Goal: Task Accomplishment & Management: Manage account settings

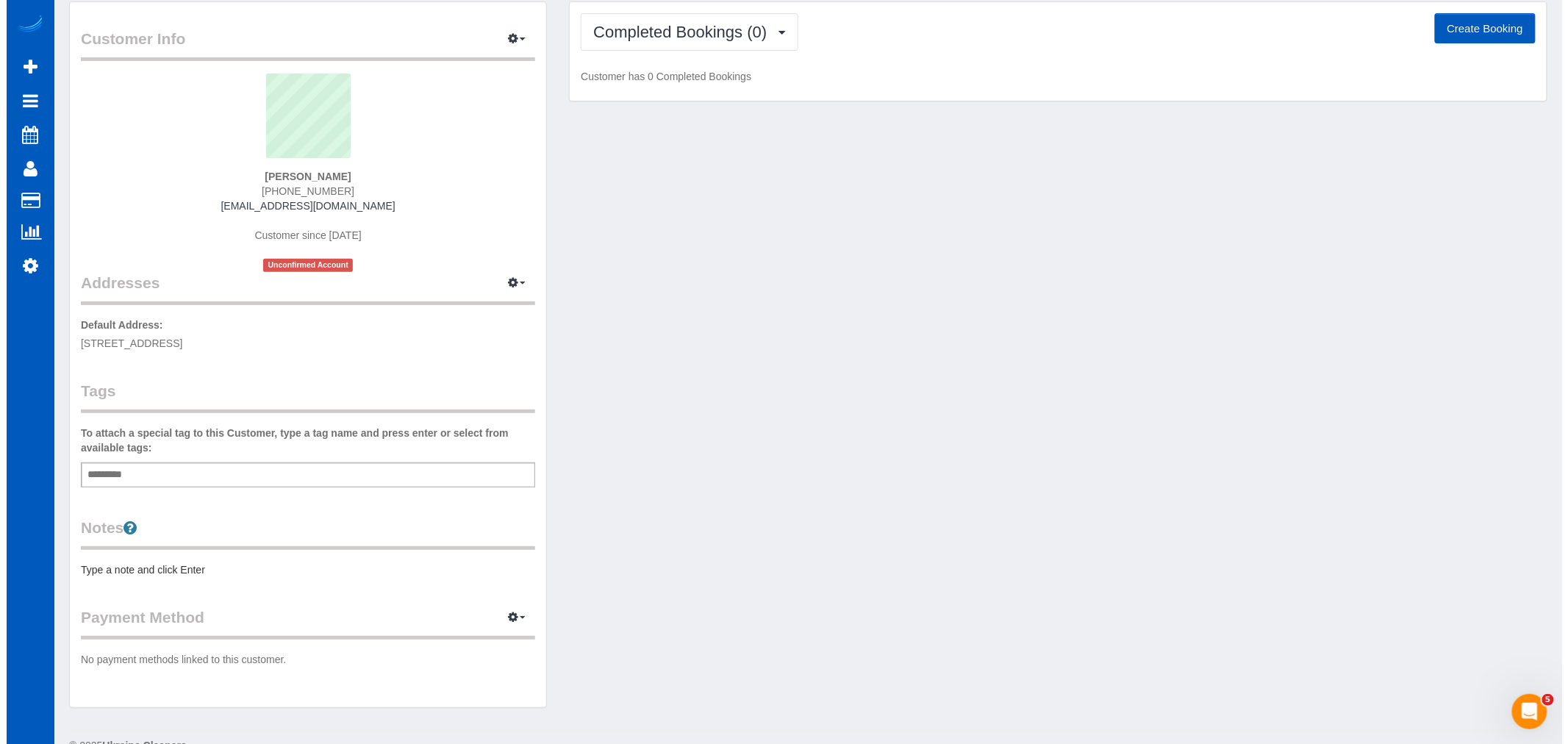
scroll to position [81, 0]
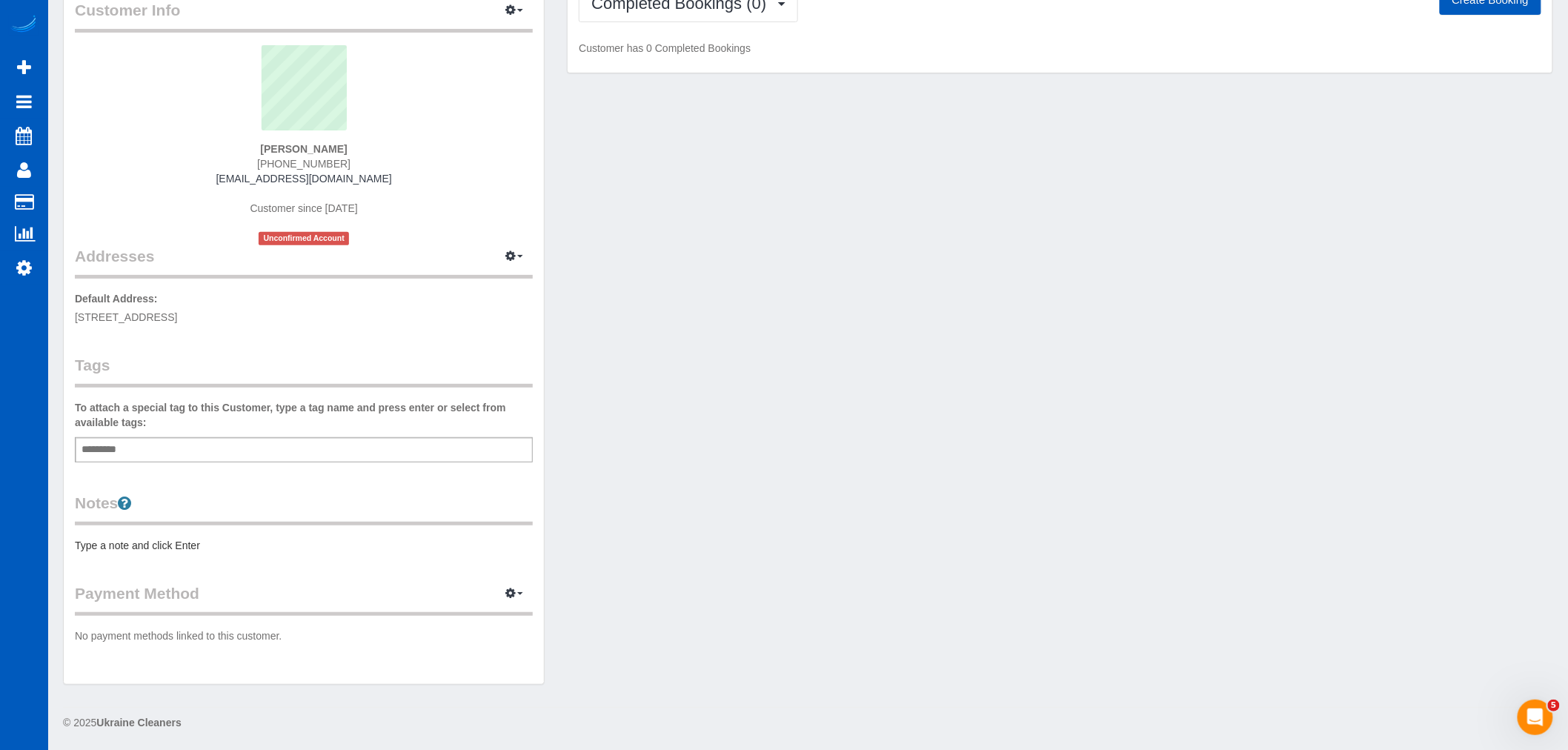
click at [480, 591] on legend "Payment Method View Payment Methods Add Credit/Debit Card Change Stripe ID: Cha…" at bounding box center [304, 599] width 458 height 33
click at [508, 593] on icon "button" at bounding box center [511, 593] width 11 height 9
click at [450, 635] on link "Add Credit/Debit Card" at bounding box center [463, 640] width 138 height 20
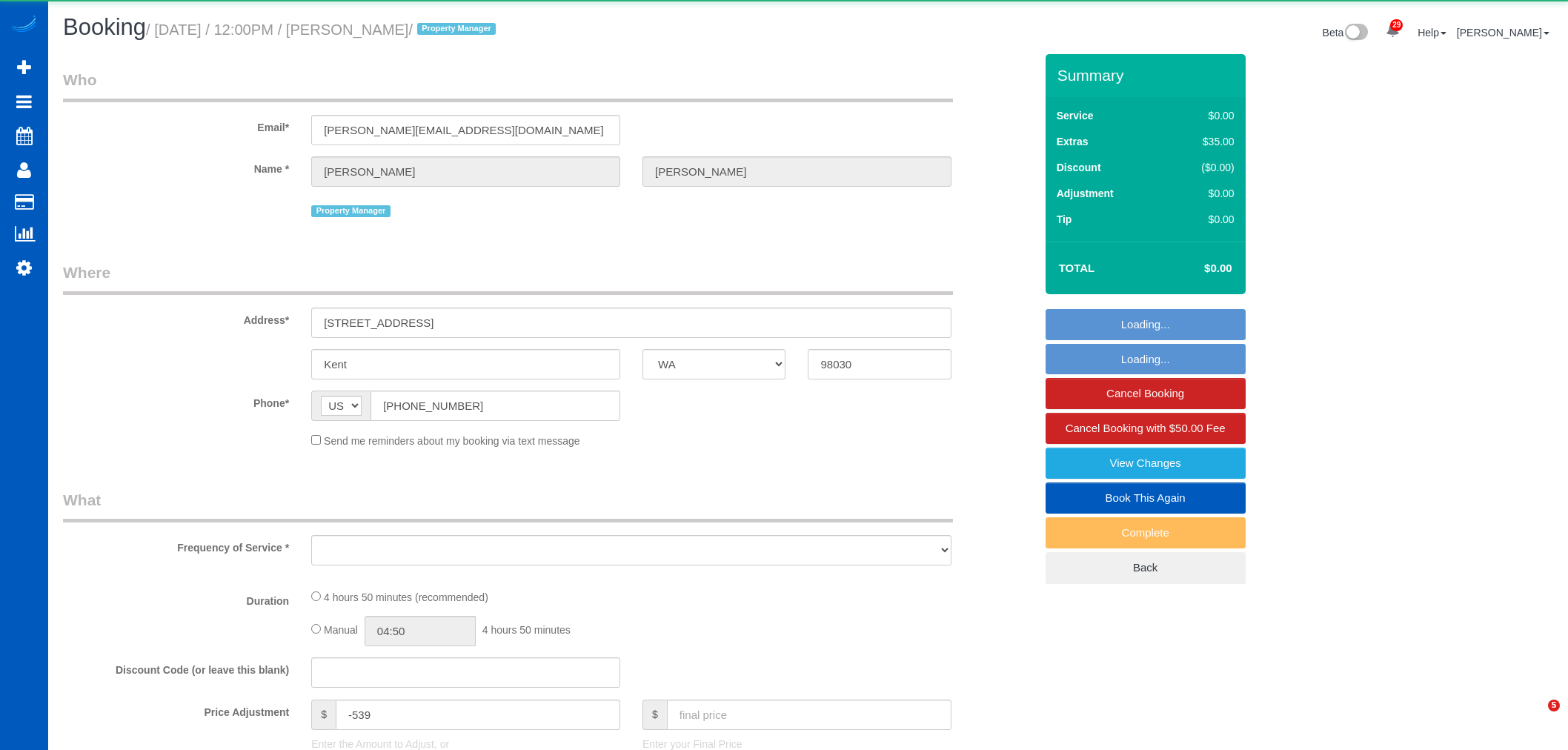
select select "WA"
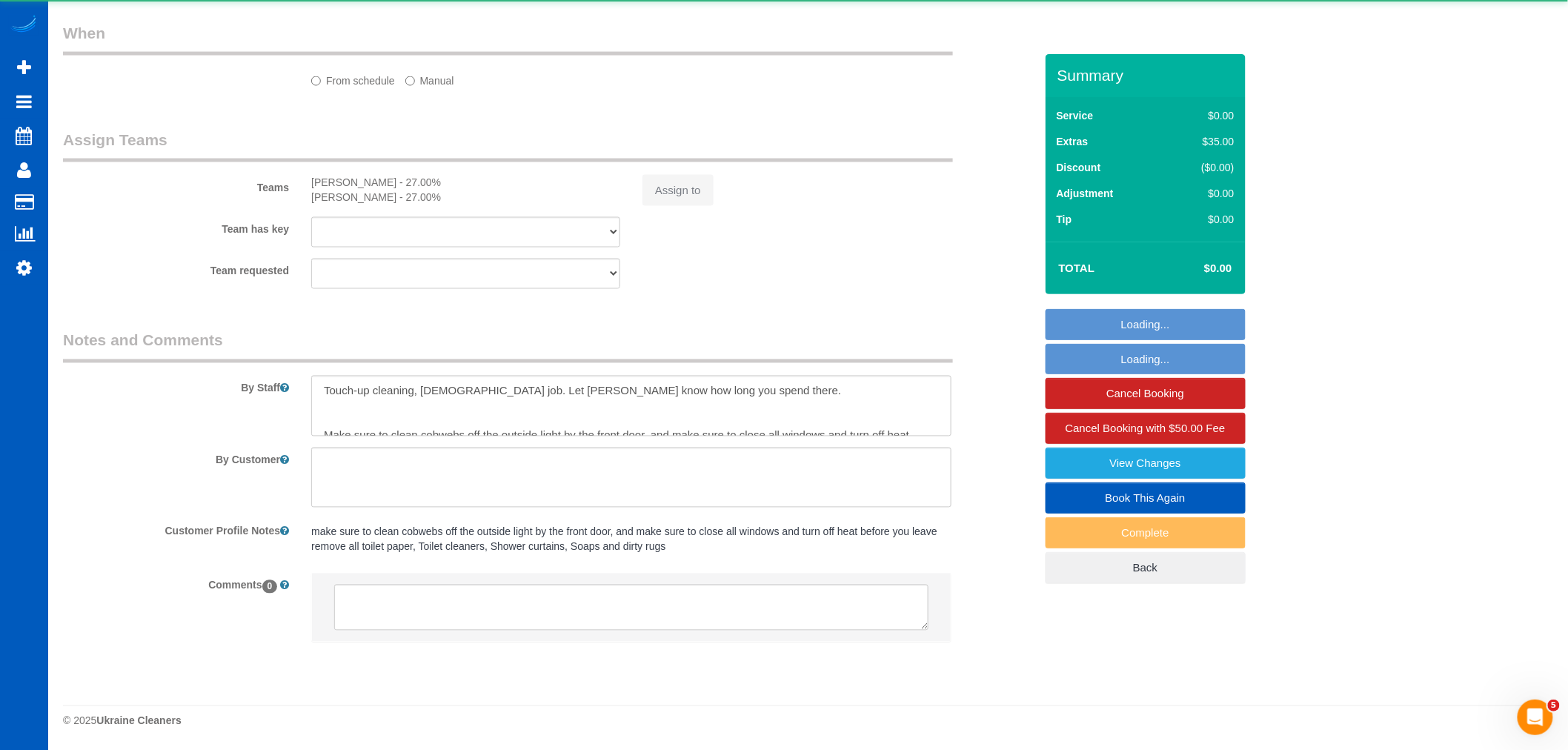
select select "object:62513"
select select "199"
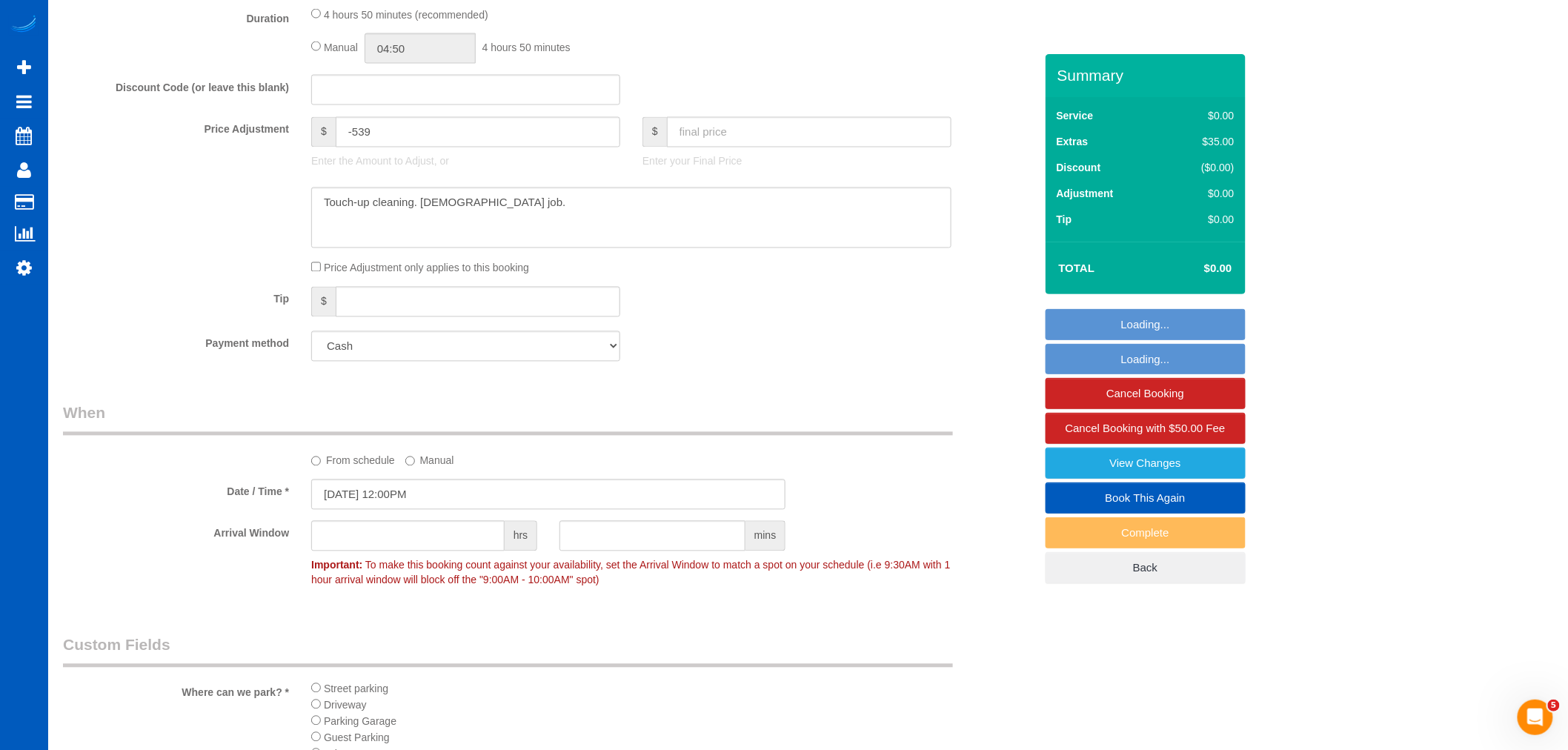
select select "2001"
select select "4"
select select "3"
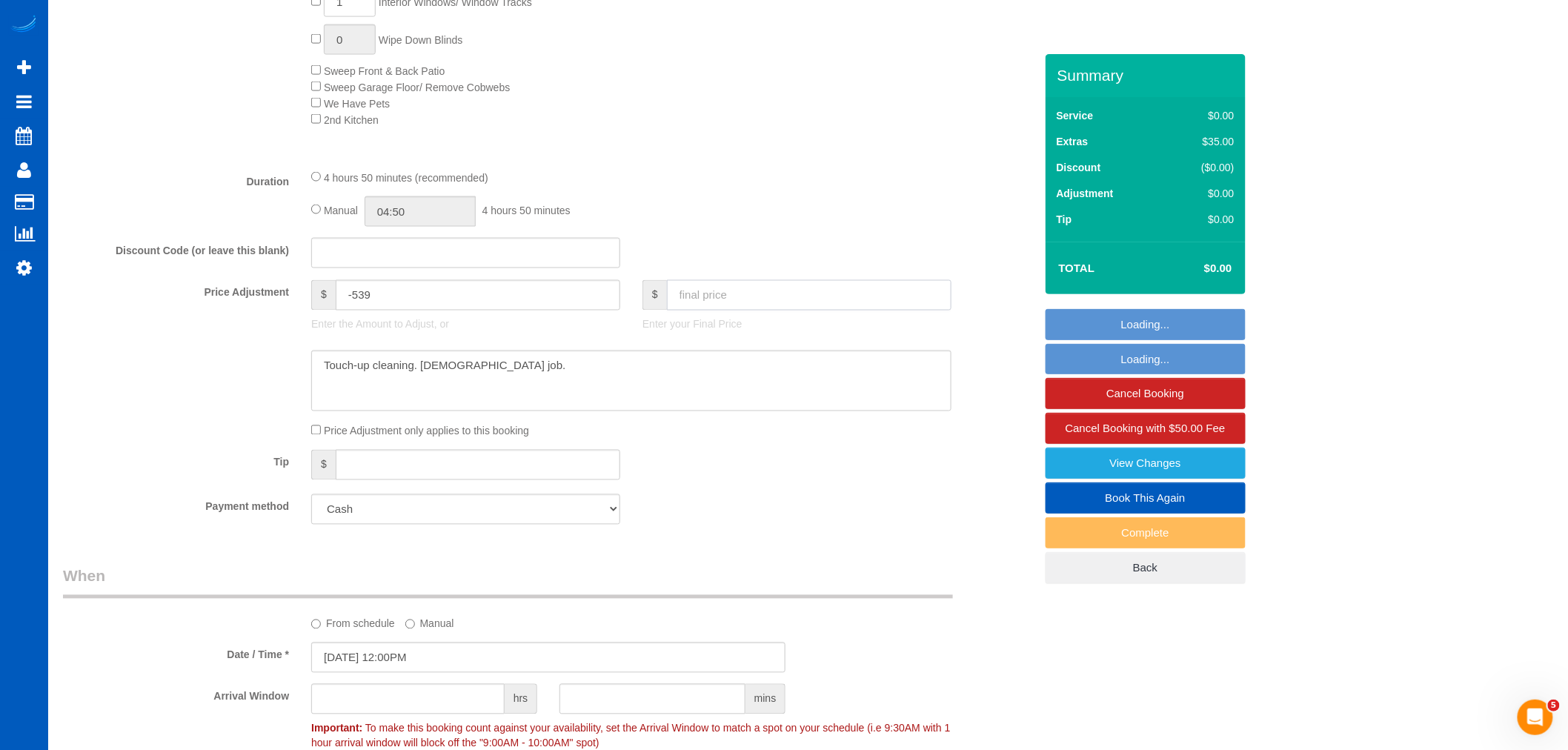
click at [727, 294] on input "text" at bounding box center [809, 295] width 285 height 30
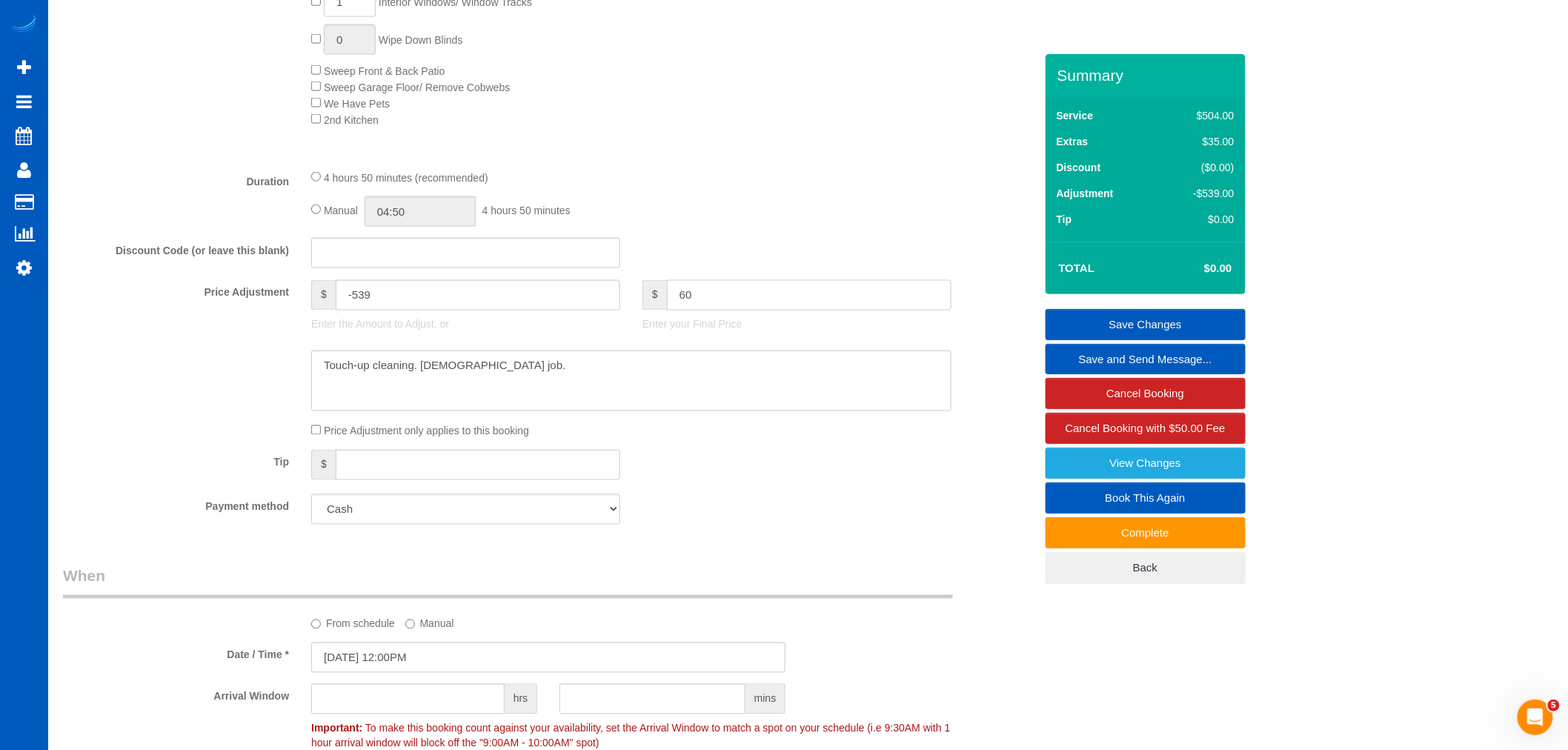
type input "600"
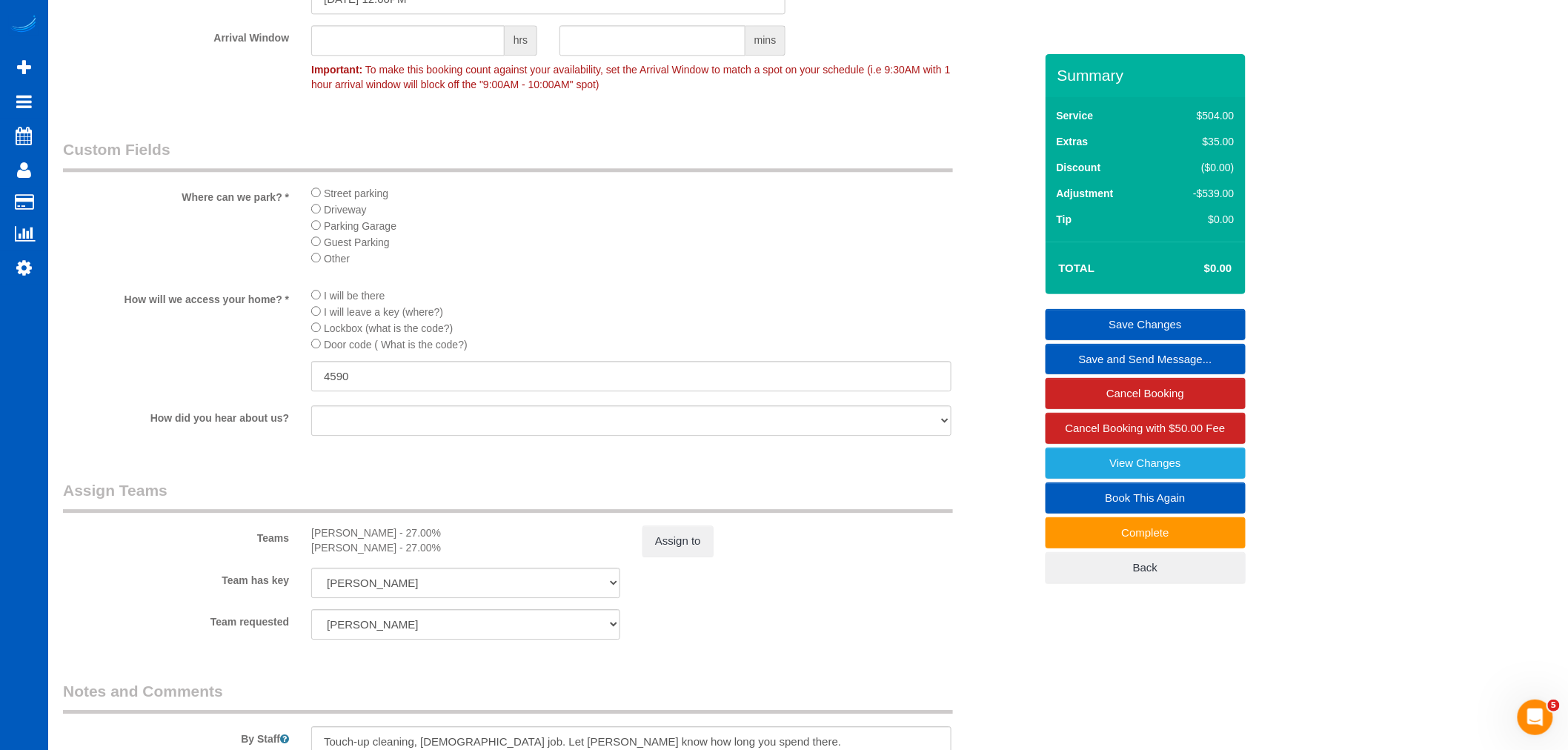
type input "61"
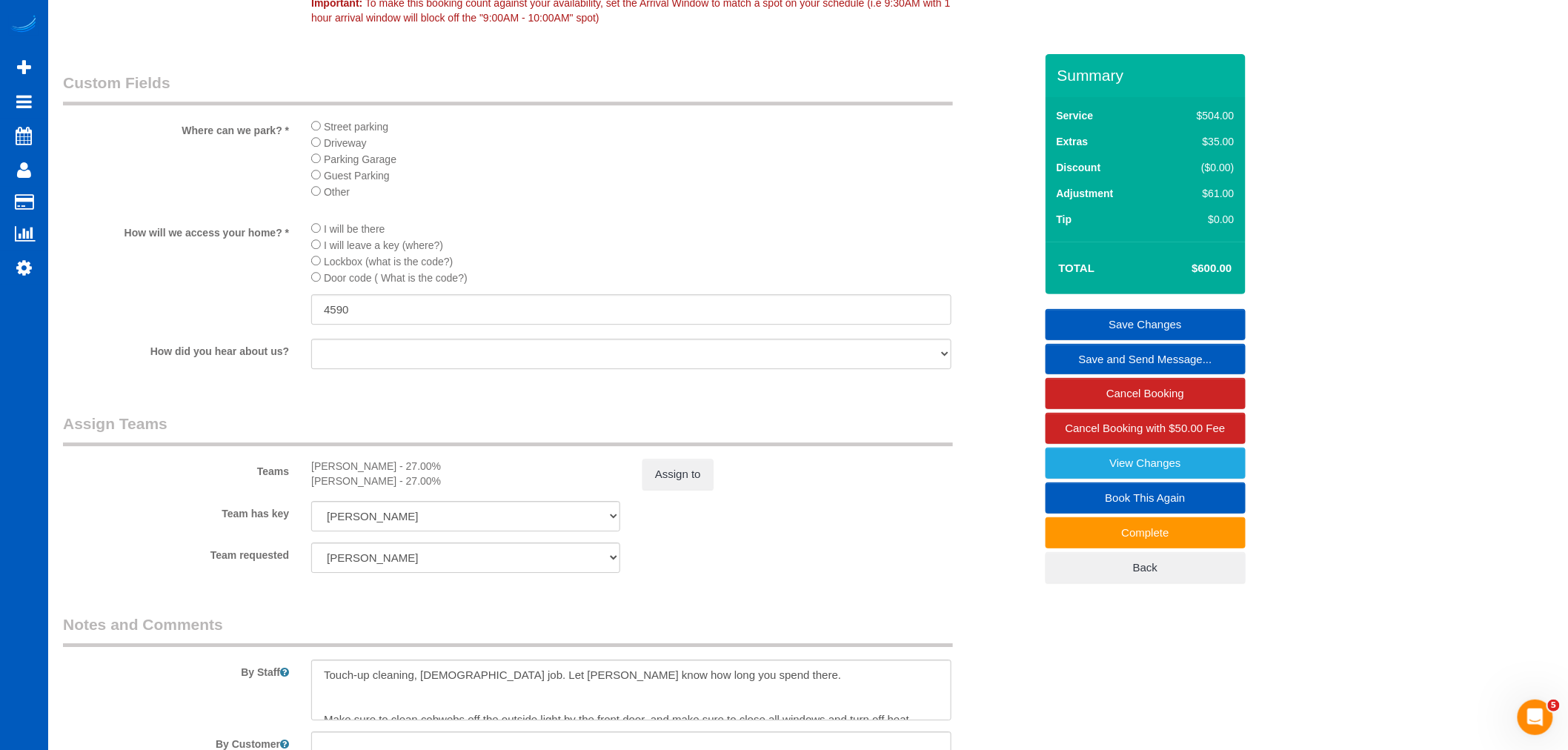
scroll to position [1727, 0]
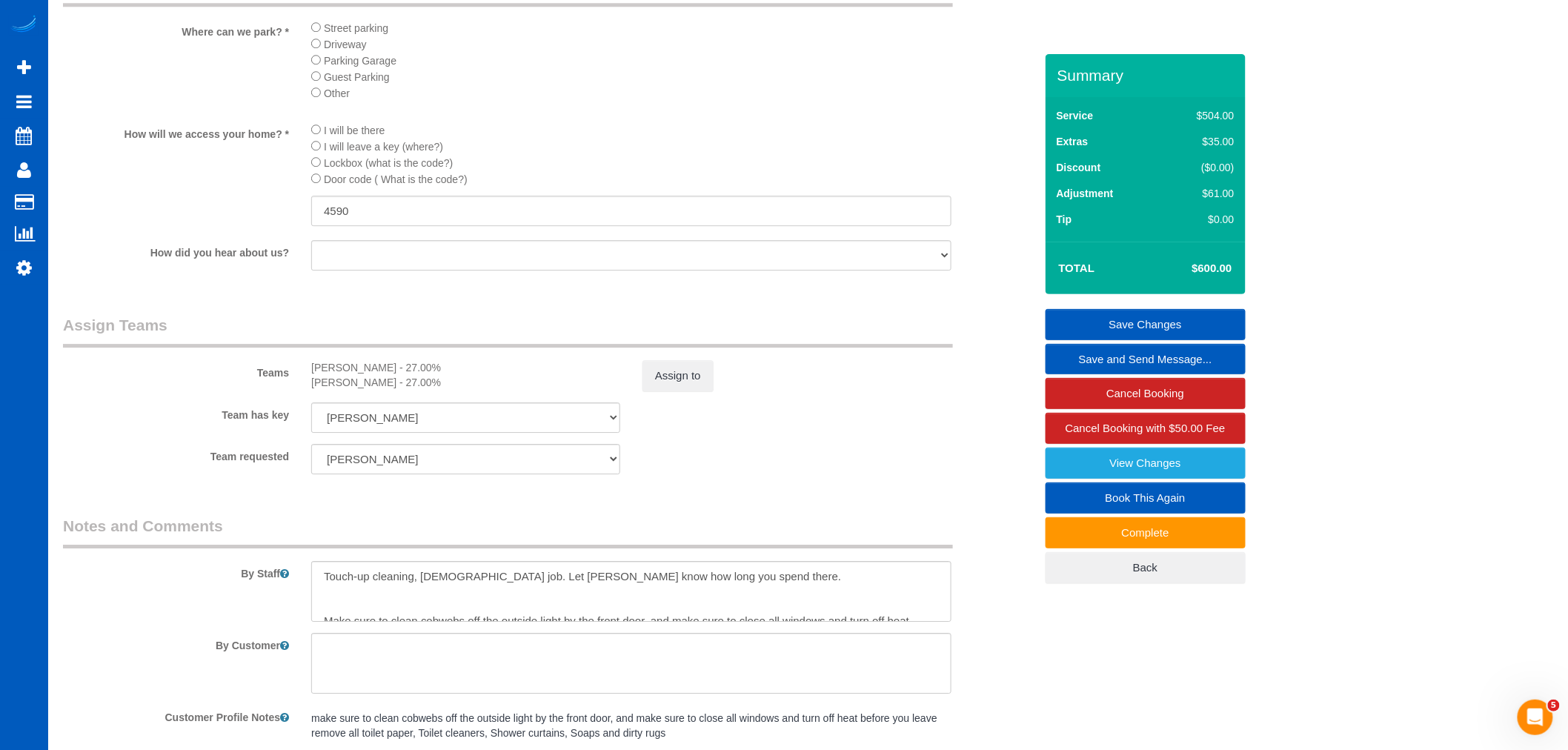
click at [1158, 319] on link "Save Changes" at bounding box center [1146, 324] width 200 height 31
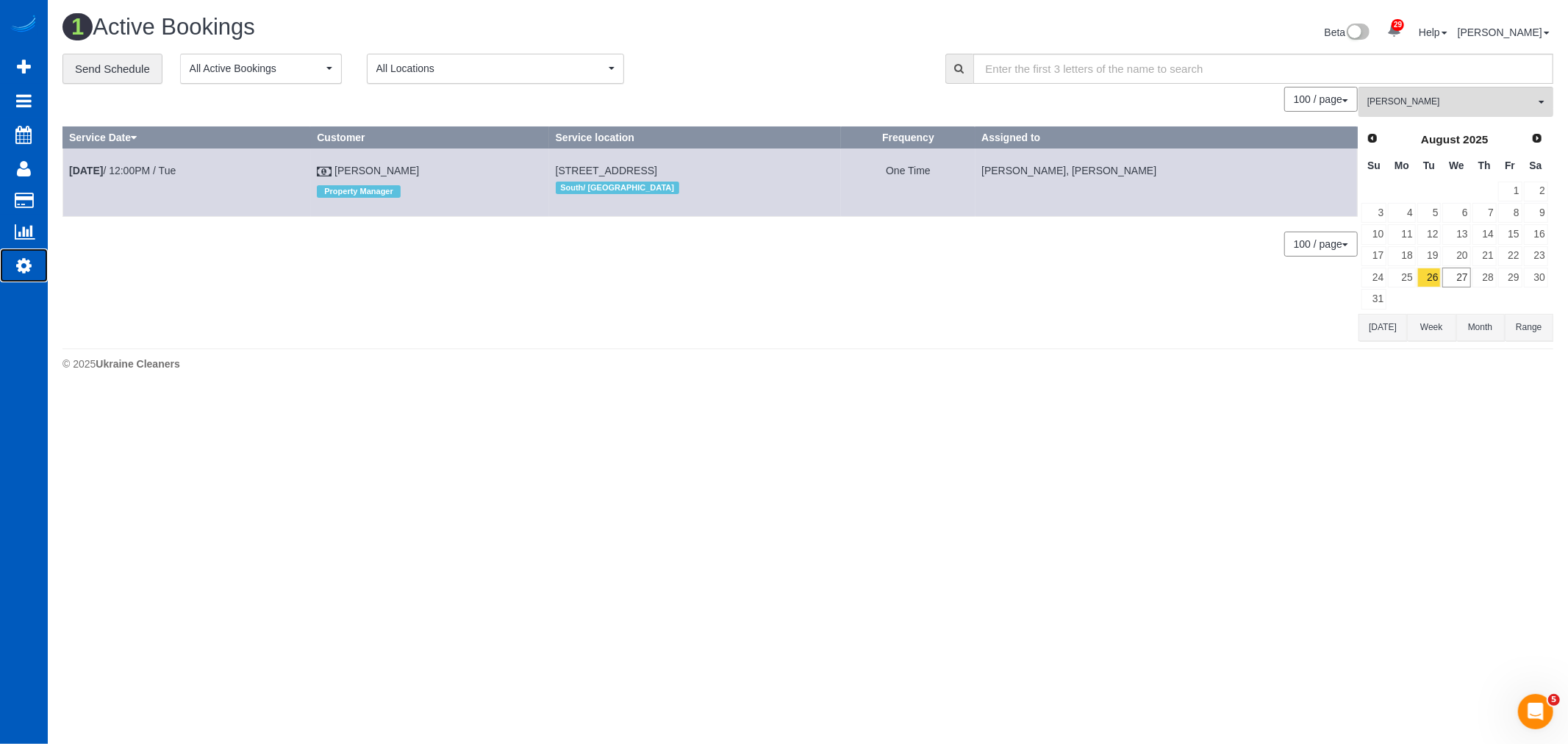
click at [46, 267] on link "Settings" at bounding box center [24, 265] width 48 height 34
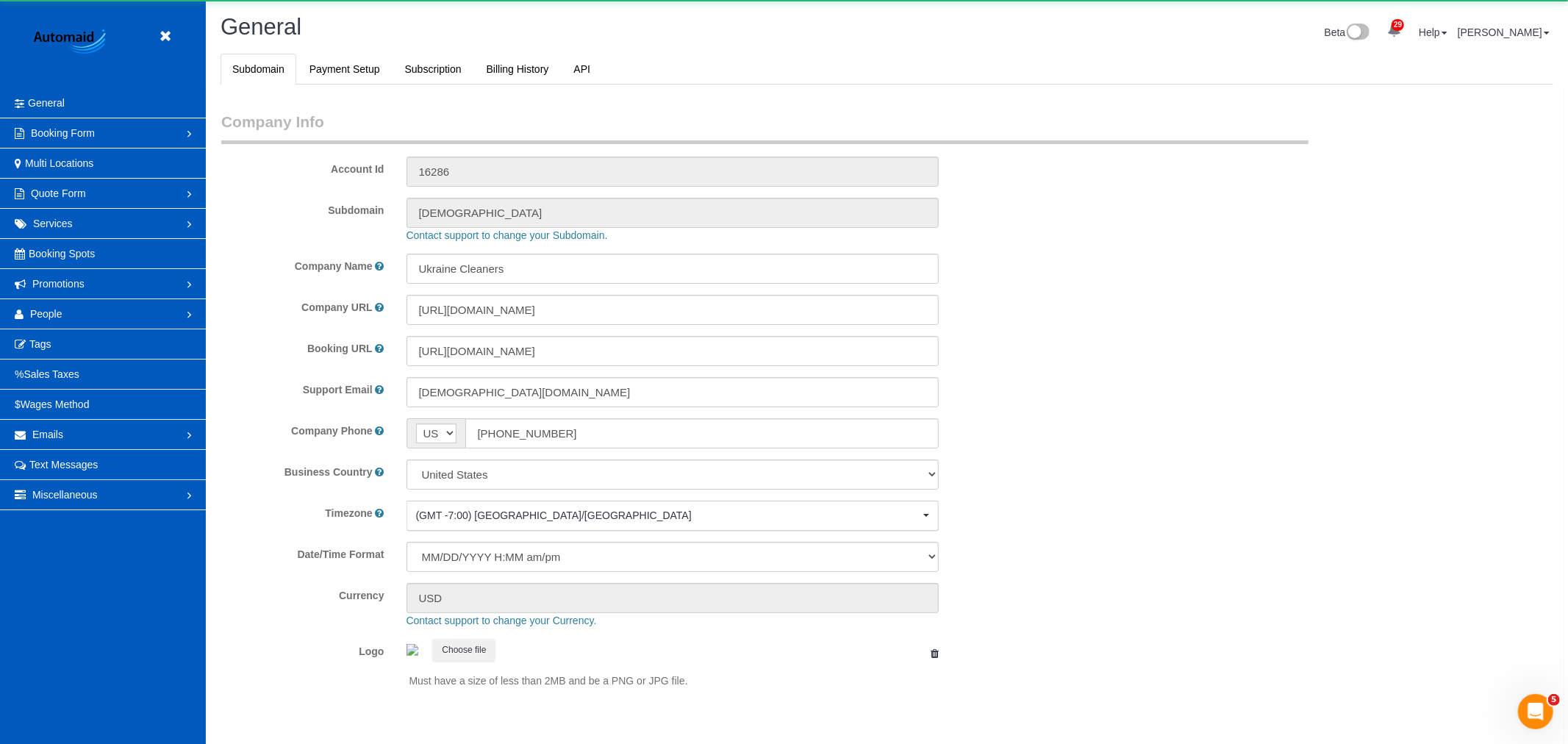
select select "1"
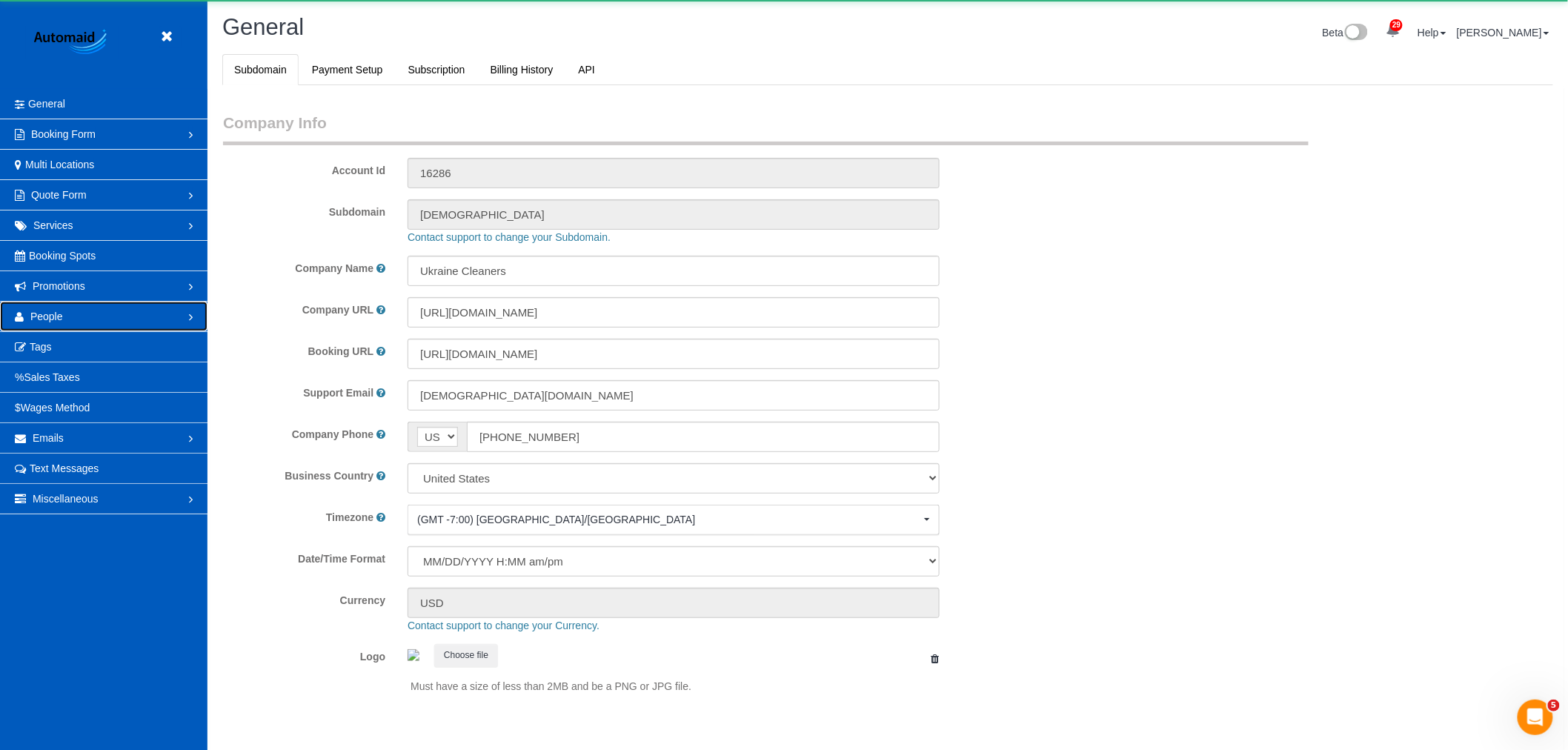
click at [84, 323] on link "People" at bounding box center [103, 316] width 208 height 29
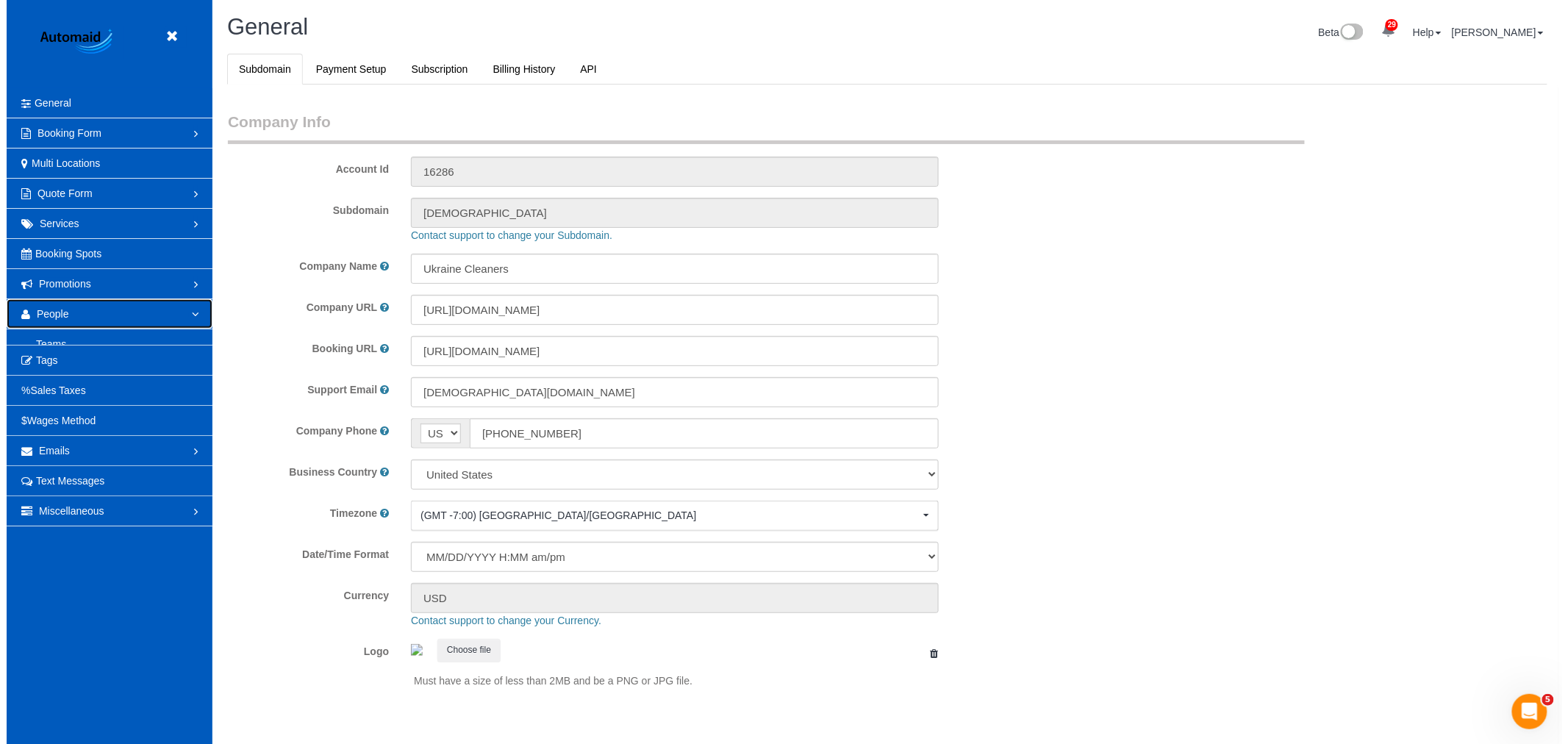
scroll to position [0, 0]
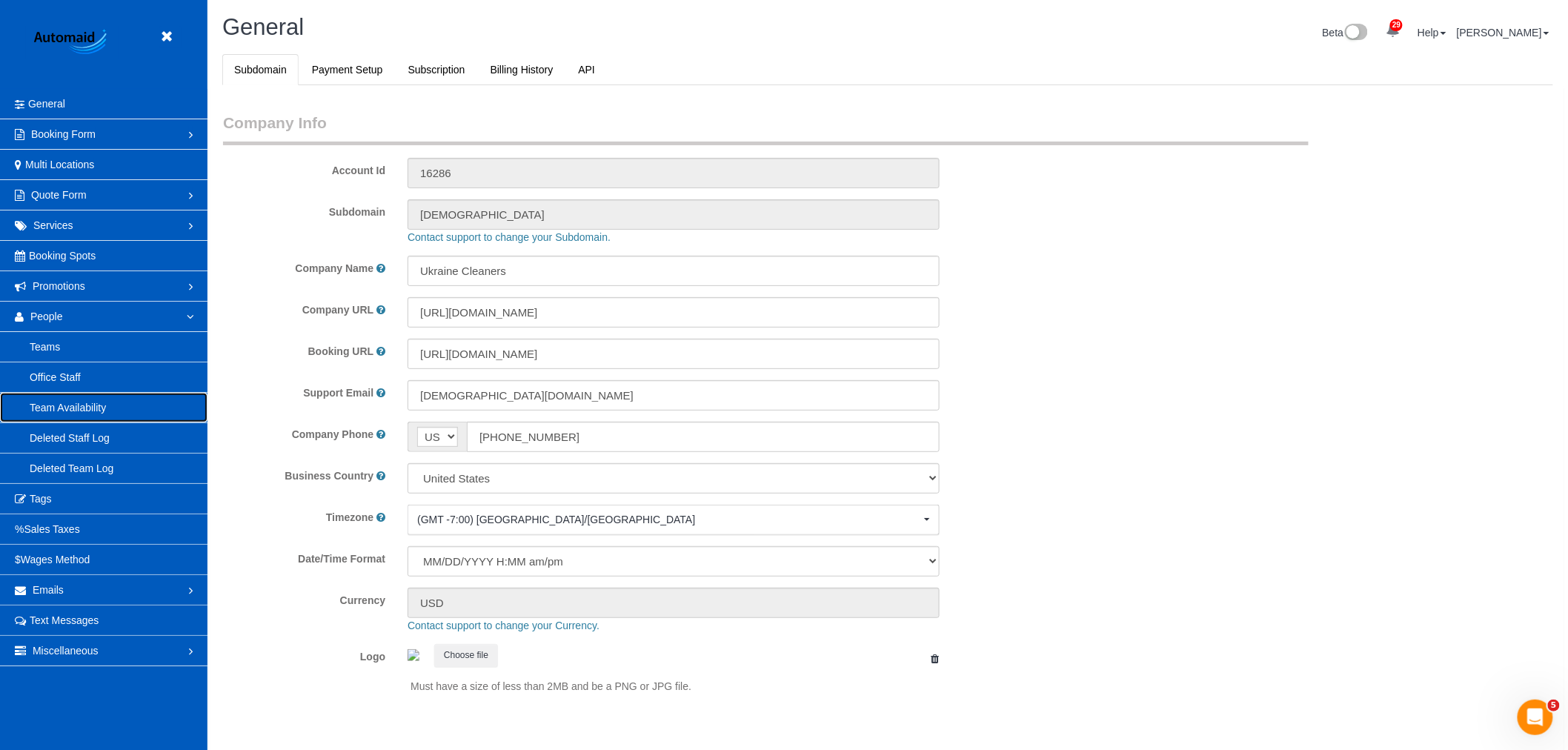
click at [111, 410] on link "Team Availability" at bounding box center [103, 407] width 208 height 29
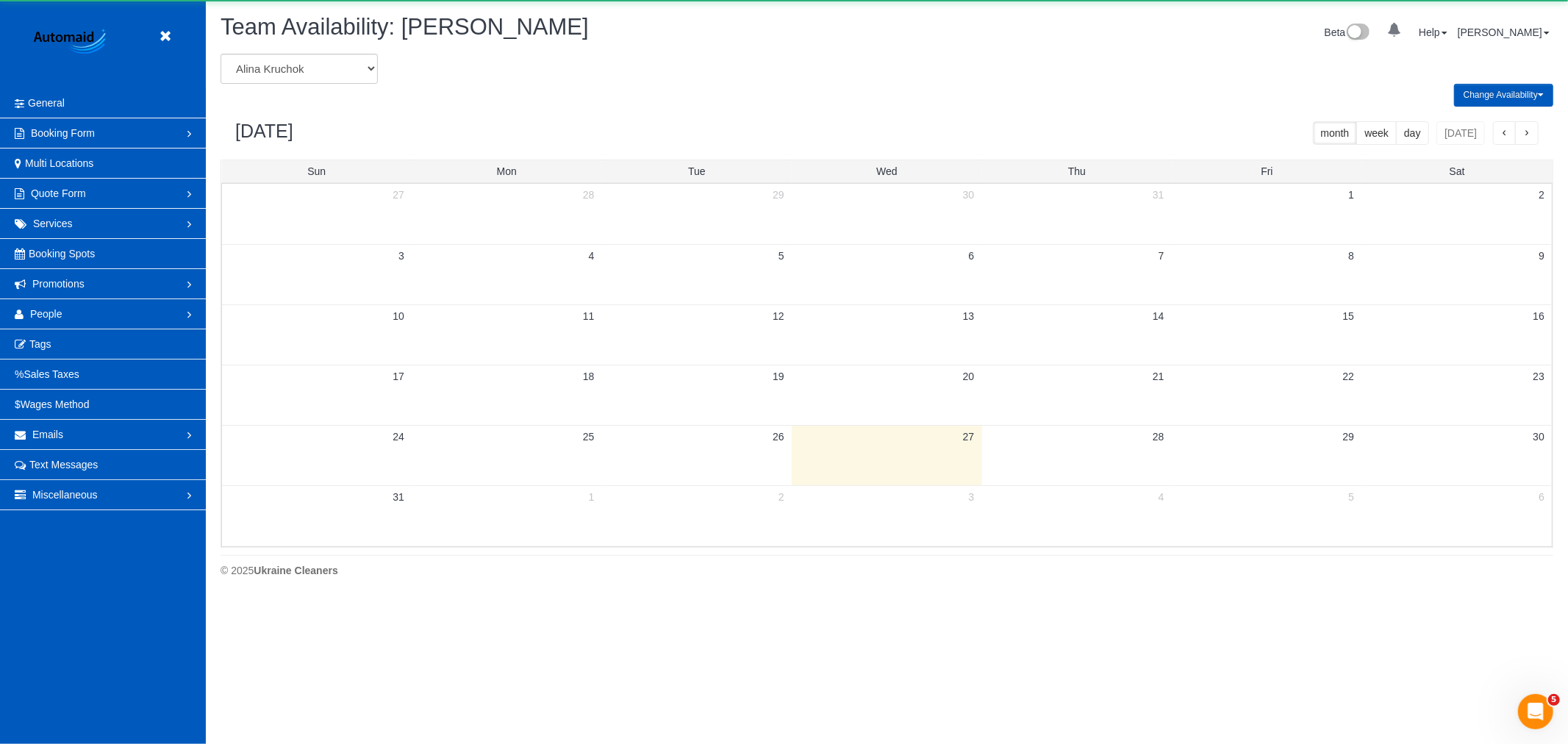
scroll to position [601, 1568]
click at [276, 67] on select "[PERSON_NAME] [PERSON_NAME] [PERSON_NAME] [PERSON_NAME] [PERSON_NAME] [PERSON_N…" at bounding box center [299, 69] width 157 height 30
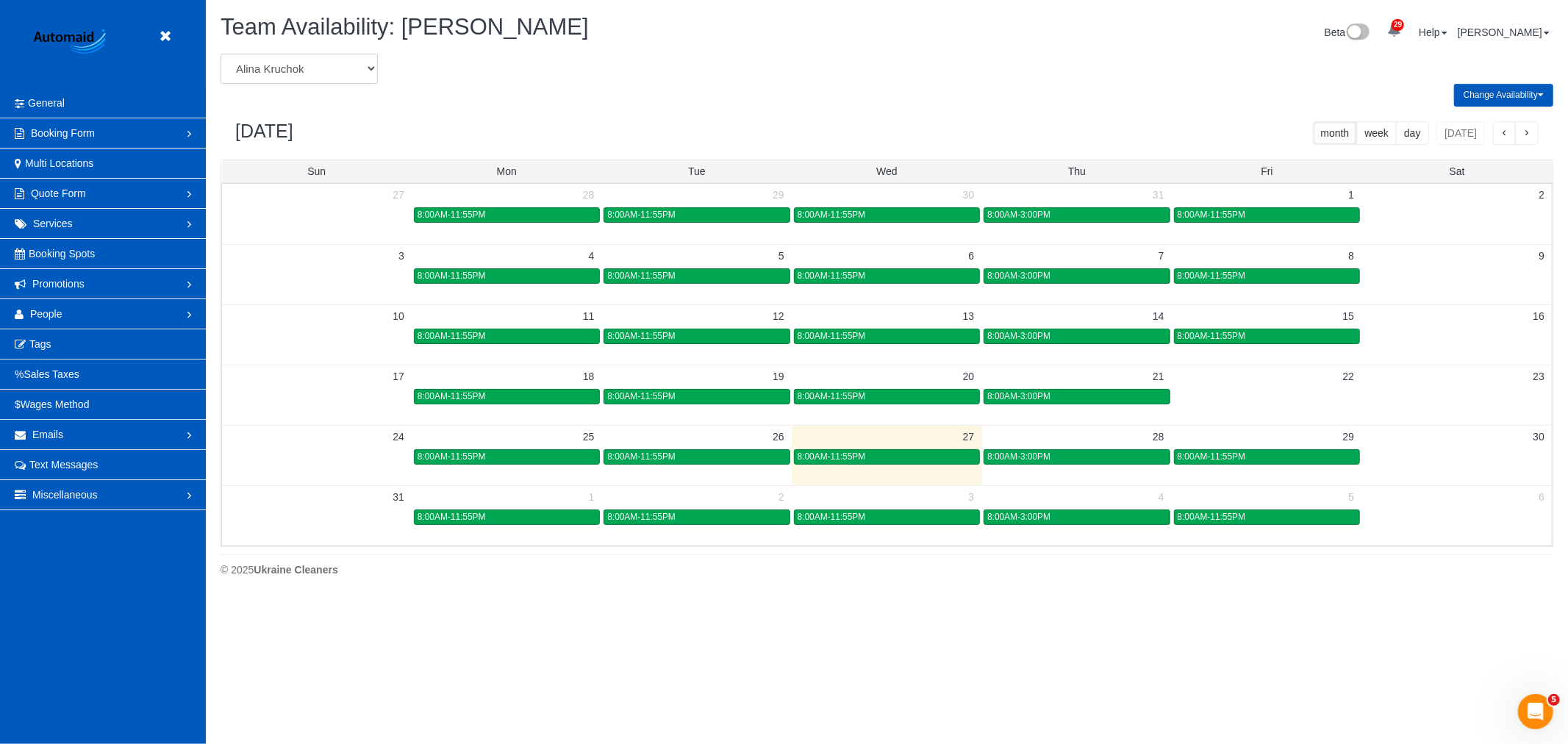
select select "number:24949"
click at [220, 55] on select "[PERSON_NAME] [PERSON_NAME] [PERSON_NAME] [PERSON_NAME] [PERSON_NAME] [PERSON_N…" at bounding box center [299, 69] width 157 height 30
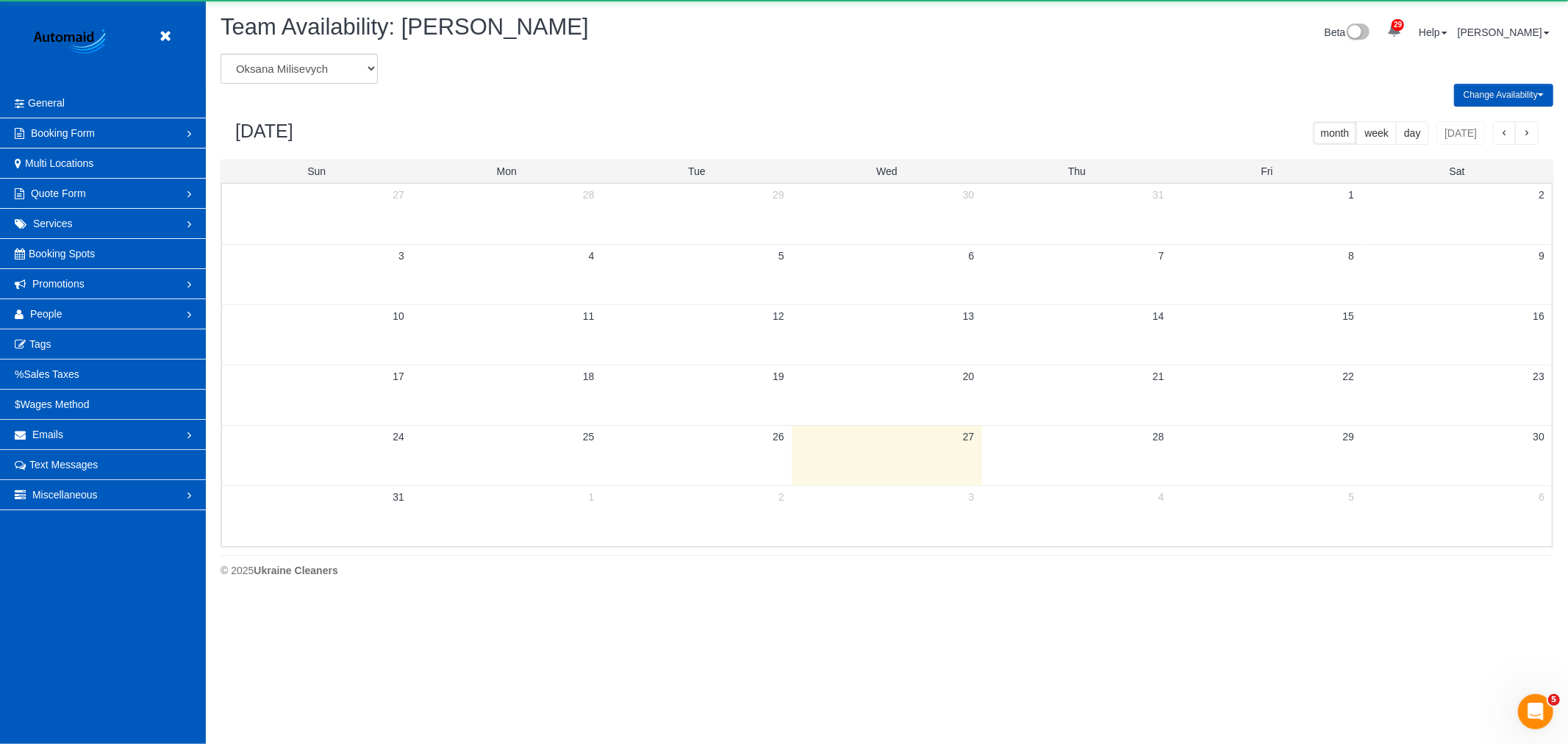
scroll to position [72921, 71944]
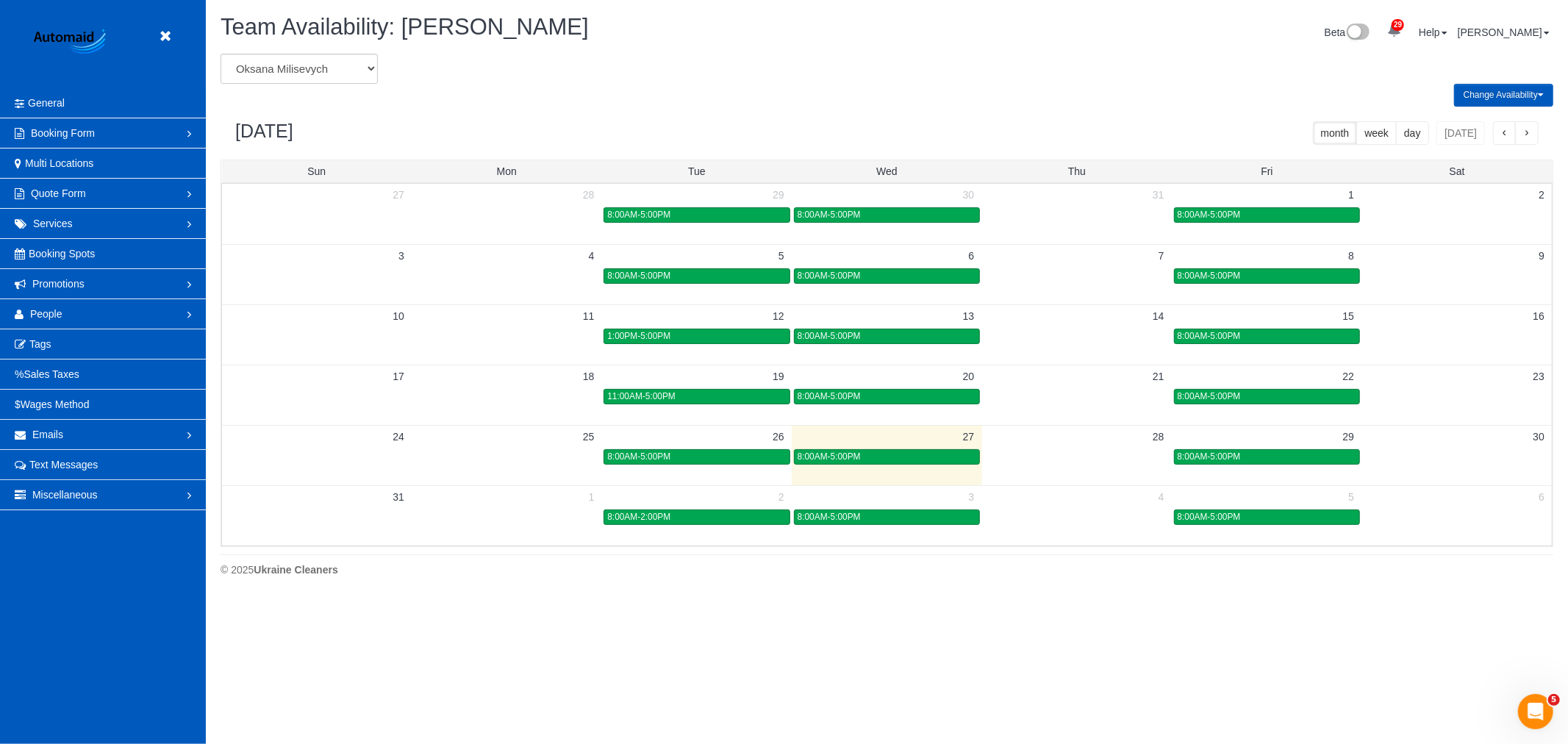
click at [1438, 459] on td at bounding box center [1456, 456] width 190 height 17
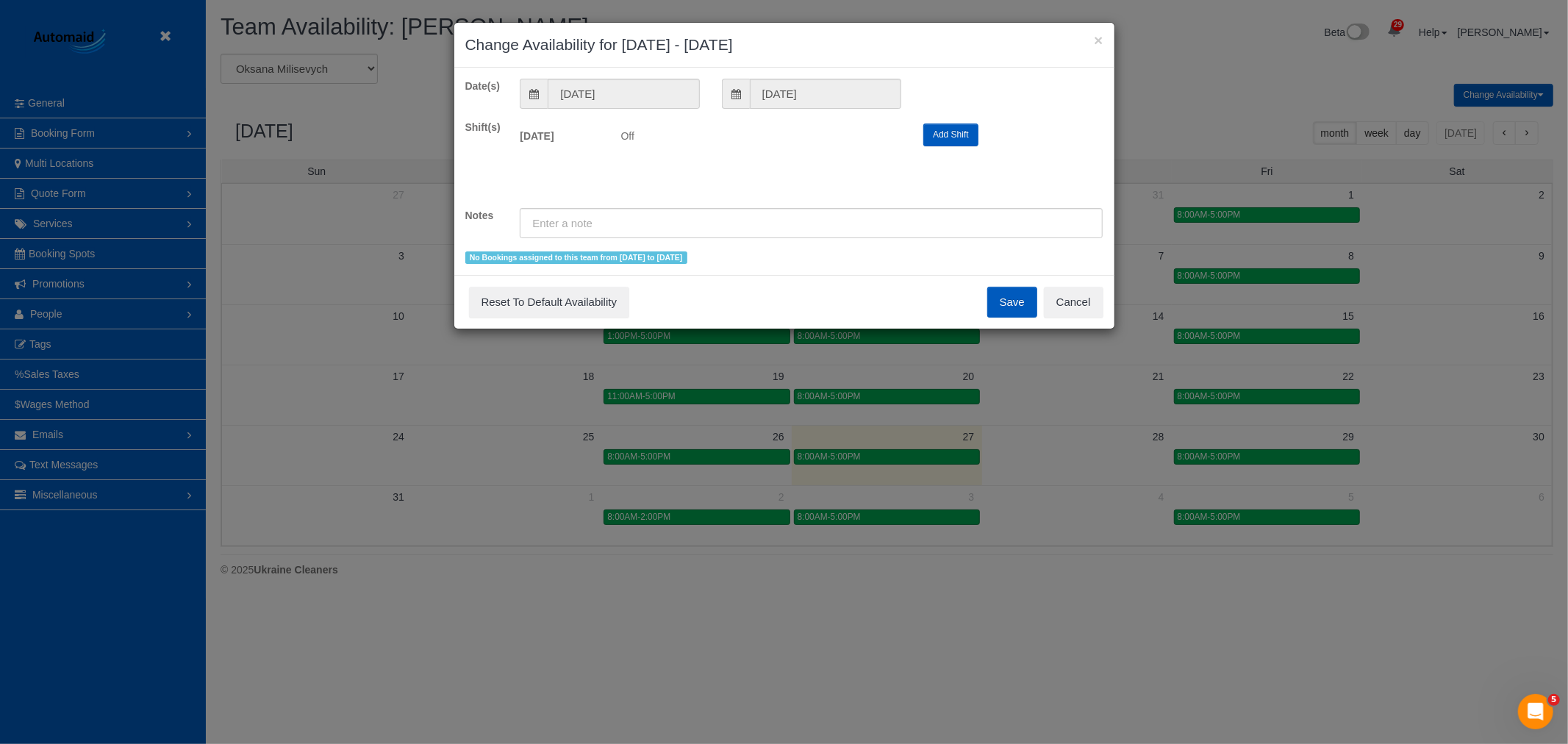
click at [951, 142] on button "Add Shift" at bounding box center [951, 135] width 55 height 22
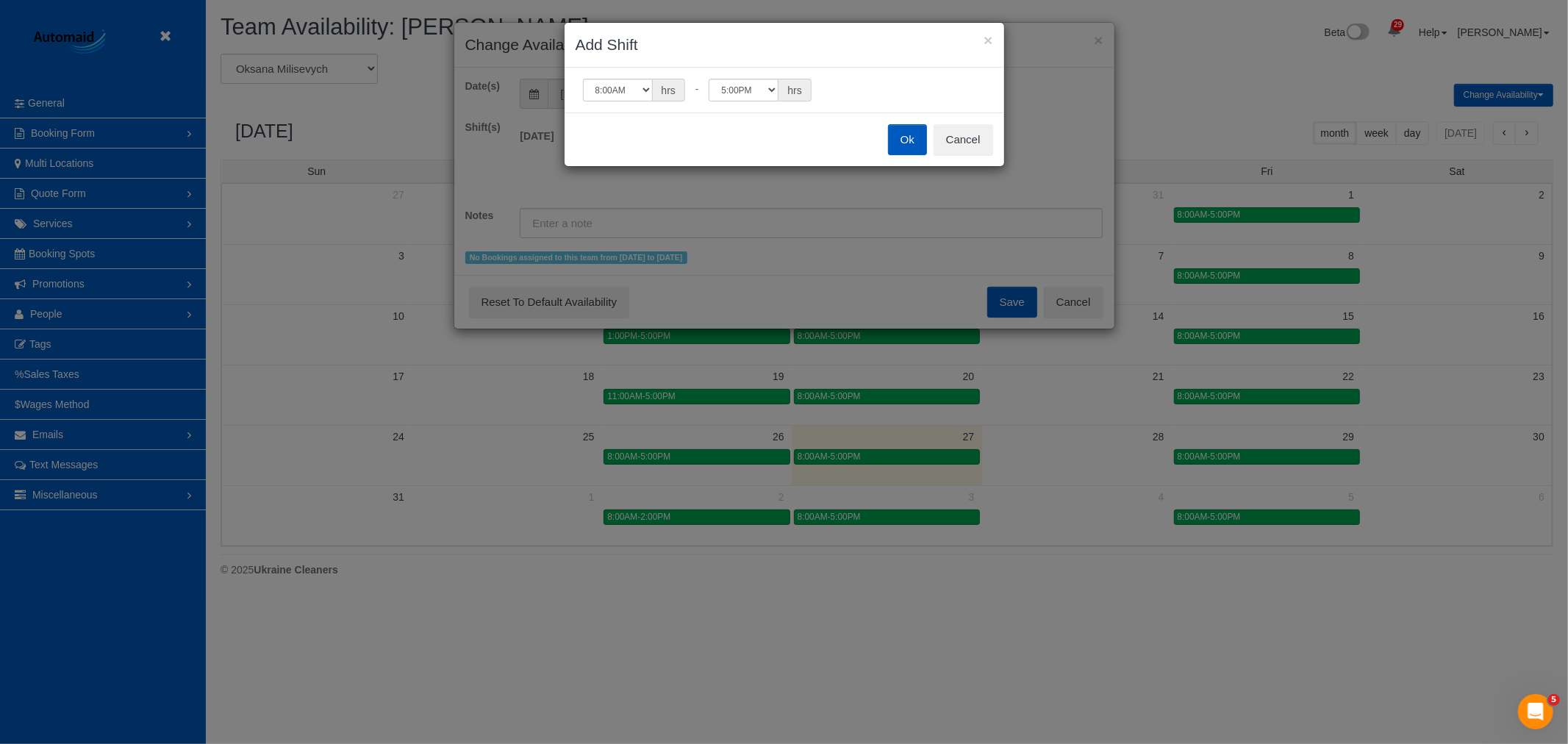
click at [910, 142] on button "Ok" at bounding box center [907, 139] width 39 height 31
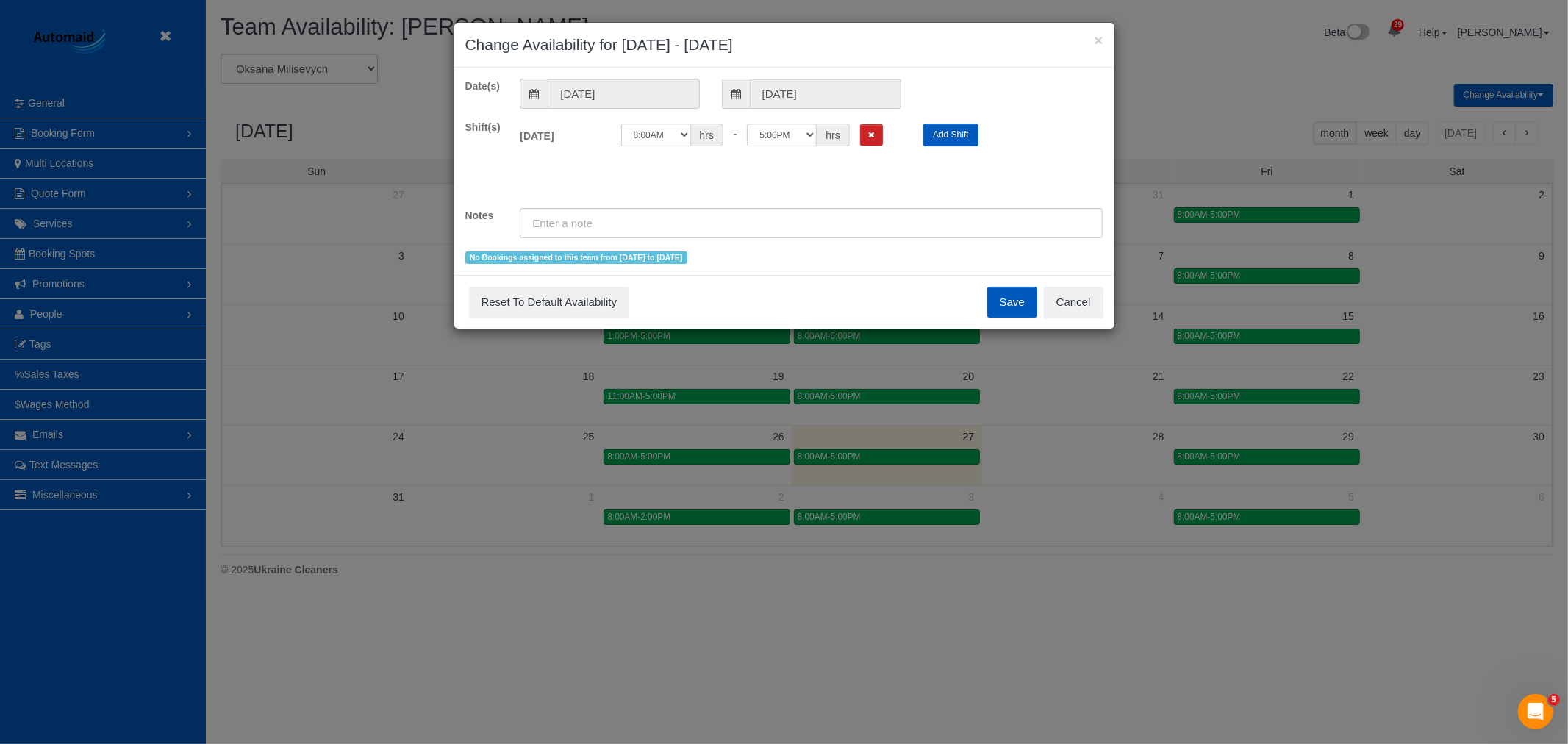
click at [1008, 296] on button "Save" at bounding box center [1012, 302] width 50 height 31
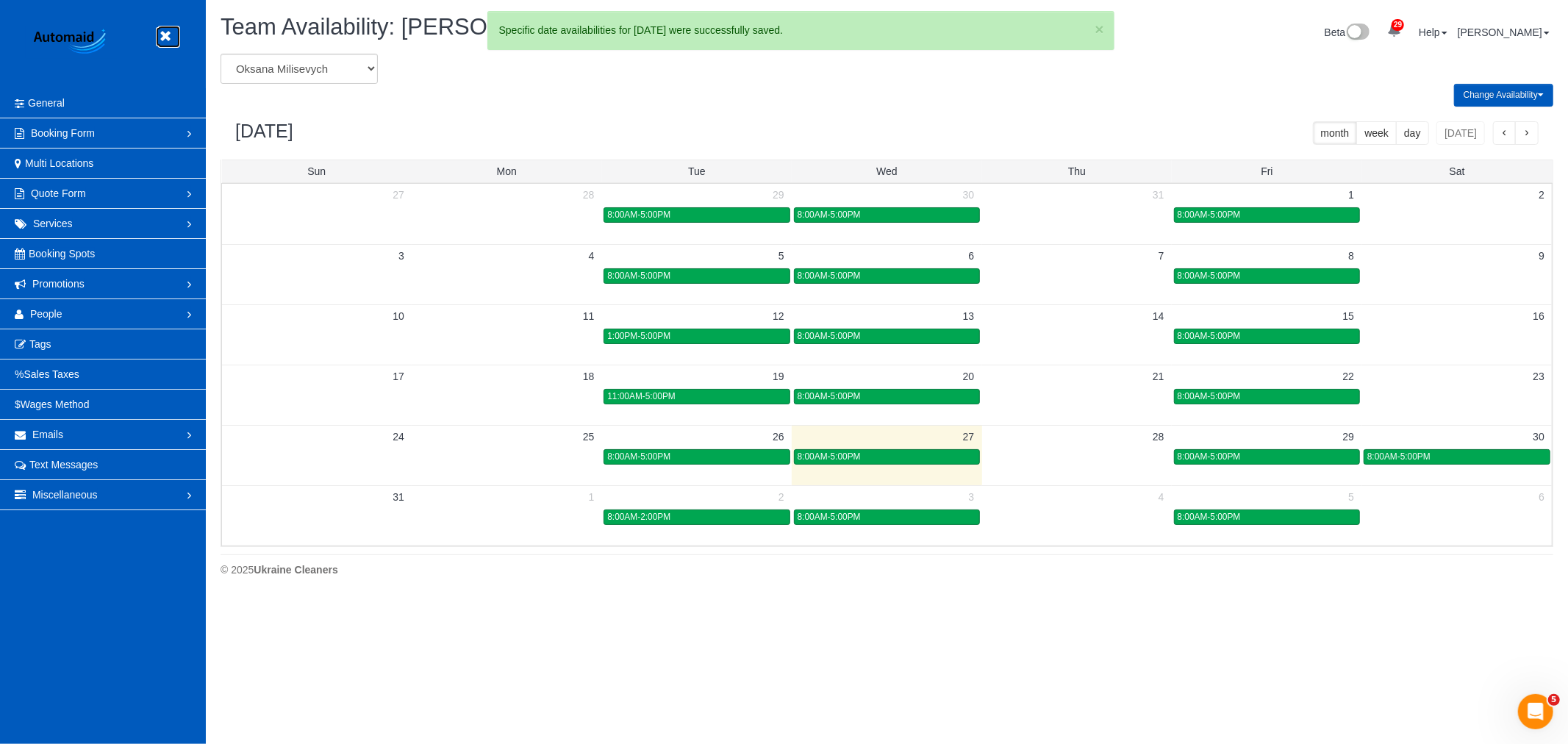
click at [175, 44] on link at bounding box center [169, 36] width 22 height 22
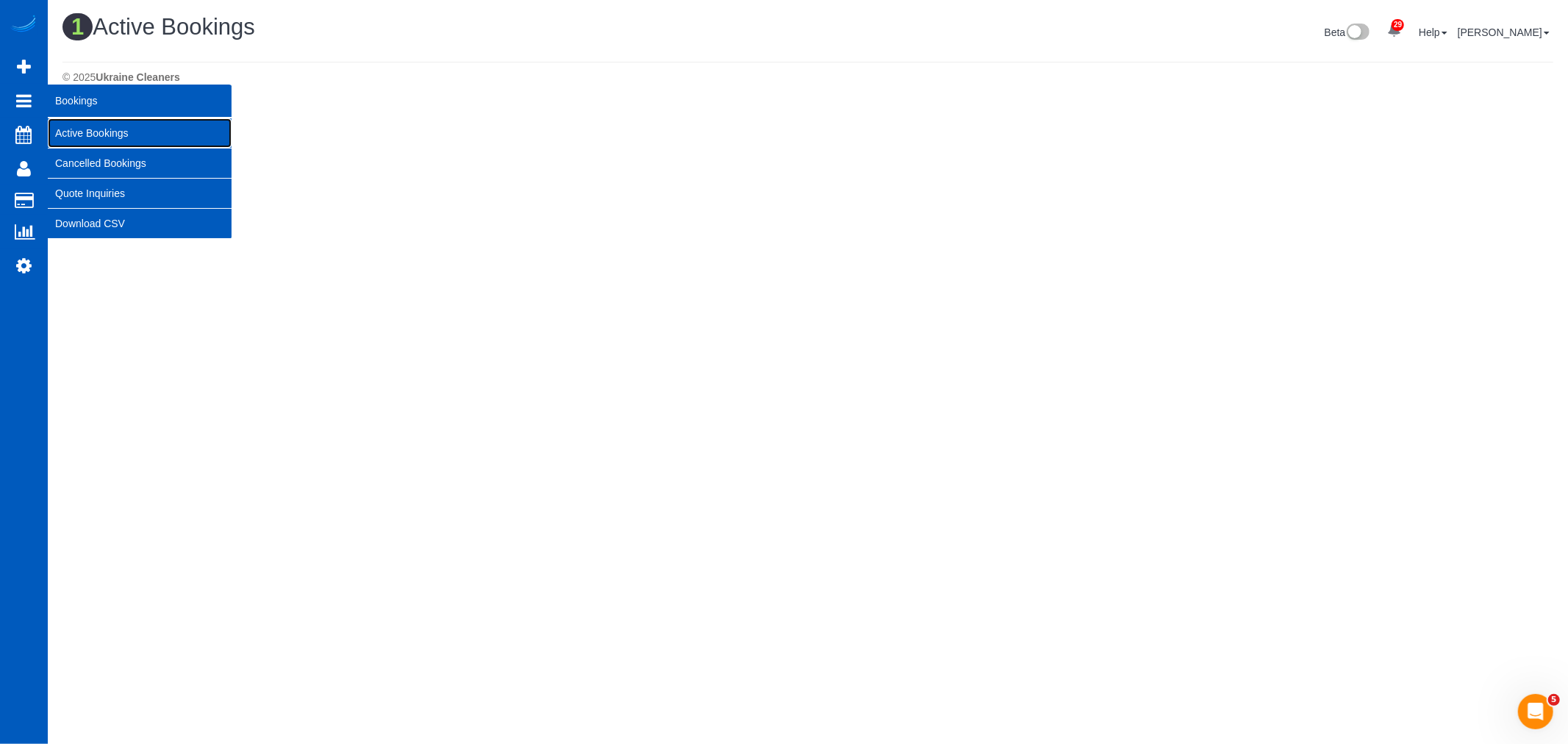
click at [93, 131] on link "Active Bookings" at bounding box center [139, 133] width 184 height 29
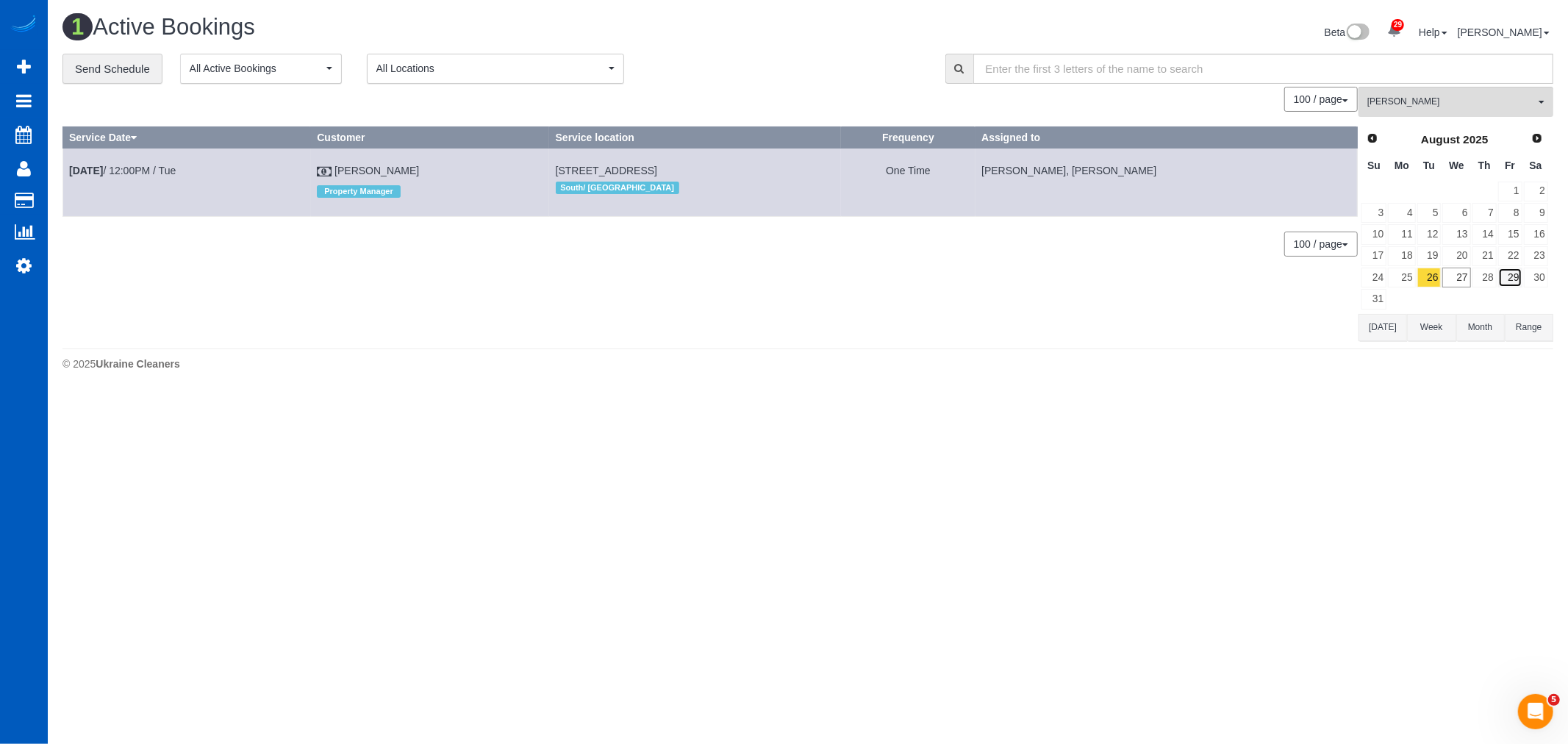
click at [1515, 275] on link "29" at bounding box center [1510, 277] width 24 height 19
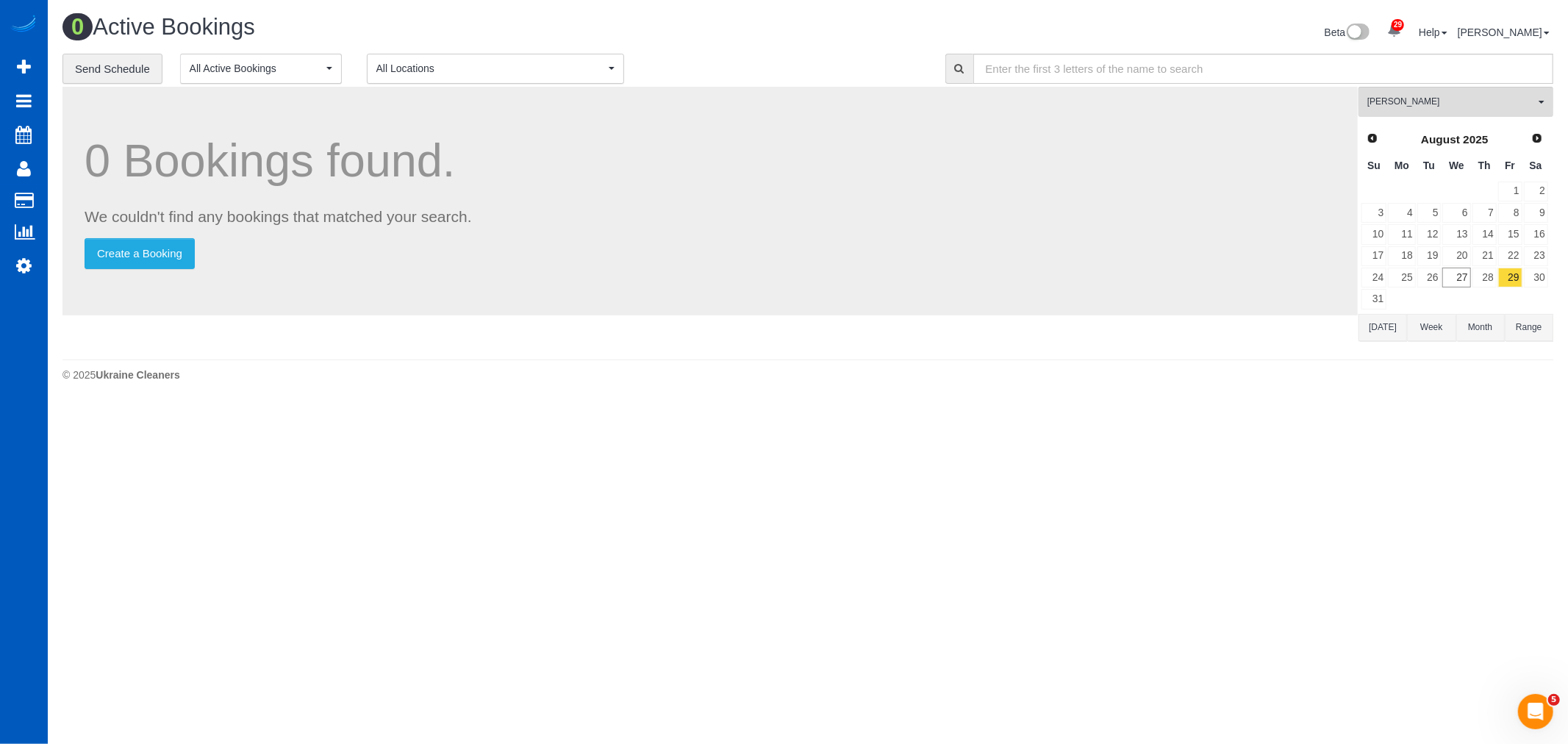
click at [1387, 121] on div "[PERSON_NAME] All Teams Remove Team Filters [PERSON_NAME] [PERSON_NAME] [PERSON…" at bounding box center [1456, 220] width 195 height 265
drag, startPoint x: 1405, startPoint y: 115, endPoint x: 1423, endPoint y: 135, distance: 26.9
click at [1405, 115] on button "[PERSON_NAME] All Teams" at bounding box center [1456, 102] width 195 height 30
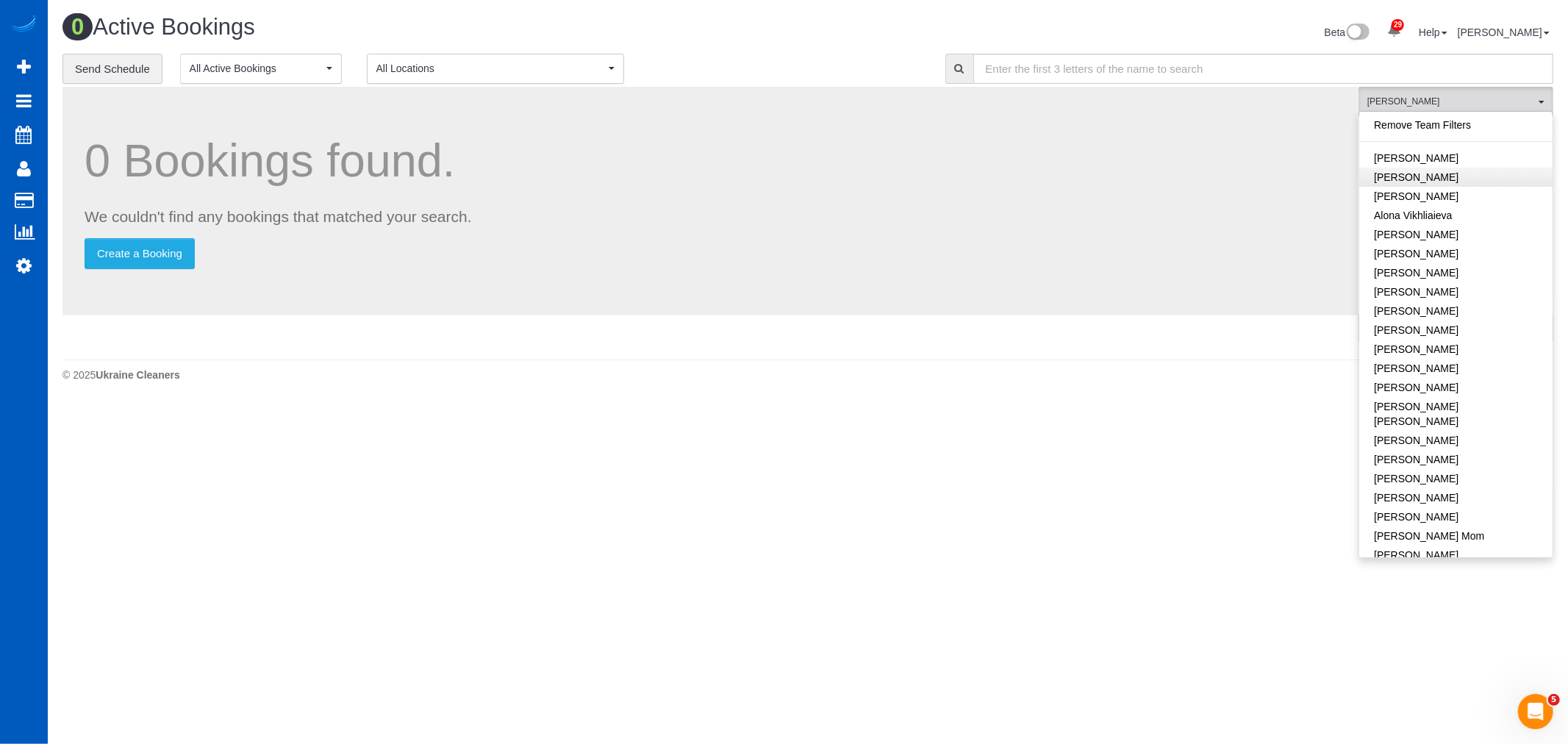
click at [1426, 121] on link "Remove Team Filters" at bounding box center [1456, 125] width 193 height 19
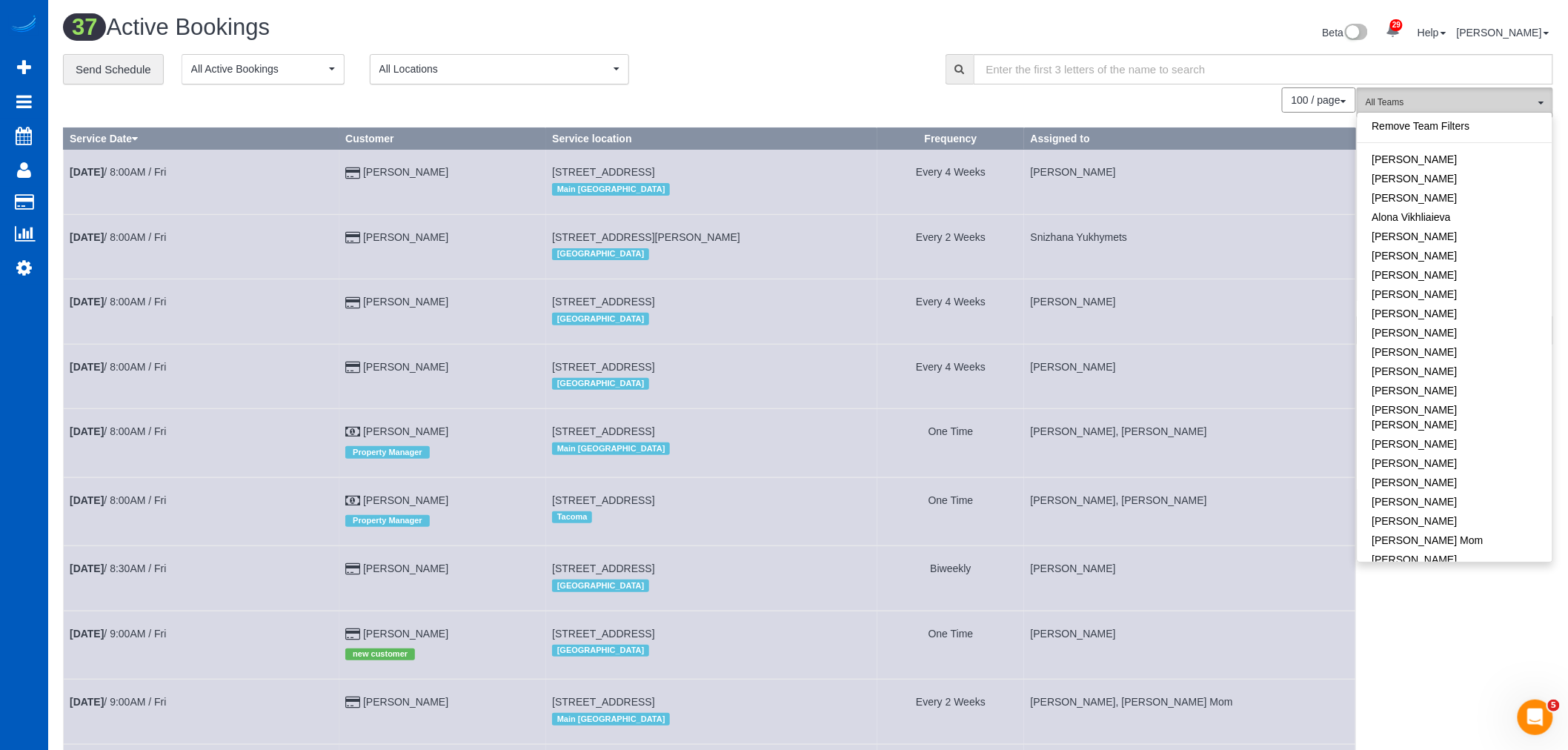
click at [1456, 97] on span "All Teams" at bounding box center [1450, 103] width 169 height 13
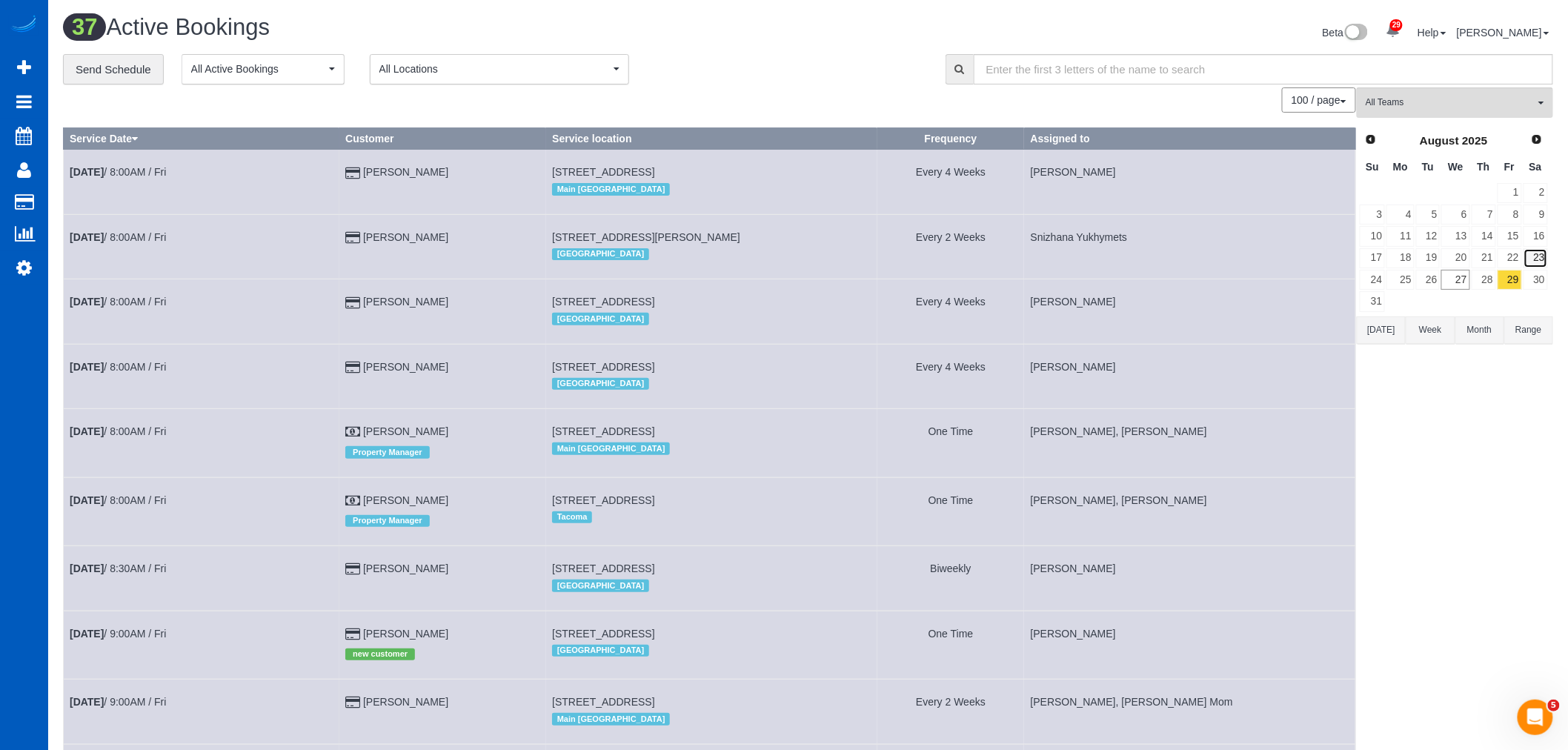
click at [1524, 265] on link "23" at bounding box center [1536, 258] width 24 height 20
click at [1532, 282] on link "30" at bounding box center [1536, 279] width 24 height 20
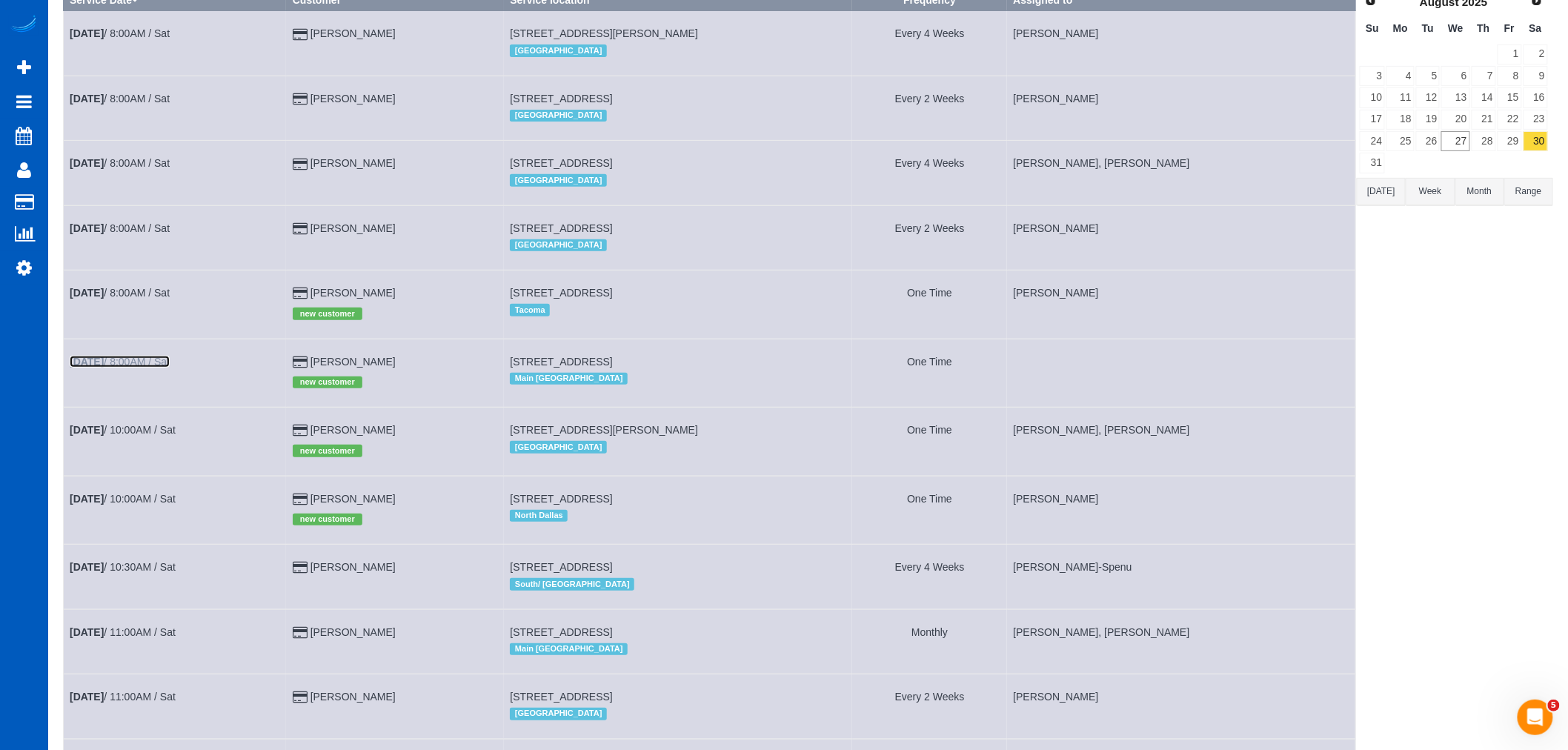
click at [148, 368] on link "[DATE] 8:00AM / Sat" at bounding box center [119, 362] width 100 height 12
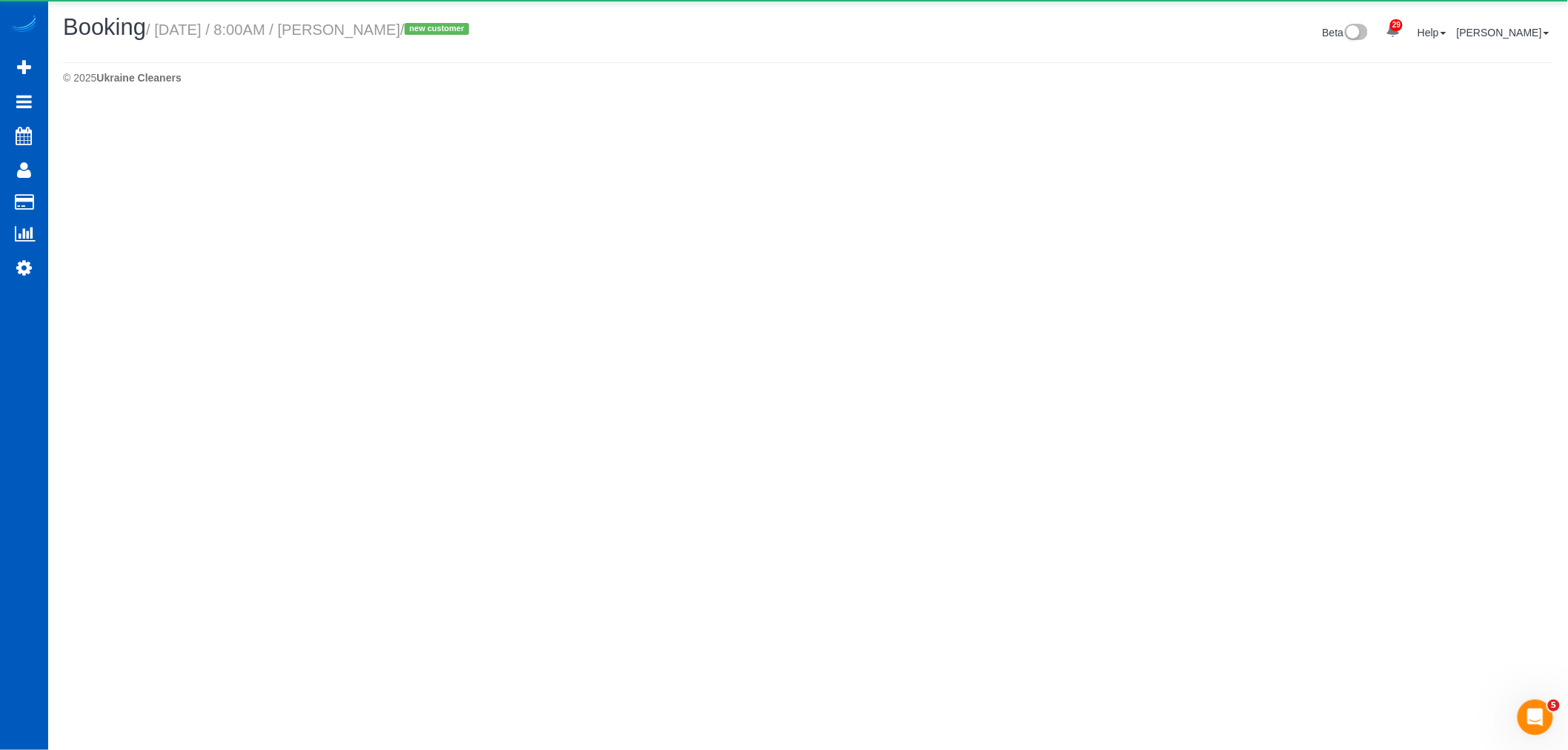
select select "WA"
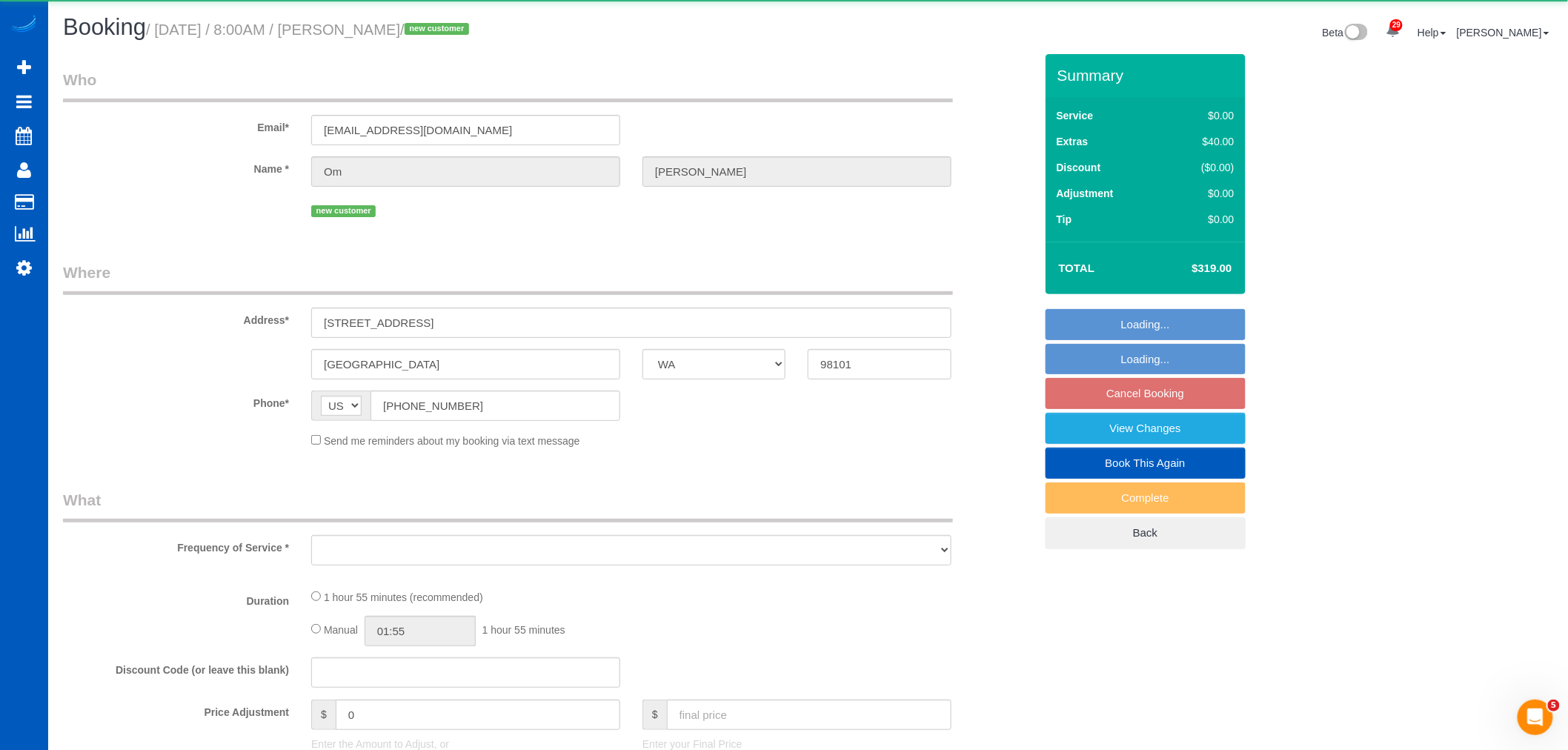
select select "string:fspay-c9958ea6-7016-4504-955c-9717882f64e0"
select select "object:66849"
select select "199"
select select "1001"
select select "2"
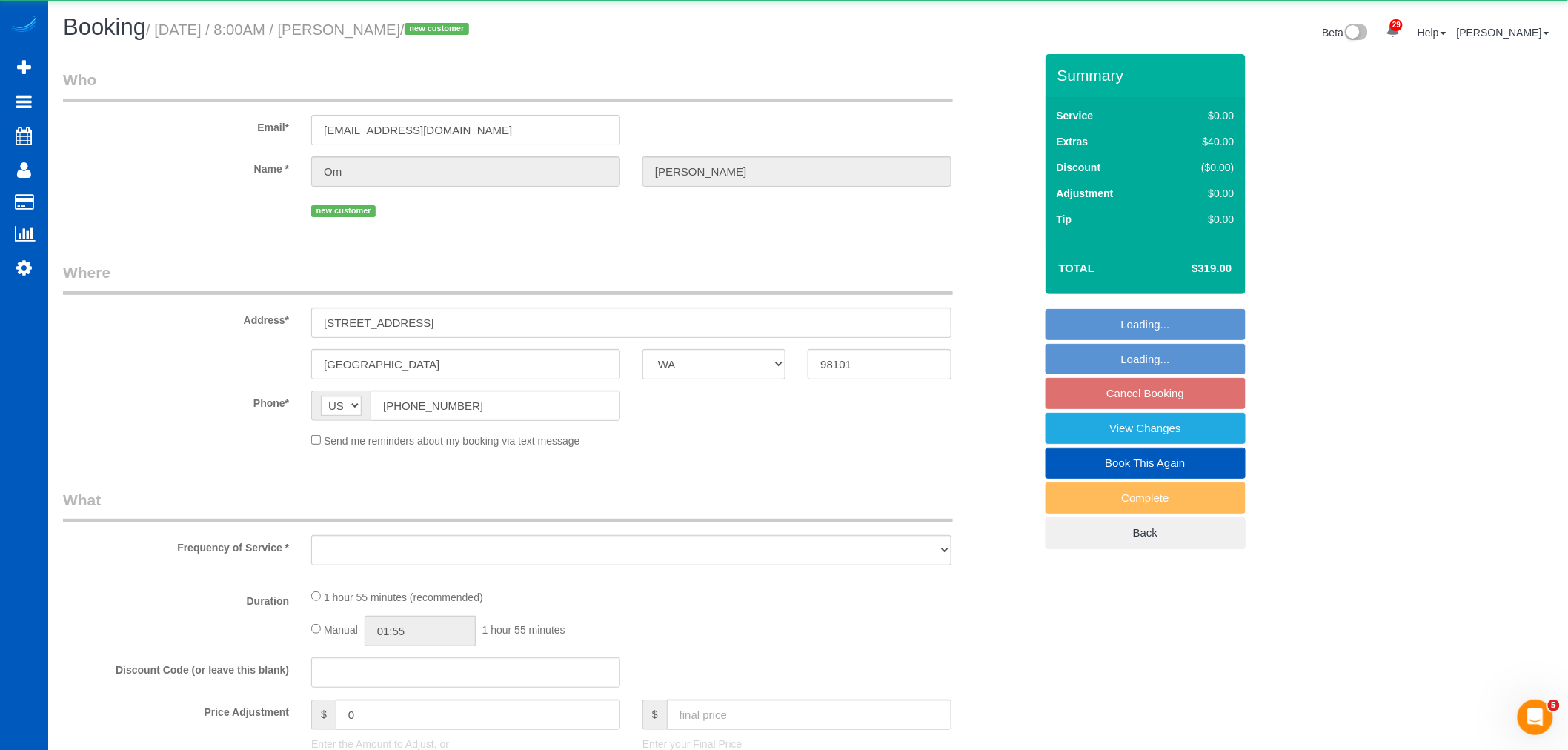
select select "2"
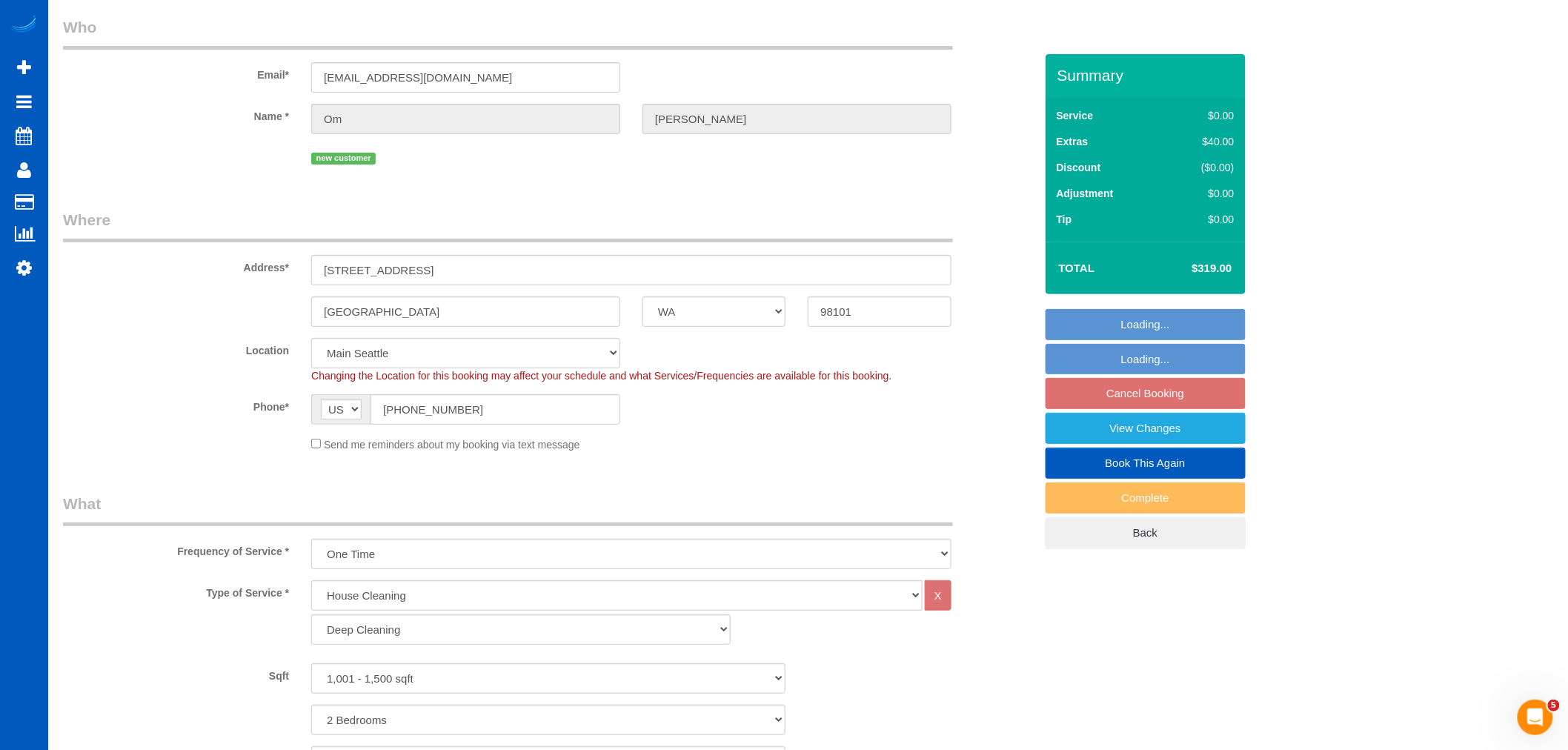
select select "spot292"
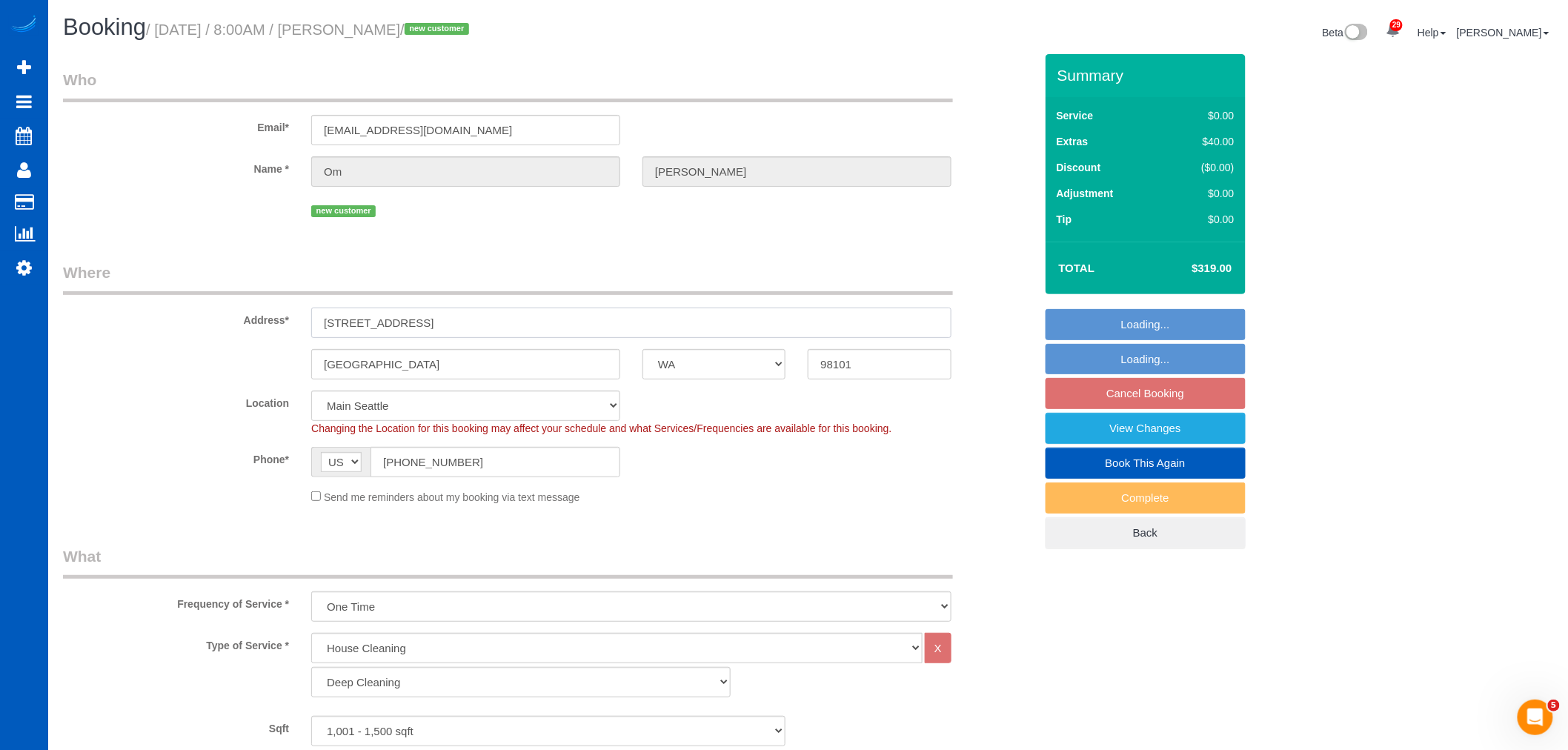
drag, startPoint x: 469, startPoint y: 331, endPoint x: 337, endPoint y: 327, distance: 132.1
click at [337, 327] on input "[STREET_ADDRESS]" at bounding box center [631, 323] width 640 height 30
click at [454, 323] on input "[STREET_ADDRESS]" at bounding box center [631, 323] width 640 height 30
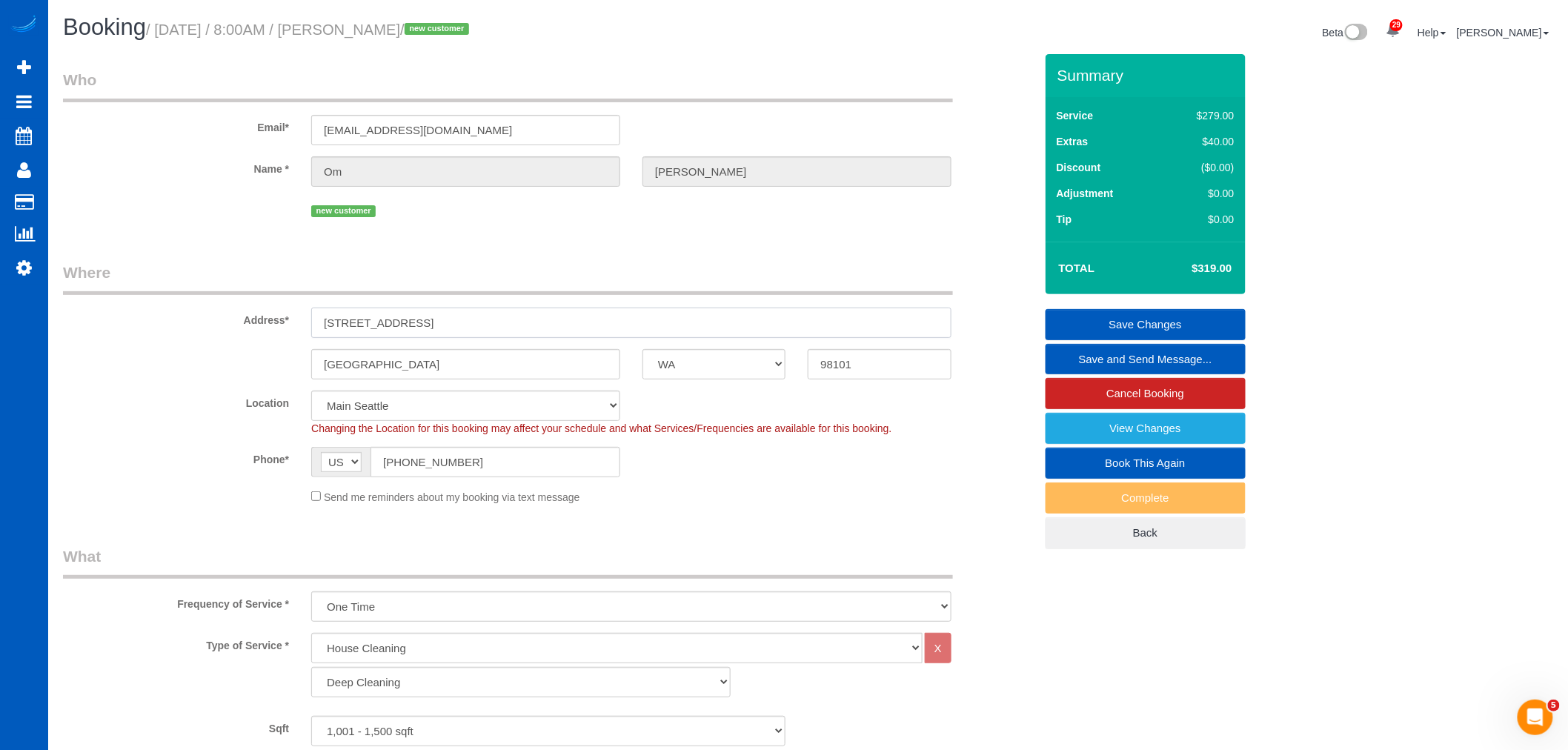
drag, startPoint x: 454, startPoint y: 323, endPoint x: 316, endPoint y: 323, distance: 138.0
click at [316, 323] on input "[STREET_ADDRESS]" at bounding box center [631, 323] width 640 height 30
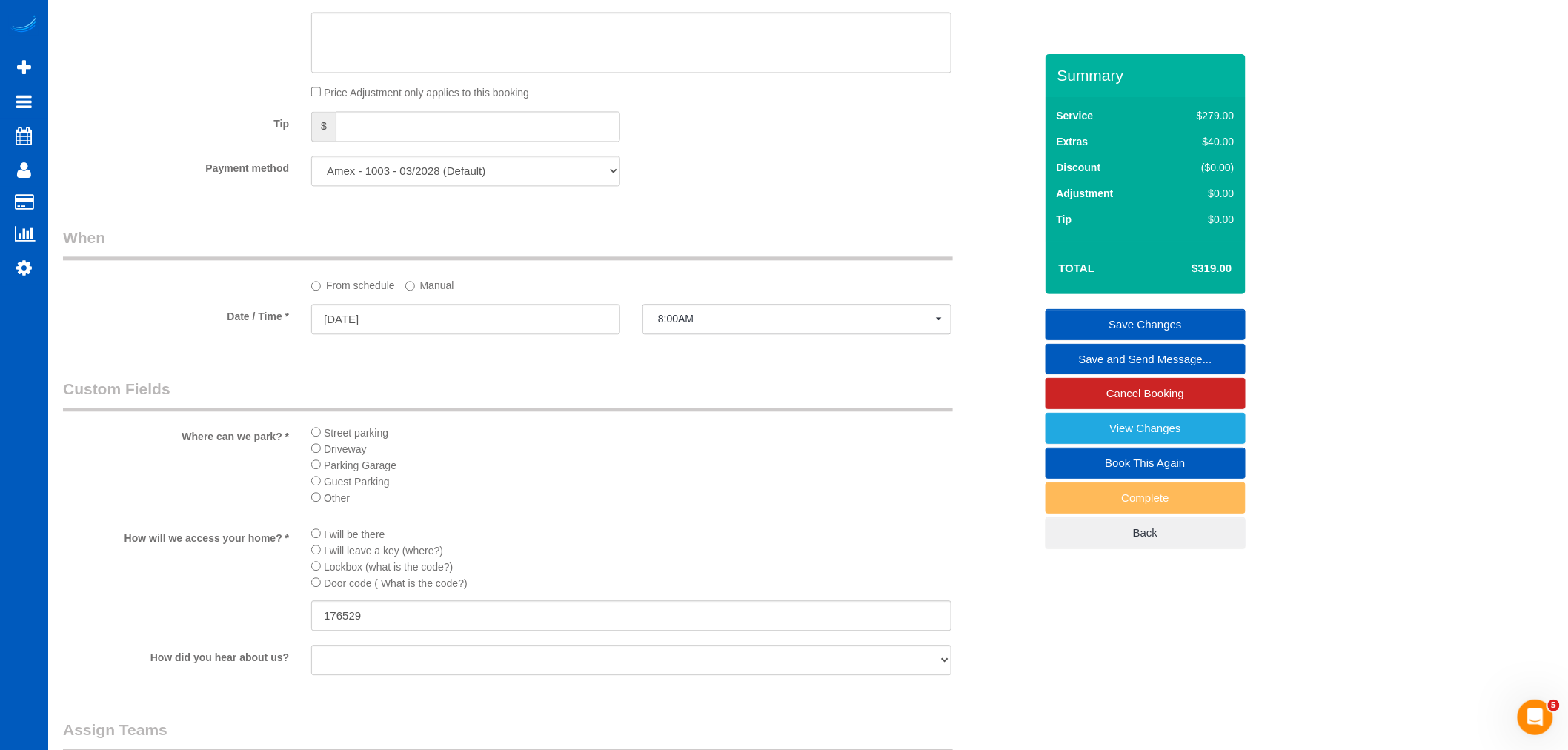
scroll to position [1564, 0]
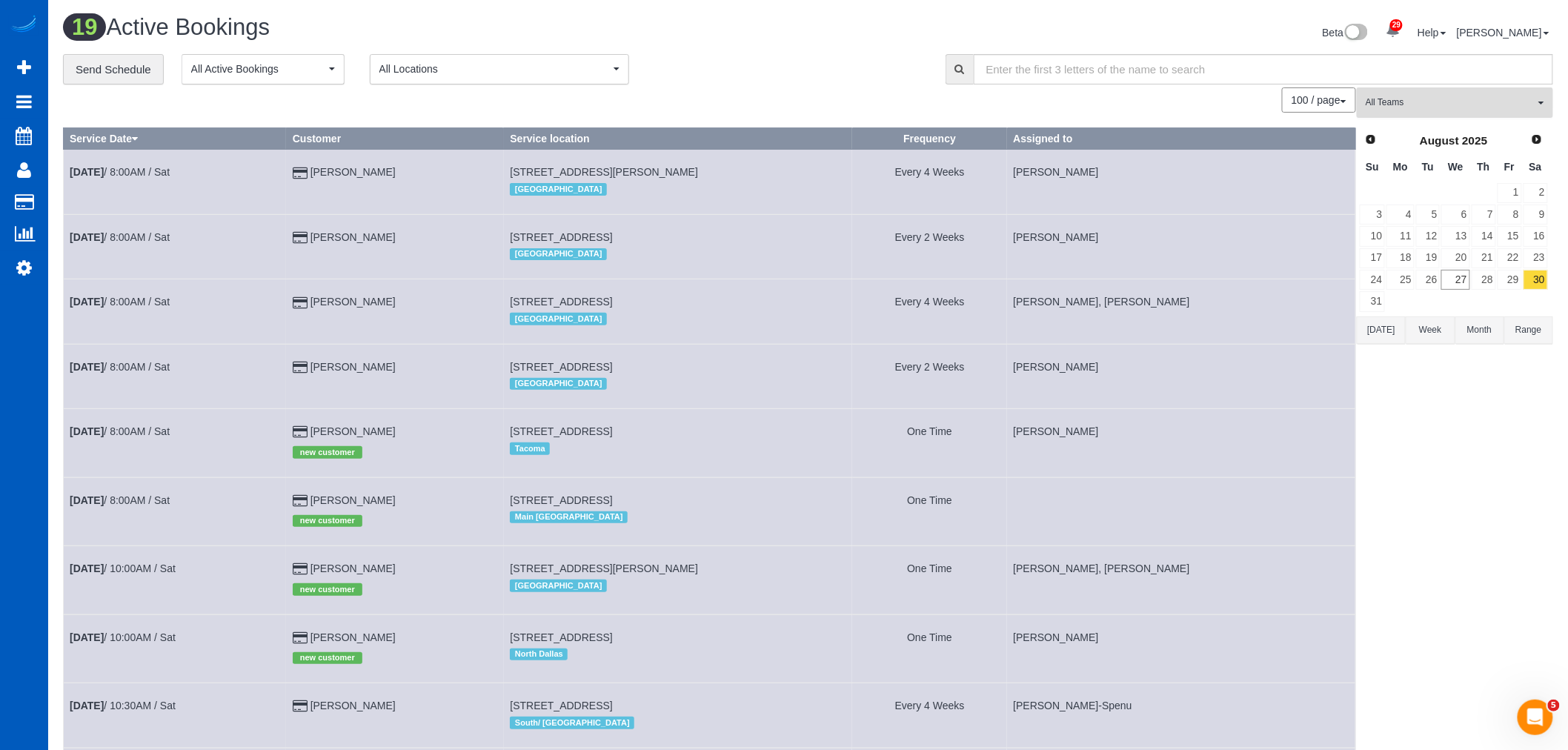
click at [1412, 100] on span "All Teams" at bounding box center [1450, 103] width 169 height 13
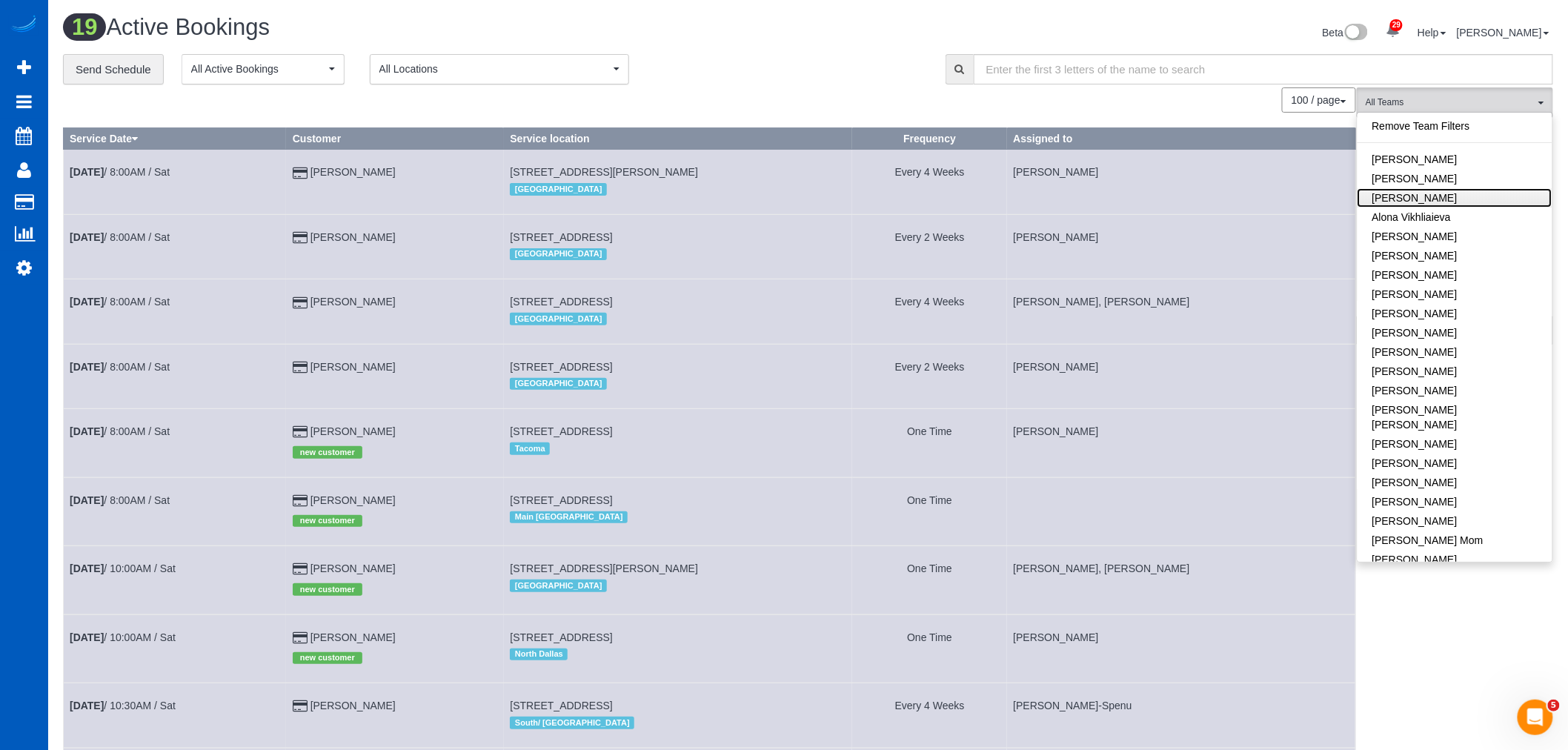
click at [1440, 190] on link "[PERSON_NAME]" at bounding box center [1455, 198] width 195 height 20
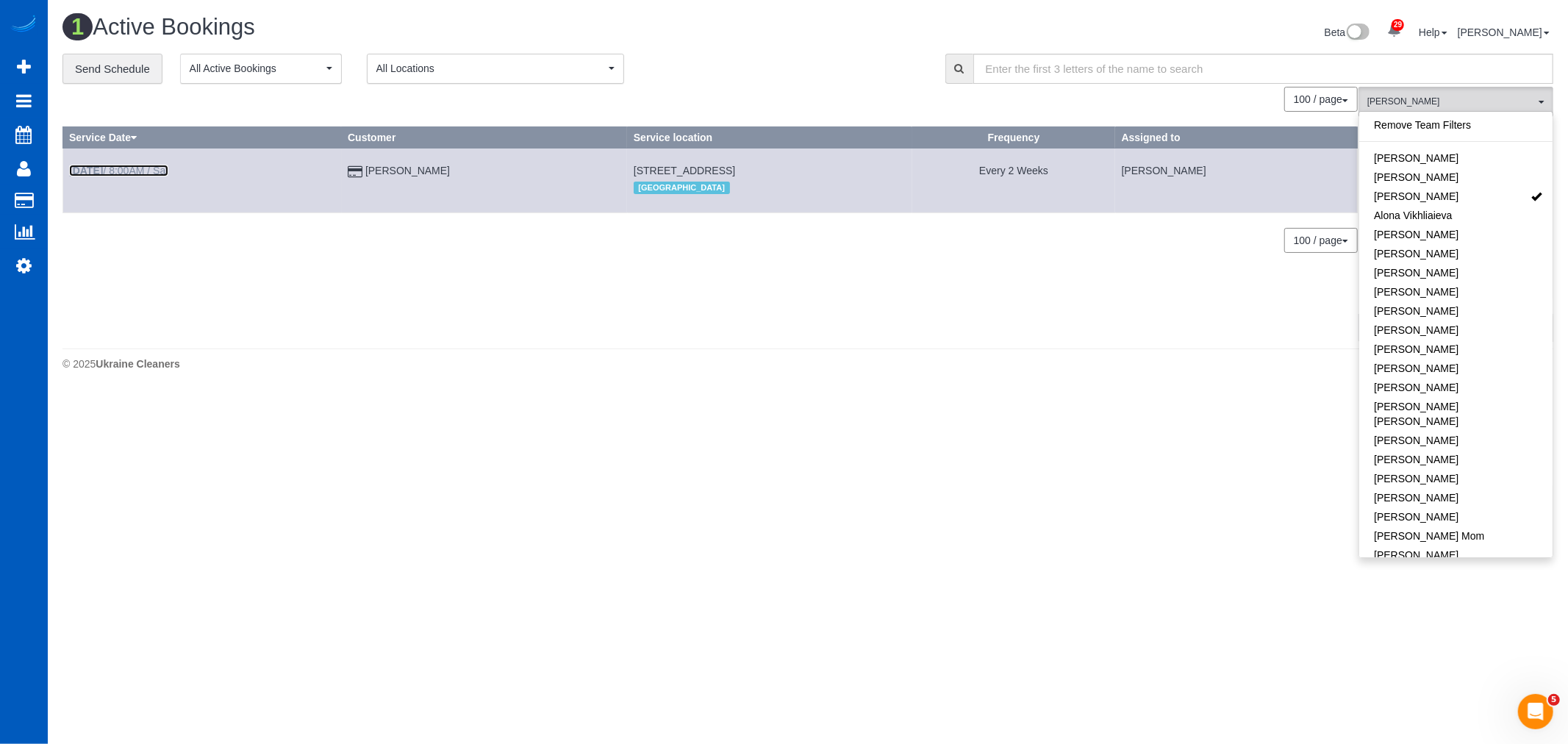
click at [163, 166] on link "[DATE] 8:00AM / Sat" at bounding box center [118, 171] width 99 height 12
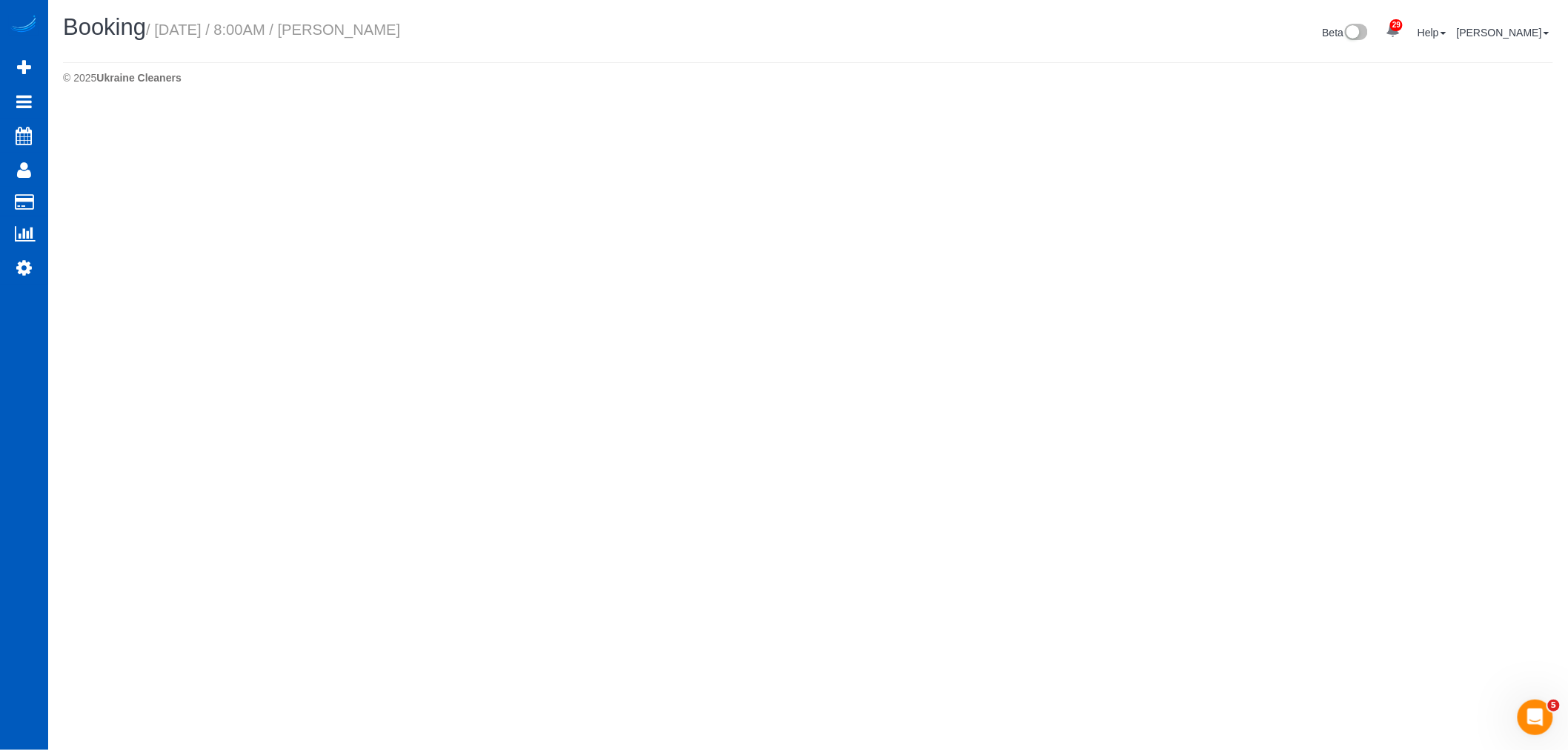
select select "WA"
select select "string:fspay-1bca7578-436d-449c-9602-61b4777402d1"
select select "number:8"
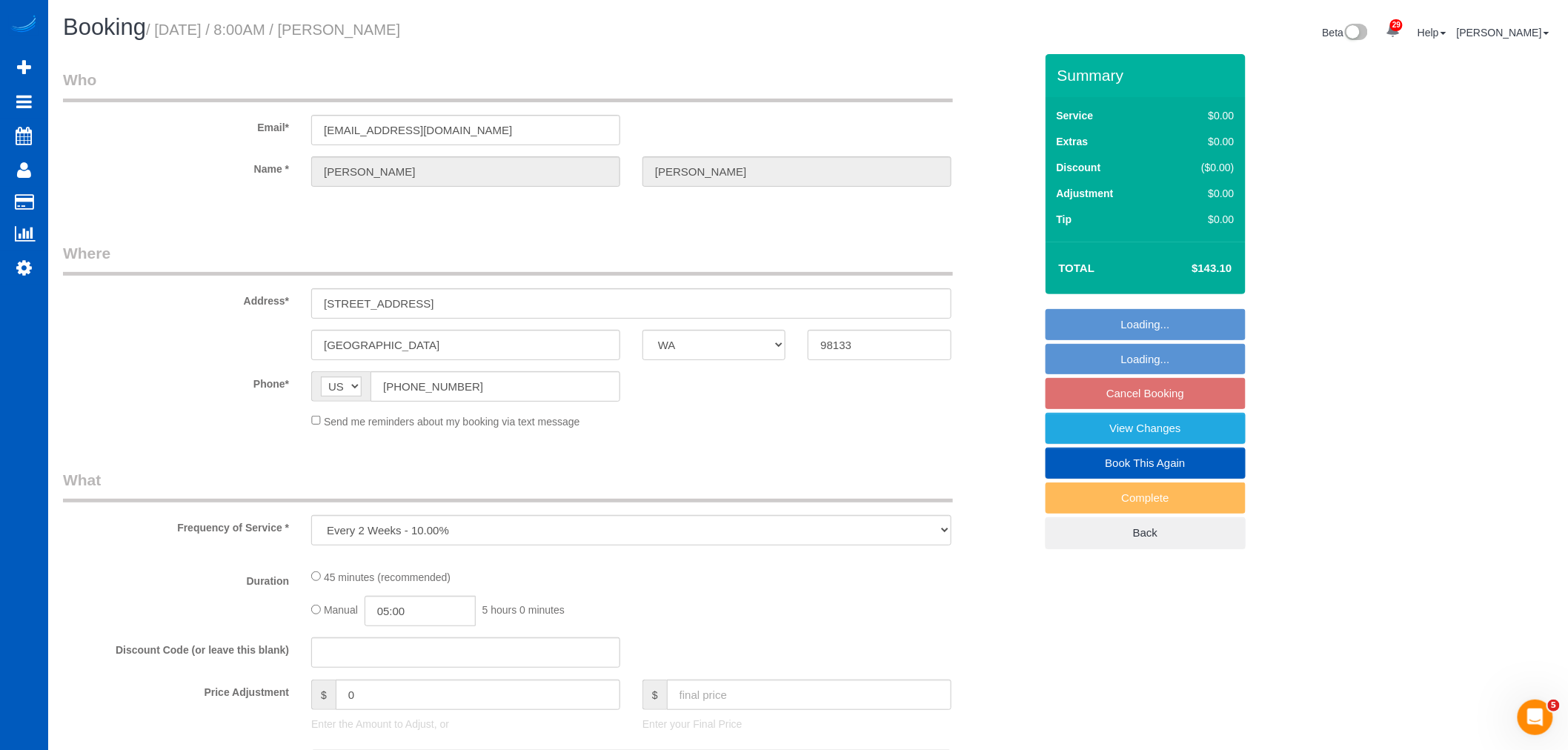
select select "object:68055"
select select "199"
select select "spot305"
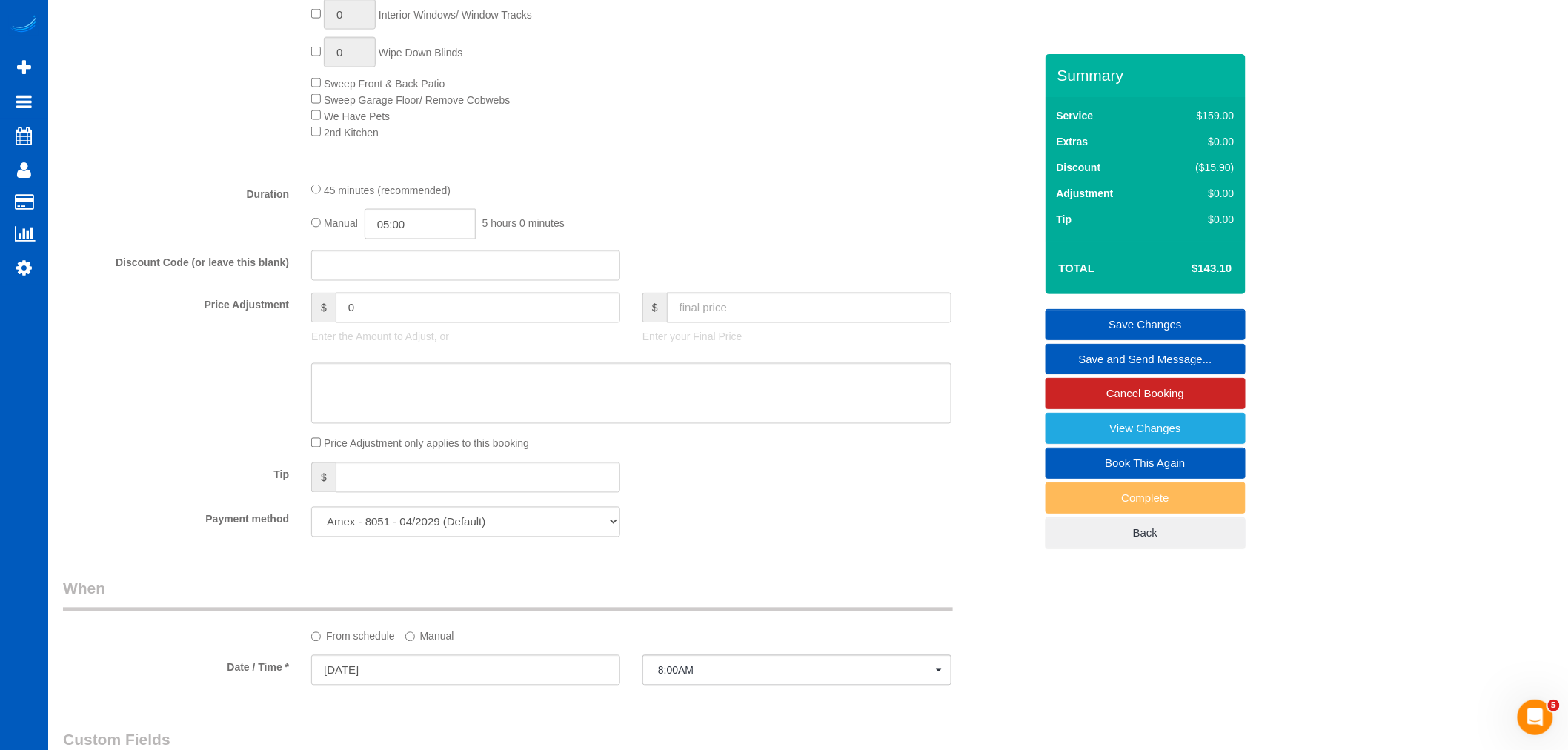
scroll to position [501, 0]
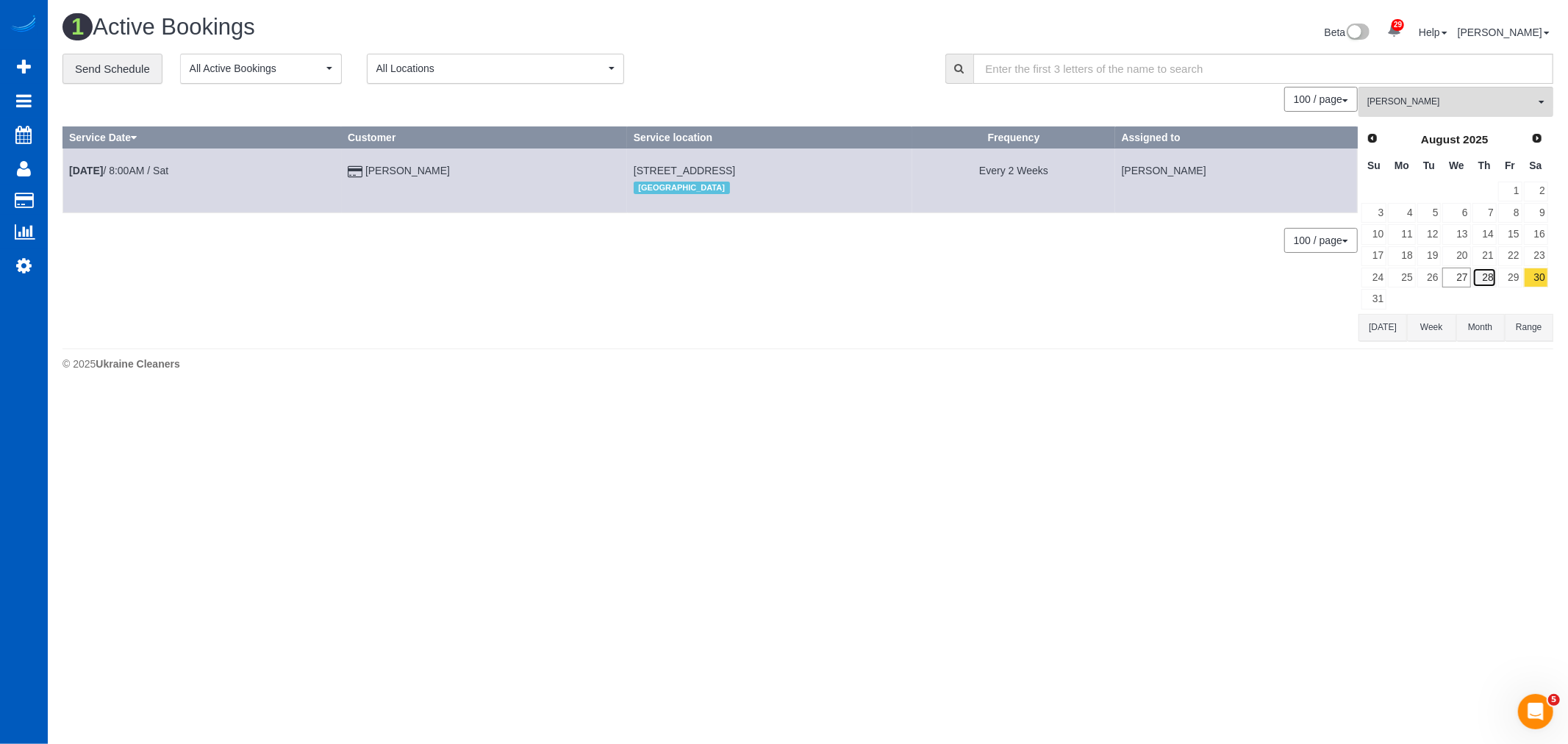
click at [1487, 287] on link "28" at bounding box center [1484, 277] width 24 height 19
click at [1375, 77] on input "text" at bounding box center [1263, 69] width 581 height 30
click at [1383, 100] on span "[PERSON_NAME]" at bounding box center [1451, 102] width 168 height 13
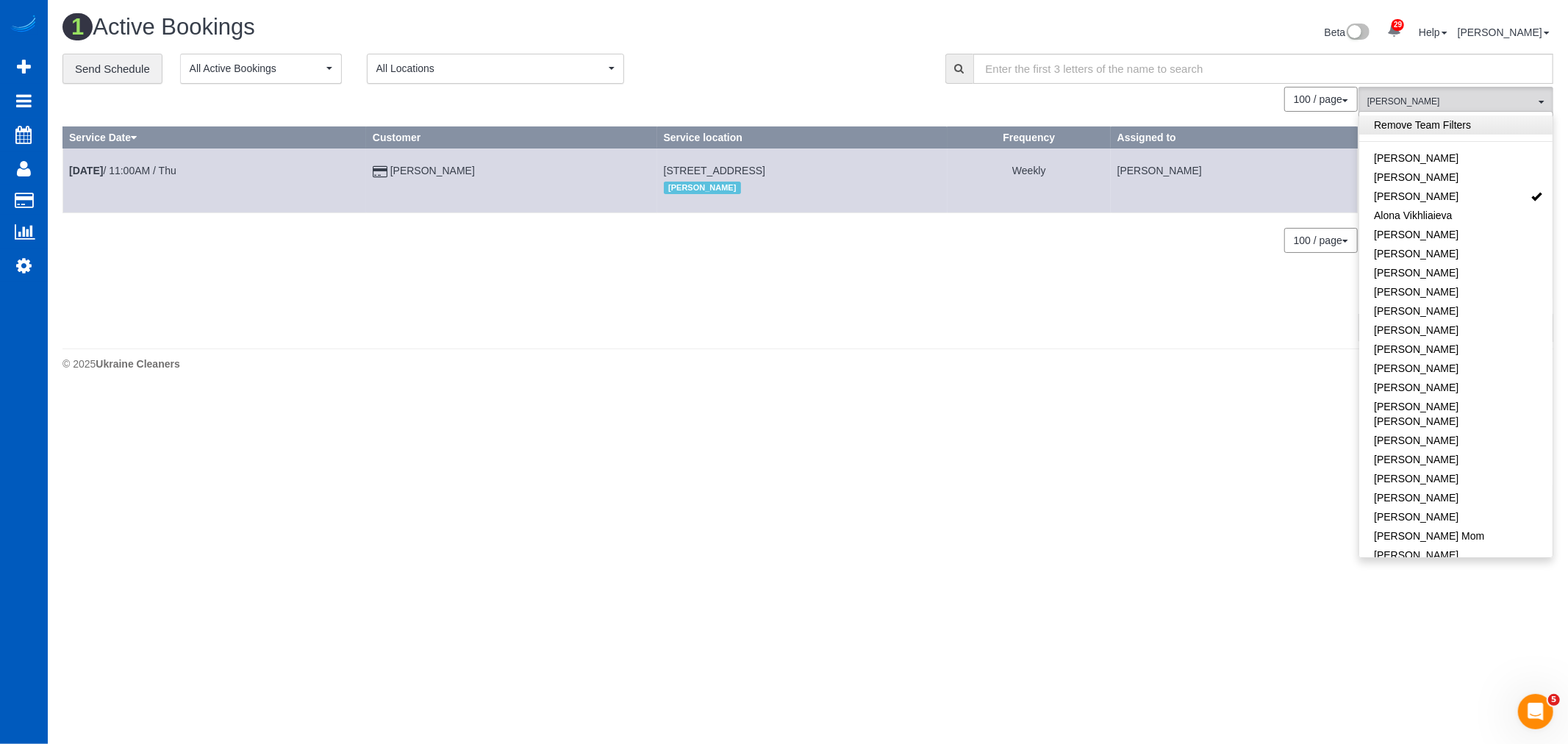
click at [1442, 121] on link "Remove Team Filters" at bounding box center [1456, 125] width 193 height 19
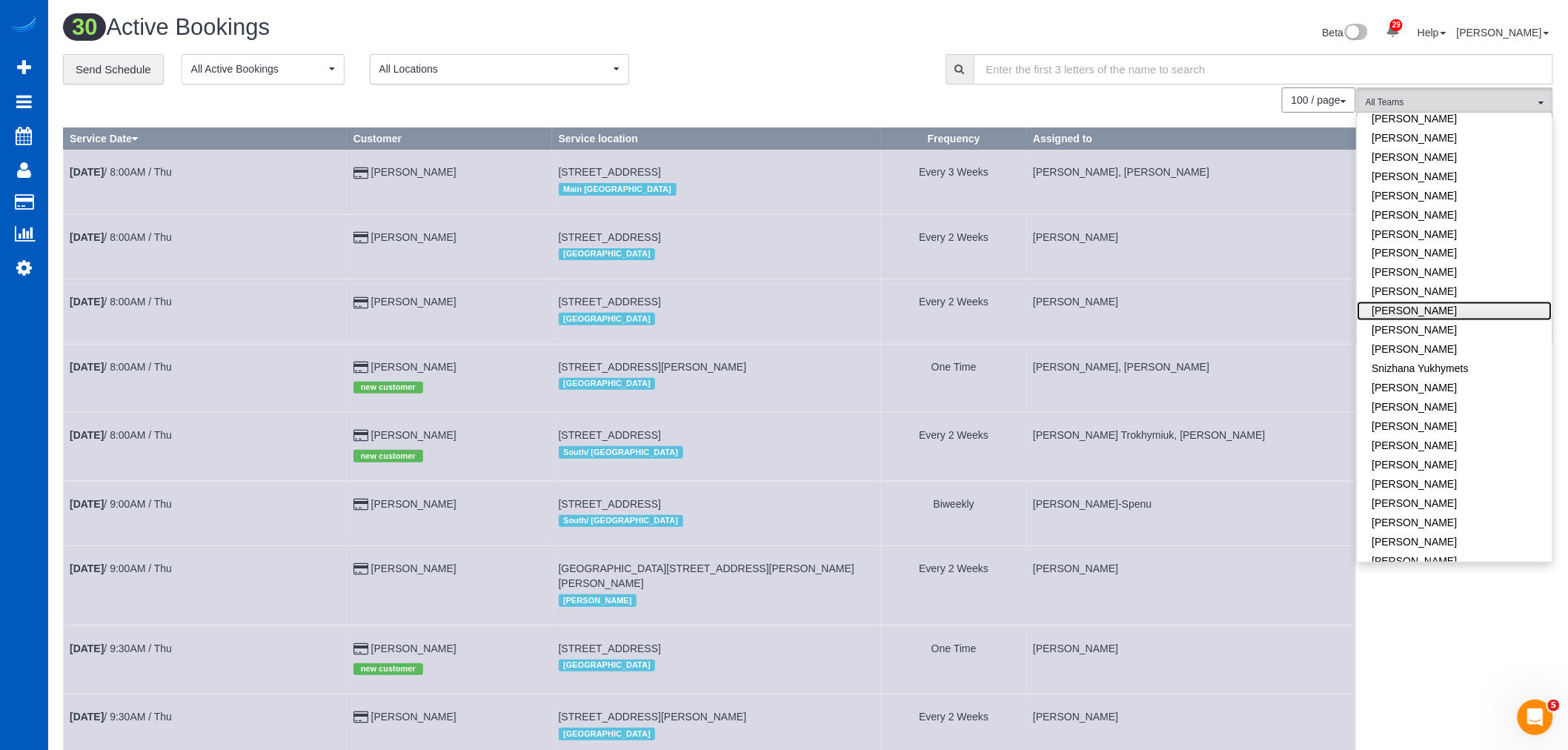
click at [1428, 301] on link "[PERSON_NAME]" at bounding box center [1455, 311] width 195 height 20
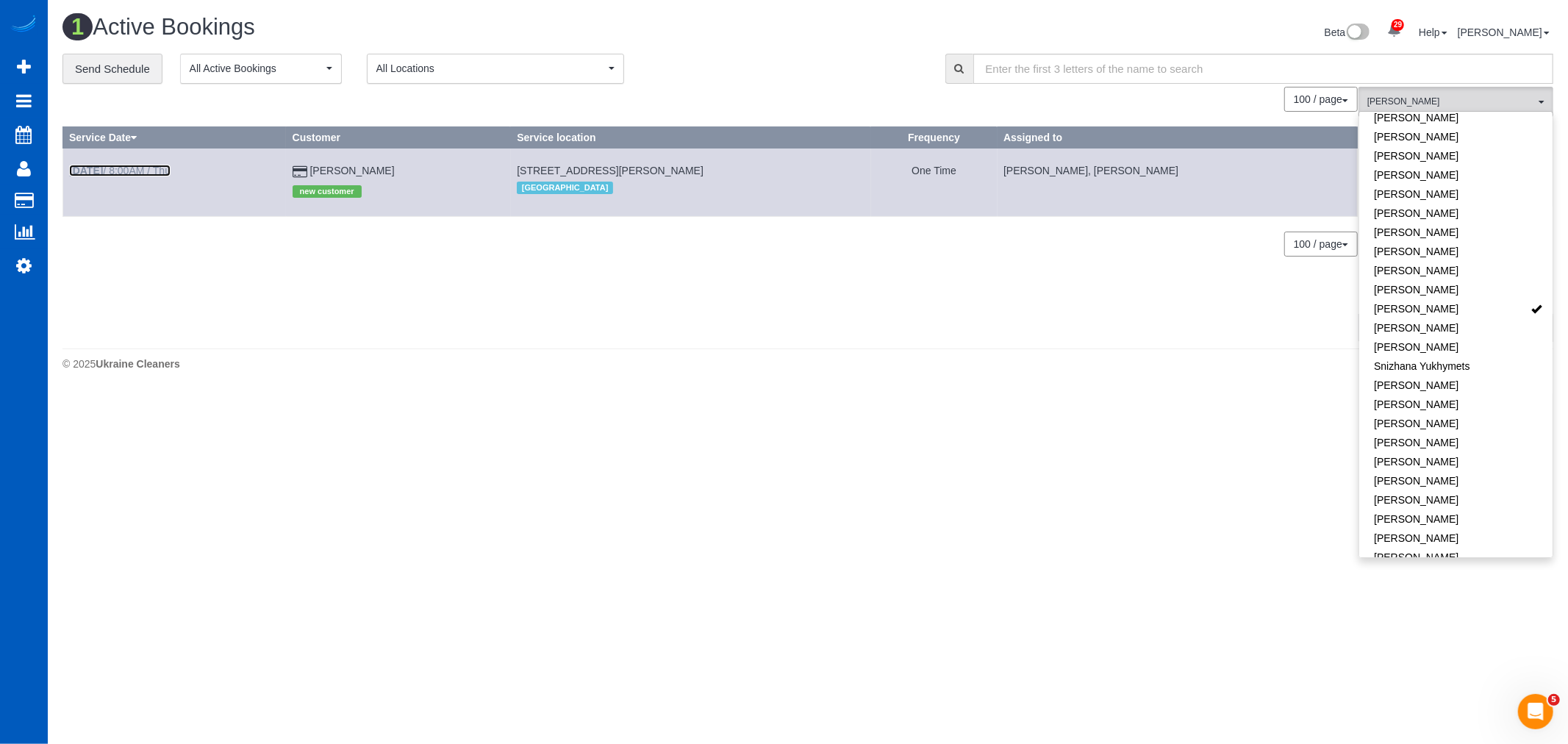
click at [131, 166] on link "[DATE] 8:00AM / Thu" at bounding box center [119, 171] width 101 height 12
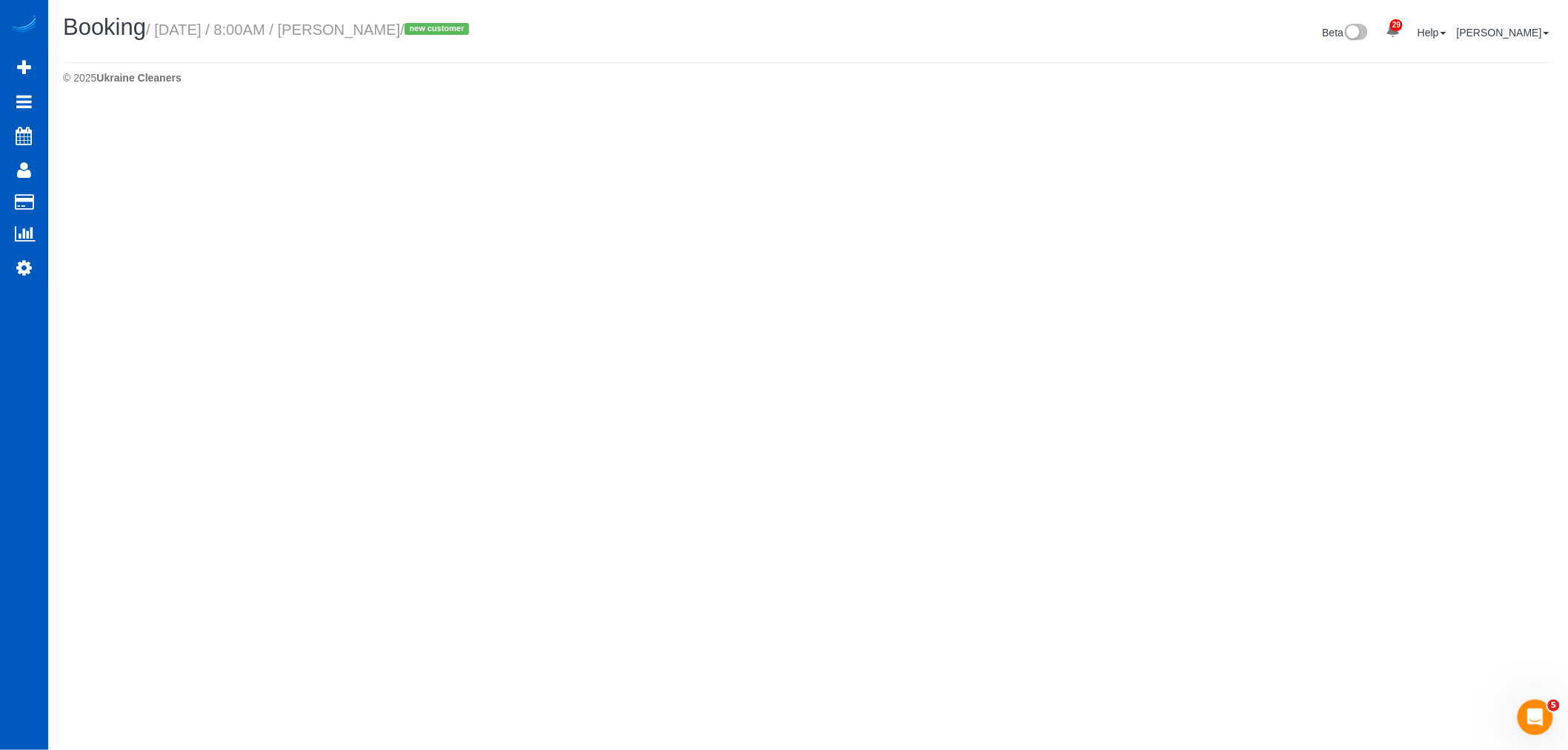
select select "OR"
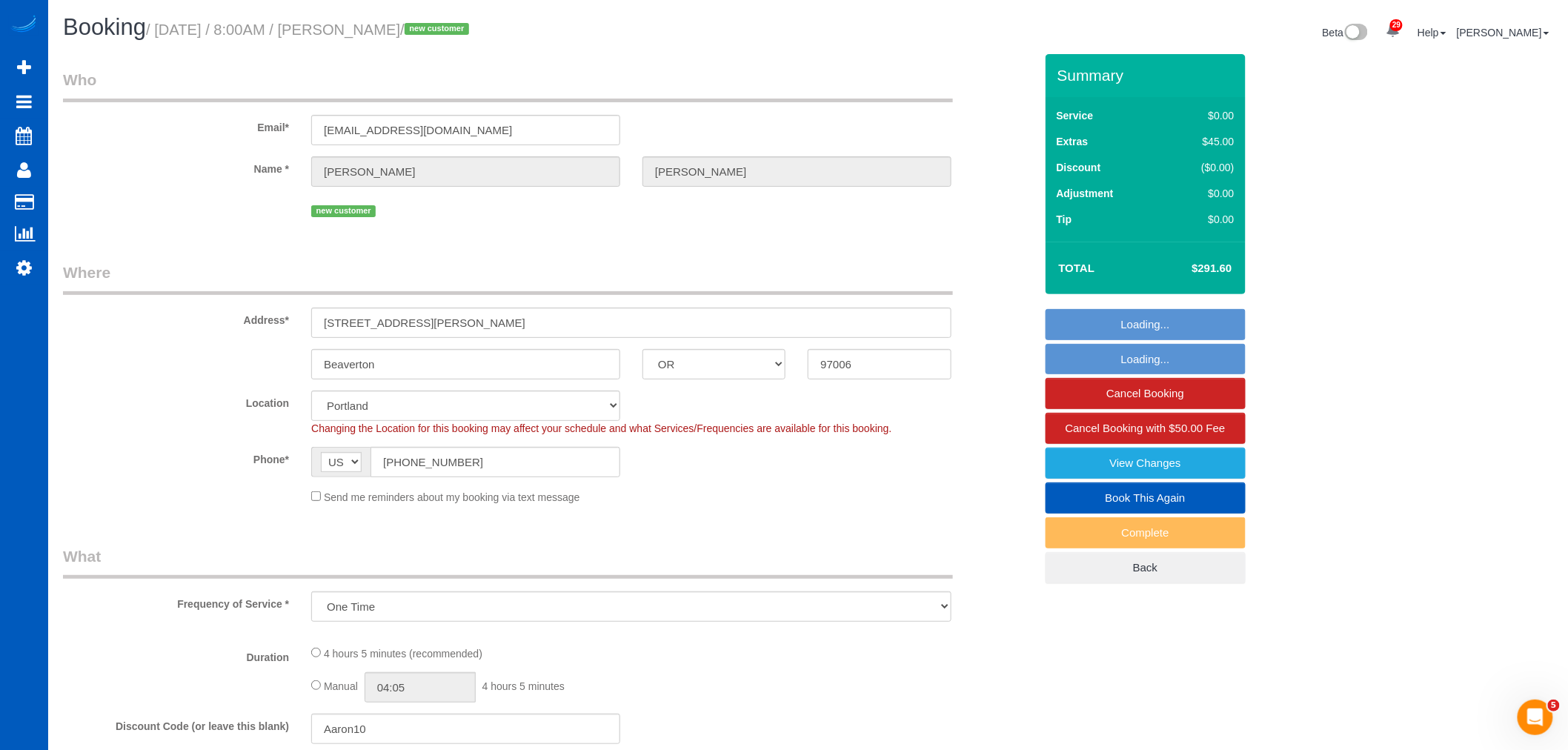
select select "object:69438"
select select "199"
select select "1001"
select select "4"
select select "3"
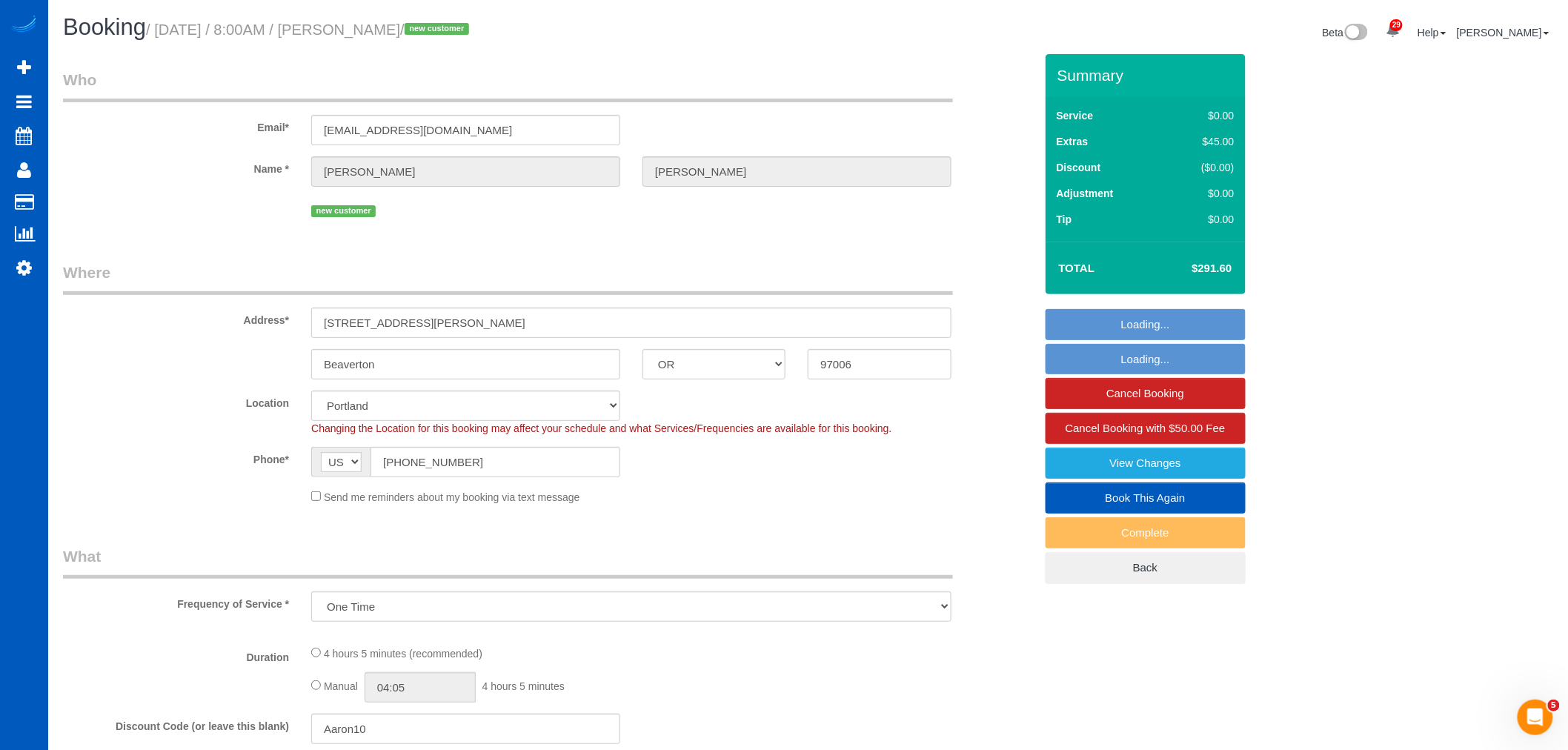
select select "spot318"
drag, startPoint x: 496, startPoint y: 327, endPoint x: 147, endPoint y: 311, distance: 349.4
click at [147, 311] on div "Address* [STREET_ADDRESS][PERSON_NAME]" at bounding box center [549, 299] width 994 height 76
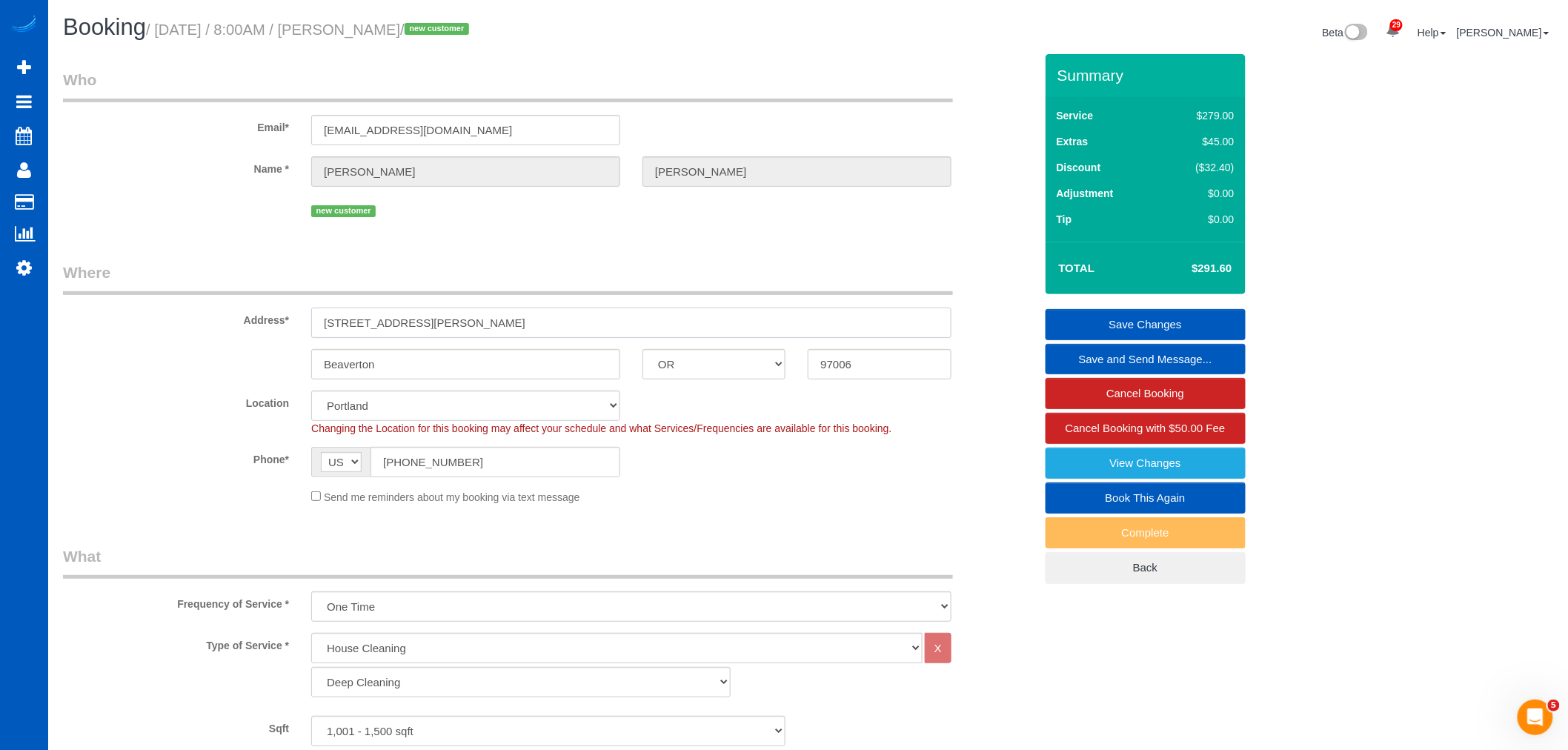
drag, startPoint x: 495, startPoint y: 332, endPoint x: 288, endPoint y: 319, distance: 207.4
click at [288, 319] on div "Address* [STREET_ADDRESS][PERSON_NAME]" at bounding box center [549, 299] width 994 height 76
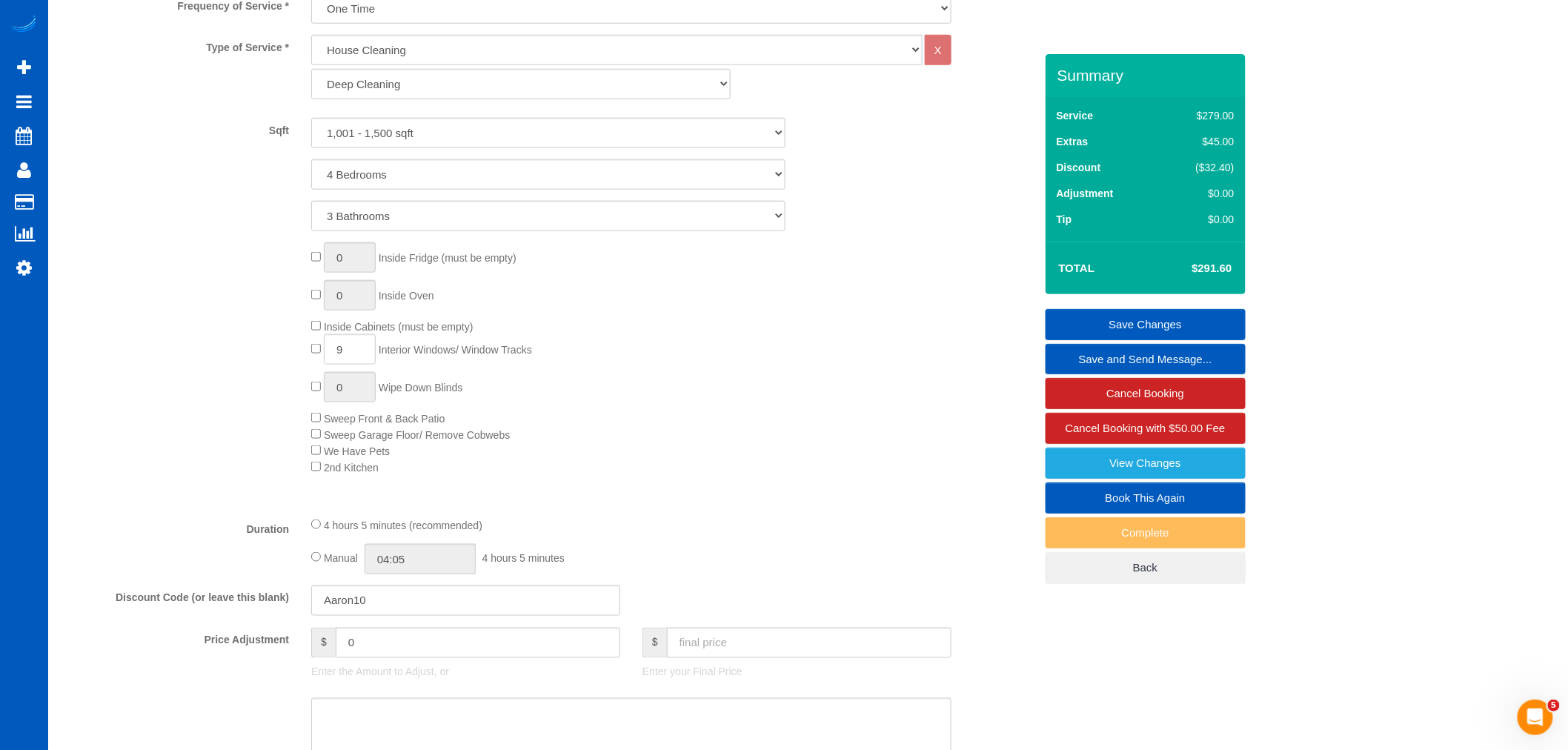
scroll to position [522, 0]
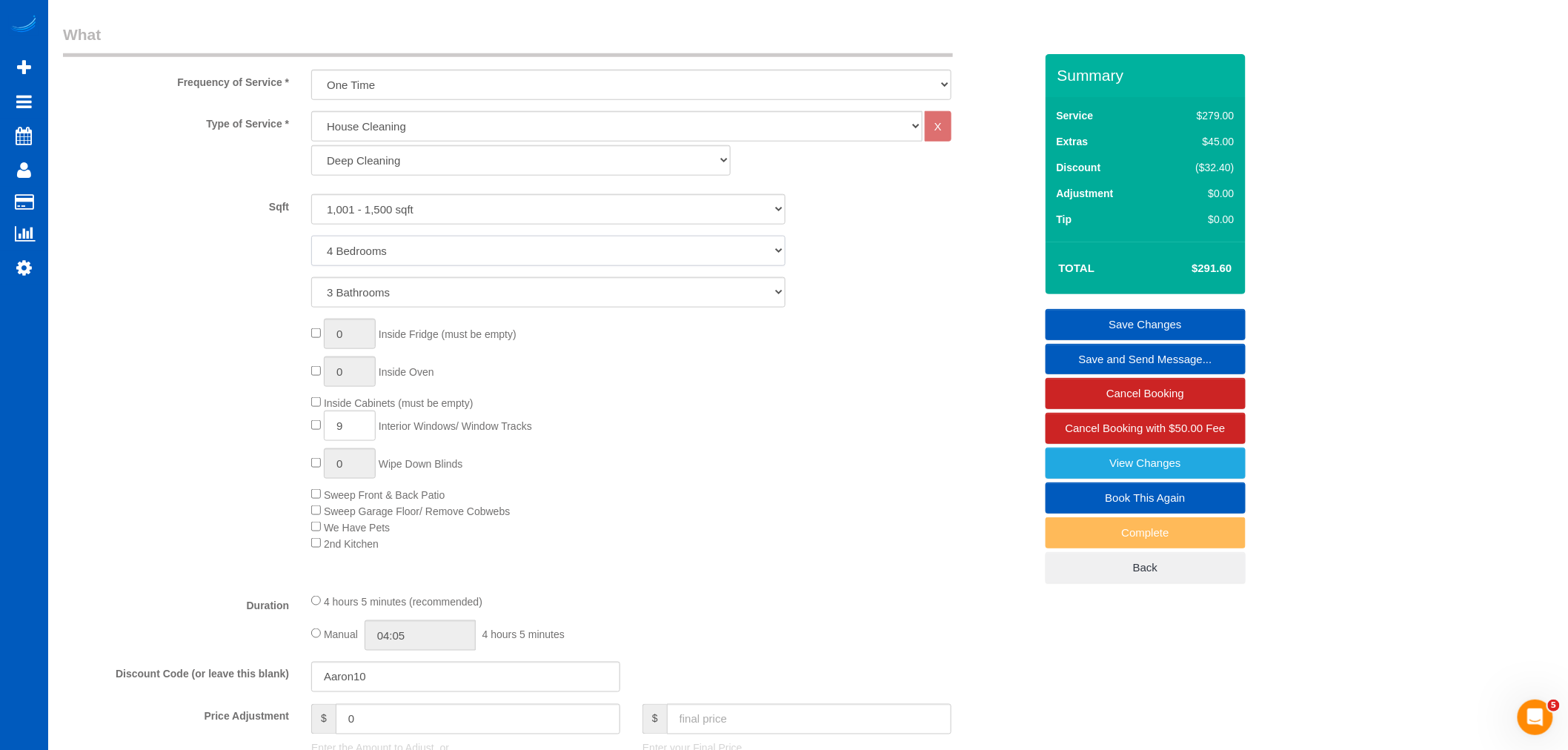
click at [437, 258] on select "1 Bedroom 2 Bedrooms 3 Bedrooms 4 Bedrooms 5 Bedrooms 6 Bedrooms 7 Bedrooms" at bounding box center [548, 251] width 474 height 30
select select "3"
click at [311, 237] on select "1 Bedroom 2 Bedrooms 3 Bedrooms 4 Bedrooms 5 Bedrooms 6 Bedrooms 7 Bedrooms" at bounding box center [548, 251] width 474 height 30
click at [416, 297] on select "1 Bathroom 2 Bathrooms 3 Bathrooms 4 Bathrooms 5 Bathrooms 6 Bathrooms 7 Bathro…" at bounding box center [548, 292] width 474 height 30
select select "2"
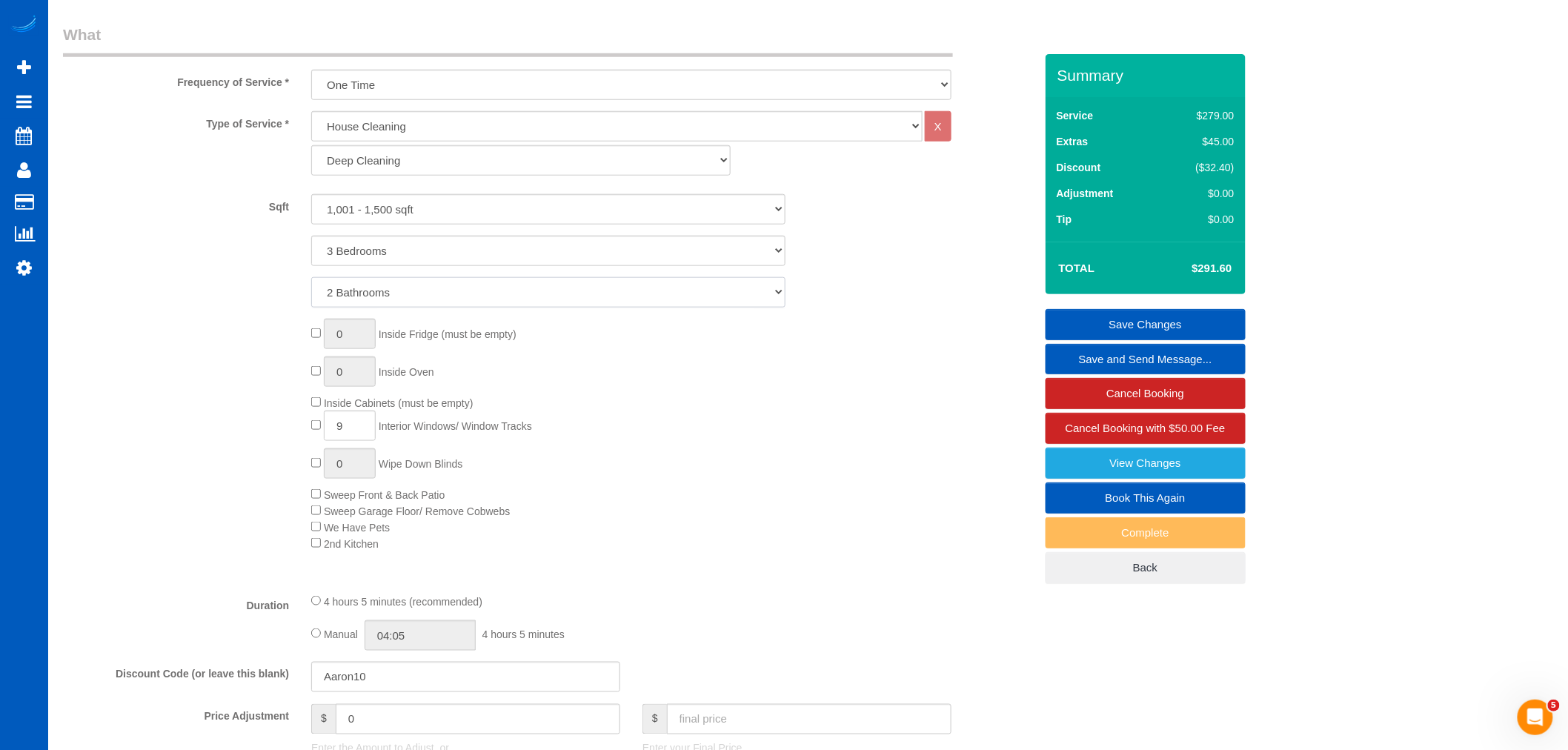
click at [311, 279] on select "1 Bathroom 2 Bathrooms 3 Bathrooms 4 Bathrooms 5 Bathrooms 6 Bathrooms 7 Bathro…" at bounding box center [548, 292] width 474 height 30
select select "spot332"
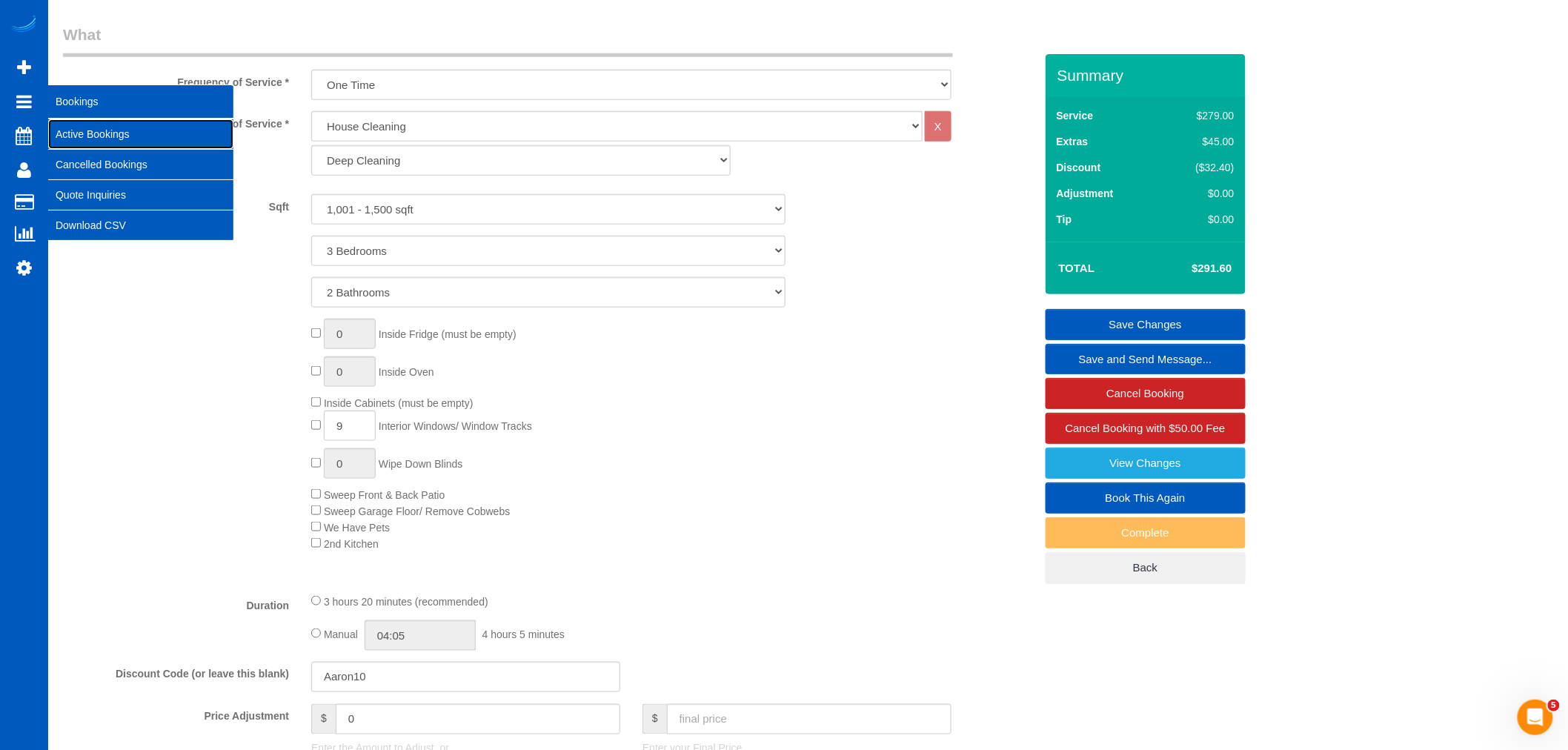
click at [106, 134] on link "Active Bookings" at bounding box center [140, 134] width 185 height 29
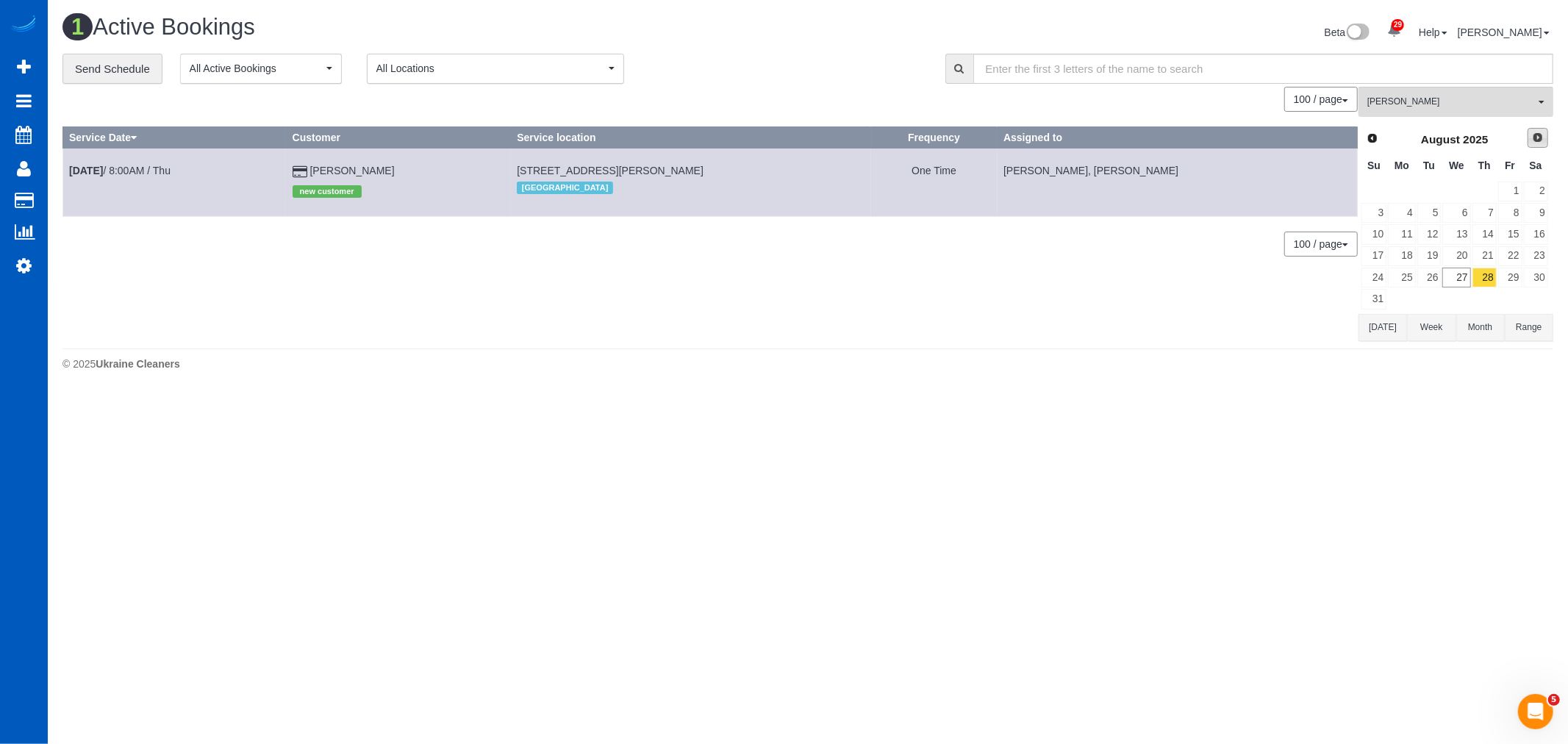
click at [1546, 140] on link "Next" at bounding box center [1537, 138] width 20 height 20
click at [1540, 201] on link "6" at bounding box center [1536, 191] width 24 height 19
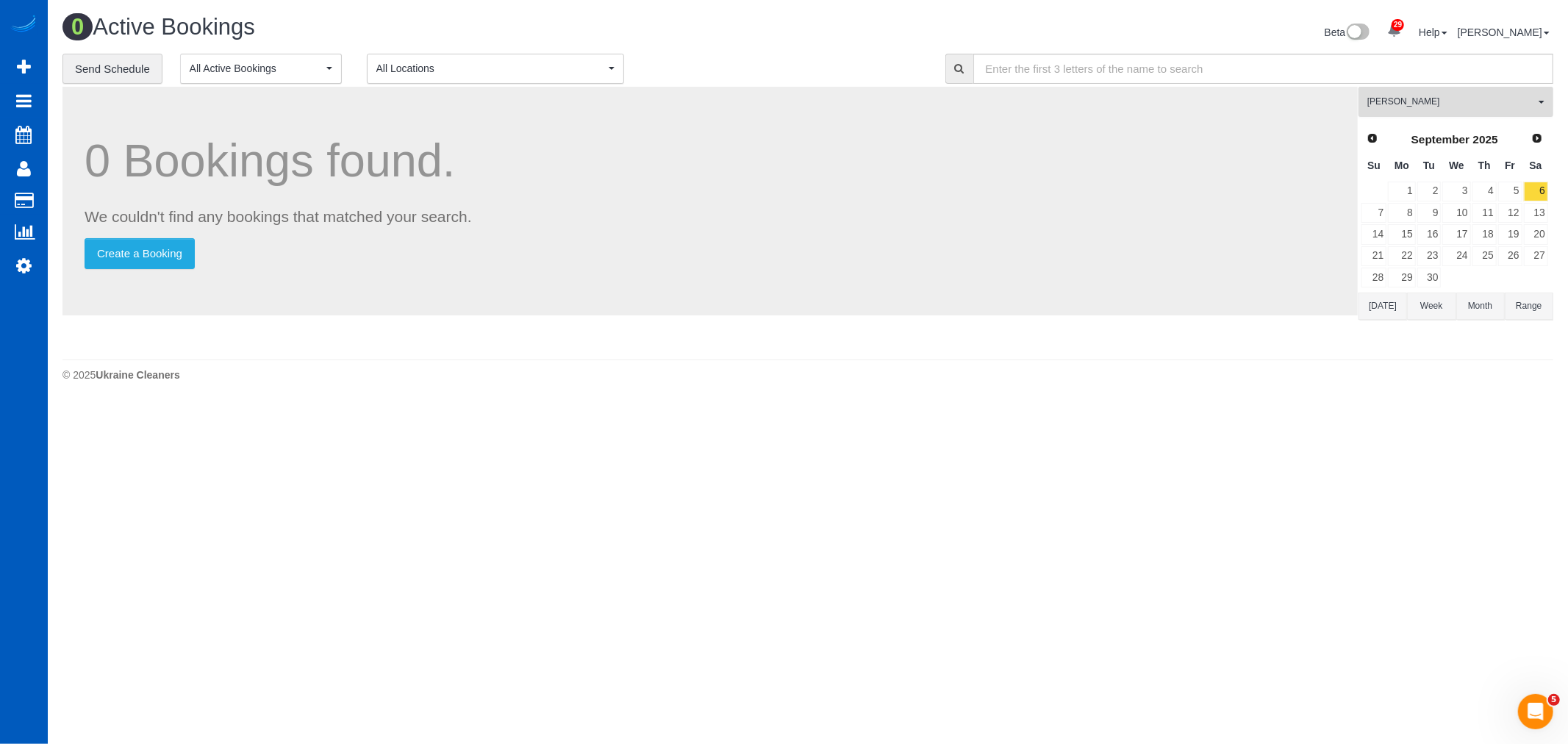
click at [1472, 106] on span "[PERSON_NAME]" at bounding box center [1451, 102] width 168 height 13
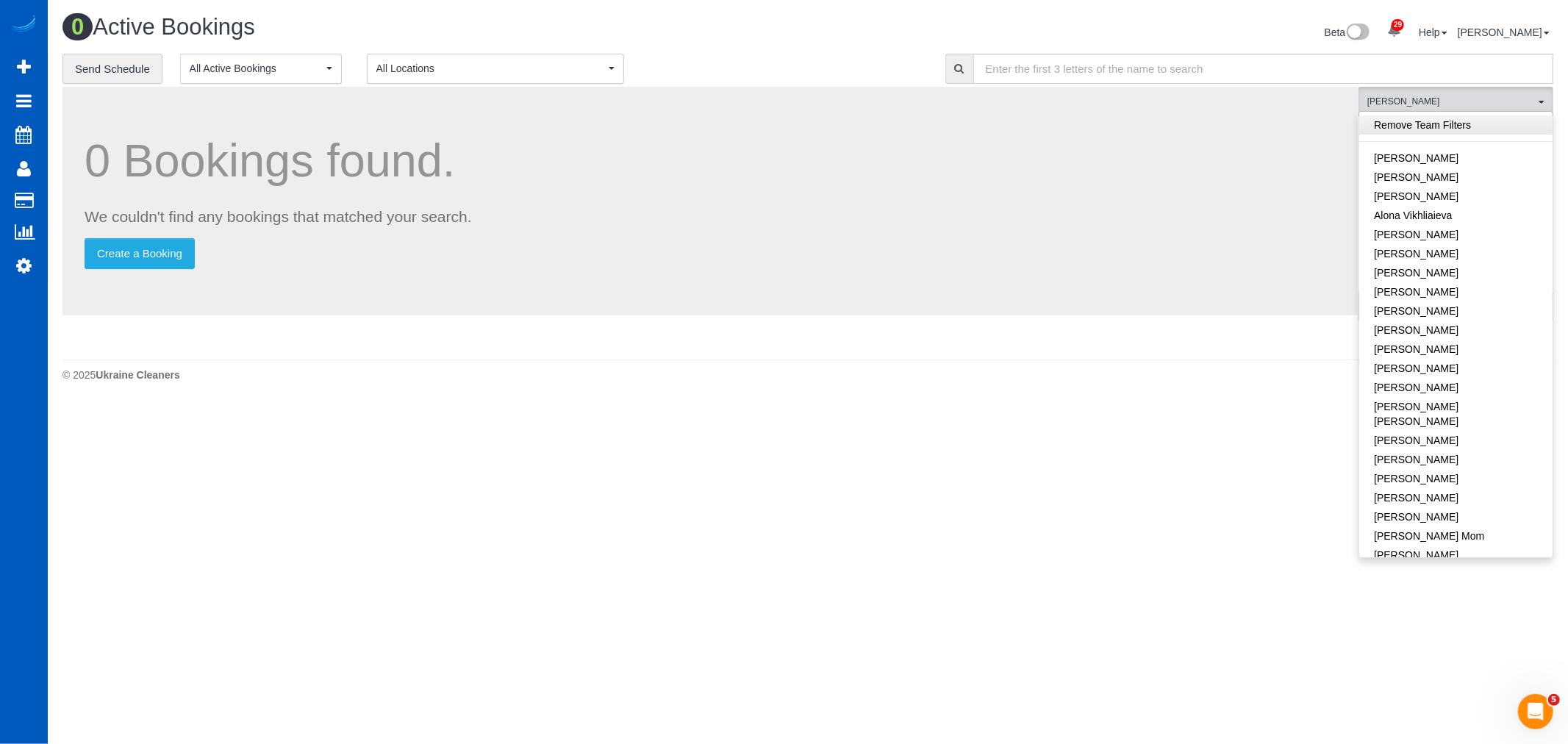
click at [1444, 135] on link "Remove Team Filters" at bounding box center [1456, 125] width 193 height 19
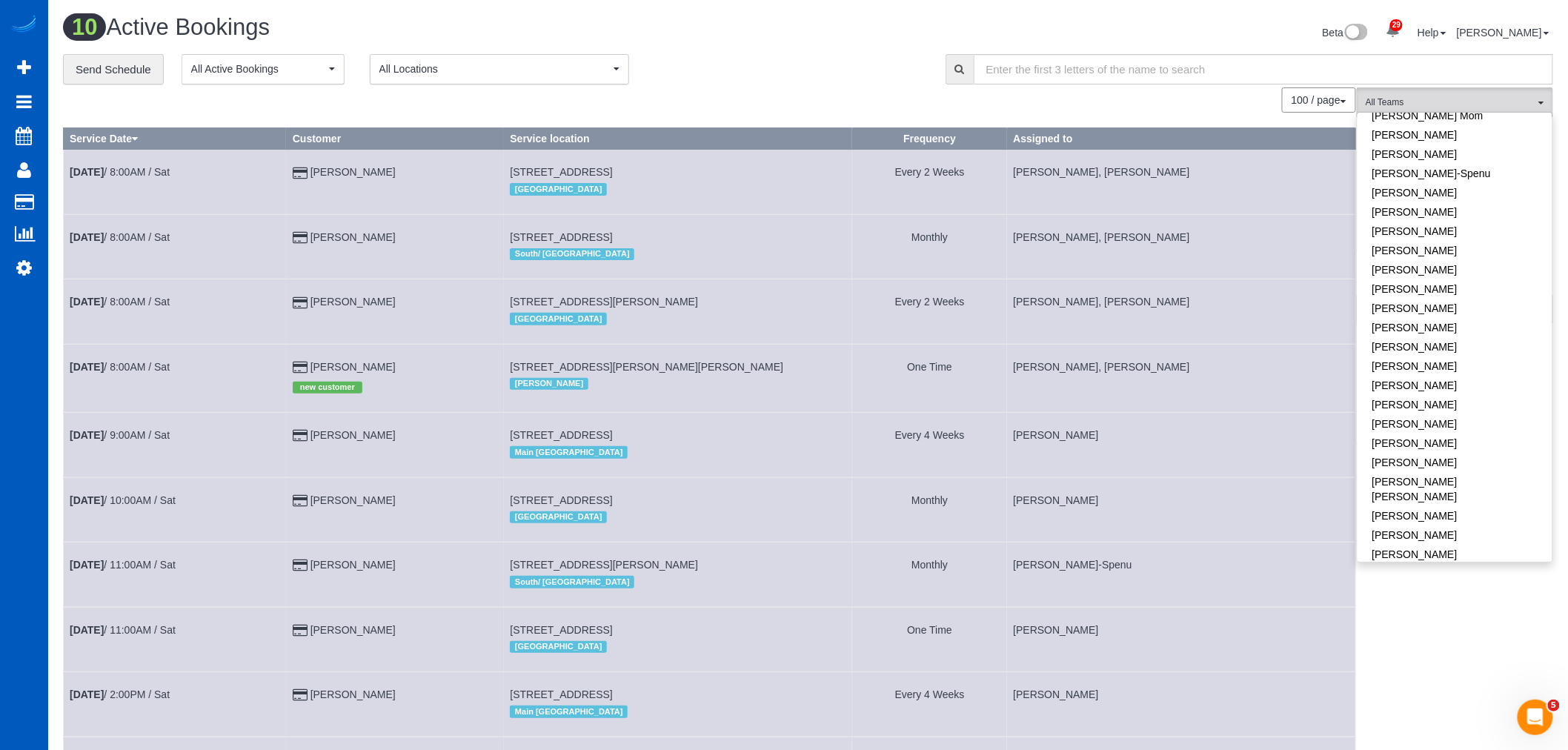
scroll to position [211, 0]
click at [1328, 627] on td "[PERSON_NAME]" at bounding box center [1181, 639] width 348 height 64
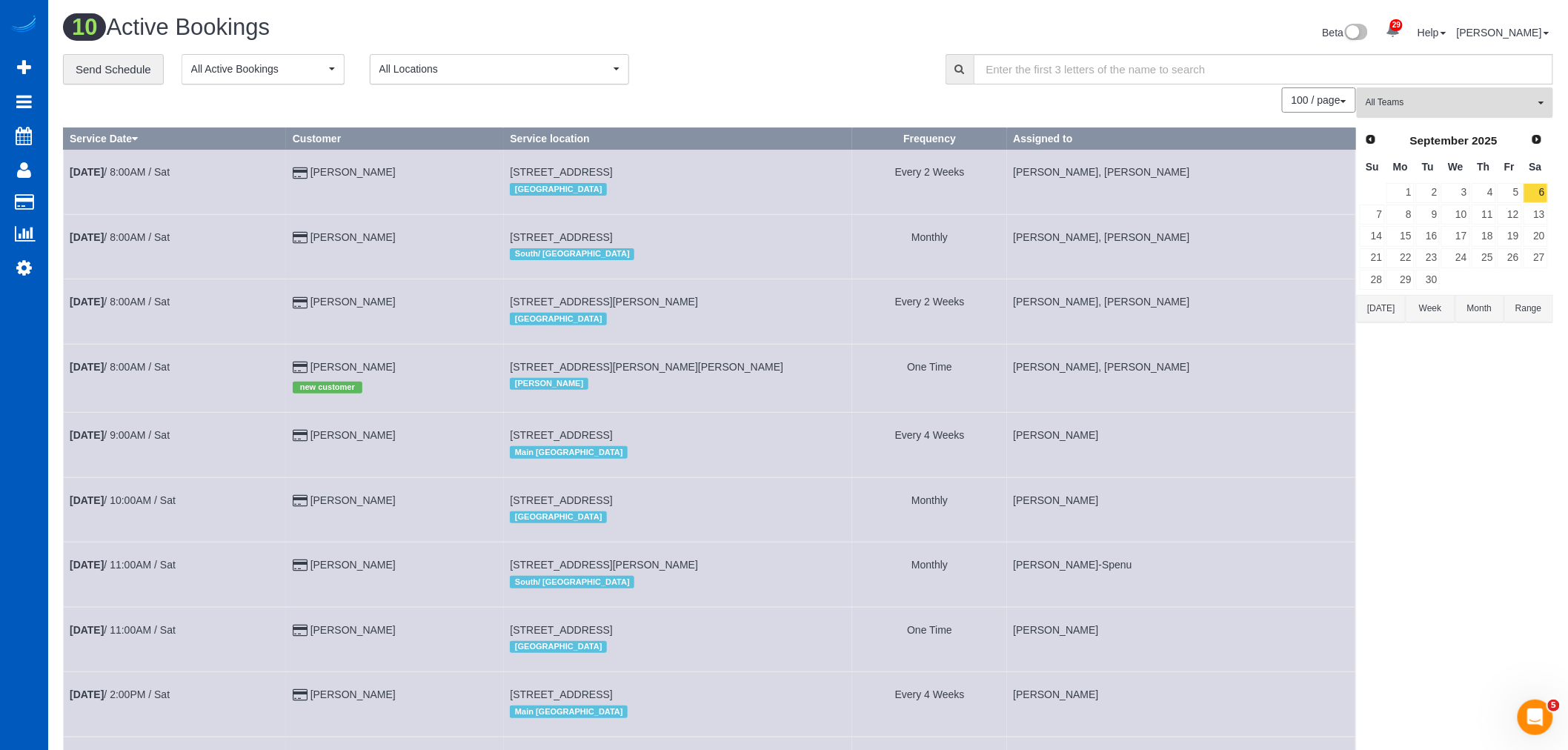
click at [1401, 101] on span "All Teams" at bounding box center [1450, 103] width 169 height 13
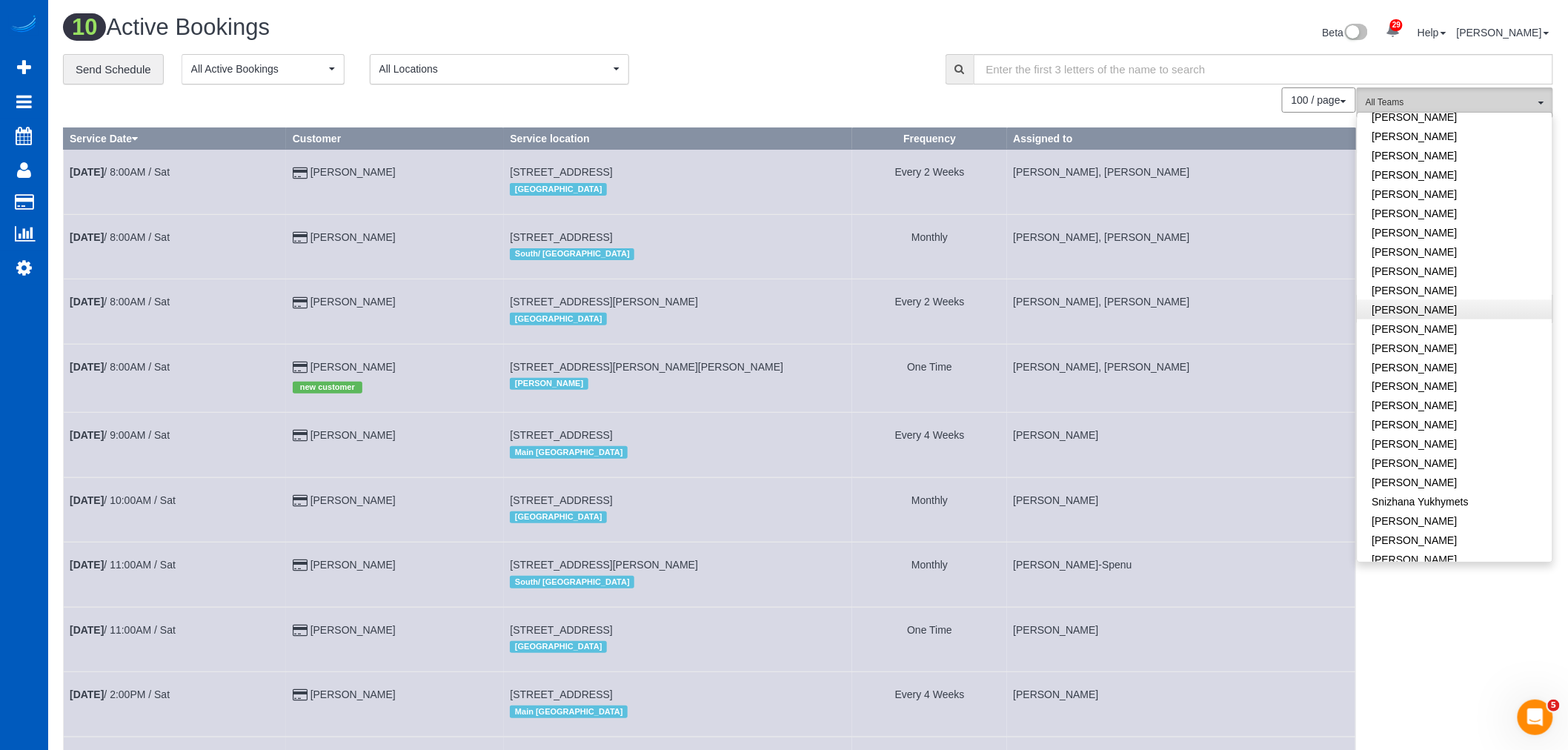
scroll to position [1034, 0]
click at [404, 65] on span "All Locations" at bounding box center [494, 69] width 230 height 15
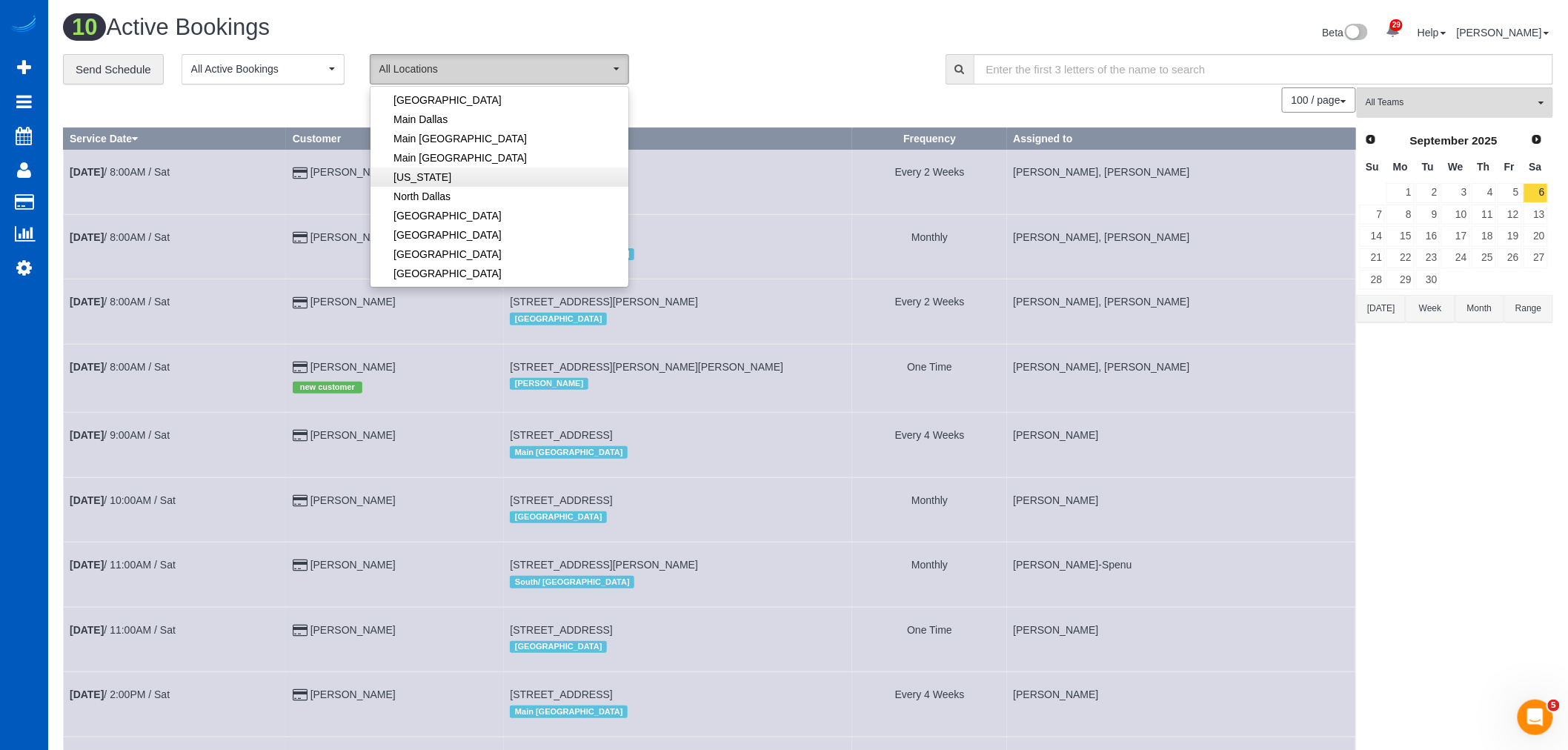
scroll to position [165, 0]
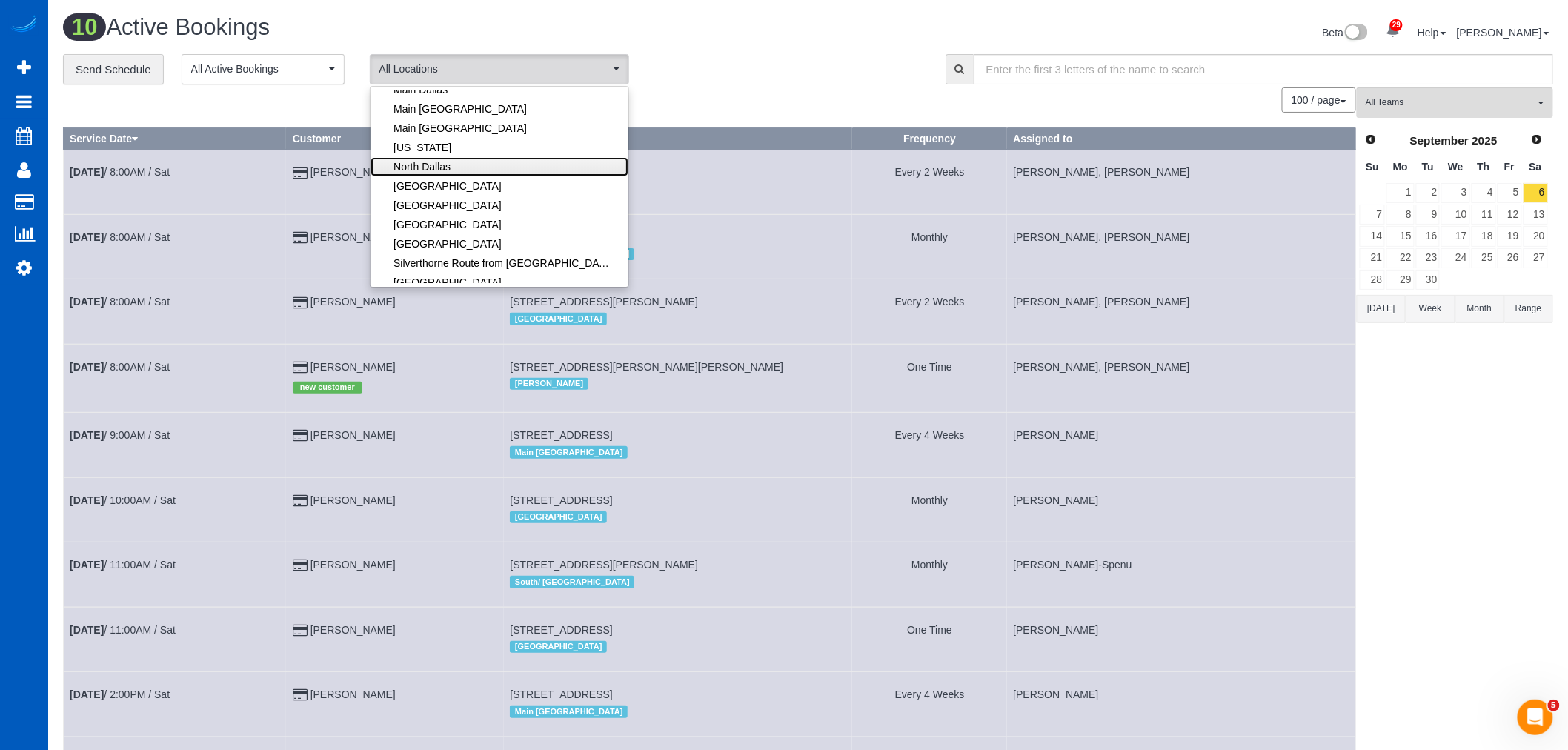
click at [451, 169] on link "North Dallas" at bounding box center [499, 167] width 258 height 20
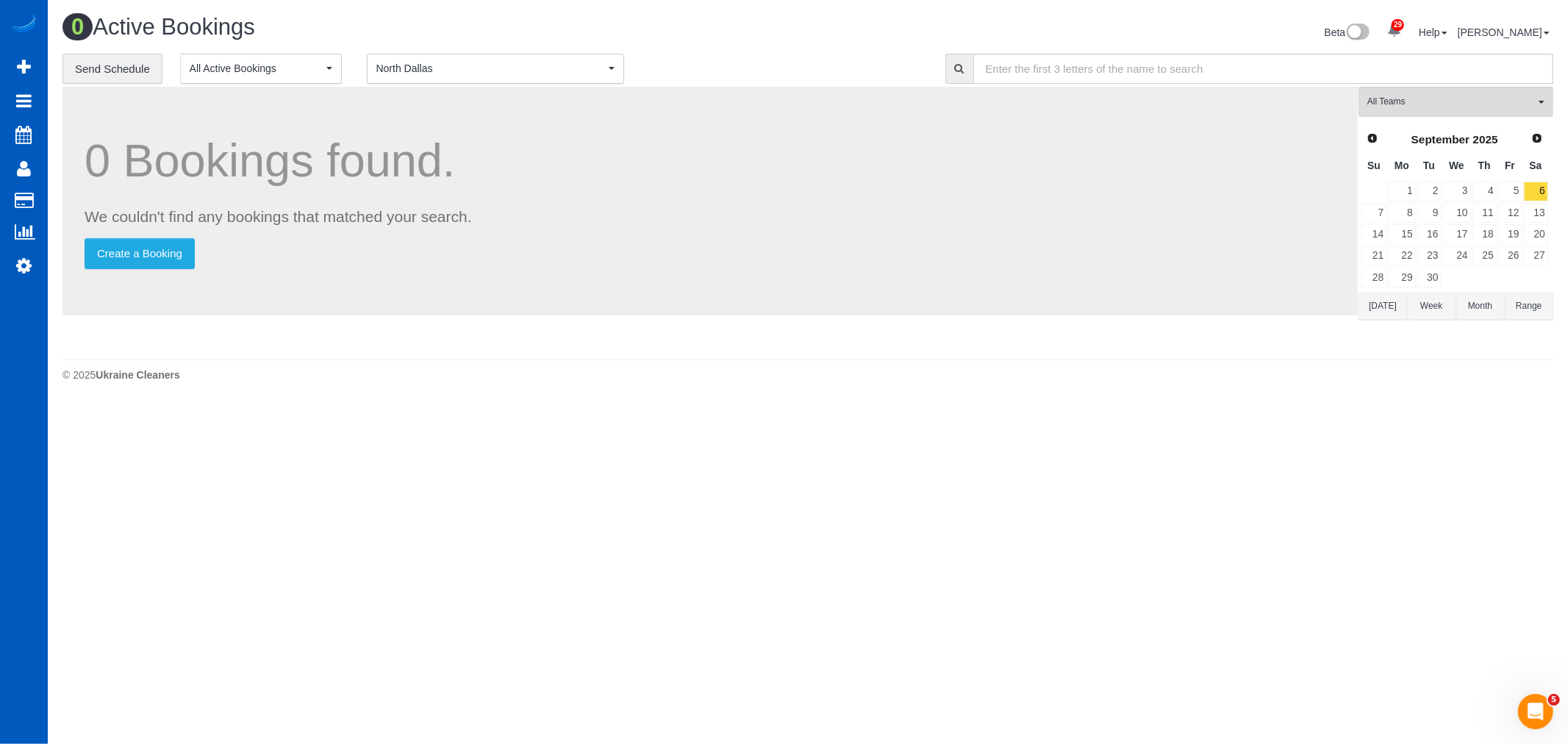
click at [1141, 523] on body "29 Beta Your Notifications You have 0 alerts × You have 7 to charge for [DATE] …" at bounding box center [784, 372] width 1568 height 744
click at [1364, 130] on link "Prev" at bounding box center [1371, 138] width 20 height 20
click at [1534, 276] on link "30" at bounding box center [1536, 277] width 24 height 19
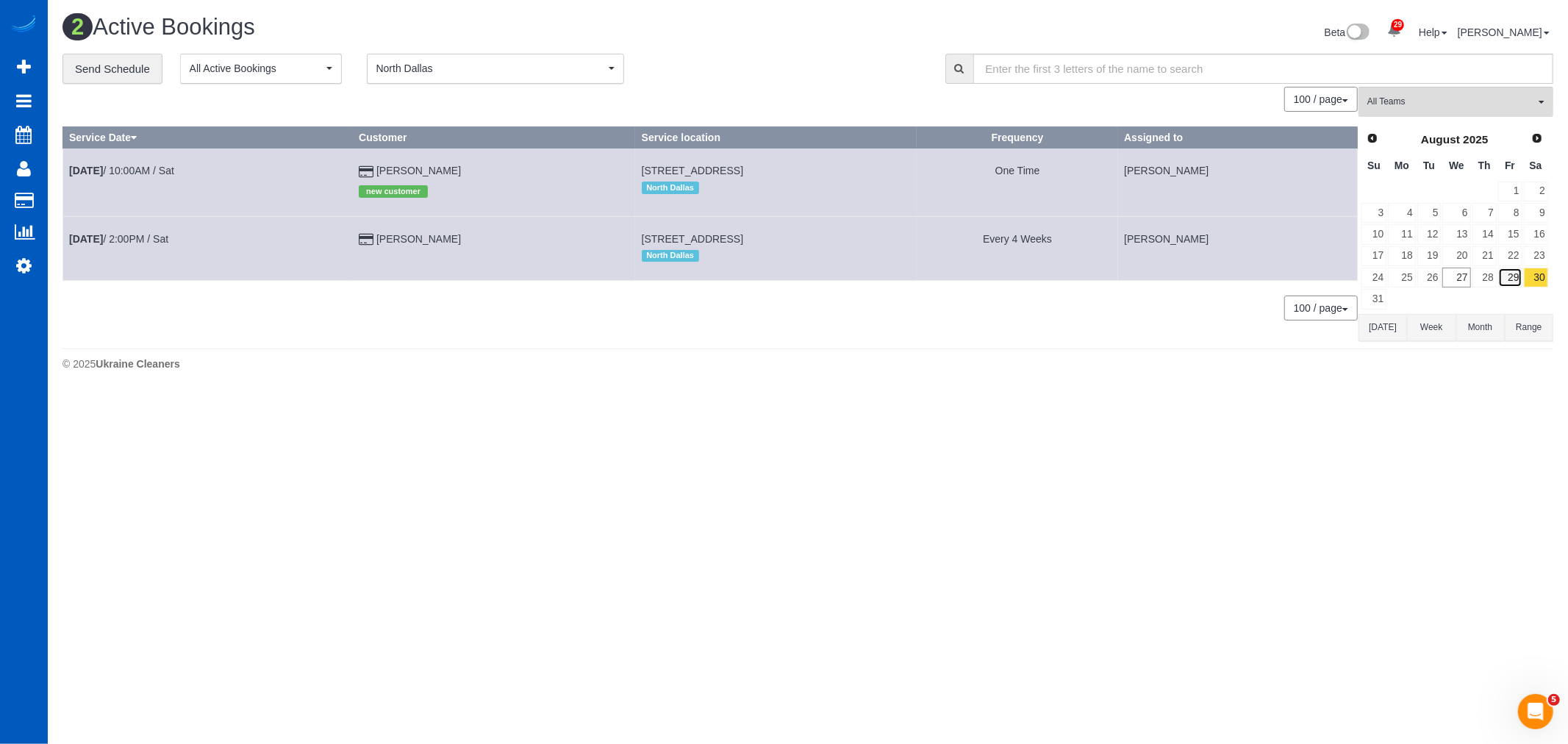
click at [1504, 276] on link "29" at bounding box center [1510, 277] width 24 height 19
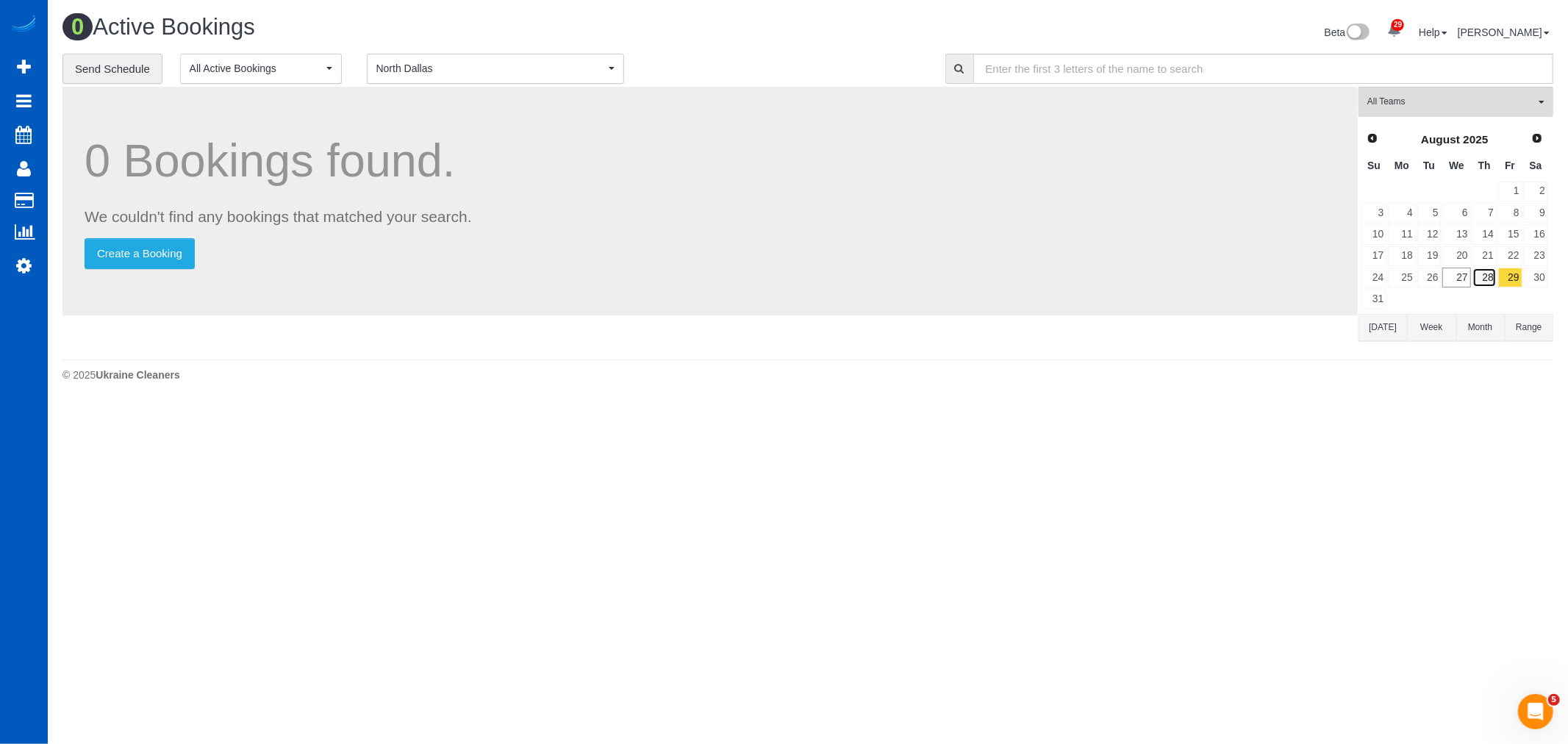
click at [1489, 278] on link "28" at bounding box center [1484, 277] width 24 height 19
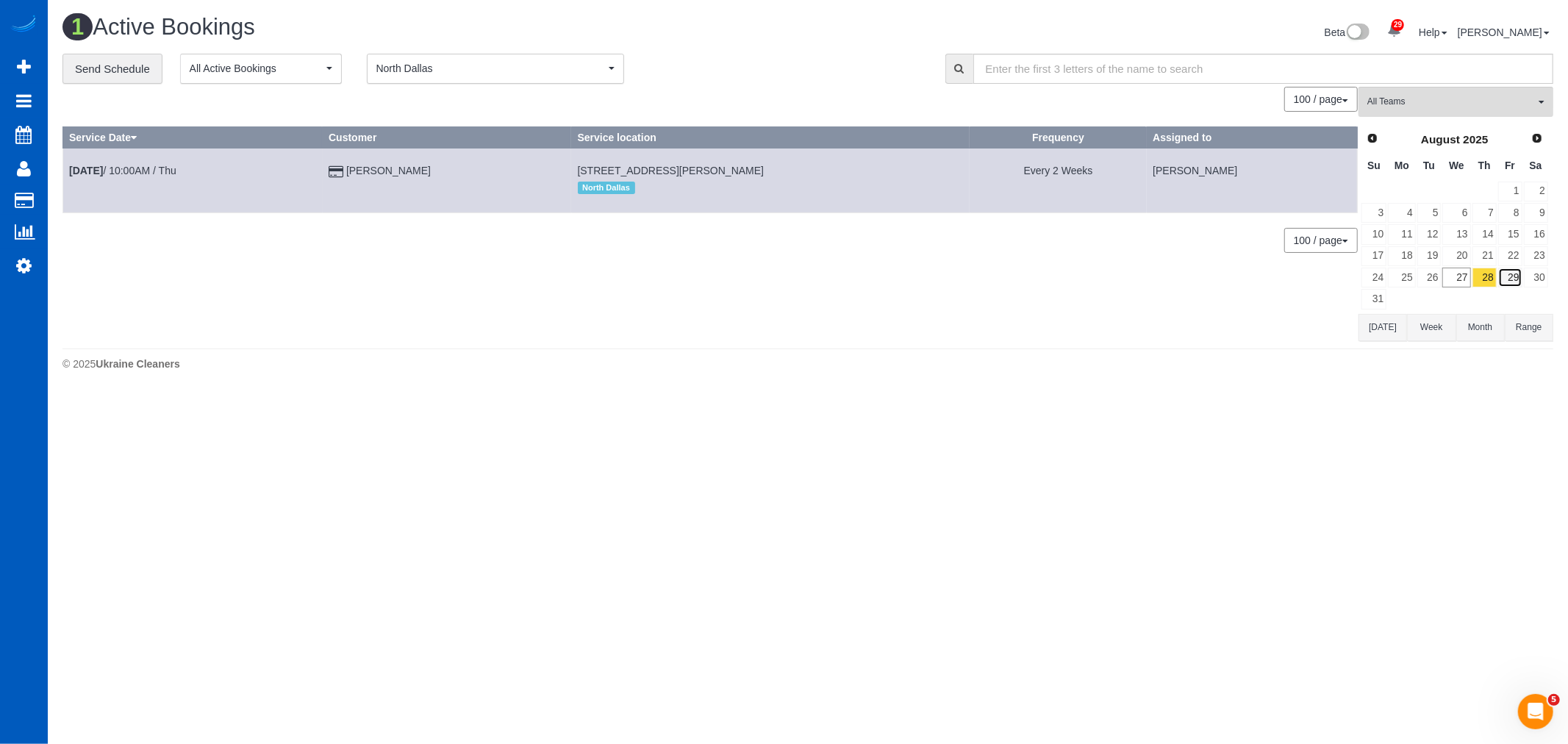
click at [1522, 276] on link "29" at bounding box center [1510, 277] width 24 height 19
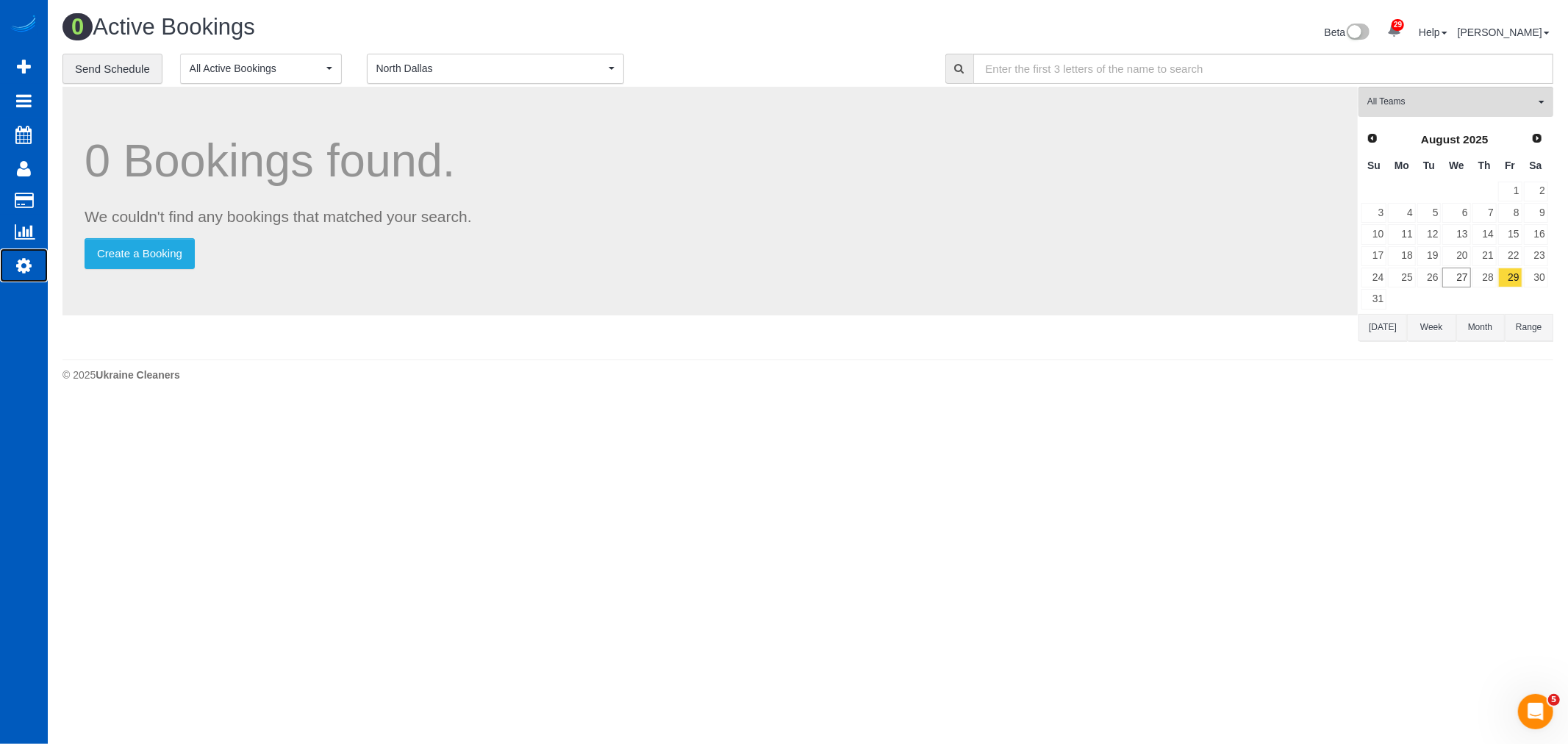
click at [13, 270] on link "Settings" at bounding box center [24, 265] width 48 height 34
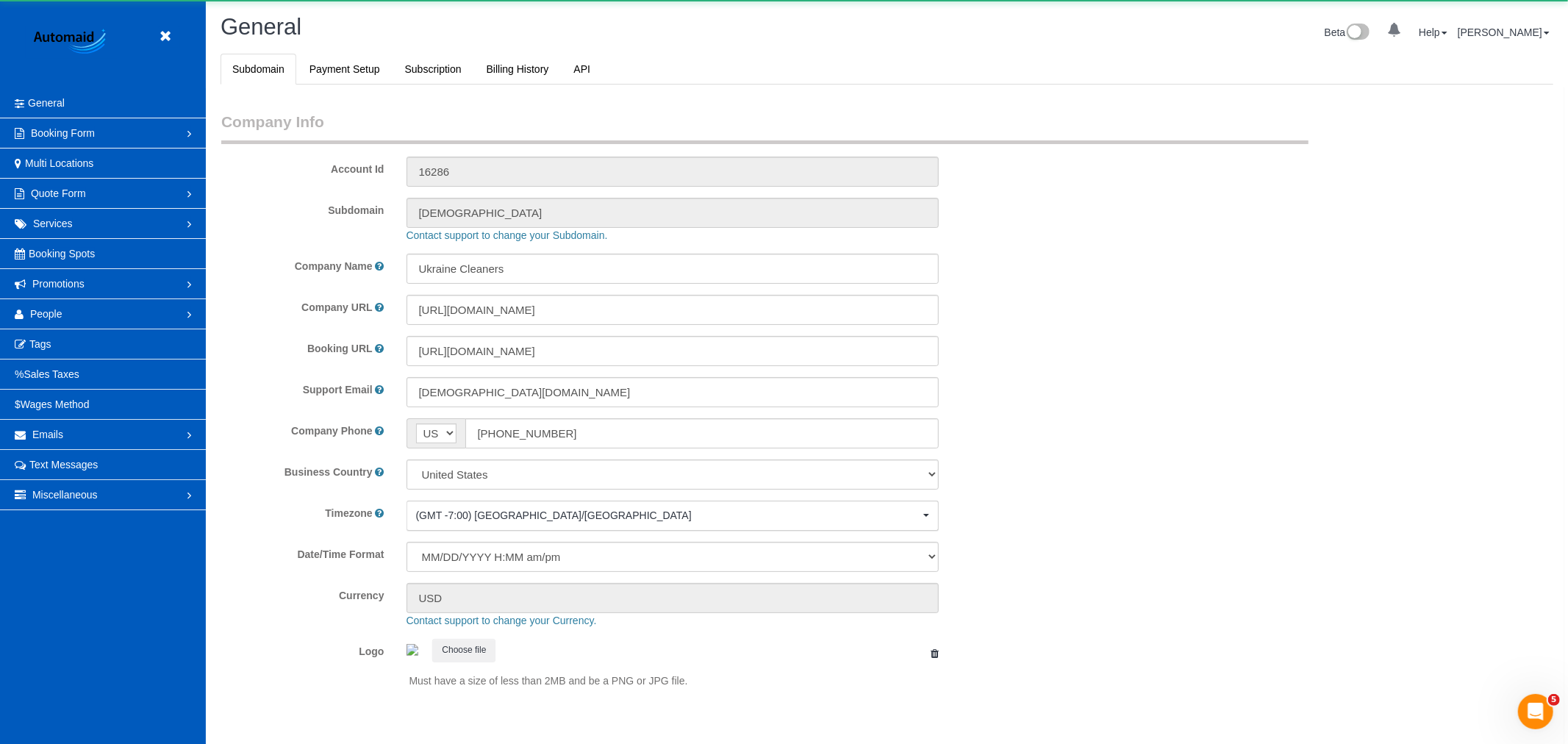
select select "1"
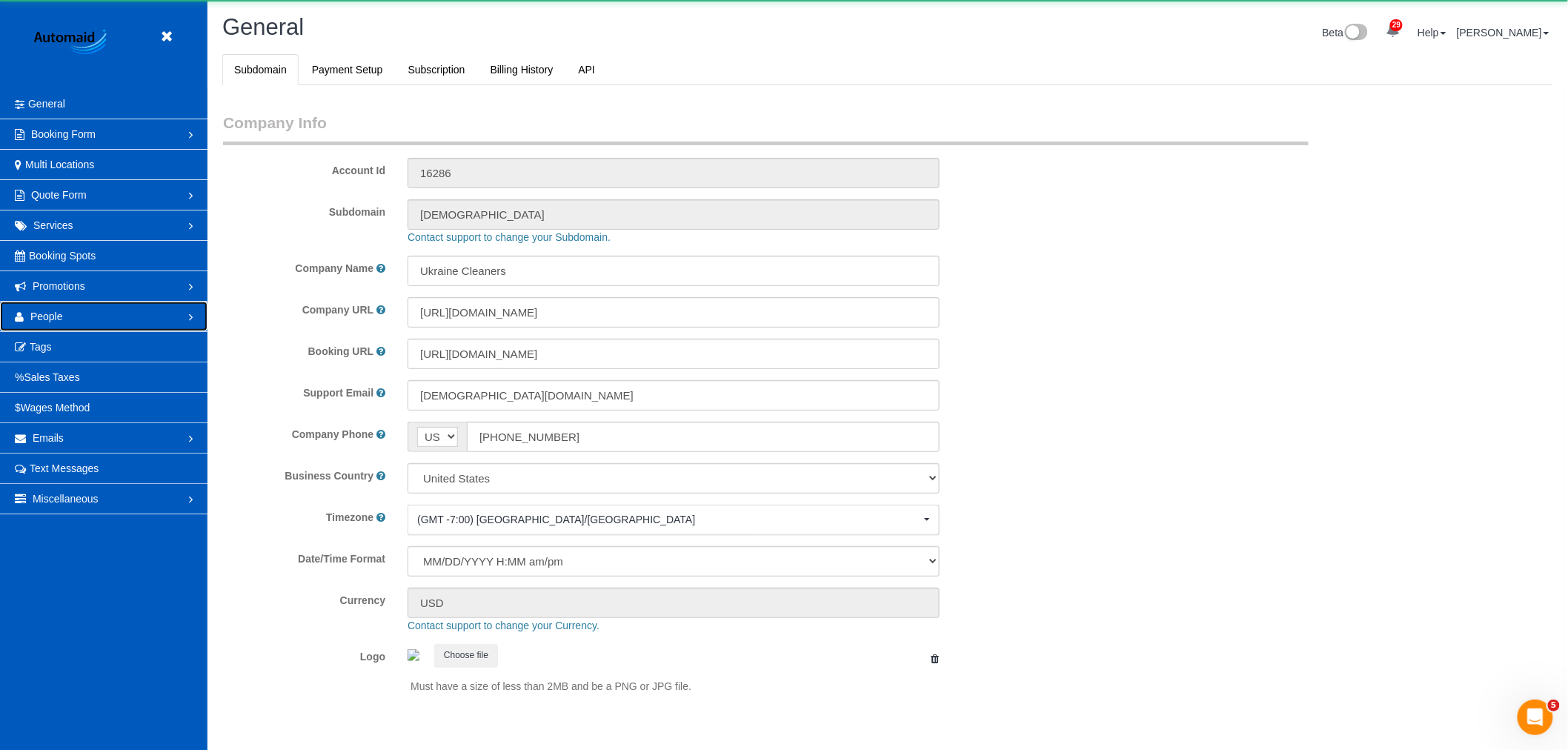
click at [69, 316] on link "People" at bounding box center [103, 316] width 208 height 29
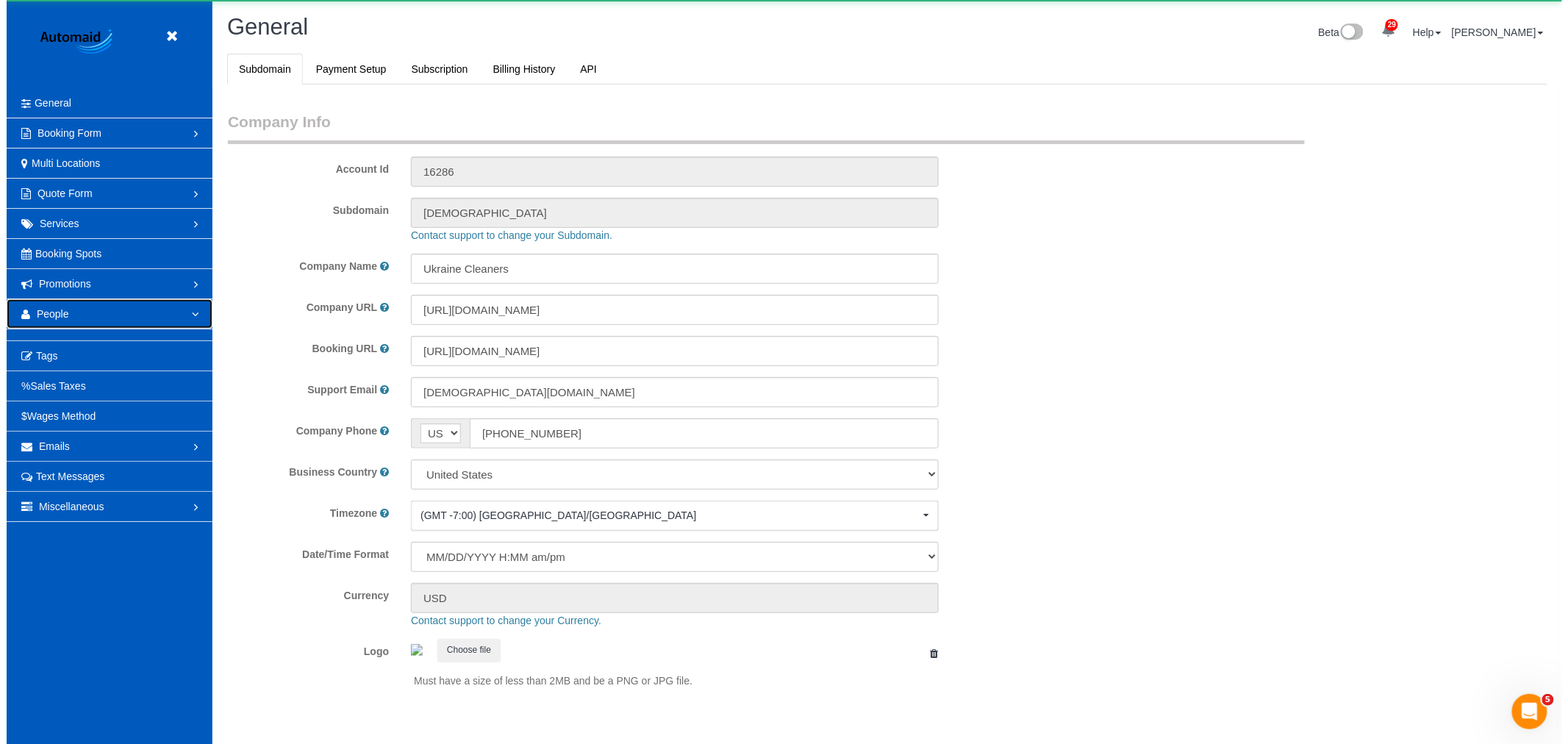
scroll to position [0, 0]
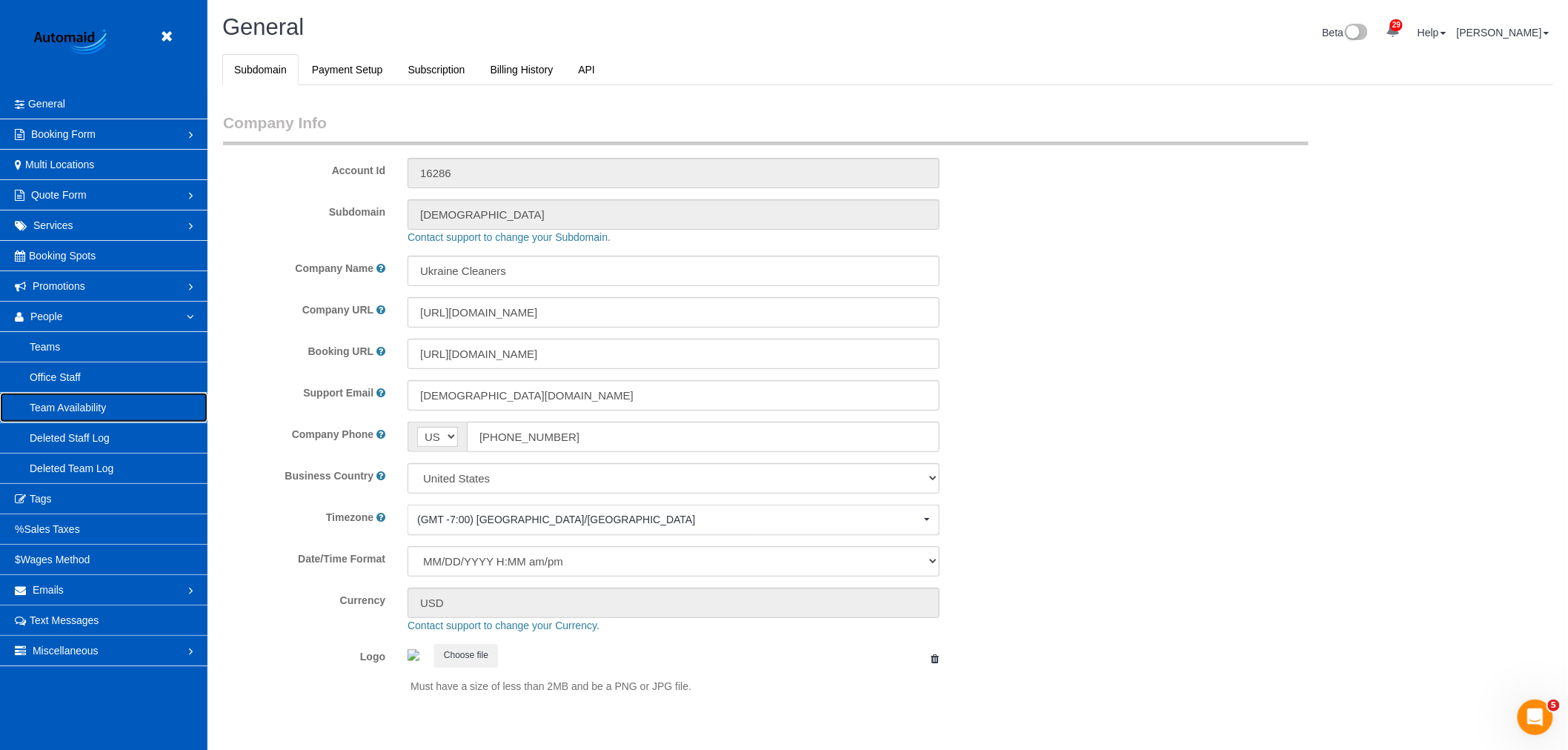
click at [101, 405] on link "Team Availability" at bounding box center [103, 407] width 208 height 29
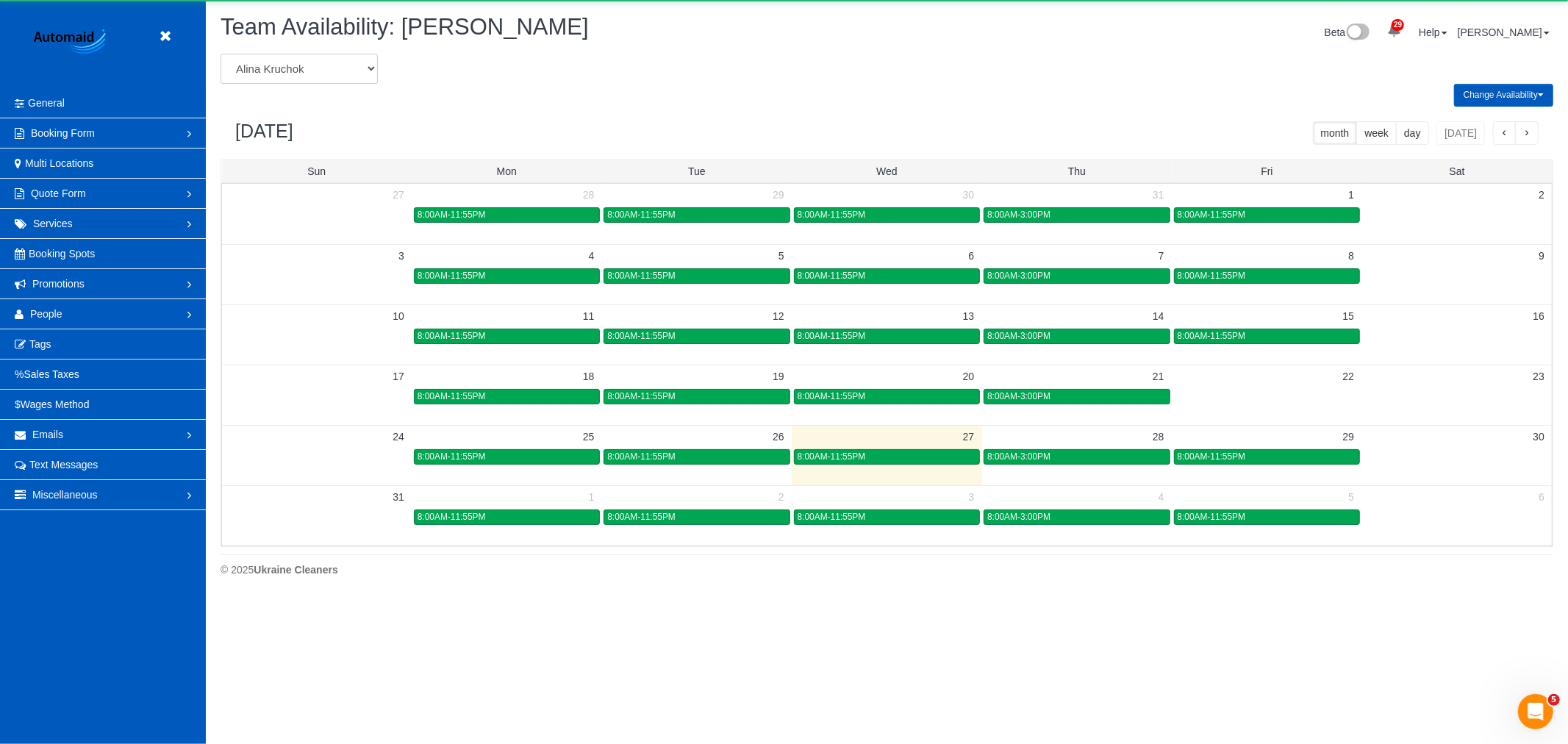
scroll to position [600, 1568]
click at [291, 74] on select "[PERSON_NAME] [PERSON_NAME] [PERSON_NAME] [PERSON_NAME] [PERSON_NAME] [PERSON_N…" at bounding box center [299, 69] width 157 height 30
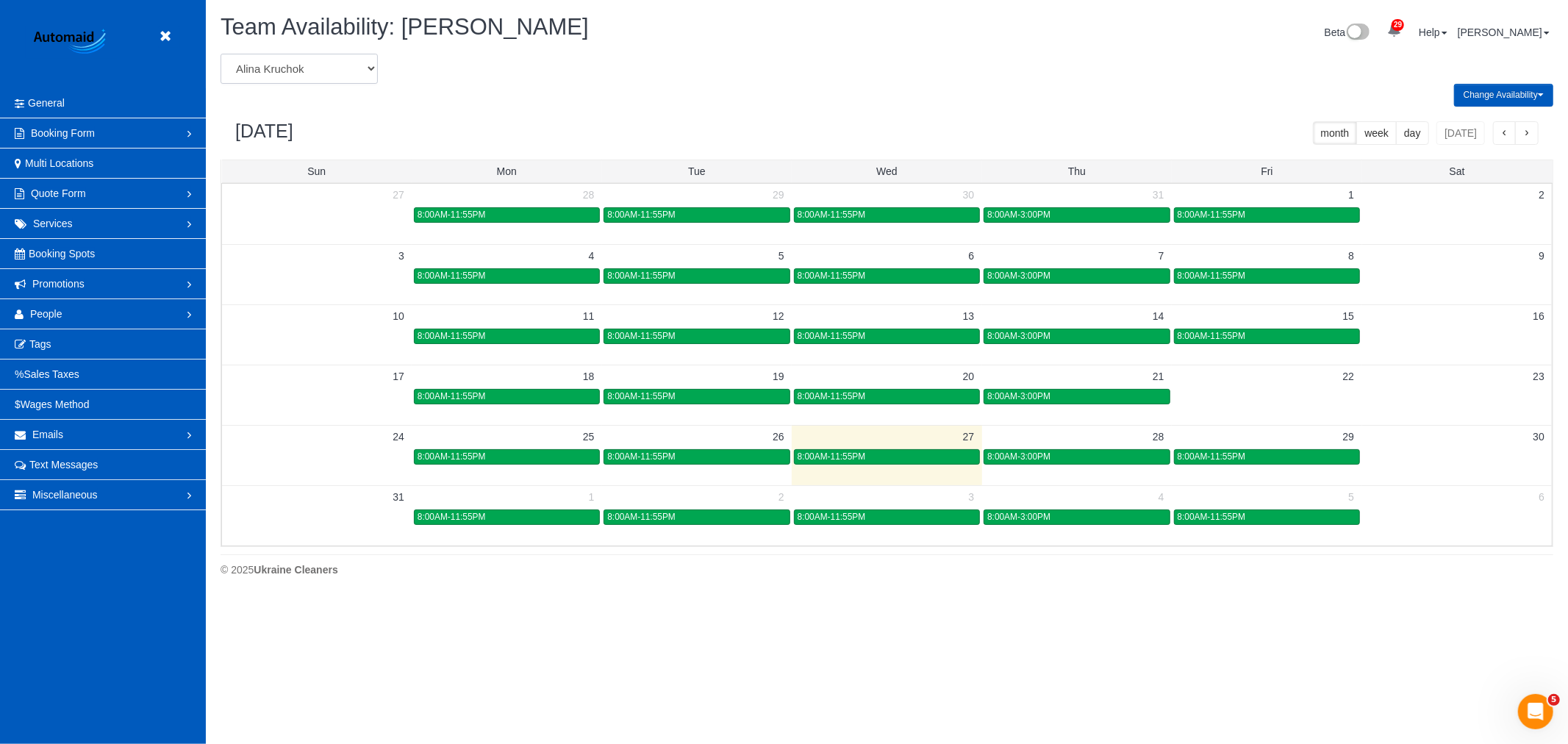
select select "number:28843"
click at [220, 55] on select "[PERSON_NAME] [PERSON_NAME] [PERSON_NAME] [PERSON_NAME] [PERSON_NAME] [PERSON_N…" at bounding box center [299, 69] width 157 height 30
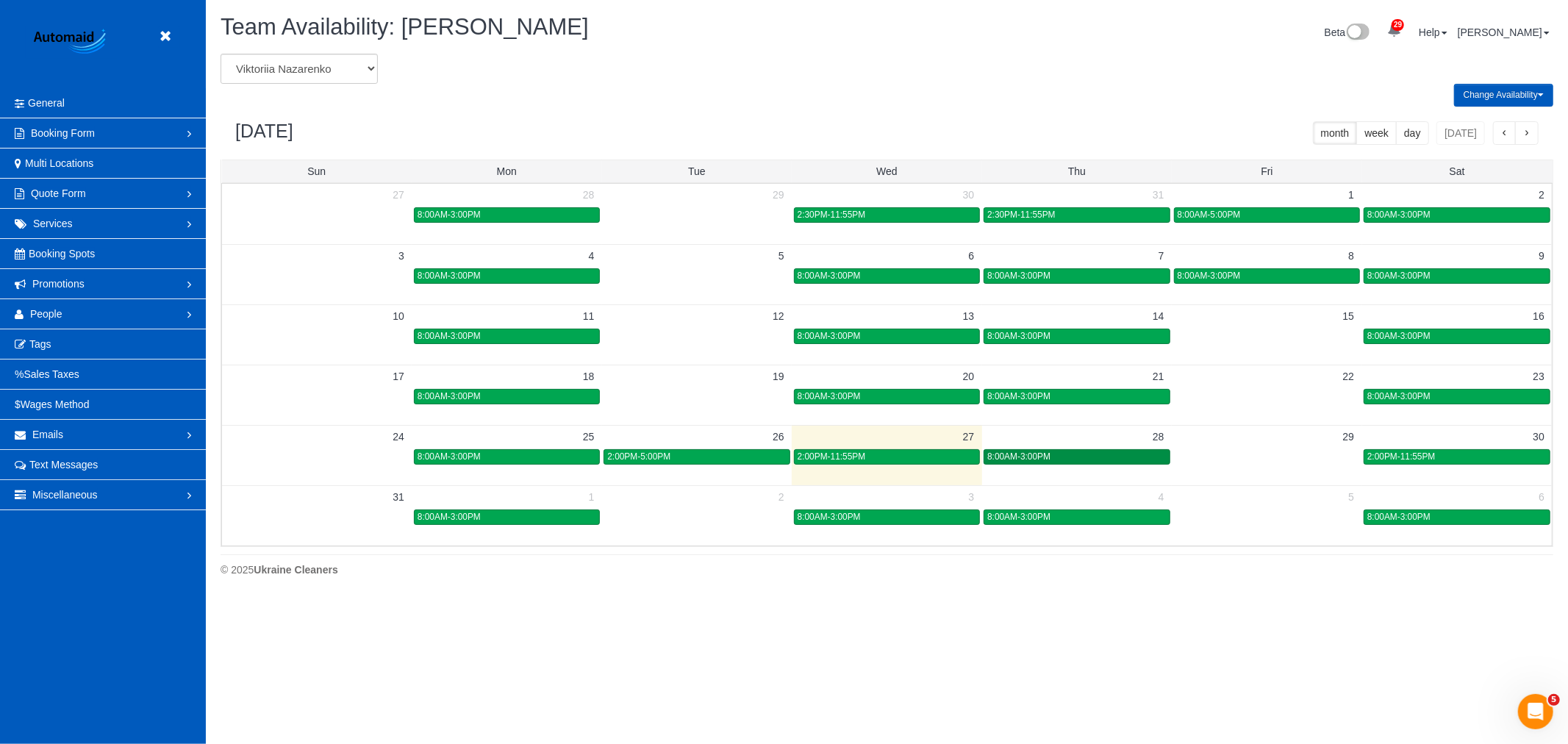
click at [1112, 453] on div "8:00AM-3:00PM" at bounding box center [1077, 457] width 178 height 11
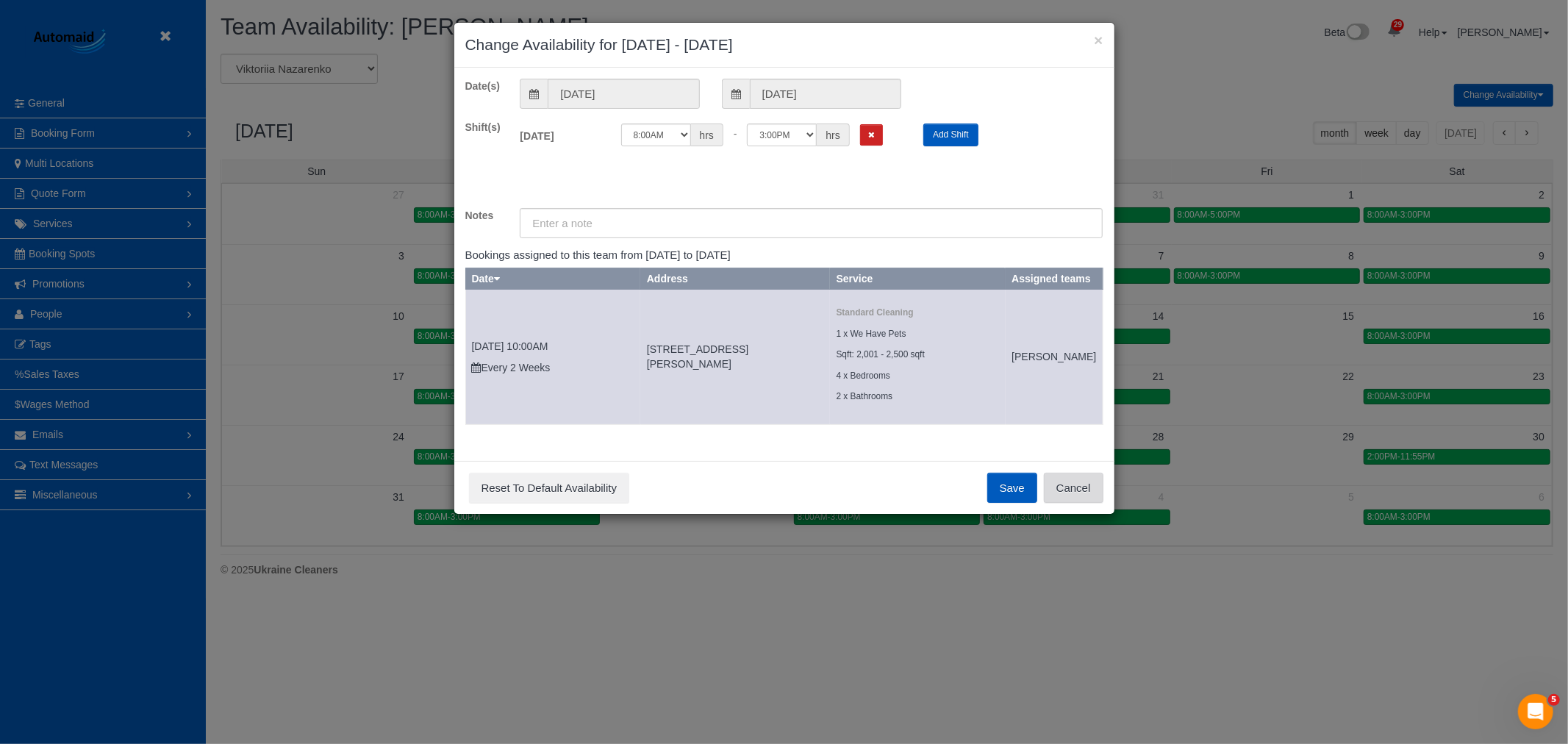
click at [1089, 503] on button "Cancel" at bounding box center [1073, 488] width 59 height 31
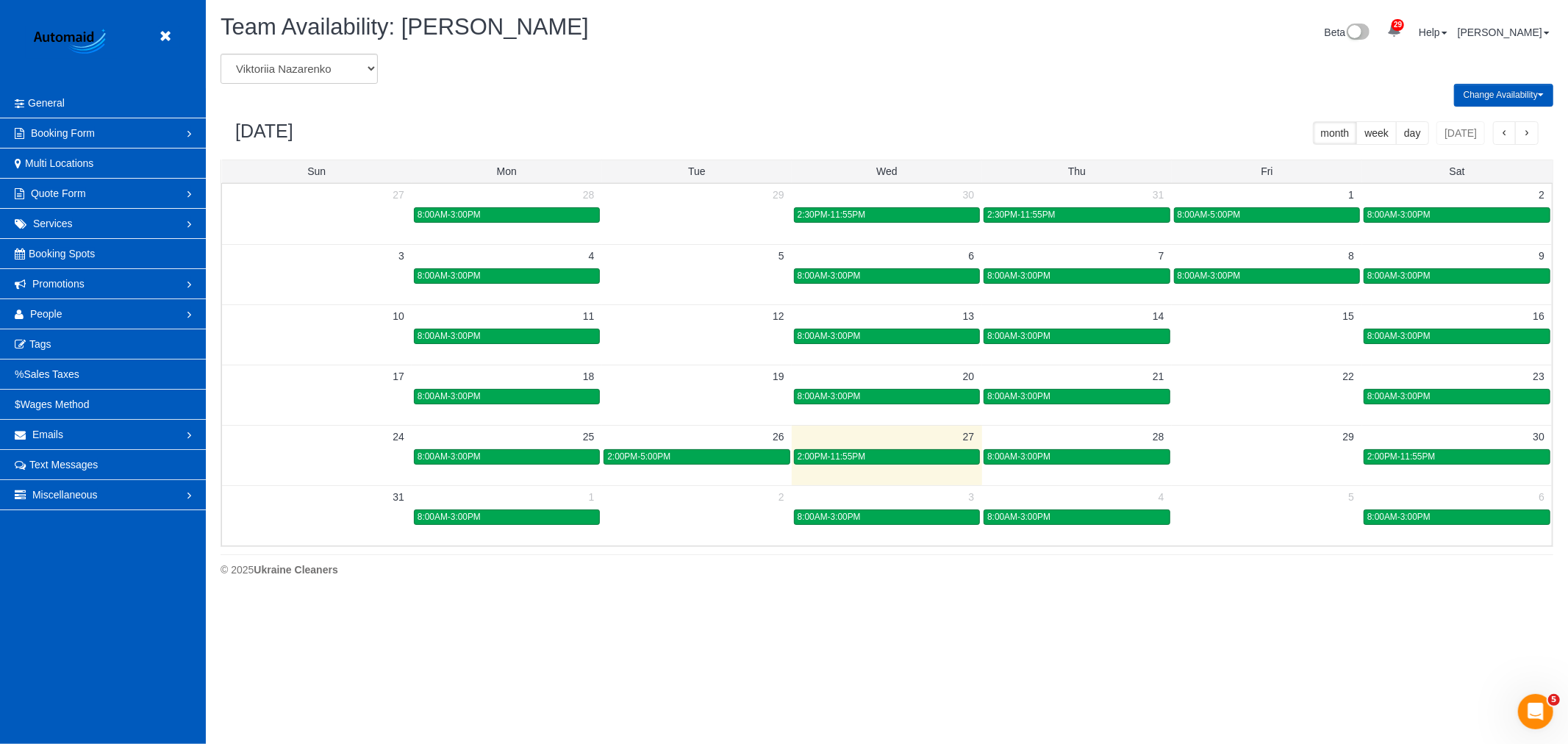
click at [1380, 449] on td "2:00PM-11:55PM" at bounding box center [1456, 456] width 190 height 17
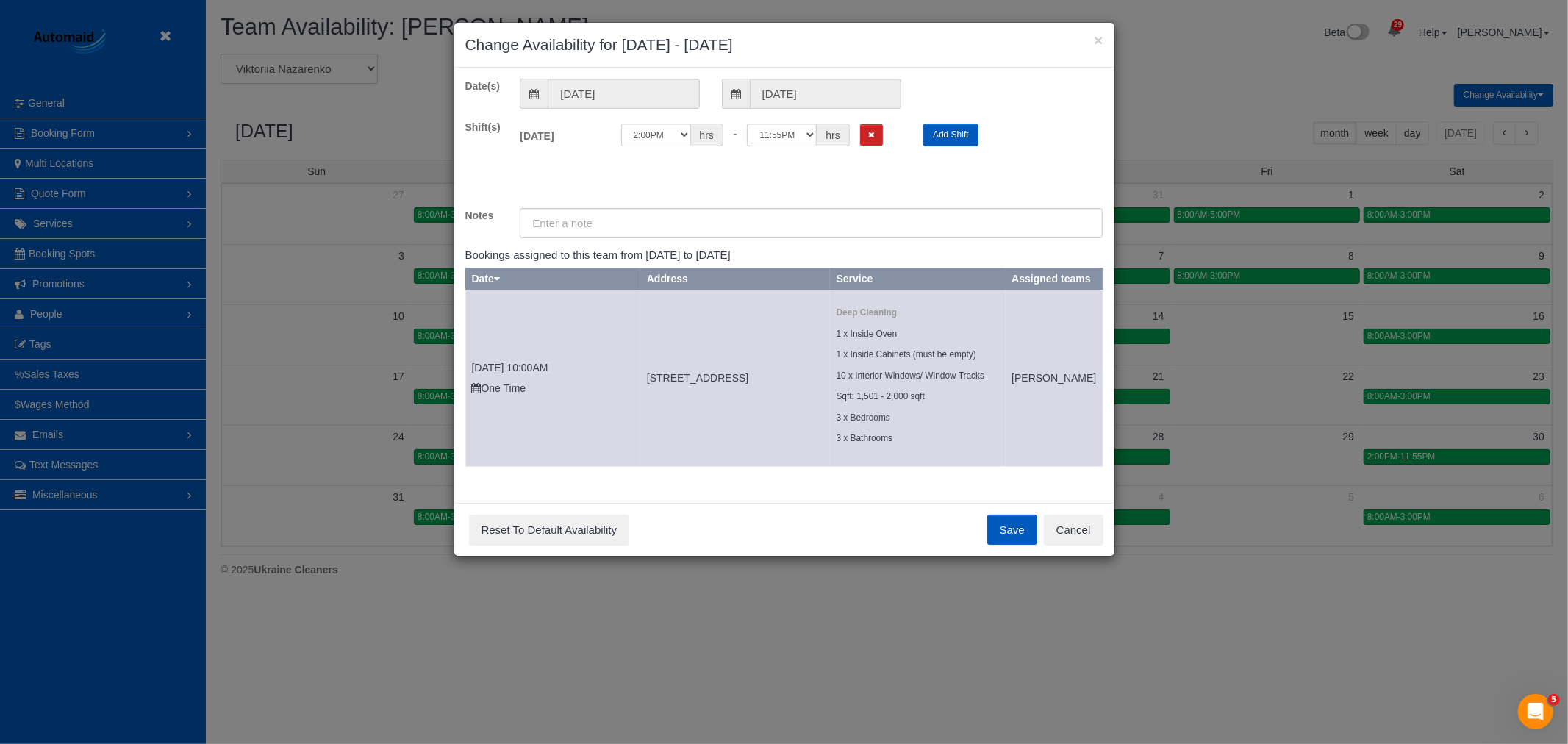
scroll to position [5, 0]
click at [1080, 539] on button "Cancel" at bounding box center [1073, 530] width 59 height 31
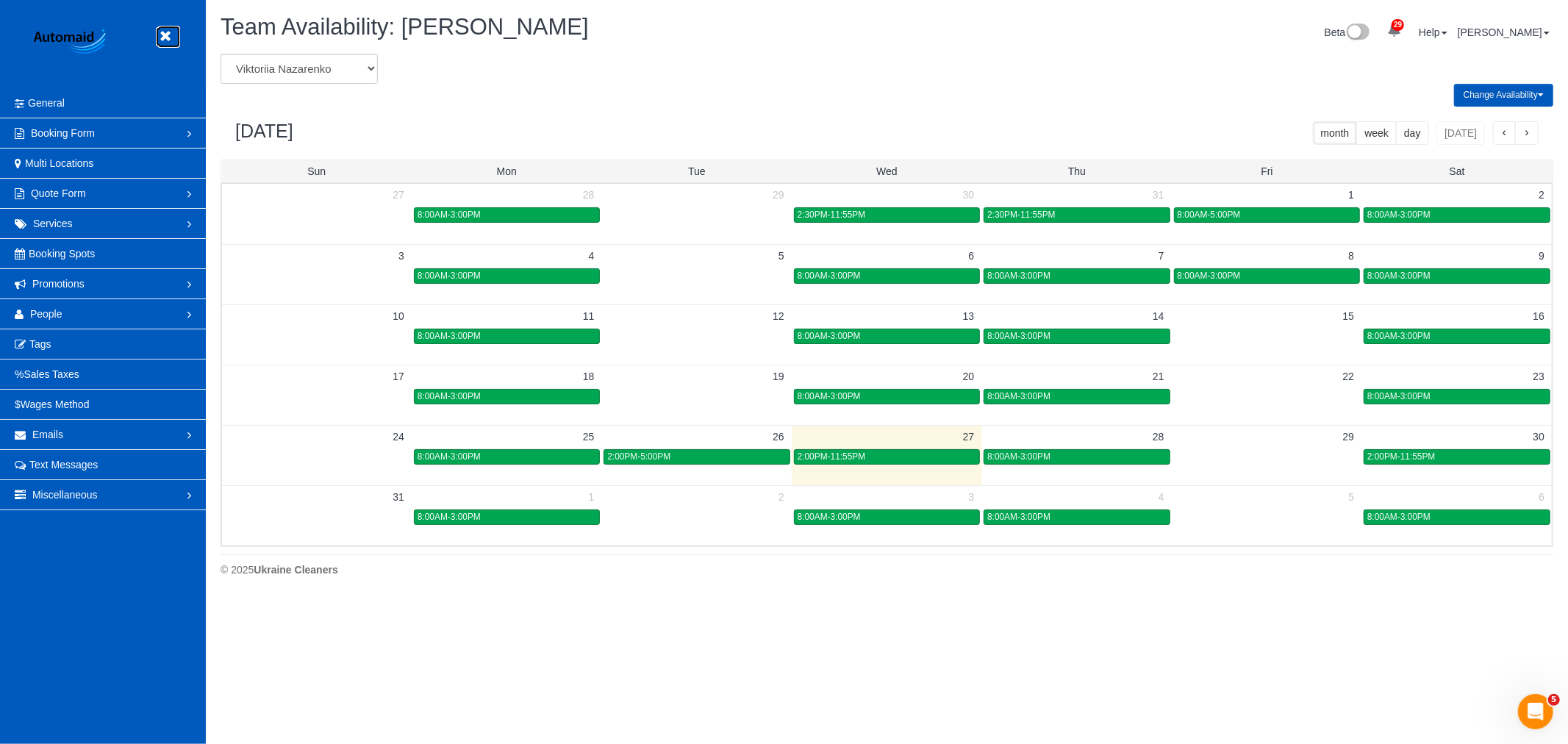
click at [165, 37] on icon at bounding box center [165, 36] width 19 height 19
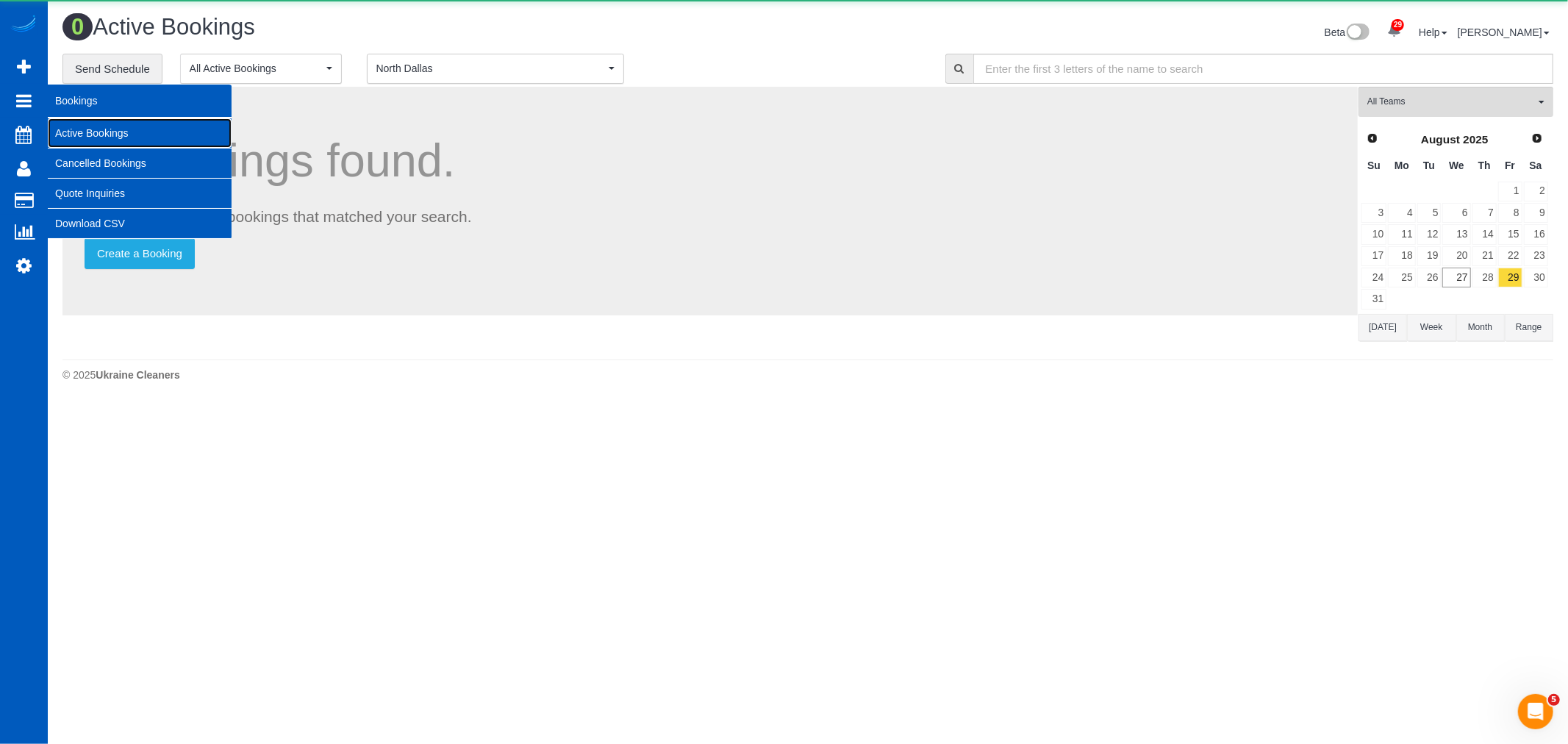
click at [79, 130] on link "Active Bookings" at bounding box center [139, 133] width 184 height 29
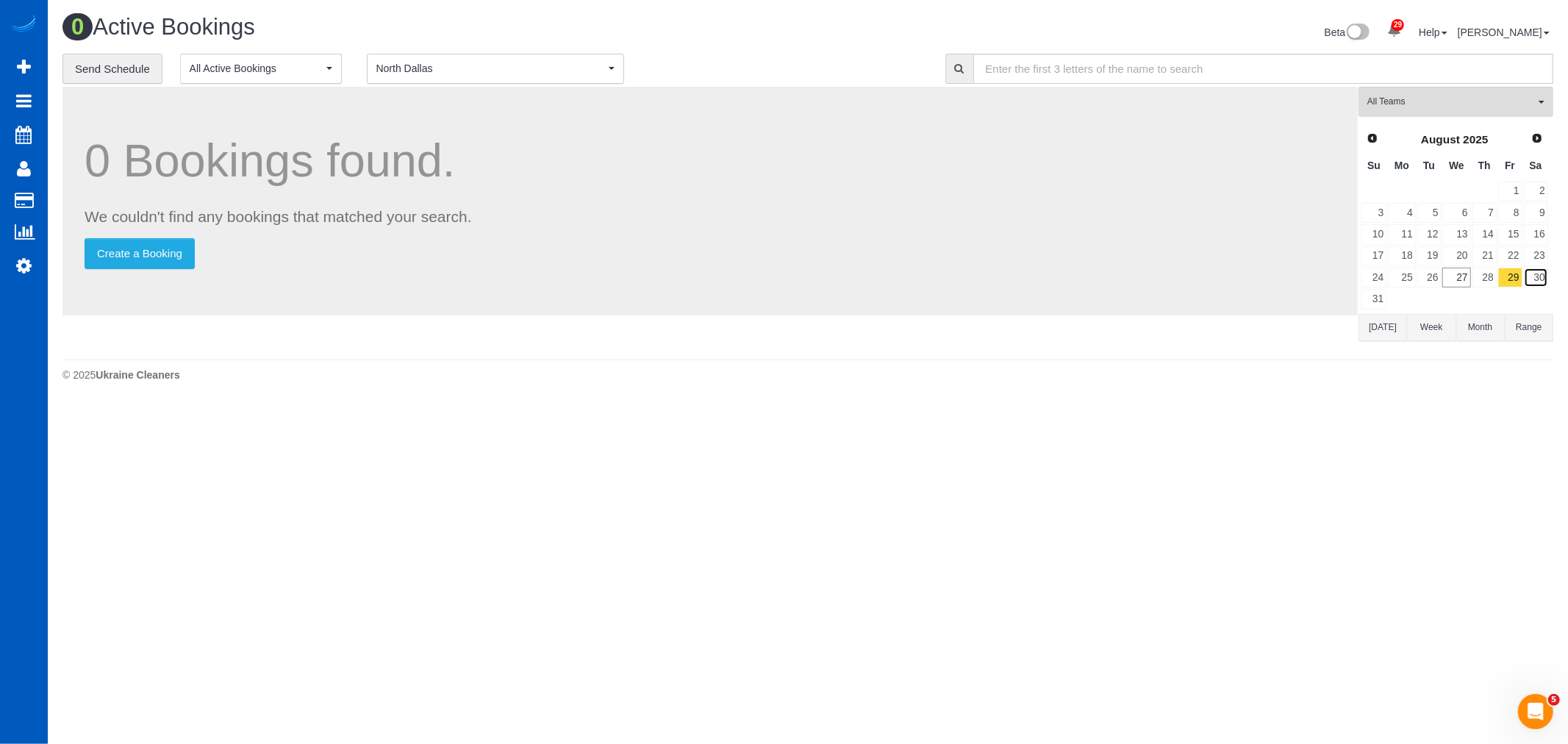
click at [1542, 283] on link "30" at bounding box center [1536, 277] width 24 height 19
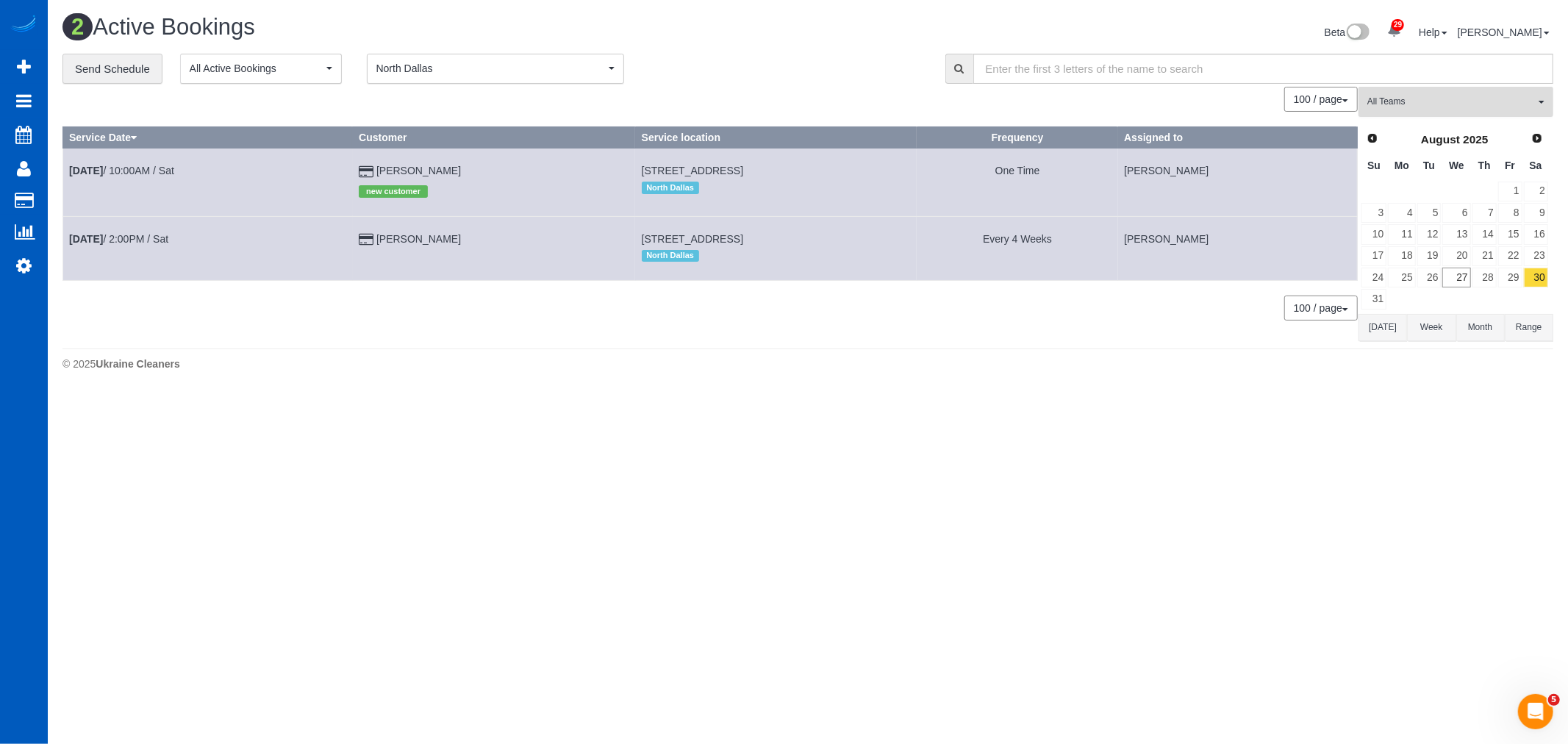
click at [1410, 103] on span "All Teams" at bounding box center [1451, 102] width 168 height 13
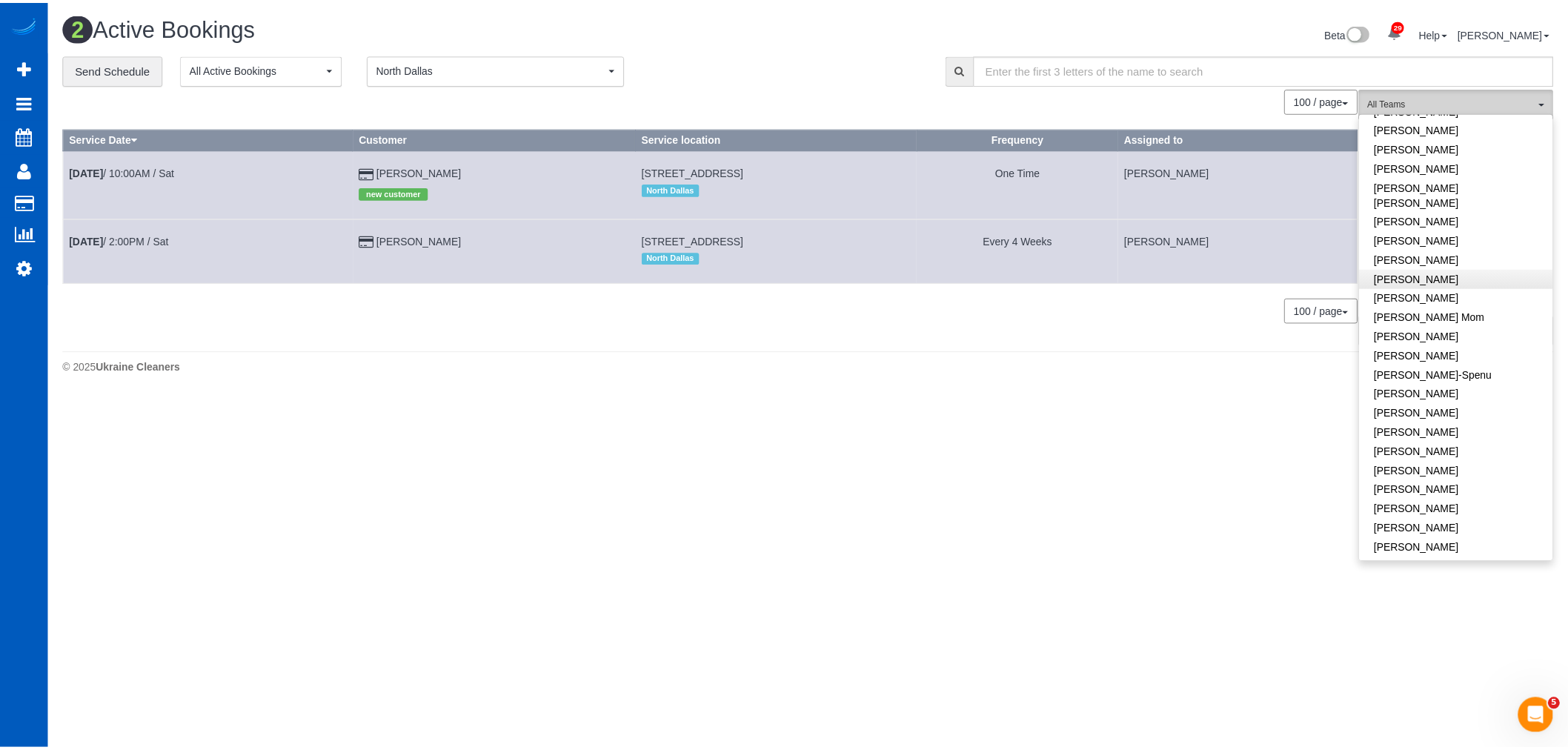
scroll to position [247, 0]
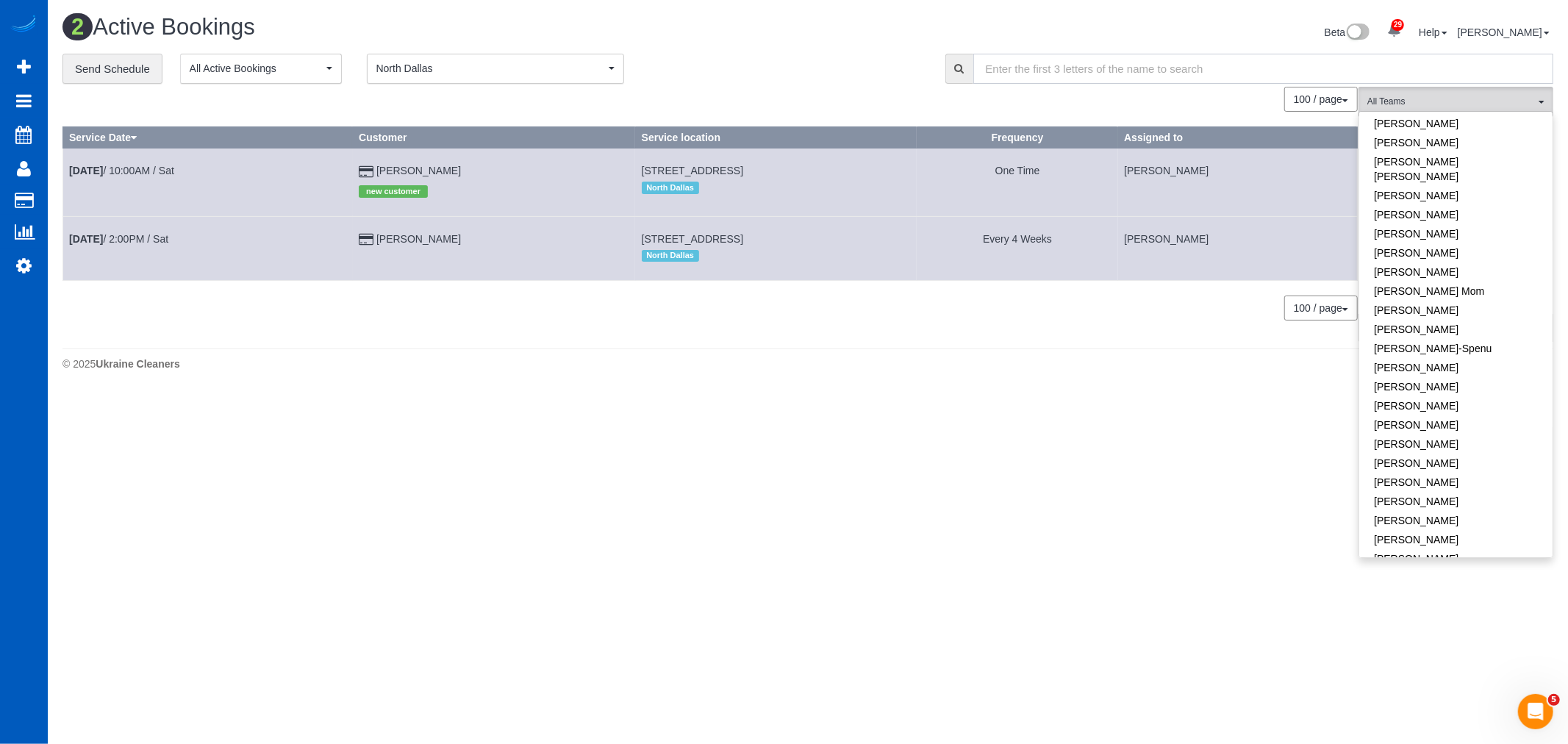
click at [1419, 85] on div "**********" at bounding box center [808, 69] width 1513 height 31
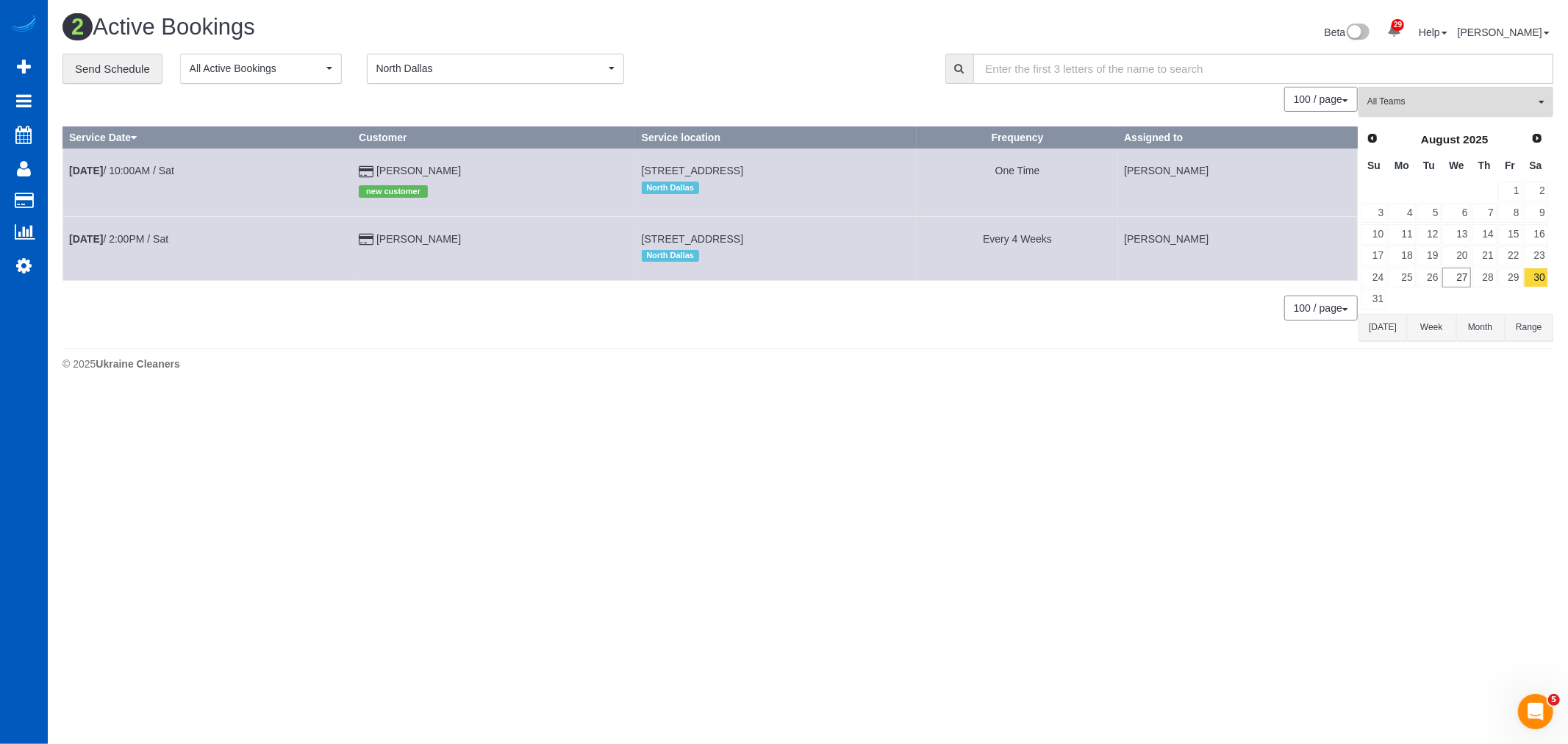
drag, startPoint x: 1420, startPoint y: 91, endPoint x: 1496, endPoint y: 157, distance: 100.7
click at [1425, 96] on button "All Teams" at bounding box center [1456, 102] width 195 height 30
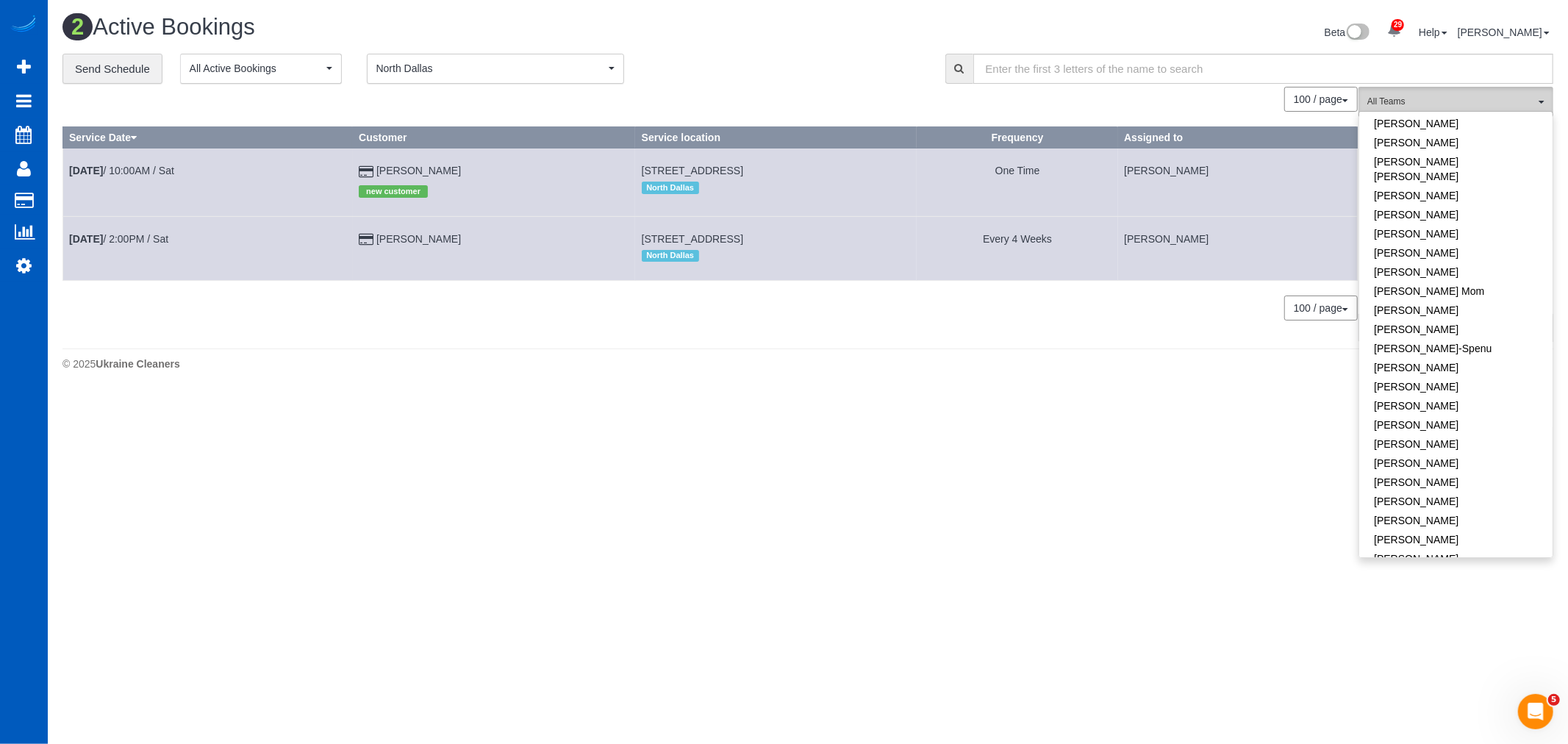
click at [1471, 99] on span "All Teams" at bounding box center [1451, 102] width 168 height 13
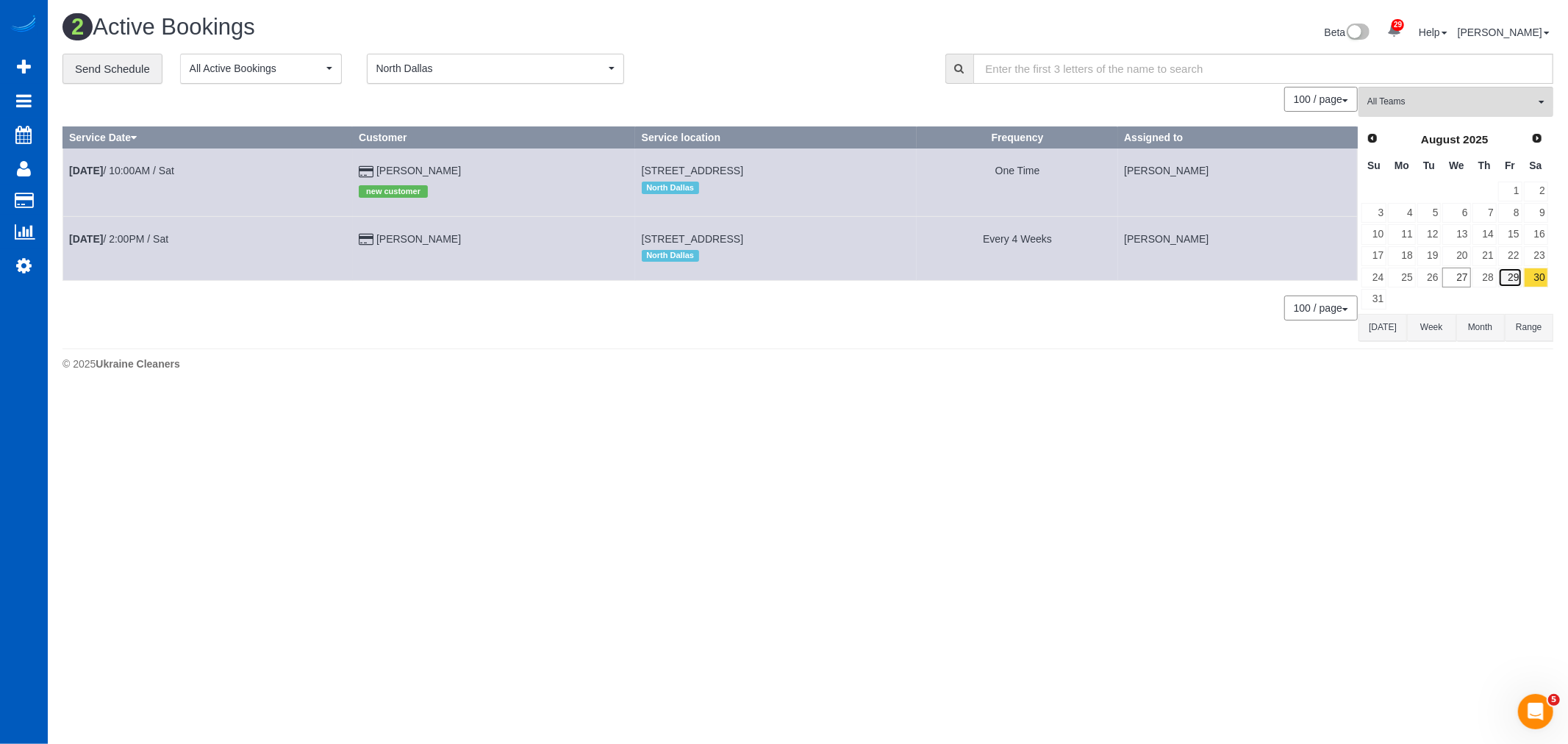
click at [1500, 277] on link "29" at bounding box center [1510, 277] width 24 height 19
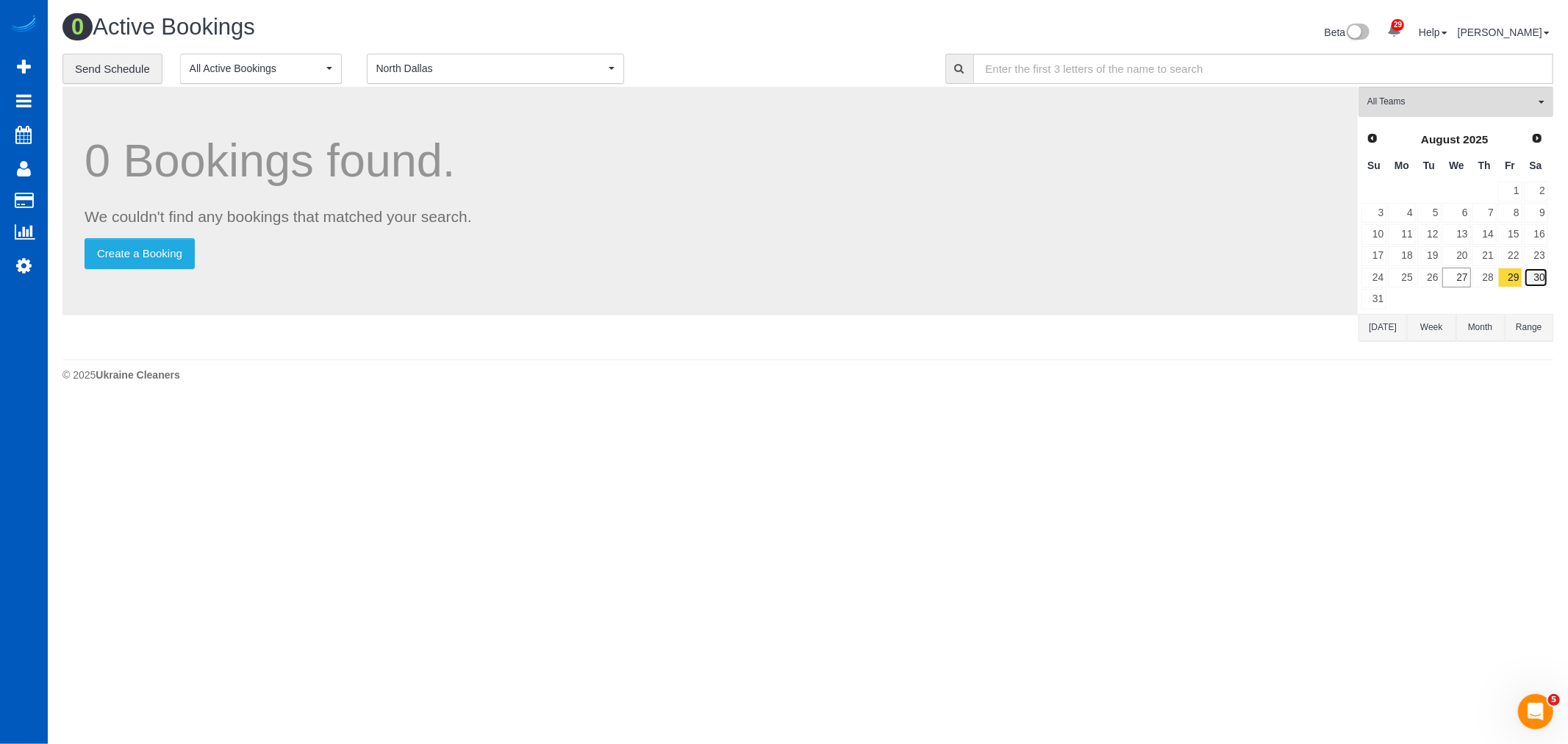
click at [1537, 280] on link "30" at bounding box center [1536, 277] width 24 height 19
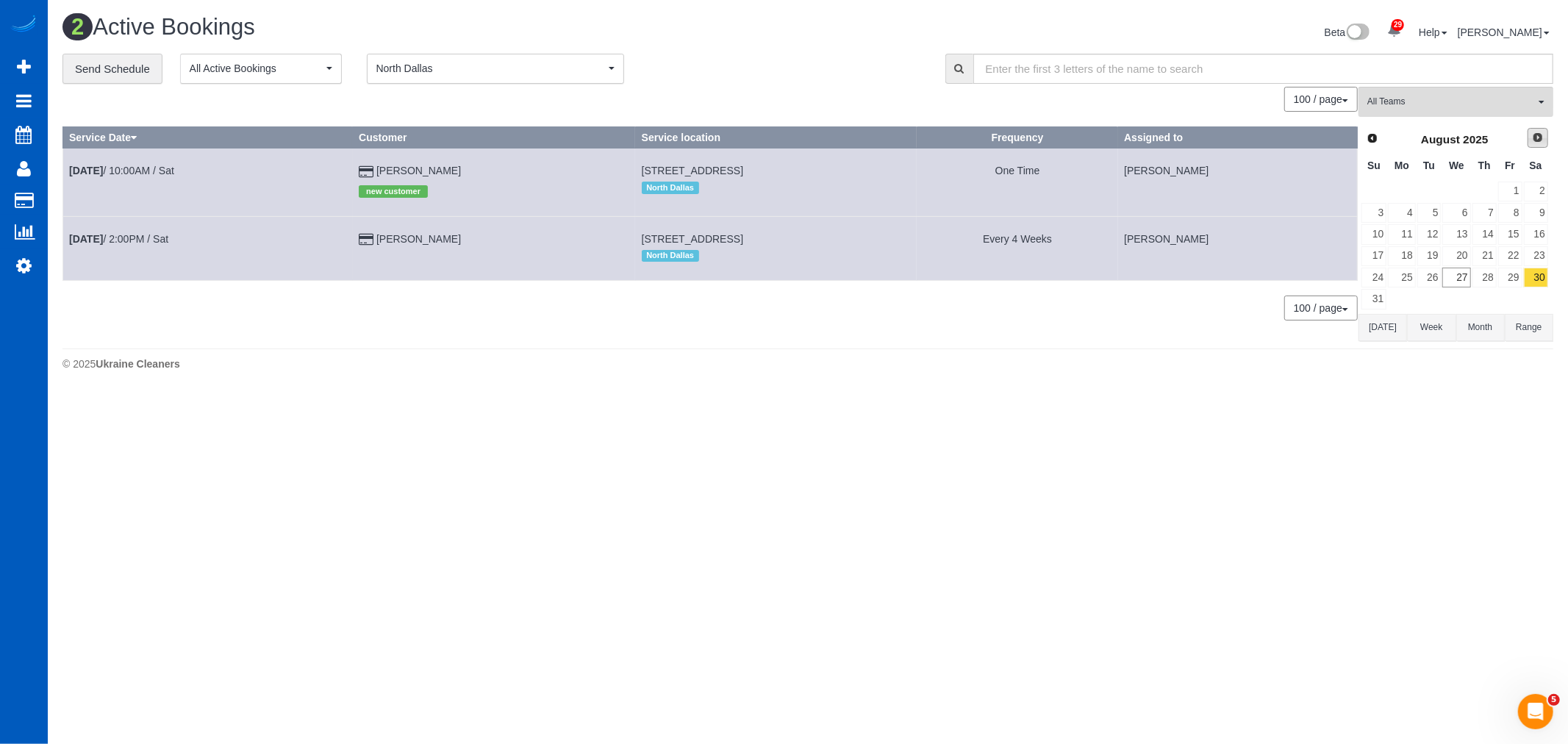
click at [1540, 145] on link "Next" at bounding box center [1537, 138] width 20 height 20
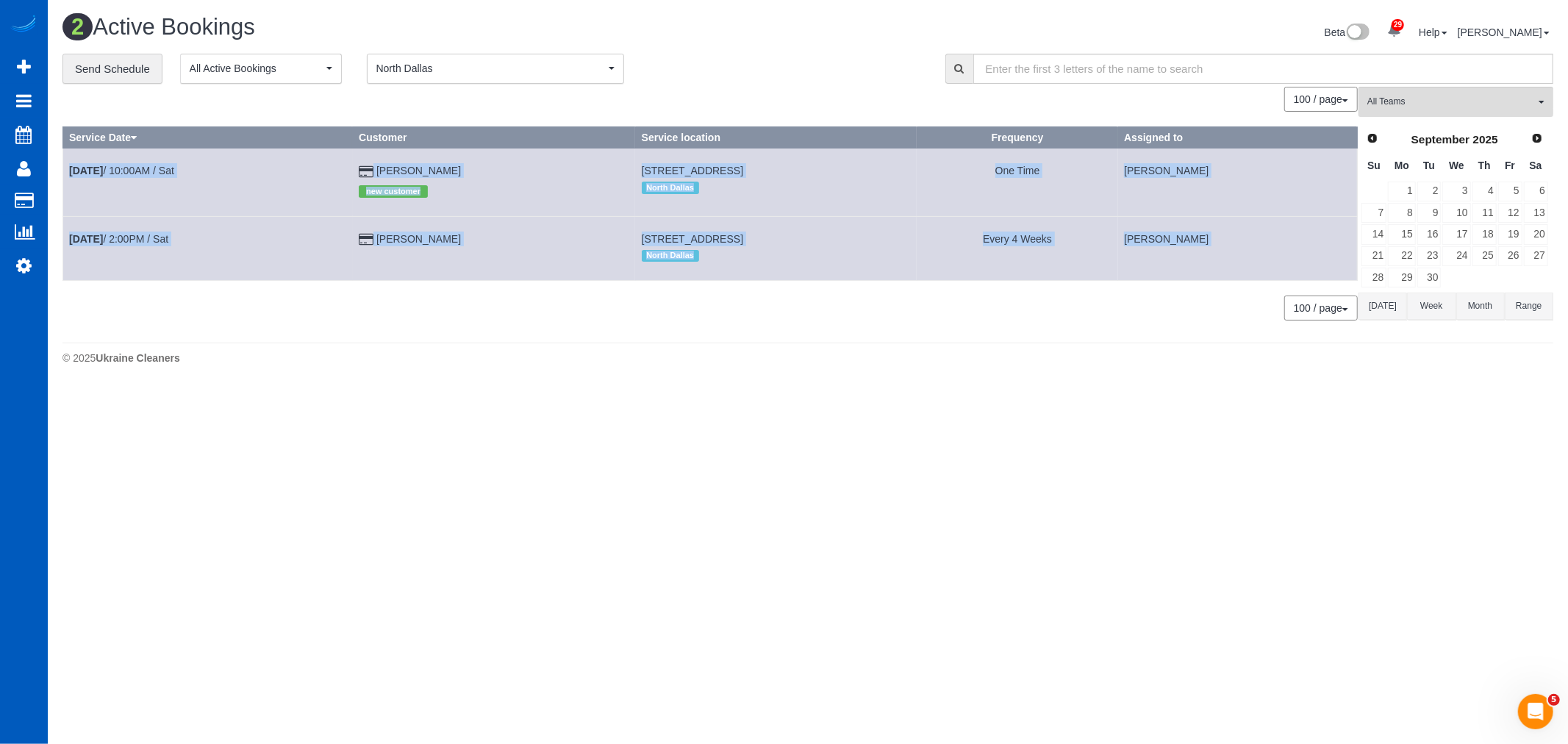
drag, startPoint x: 1354, startPoint y: 142, endPoint x: 1372, endPoint y: 143, distance: 18.0
click at [1362, 143] on div "0 Bookings found. We couldn't find any bookings that matched your search. Creat…" at bounding box center [808, 211] width 1491 height 249
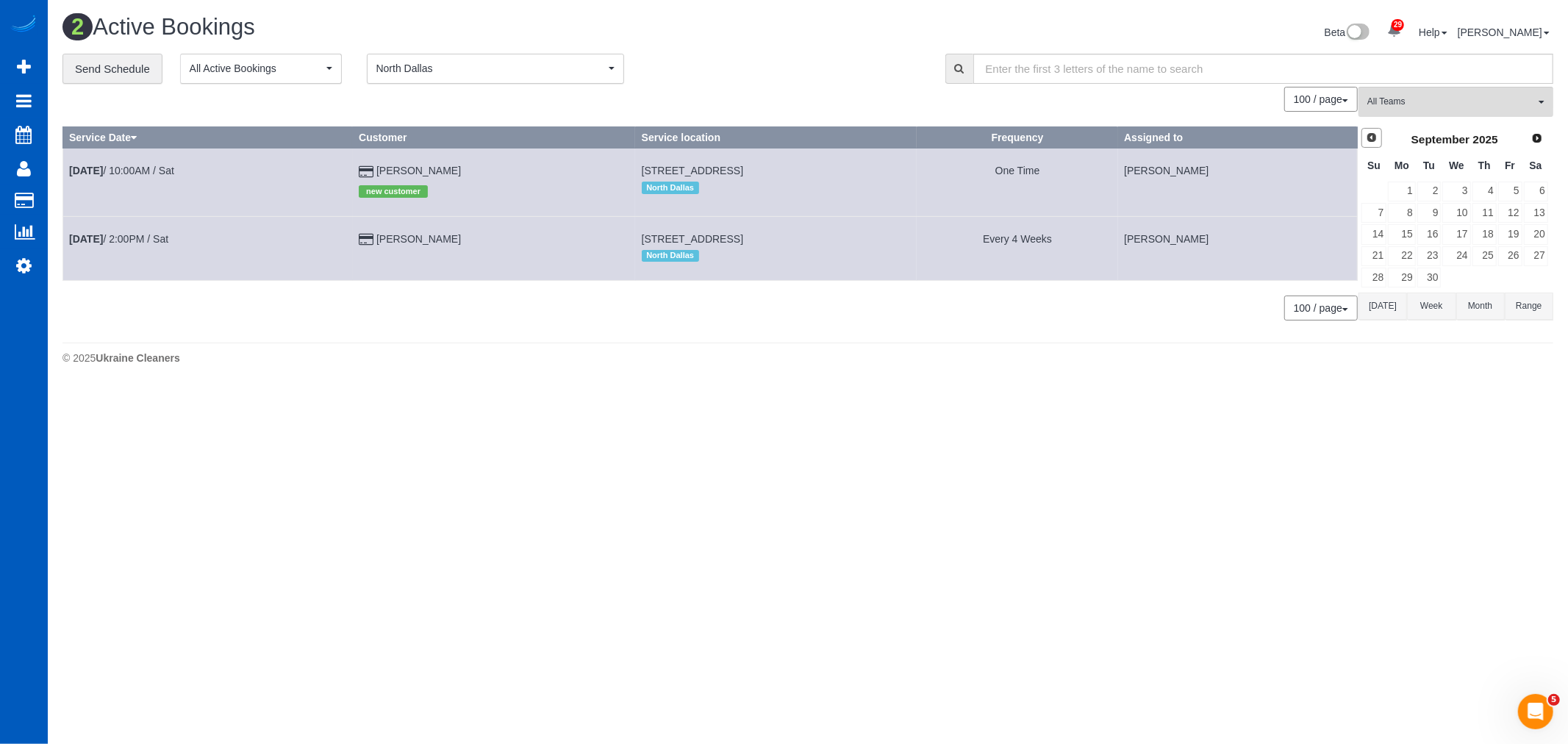
click at [1372, 142] on span "Prev" at bounding box center [1372, 138] width 12 height 12
click at [1505, 266] on link "22" at bounding box center [1510, 256] width 24 height 19
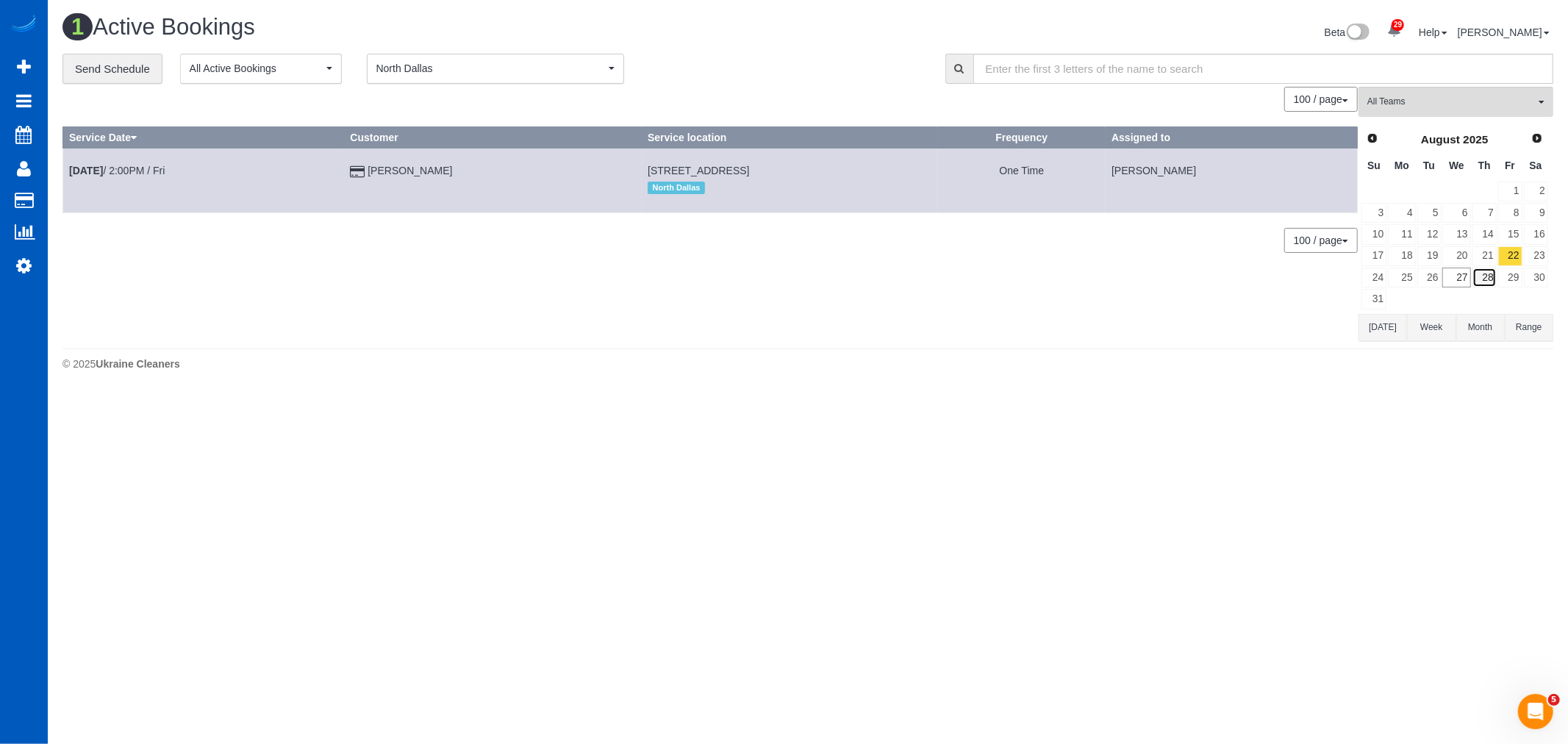
click at [1480, 275] on link "28" at bounding box center [1484, 277] width 24 height 19
click at [1517, 281] on link "29" at bounding box center [1510, 277] width 24 height 19
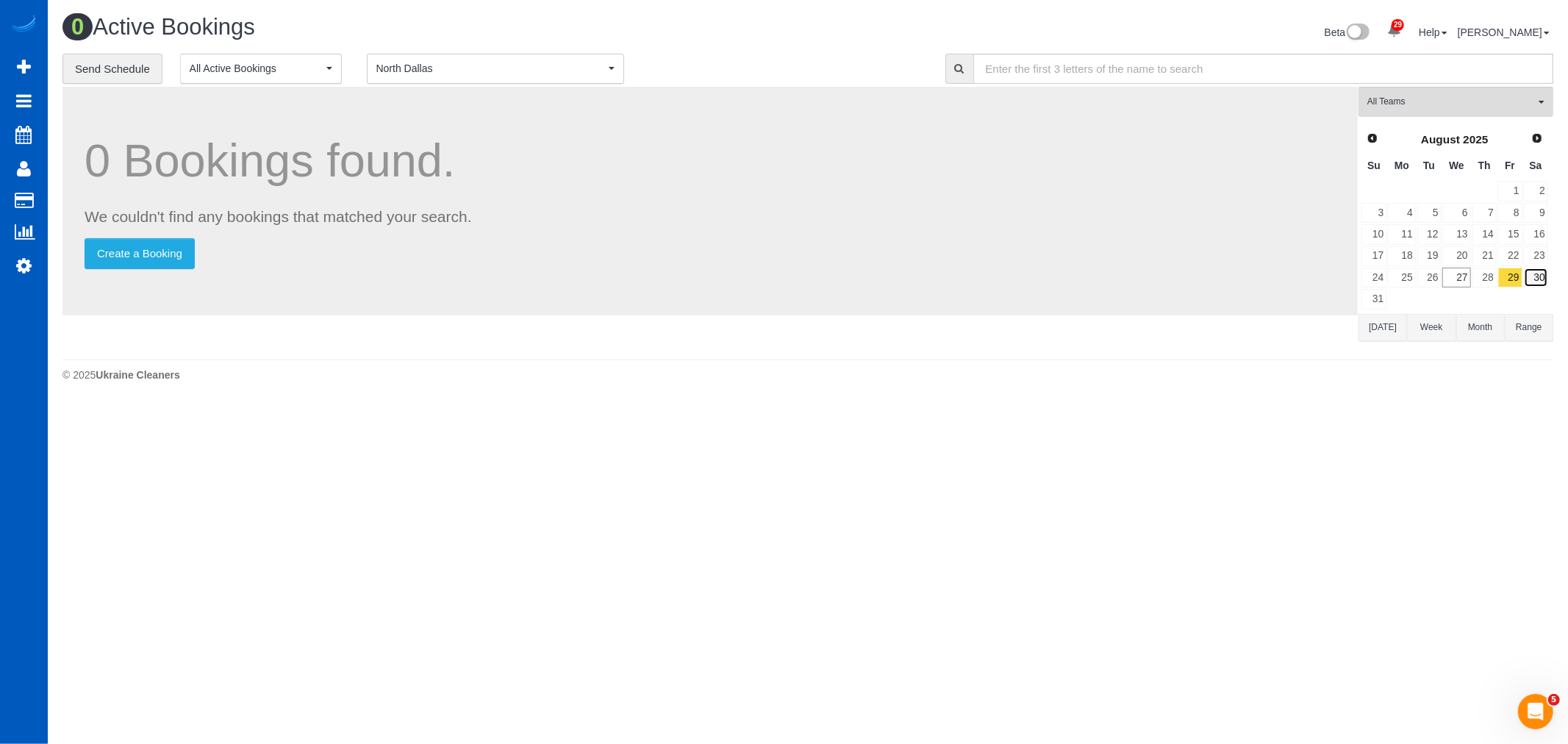
click at [1548, 281] on link "30" at bounding box center [1536, 277] width 24 height 19
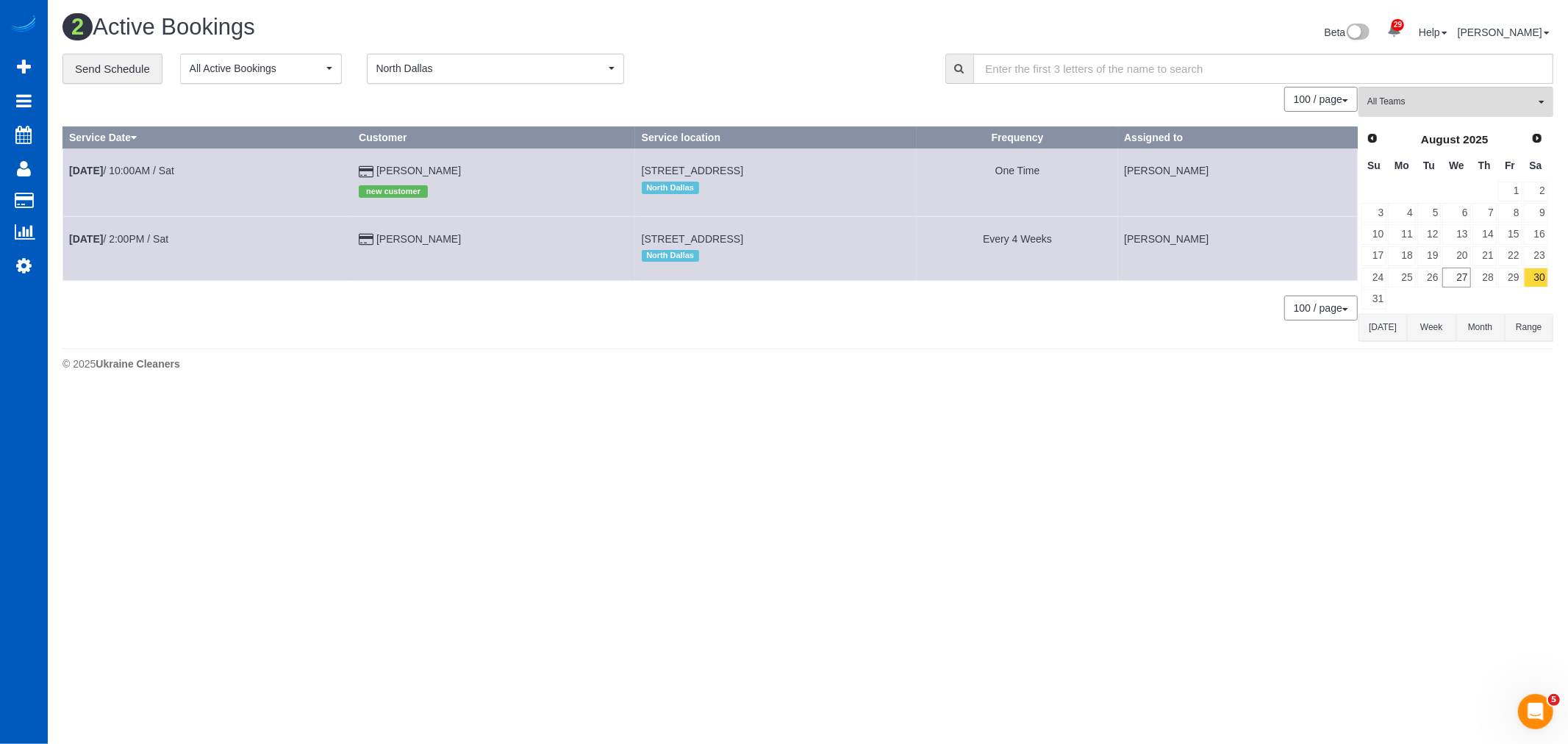
click at [147, 163] on td "[DATE] 10:00AM / Sat" at bounding box center [208, 182] width 290 height 67
click at [137, 169] on link "[DATE] 10:00AM / Sat" at bounding box center [121, 171] width 105 height 12
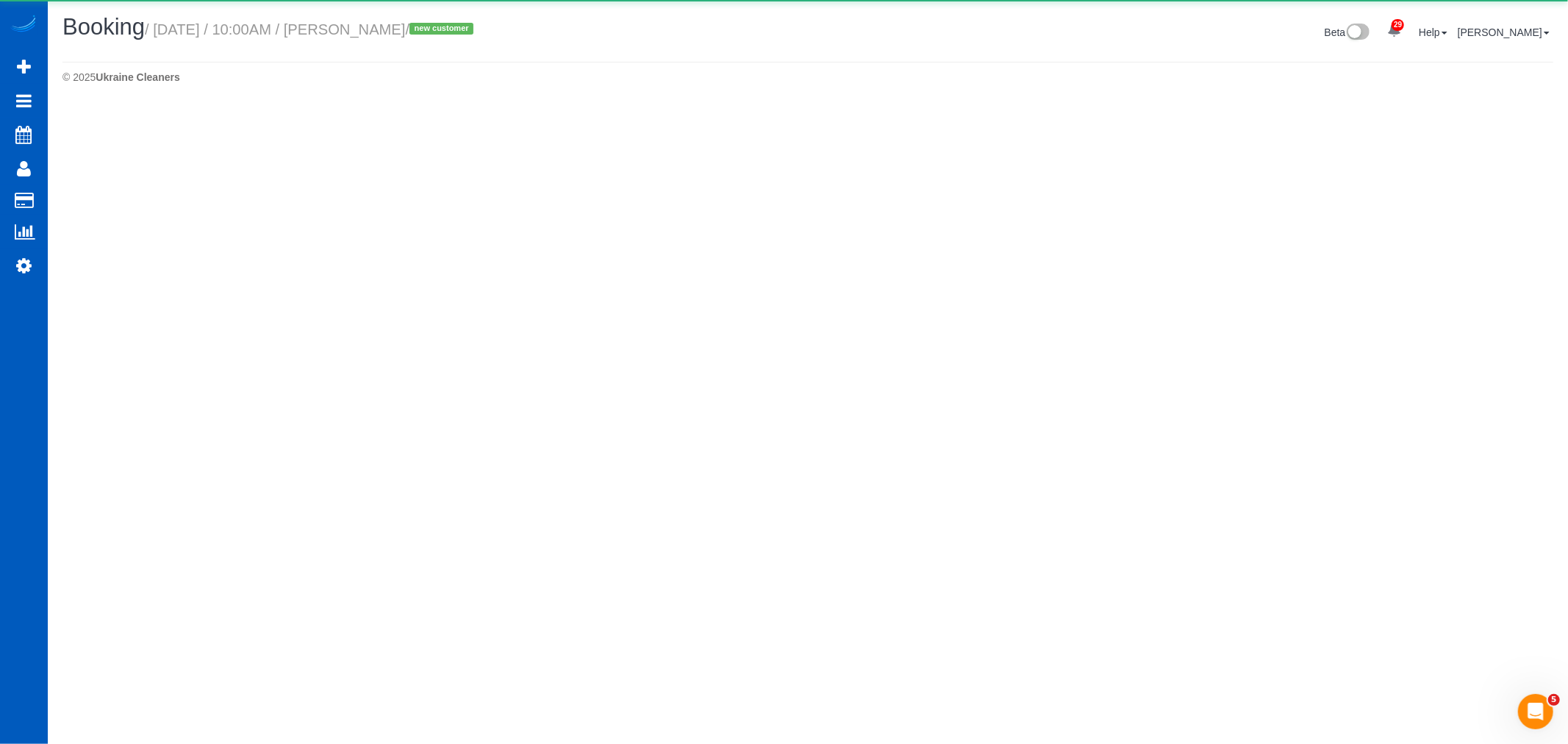
select select "[GEOGRAPHIC_DATA]"
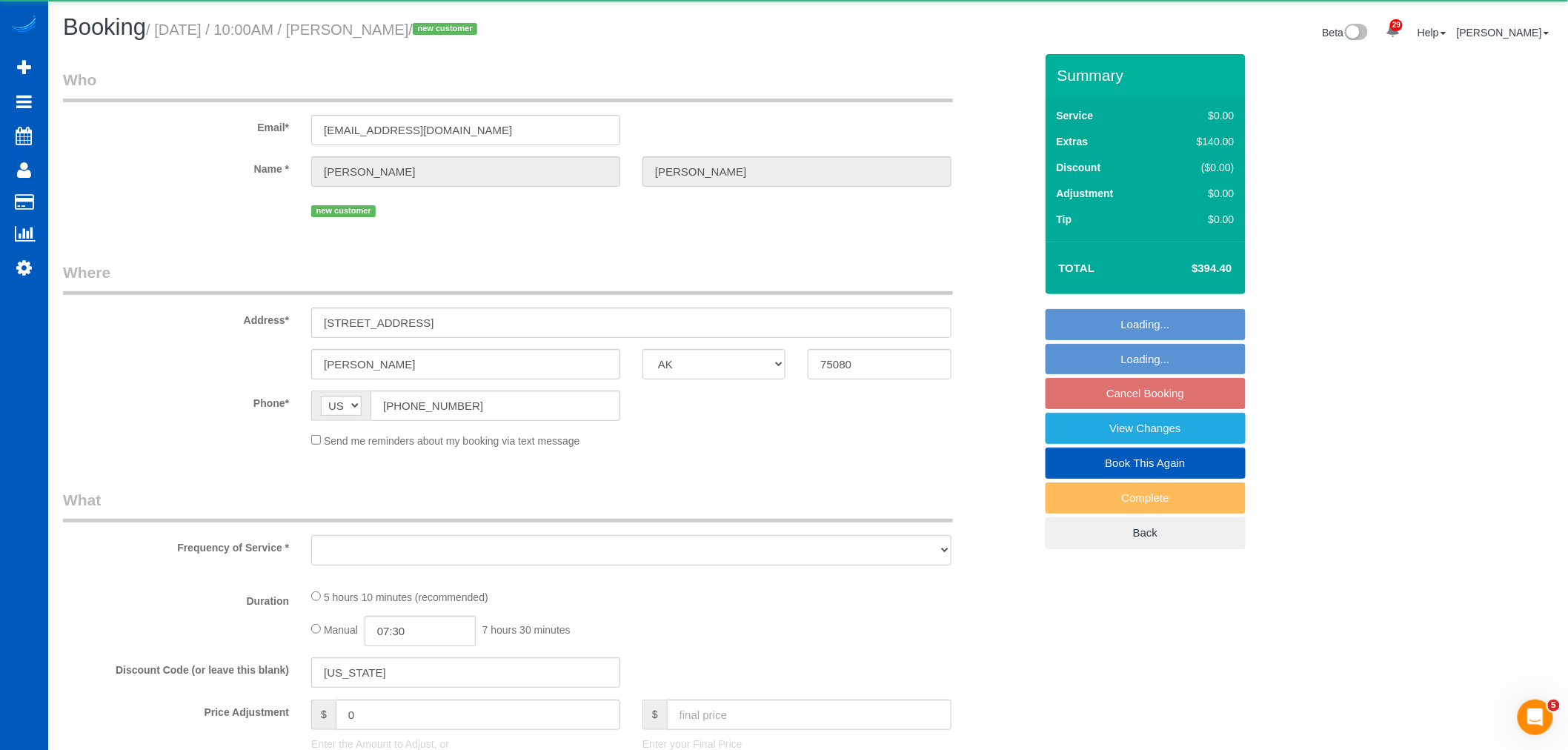
select select "object:73704"
select select "199"
select select "1501"
select select "3"
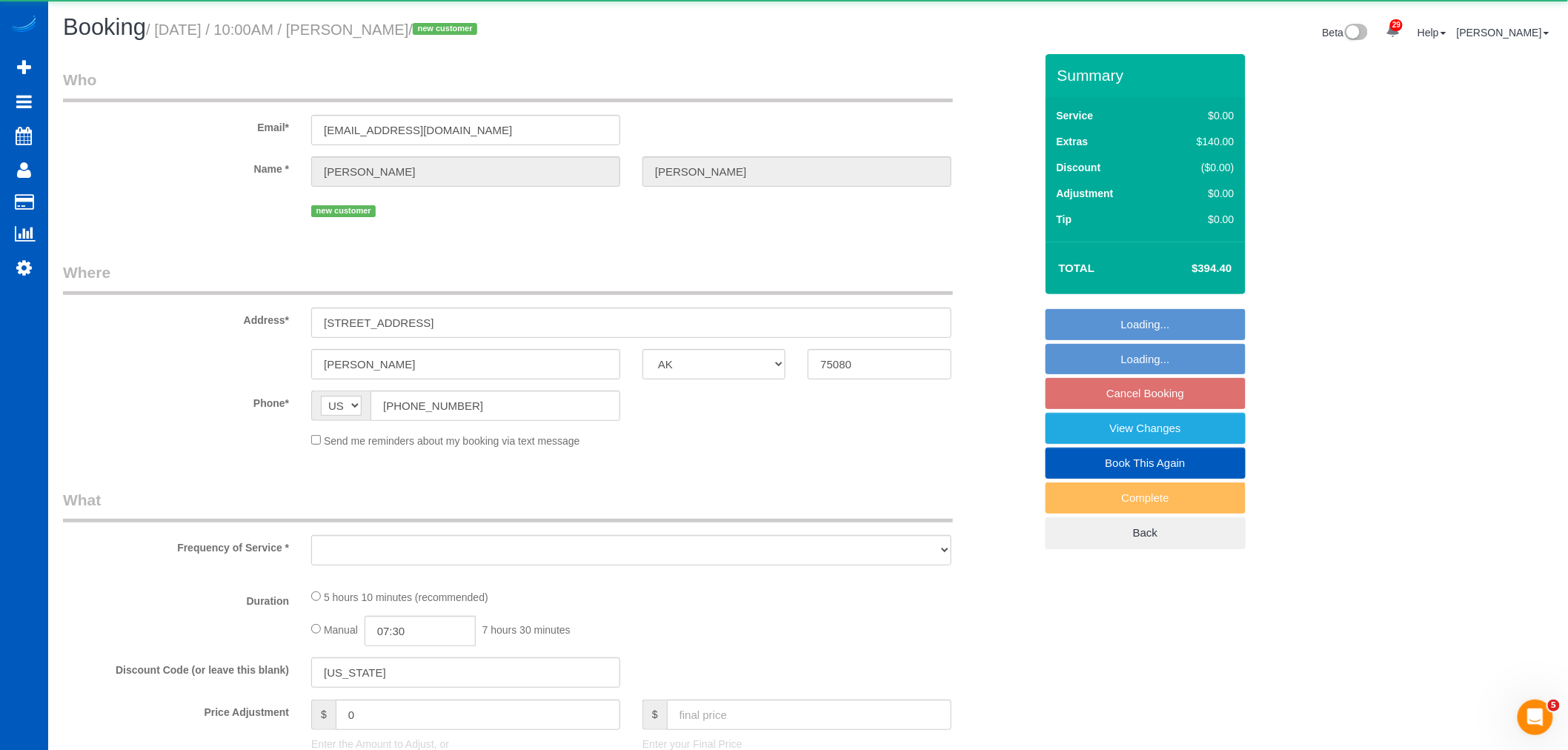
select select "spot346"
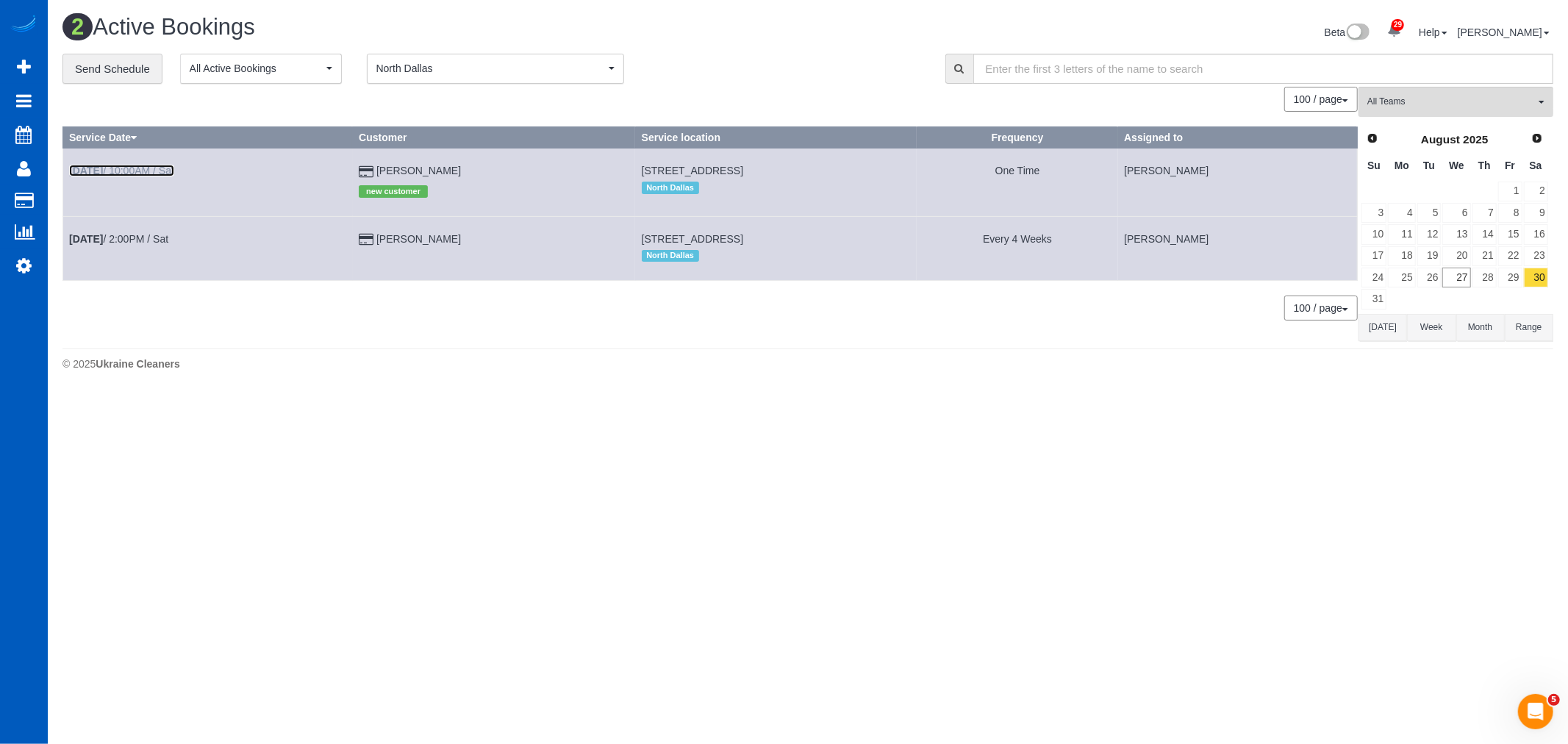
click at [126, 166] on link "[DATE] 10:00AM / Sat" at bounding box center [121, 171] width 105 height 12
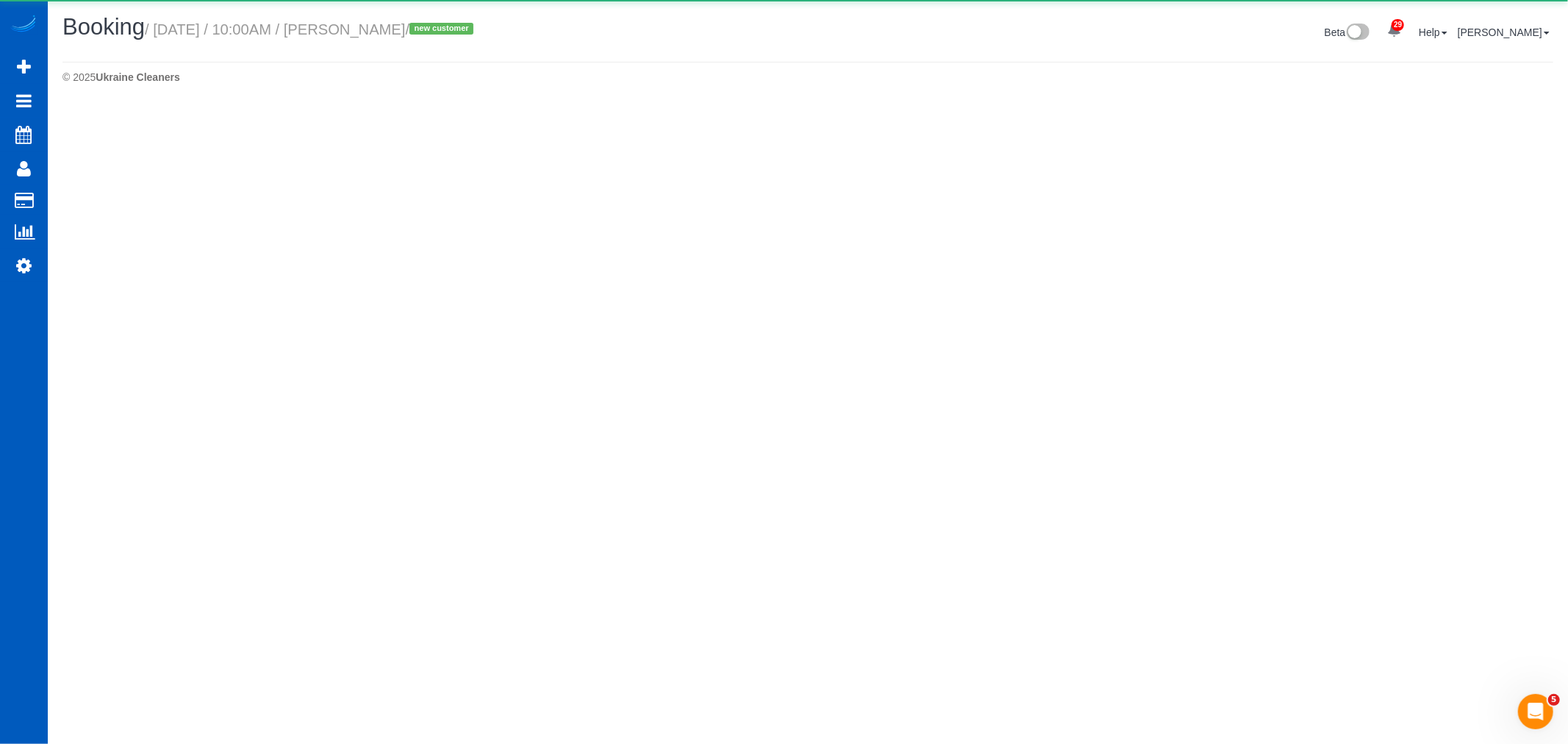
select select "[GEOGRAPHIC_DATA]"
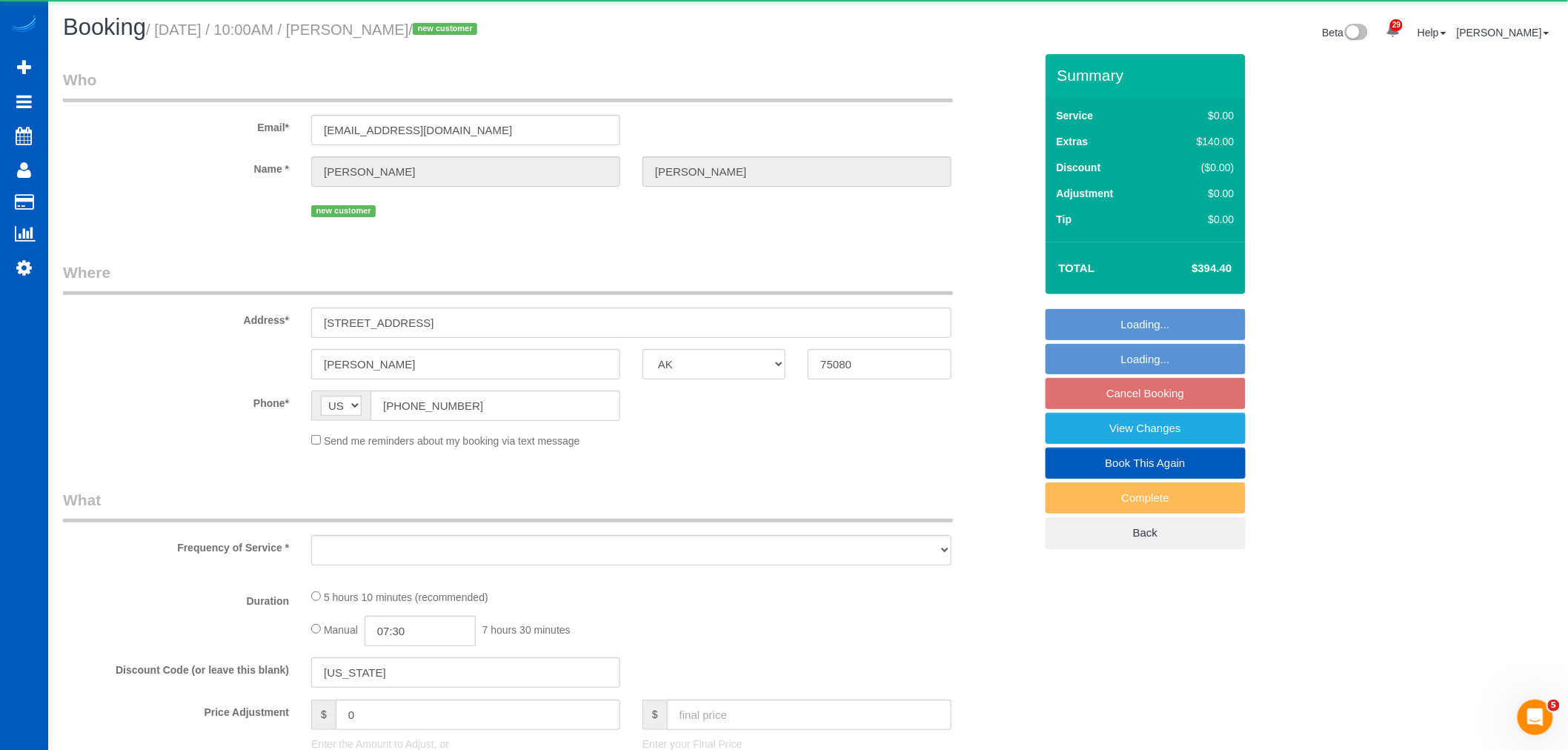
select select "object:74600"
select select "string:fspay-3a43fc15-2661-4537-b995-e336f3e4797d"
select select "199"
select select "1501"
select select "3"
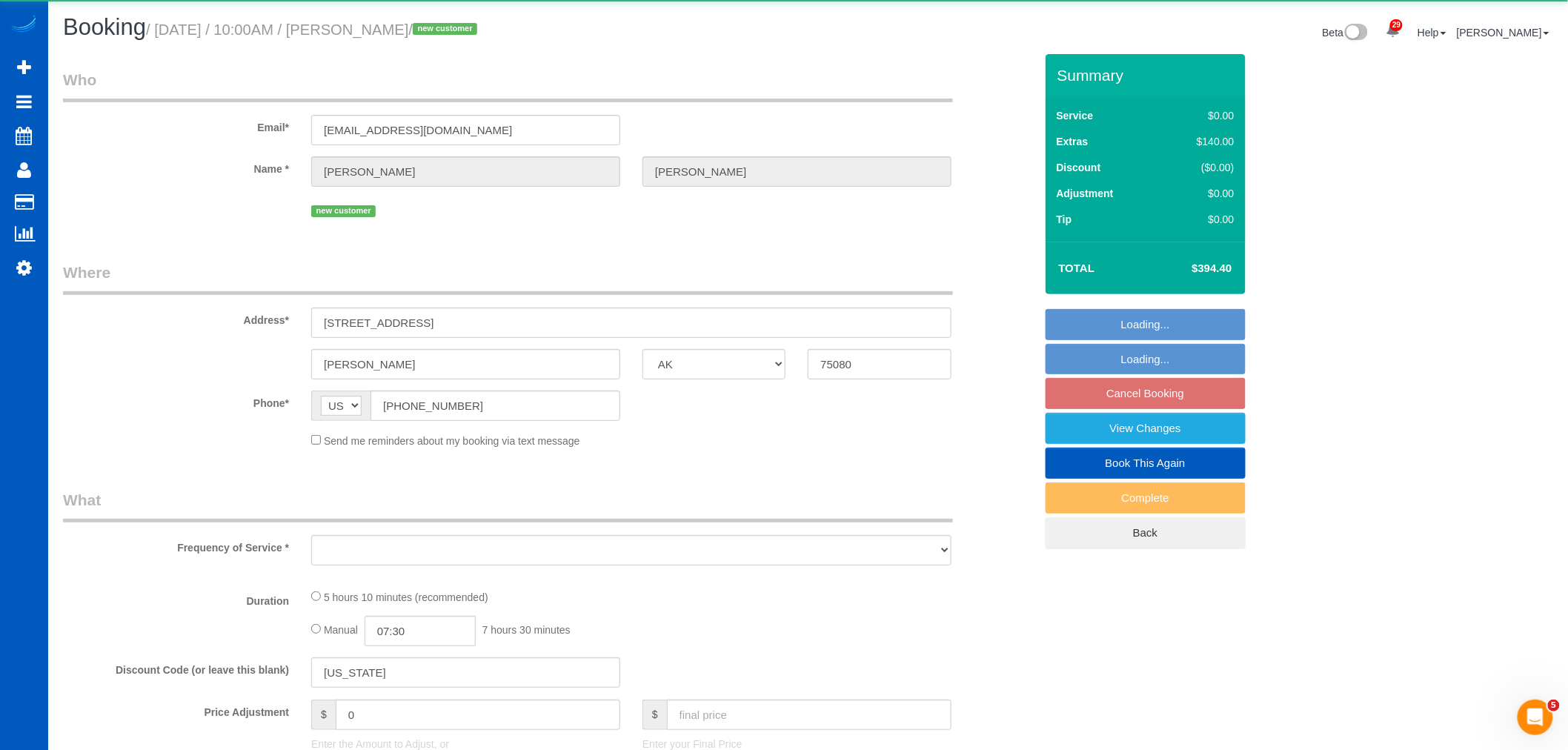
select select "3"
select select "spot351"
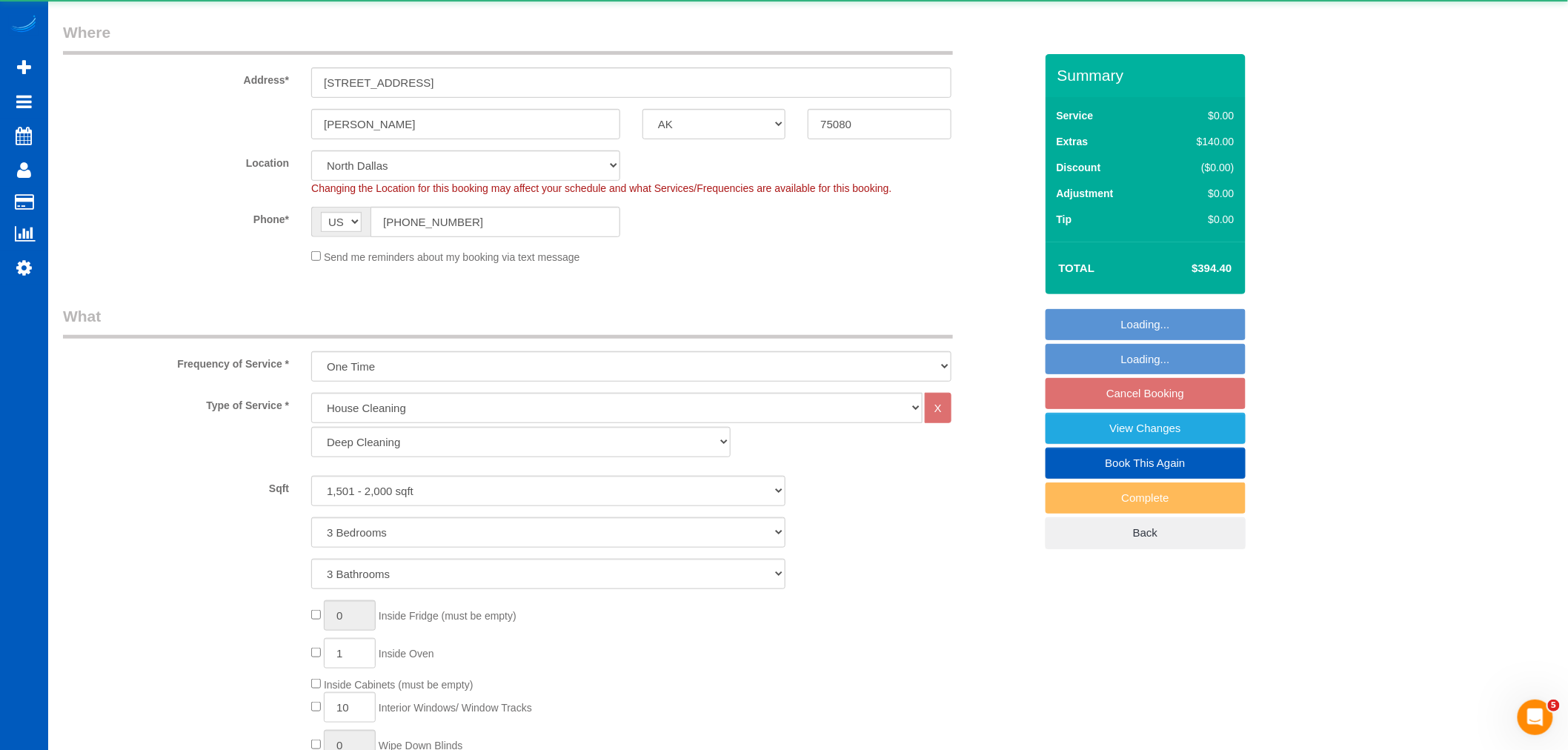
select select "1501"
select select "3"
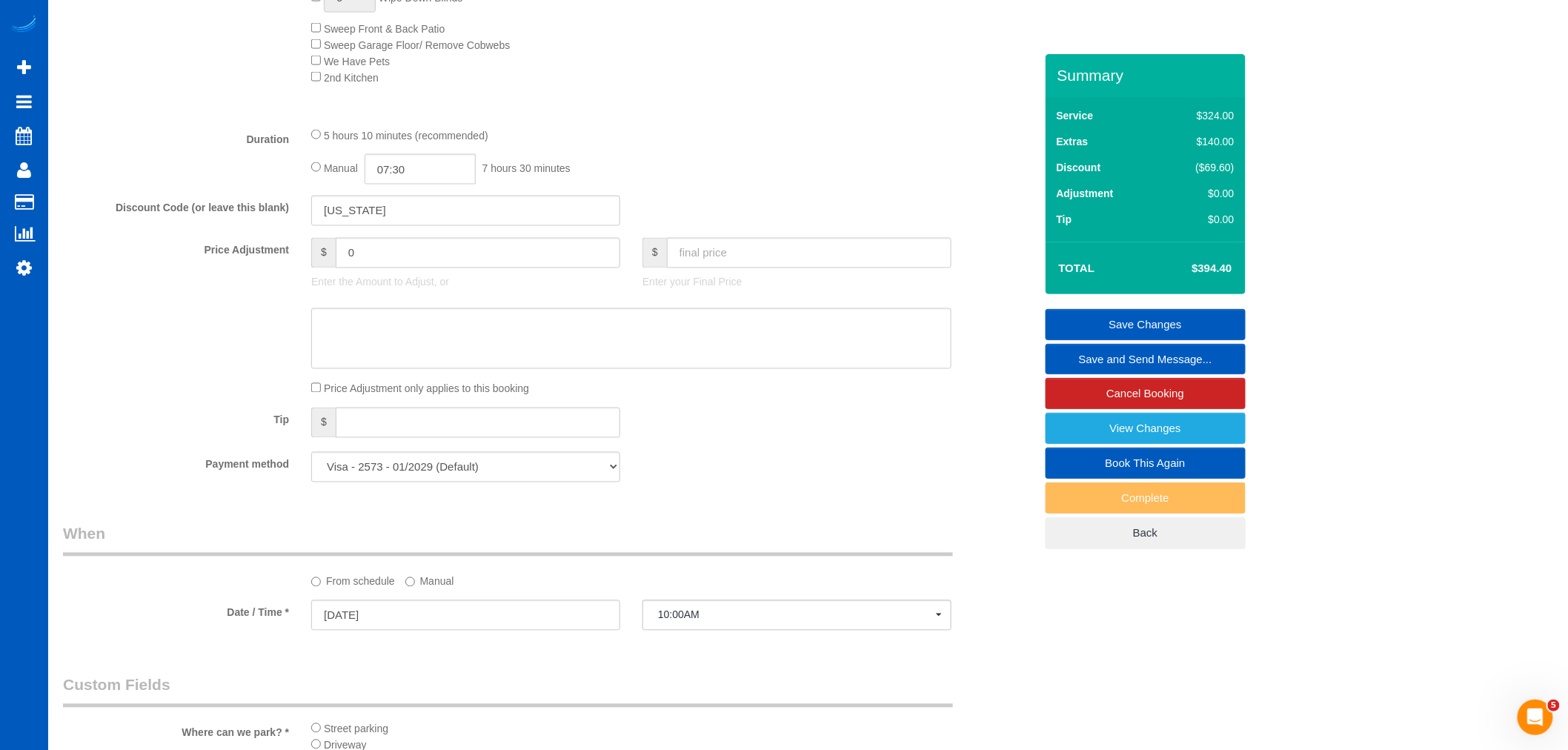
scroll to position [658, 0]
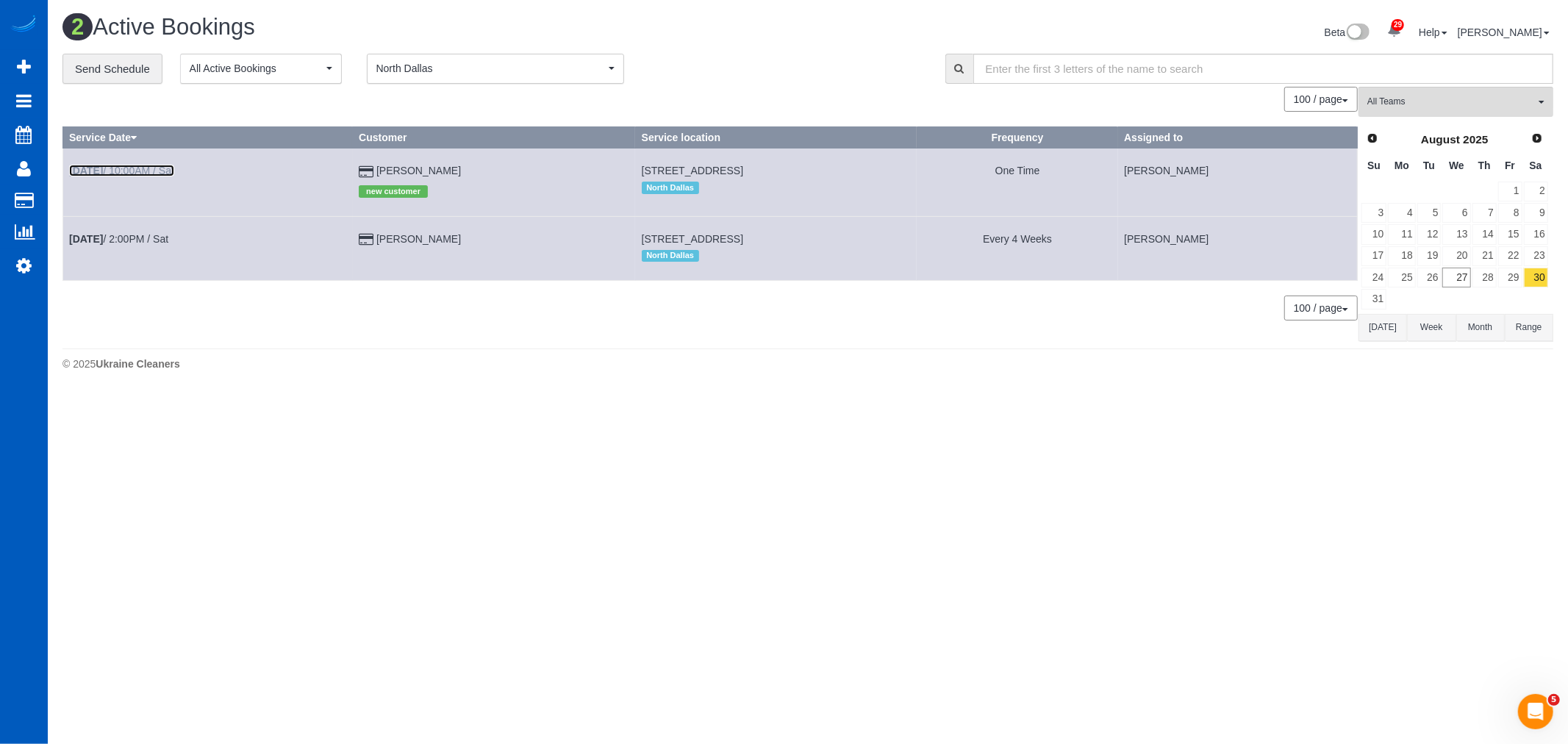
click at [128, 170] on link "[DATE] 10:00AM / Sat" at bounding box center [121, 171] width 105 height 12
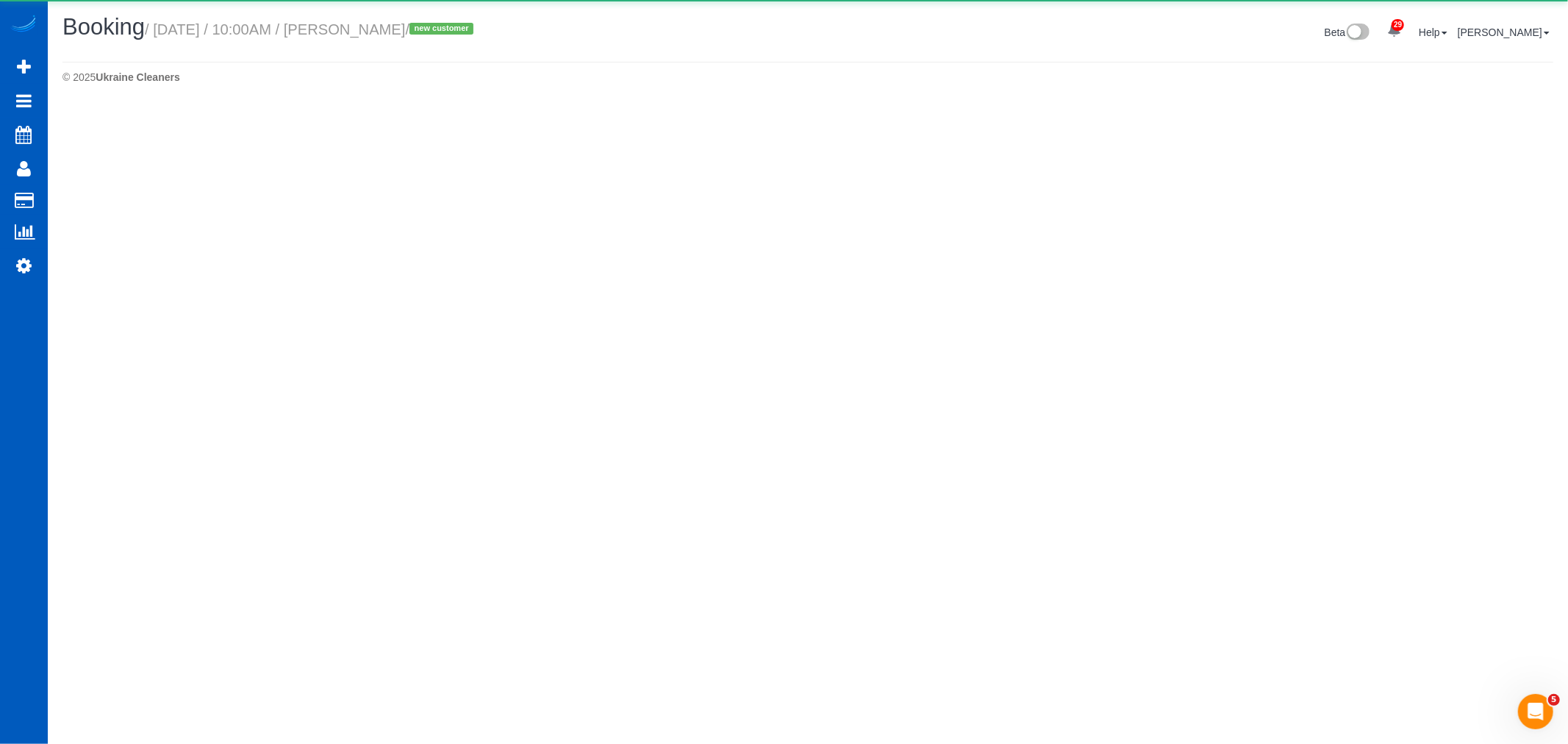
select select "[GEOGRAPHIC_DATA]"
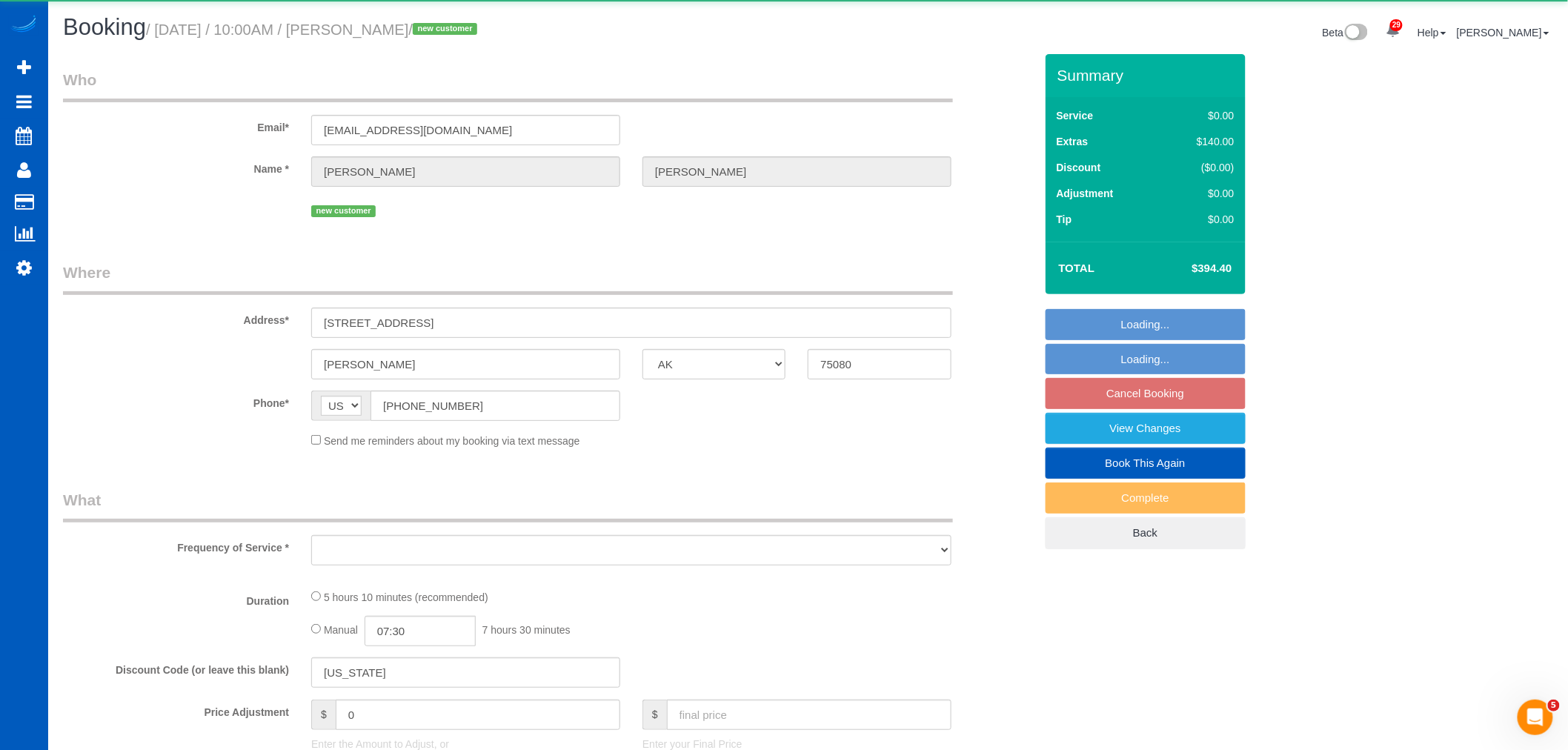
select select "object:75496"
select select "string:fspay-3a43fc15-2661-4537-b995-e336f3e4797d"
select select "199"
select select "spot356"
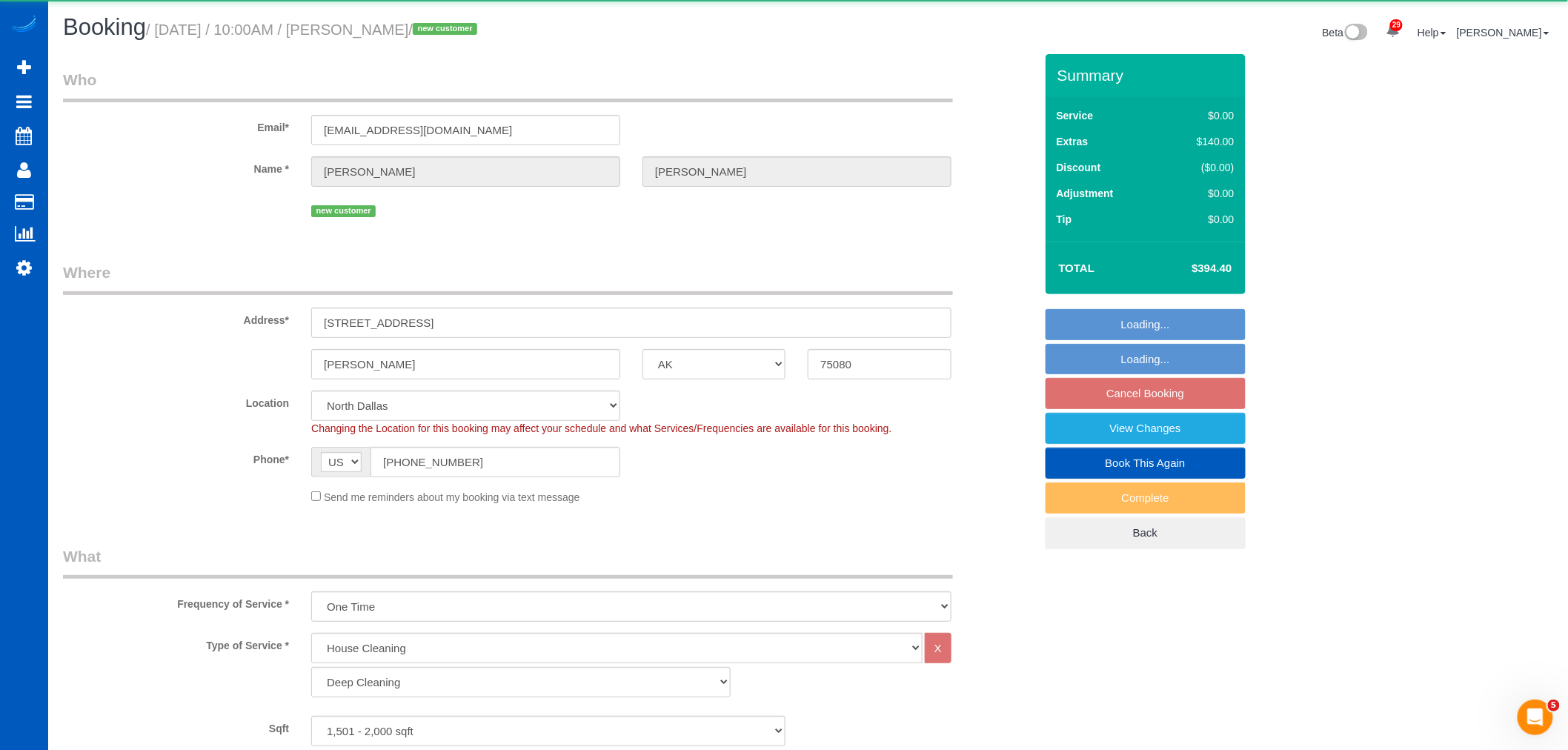
select select "1501"
select select "3"
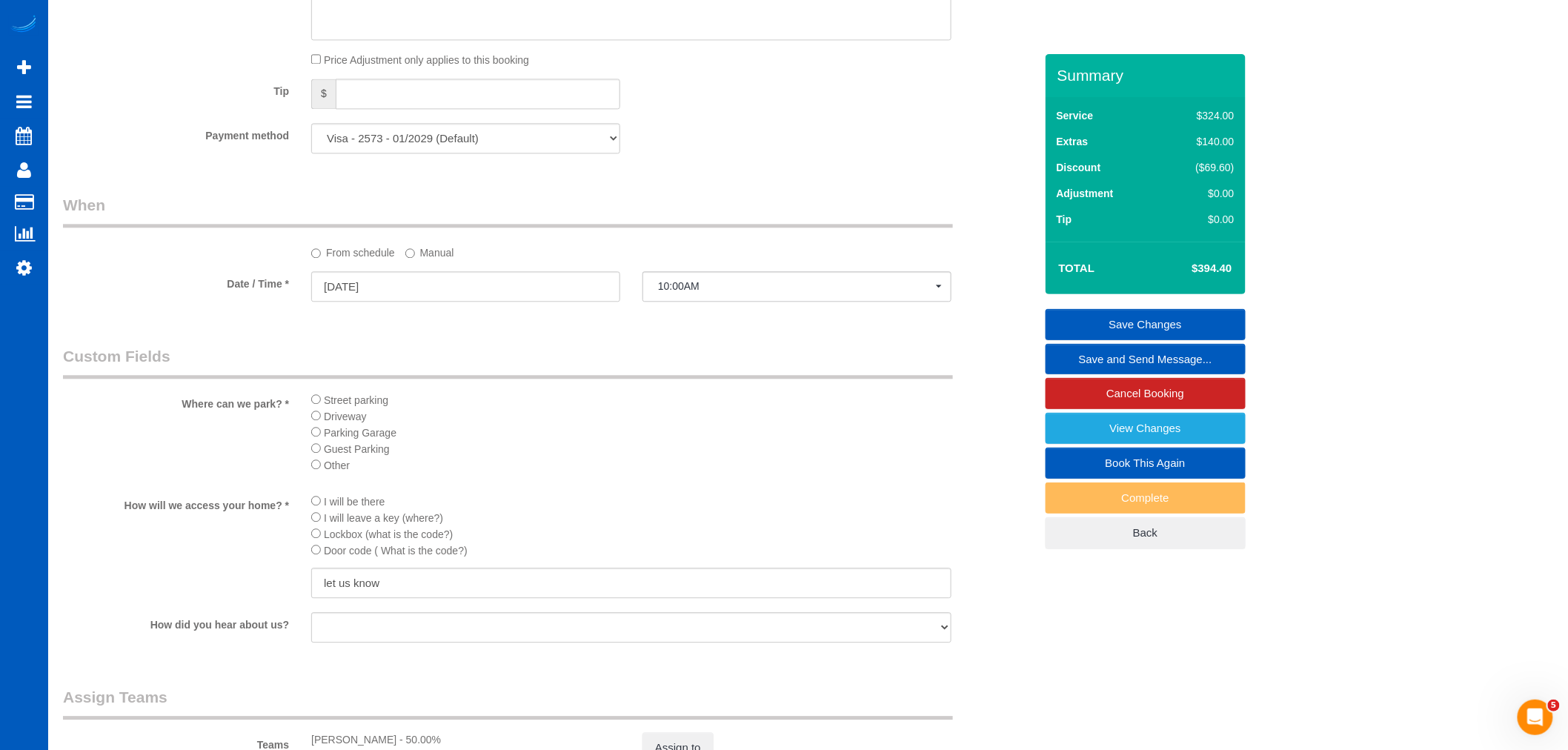
scroll to position [1647, 0]
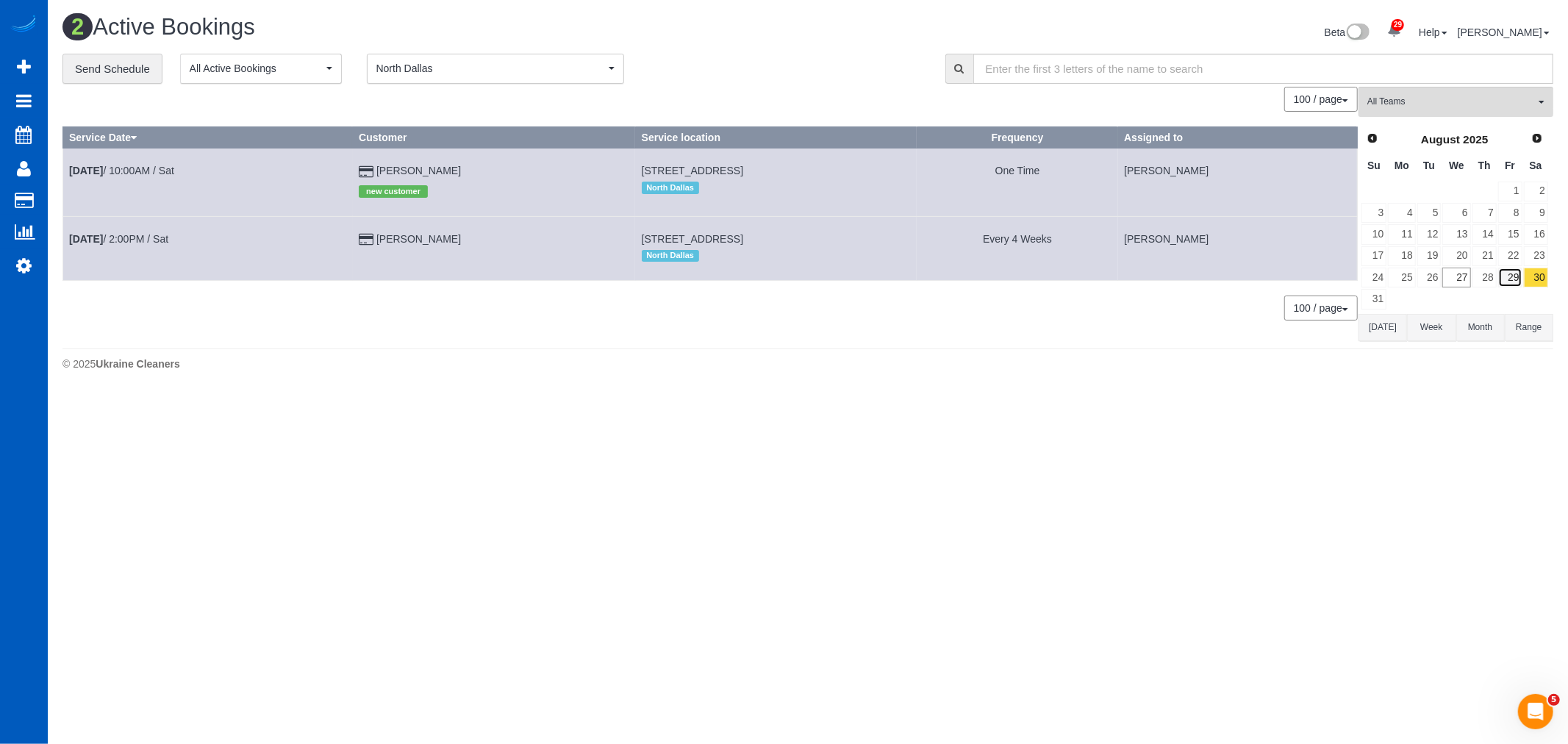
click at [1514, 288] on link "29" at bounding box center [1510, 277] width 24 height 19
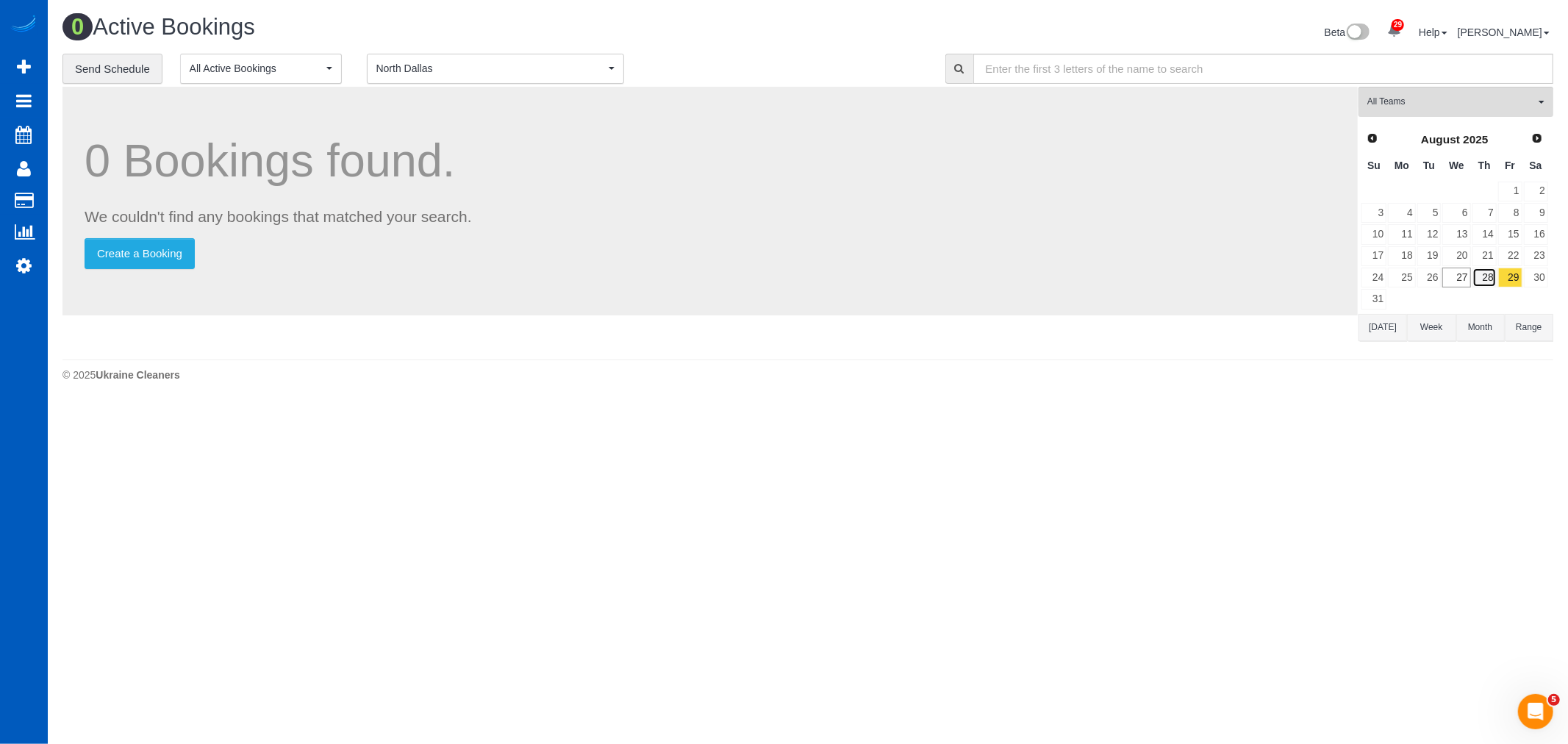
click at [1488, 274] on link "28" at bounding box center [1484, 277] width 24 height 19
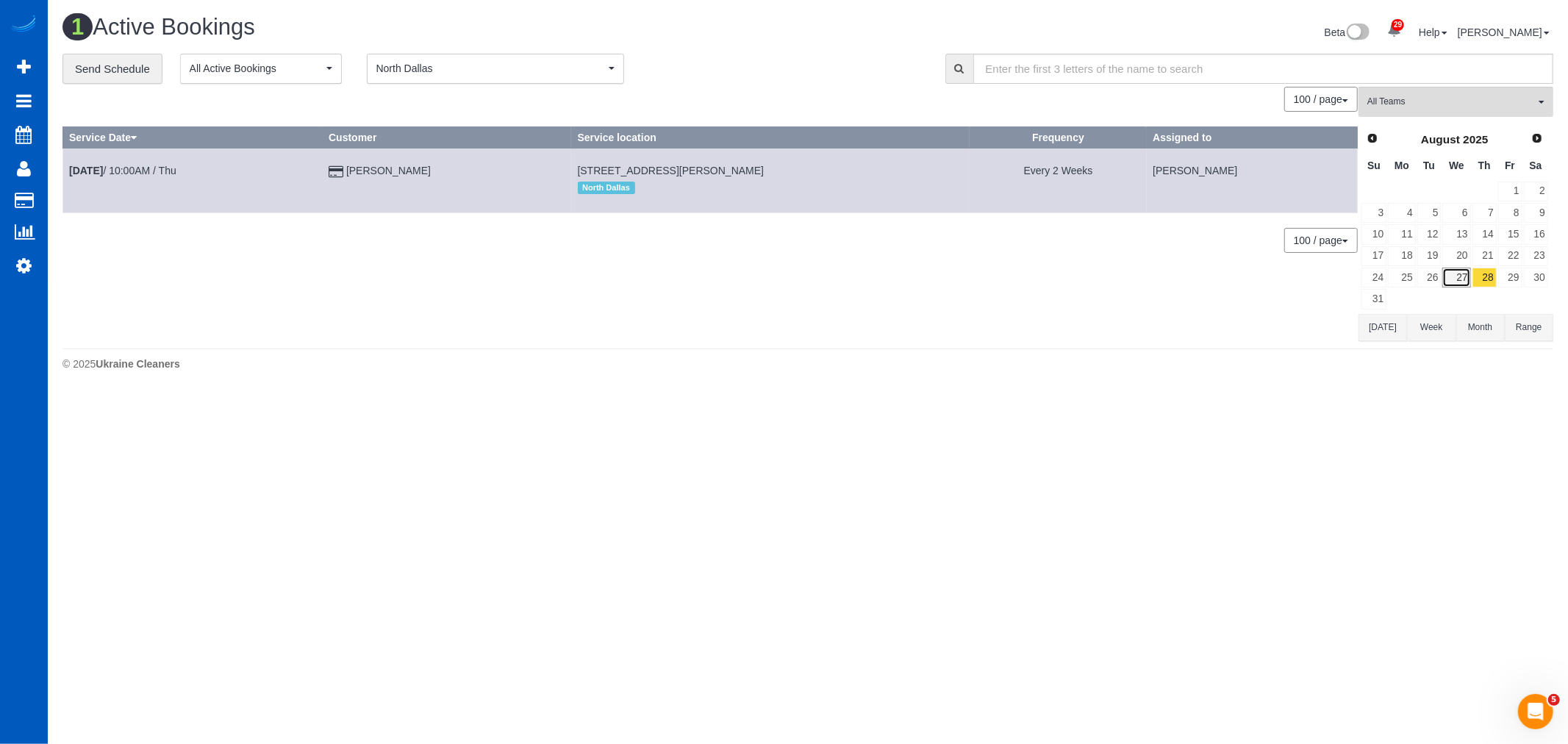
click at [1459, 275] on link "27" at bounding box center [1456, 277] width 28 height 19
click at [1378, 297] on link "31" at bounding box center [1373, 299] width 25 height 19
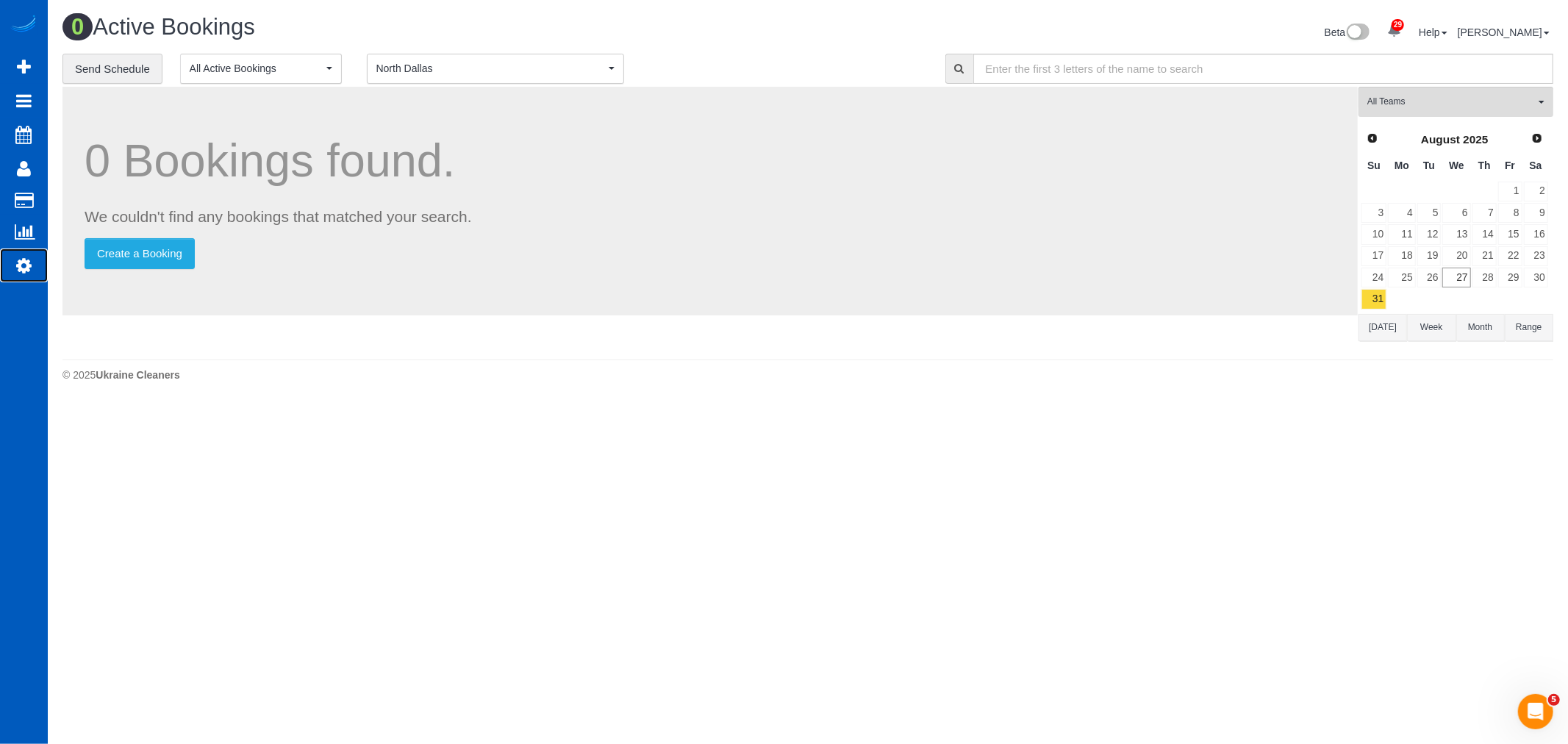
click at [18, 267] on icon at bounding box center [24, 265] width 16 height 18
select select "1"
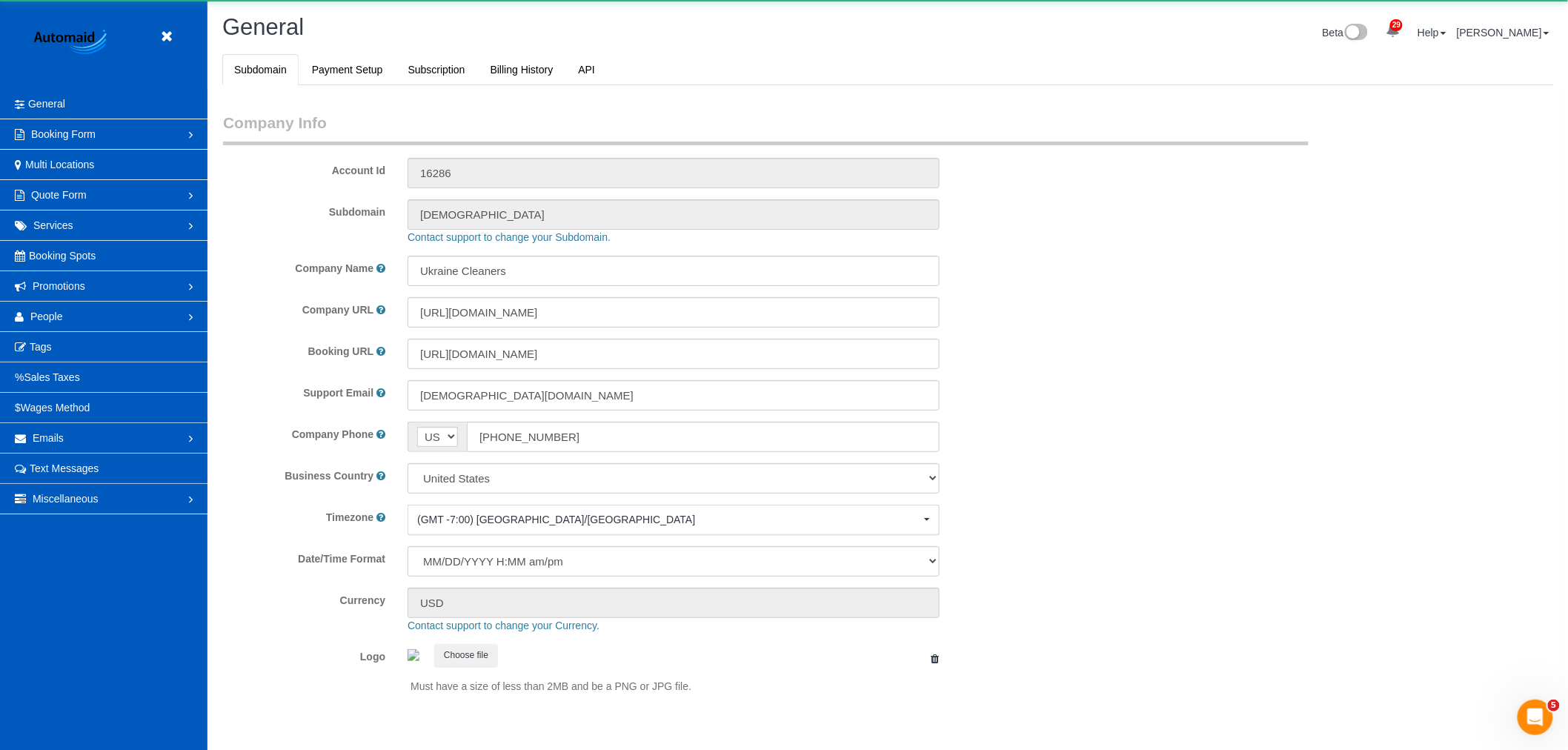
scroll to position [3240, 1568]
click at [49, 310] on link "People" at bounding box center [103, 316] width 208 height 29
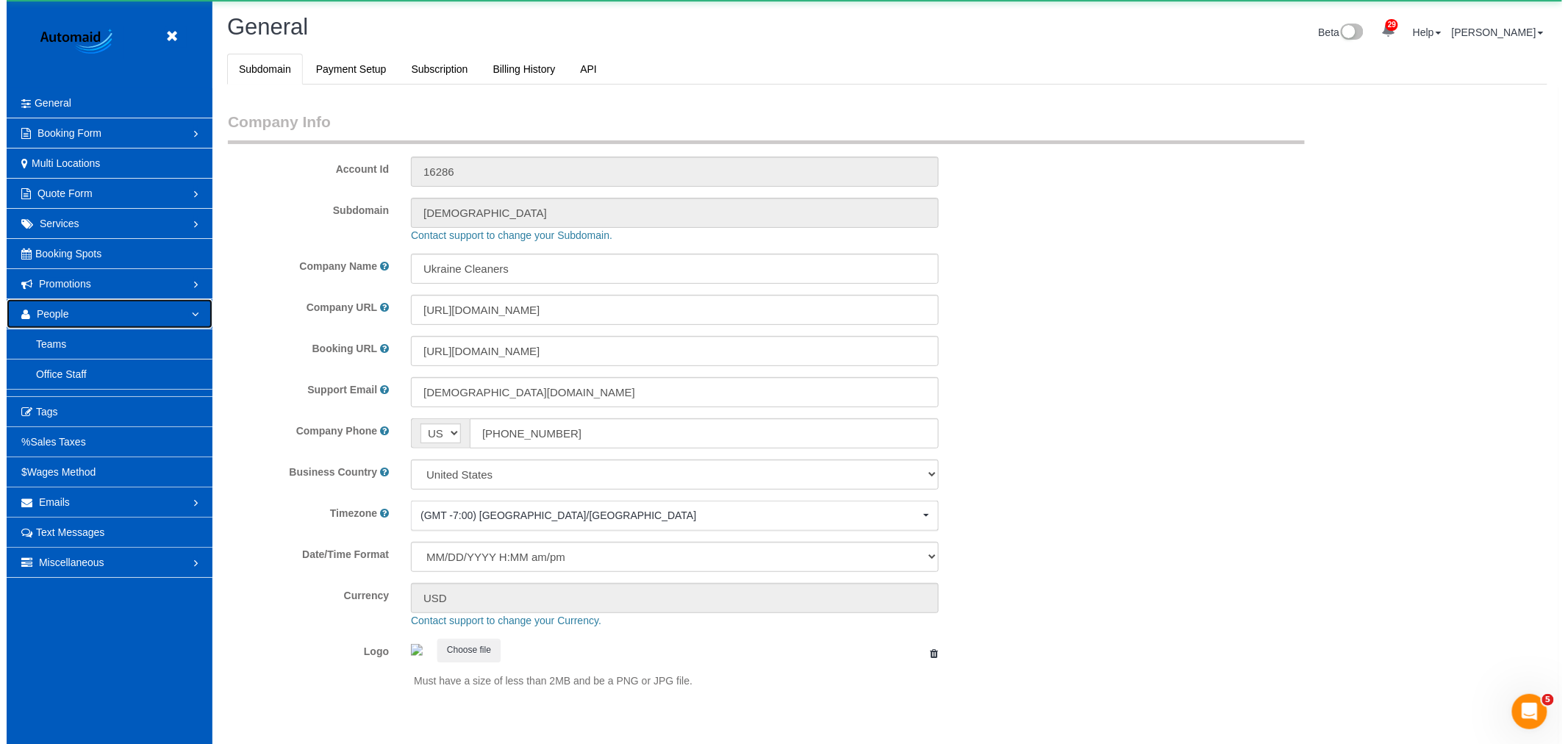
scroll to position [0, 0]
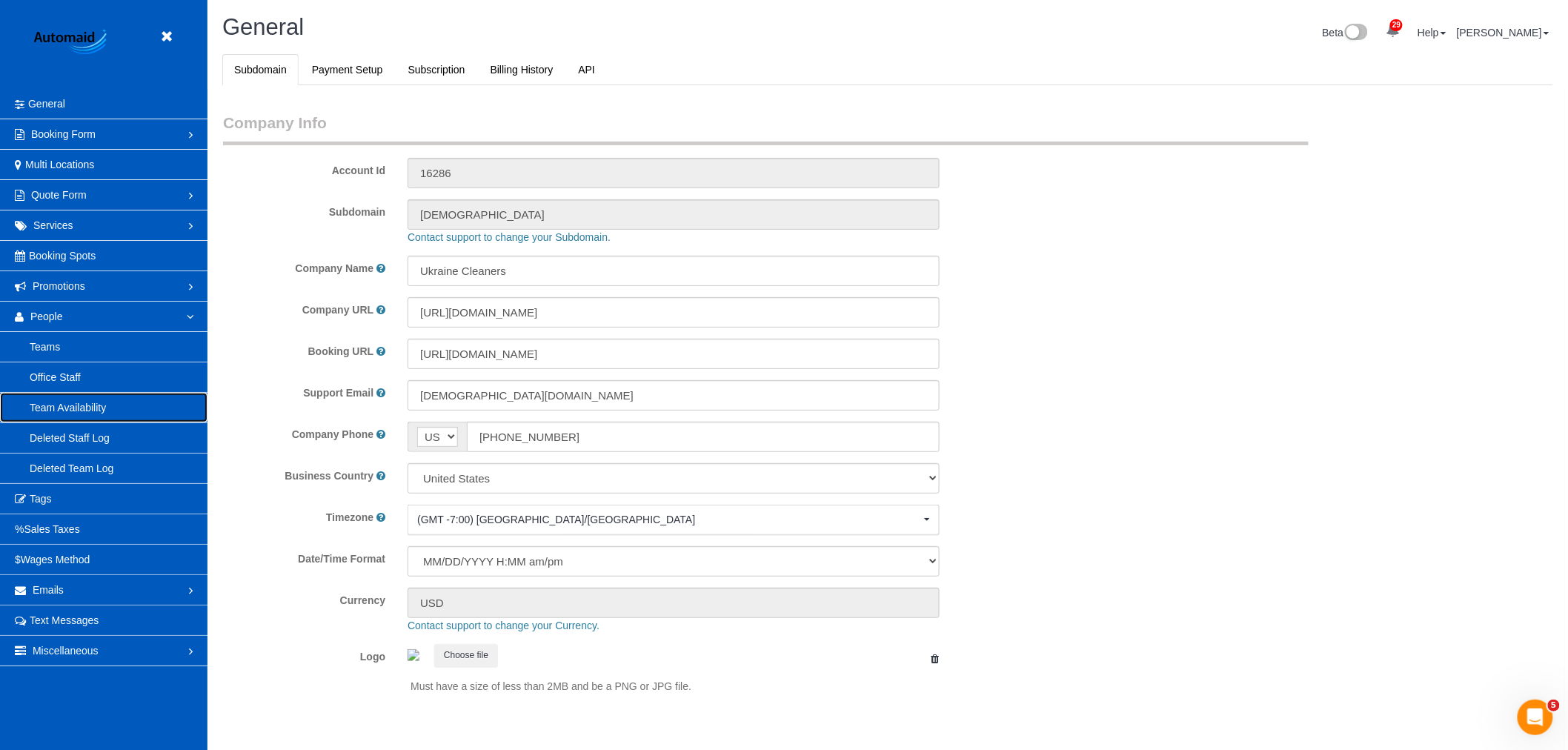
click at [82, 400] on link "Team Availability" at bounding box center [103, 407] width 208 height 29
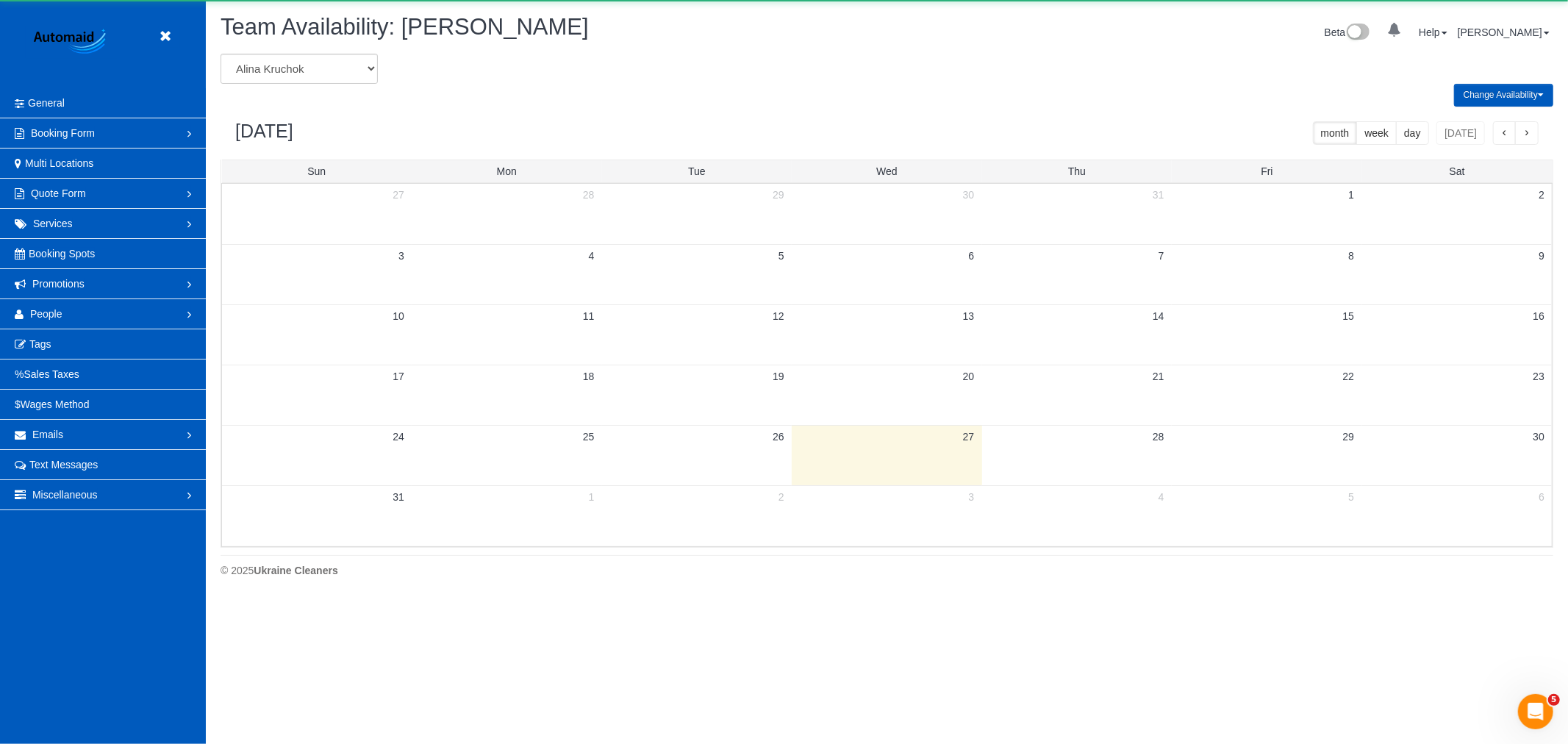
scroll to position [600, 1568]
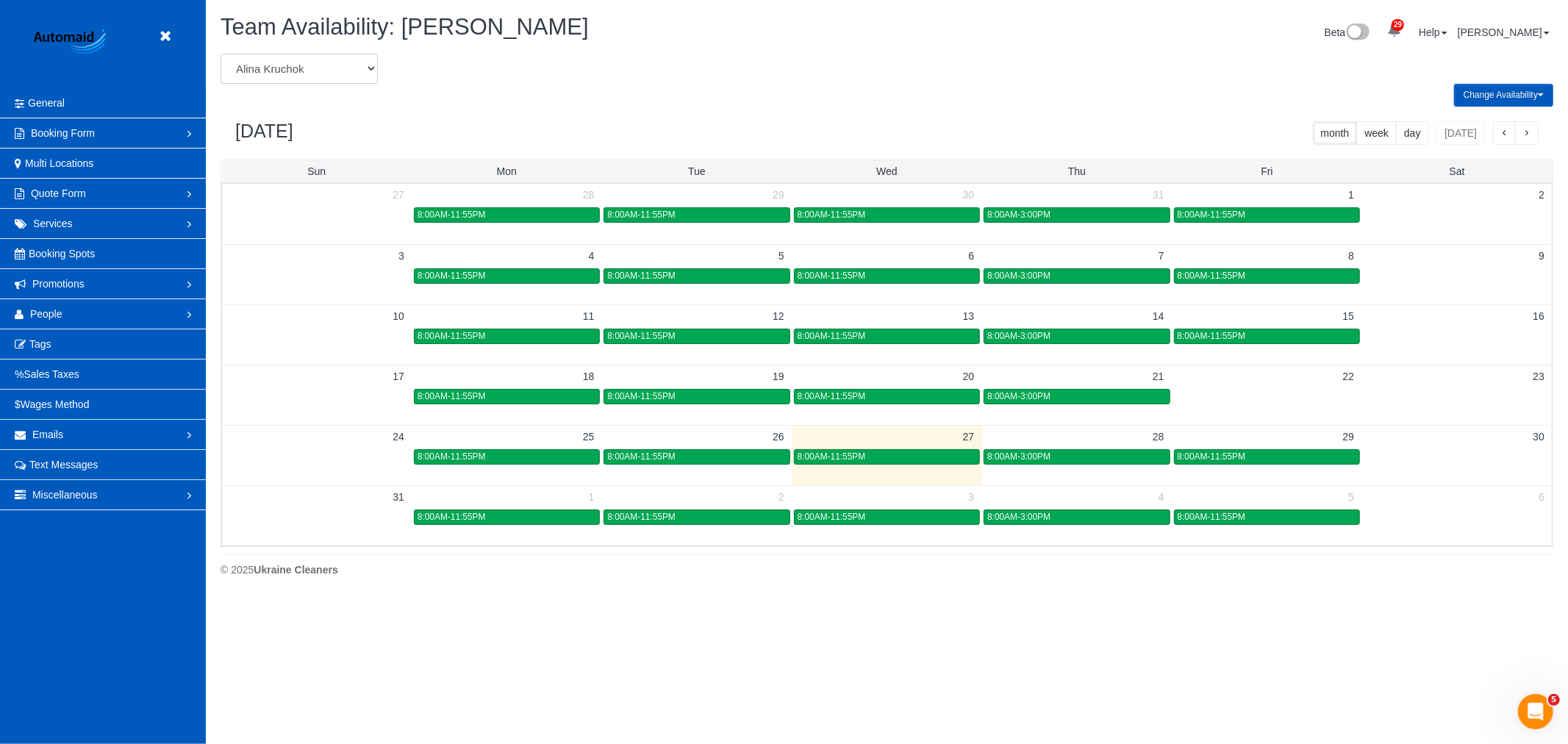
click at [329, 59] on select "[PERSON_NAME] [PERSON_NAME] [PERSON_NAME] [PERSON_NAME] [PERSON_NAME] [PERSON_N…" at bounding box center [299, 69] width 157 height 30
select select "number:28843"
click at [220, 55] on select "[PERSON_NAME] [PERSON_NAME] [PERSON_NAME] [PERSON_NAME] [PERSON_NAME] [PERSON_N…" at bounding box center [299, 69] width 157 height 30
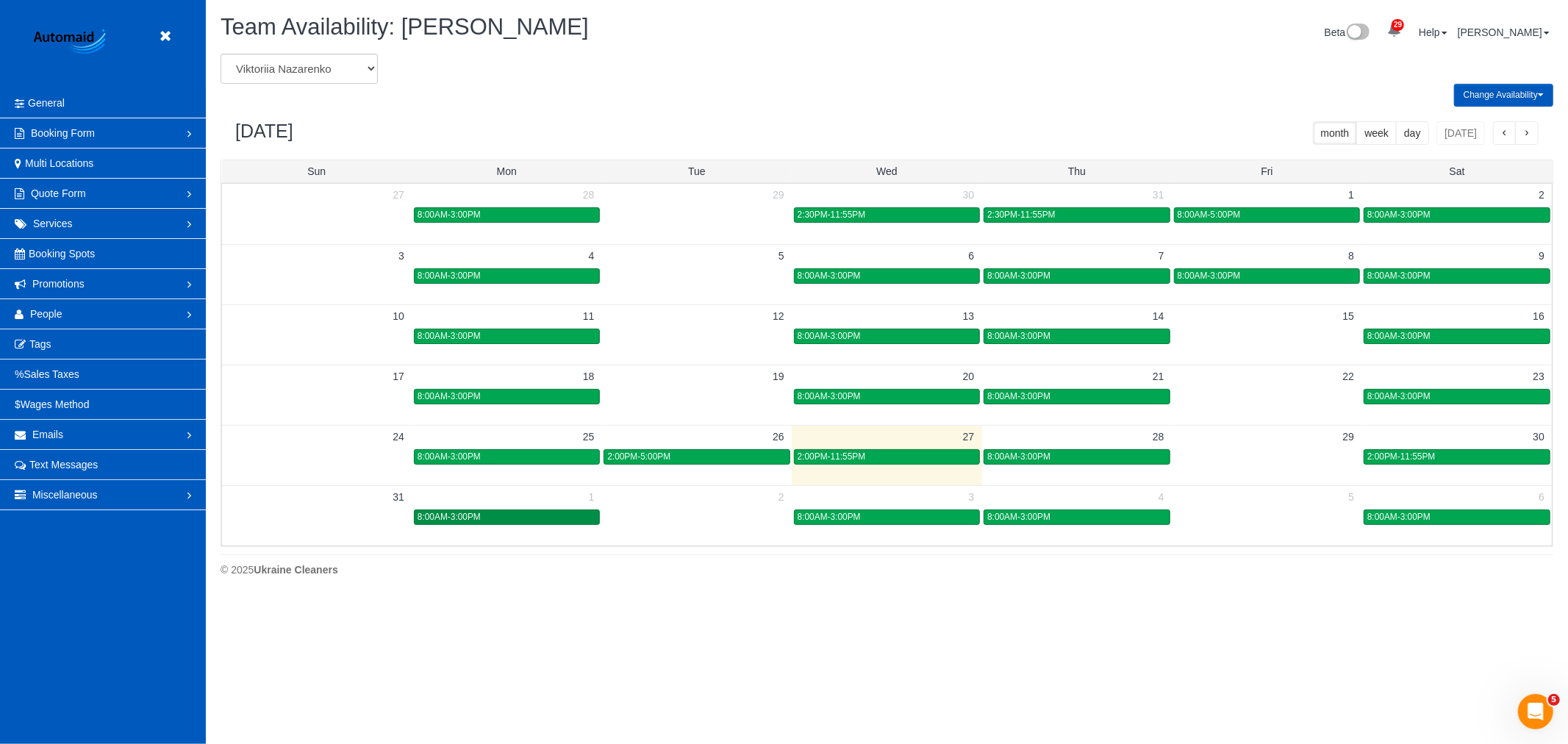
click at [515, 525] on link "8:00AM-3:00PM" at bounding box center [506, 517] width 186 height 16
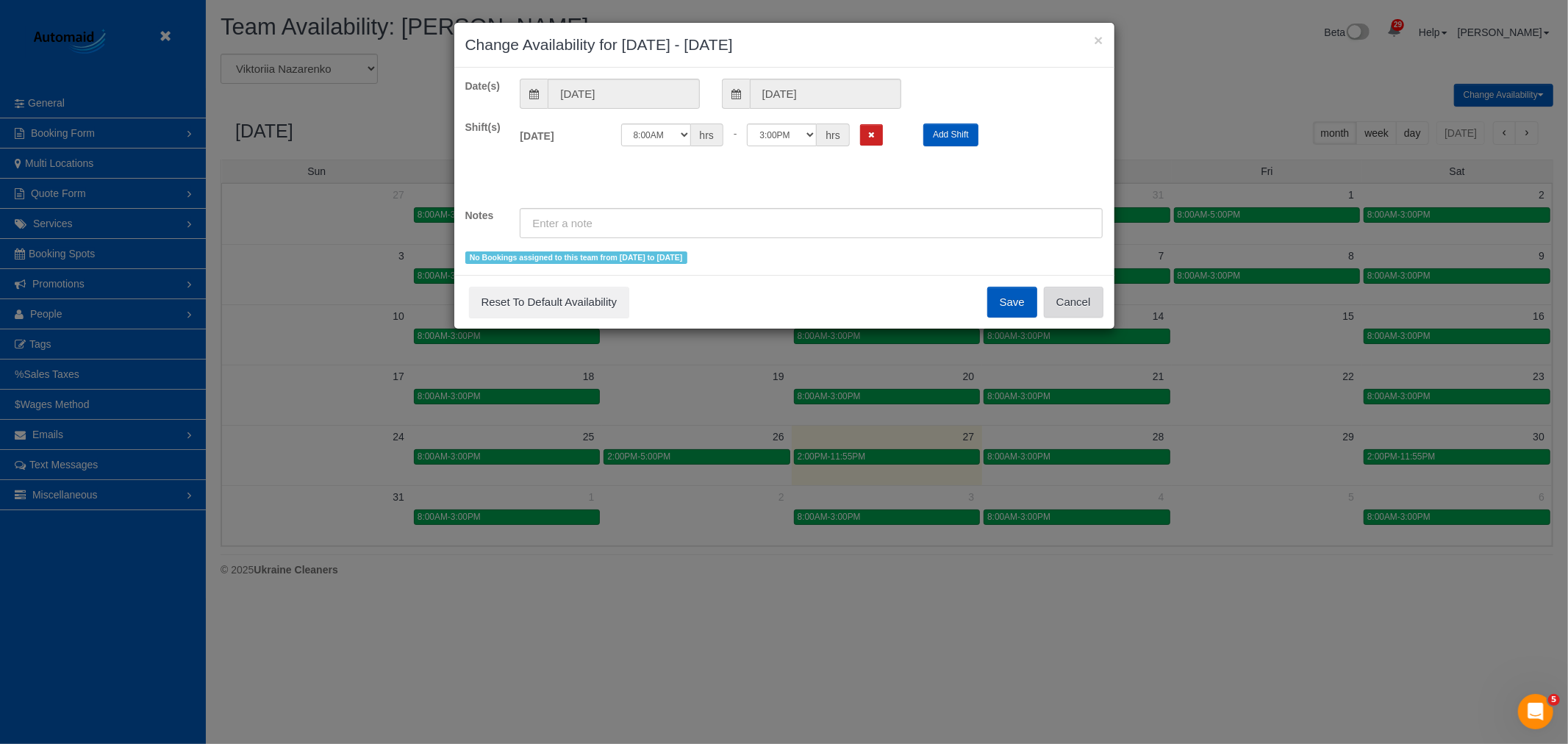
click at [1067, 303] on button "Cancel" at bounding box center [1073, 302] width 59 height 31
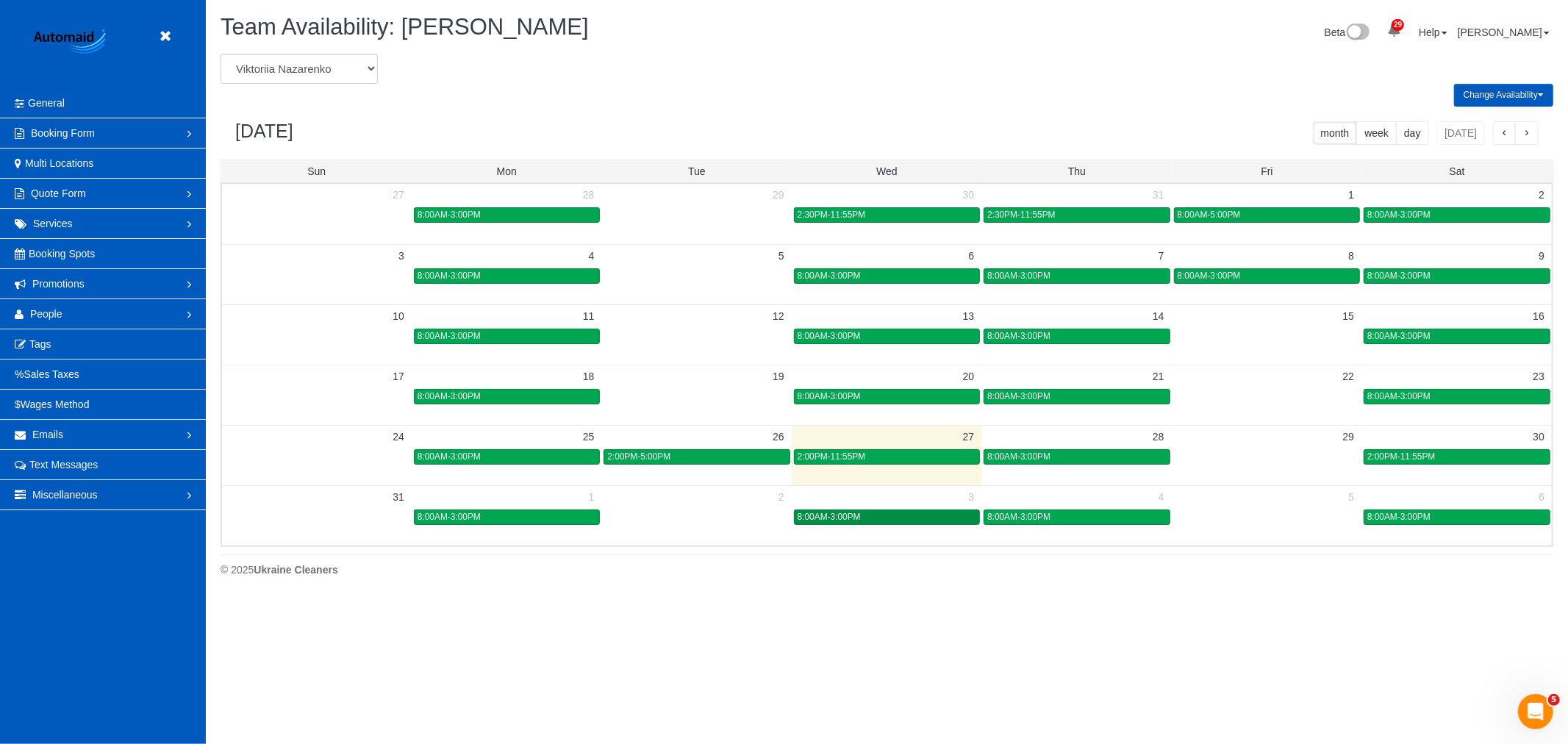
click at [862, 516] on div "8:00AM-3:00PM" at bounding box center [887, 517] width 178 height 11
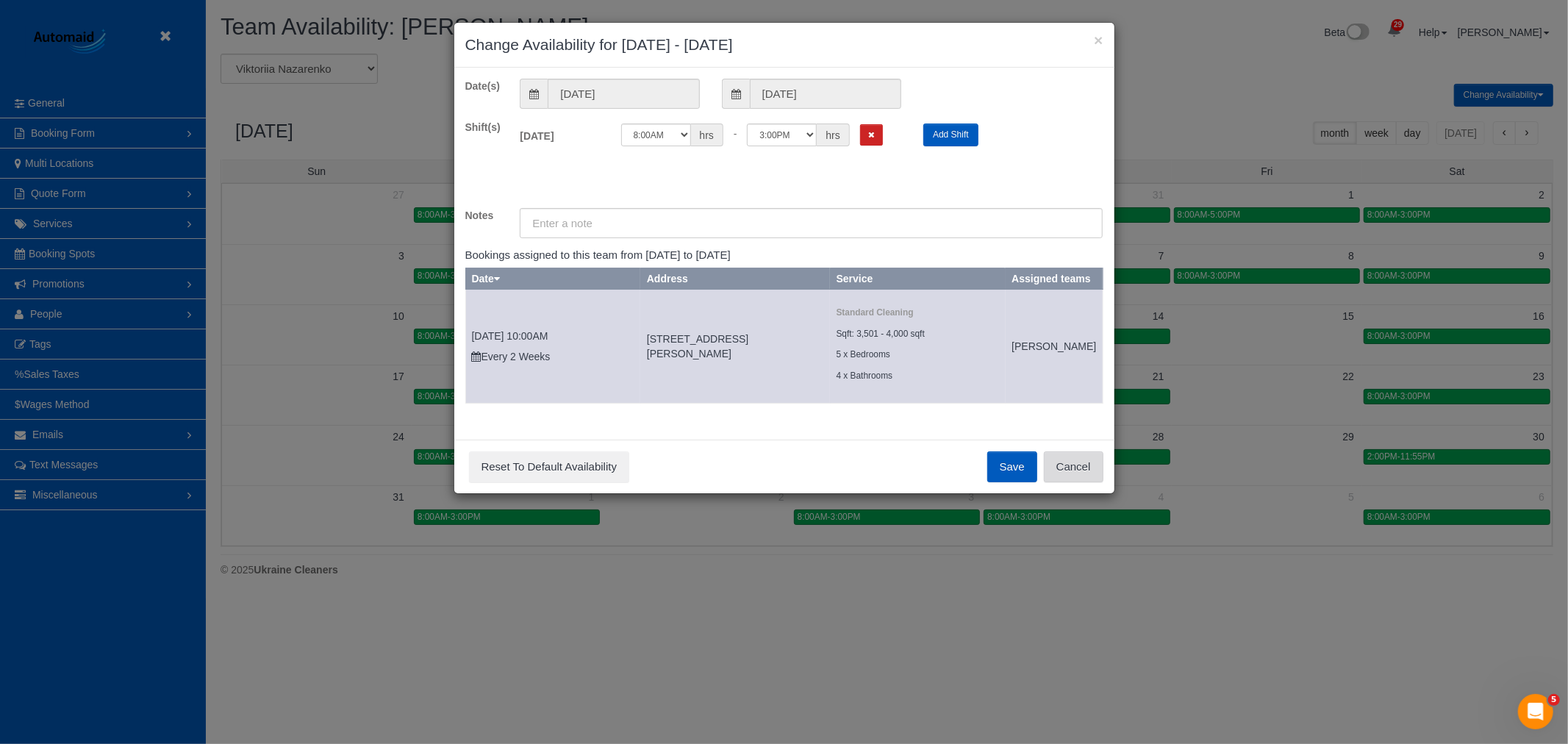
click at [1076, 483] on button "Cancel" at bounding box center [1073, 467] width 59 height 31
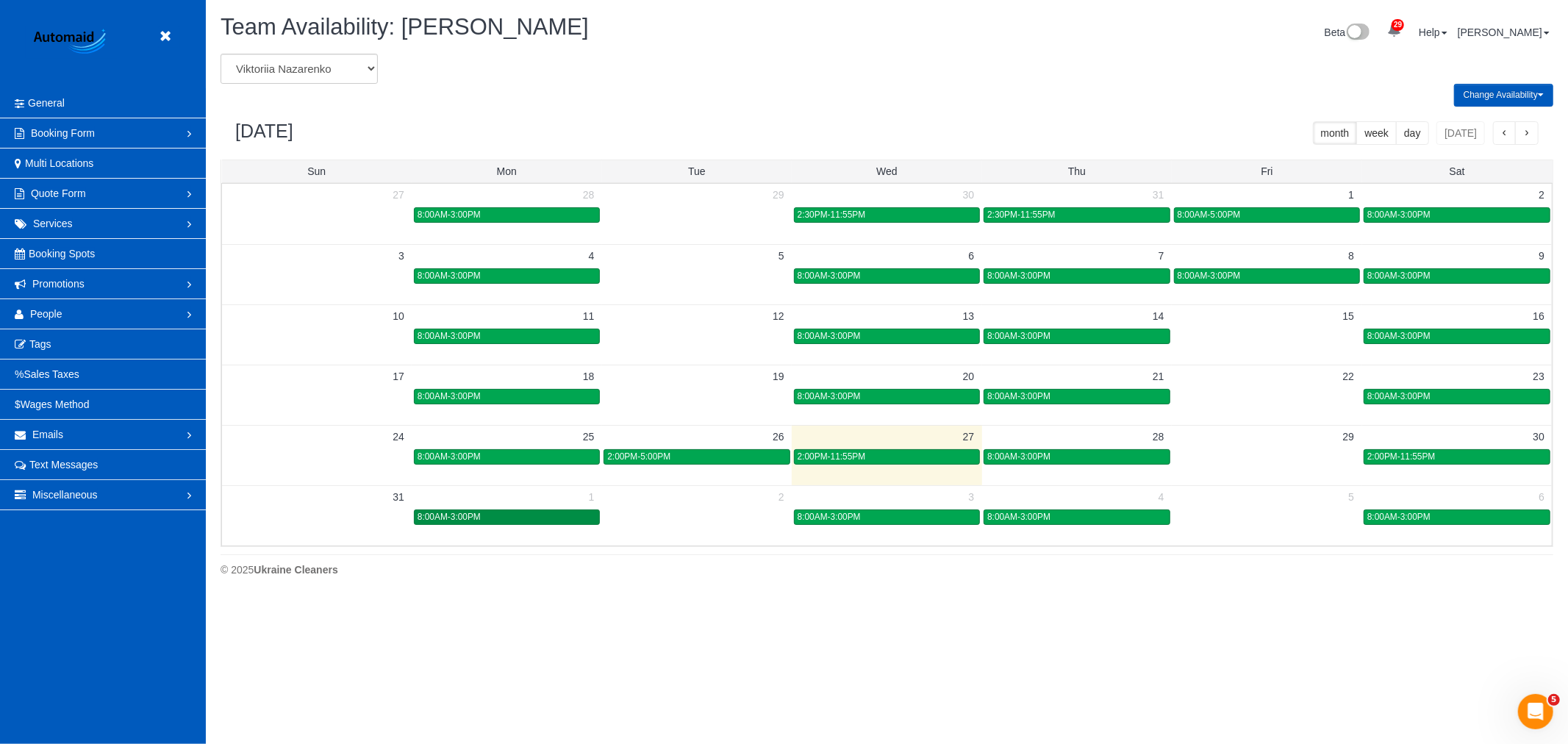
click at [460, 521] on span "8:00AM-3:00PM" at bounding box center [449, 517] width 63 height 10
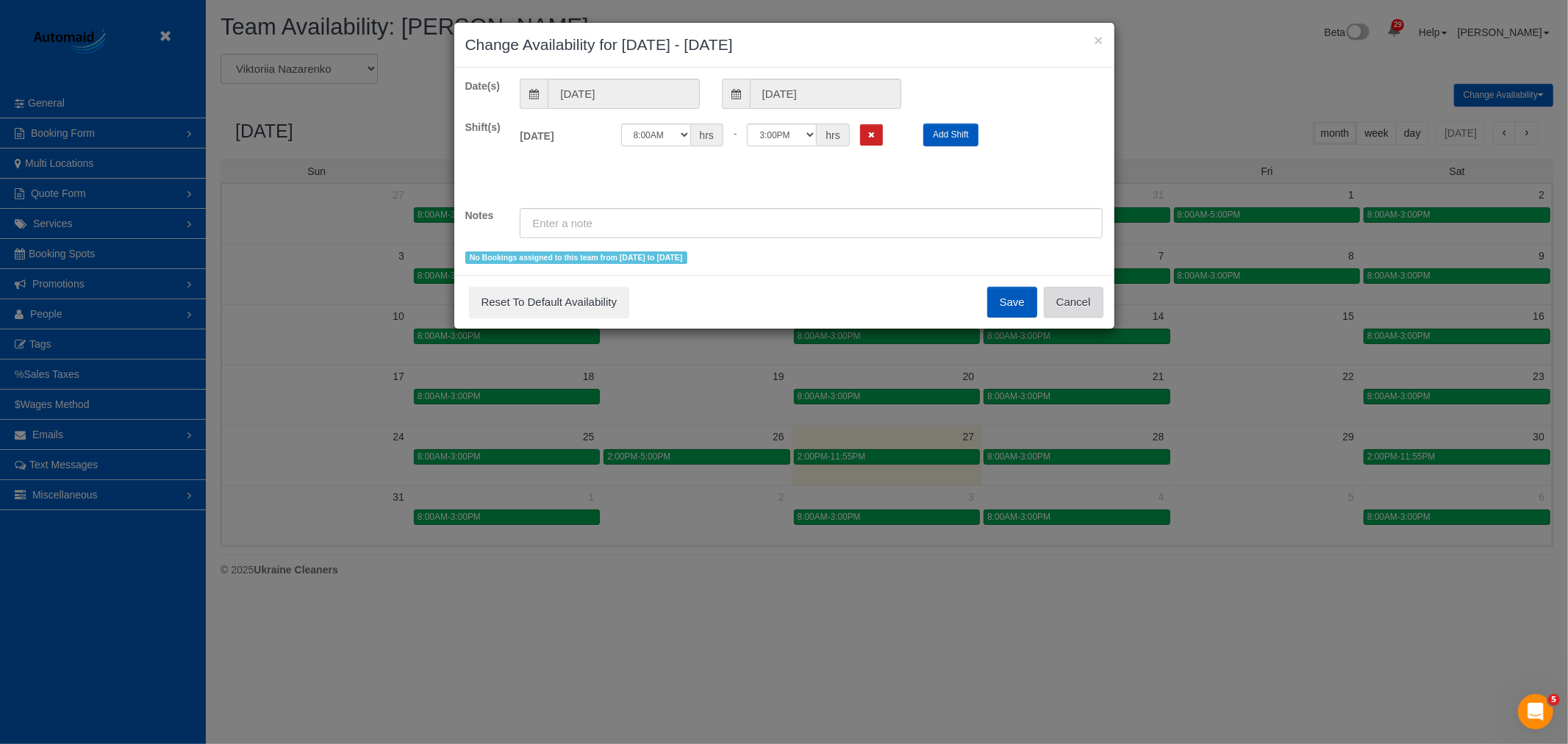
click at [1076, 305] on button "Cancel" at bounding box center [1073, 302] width 59 height 31
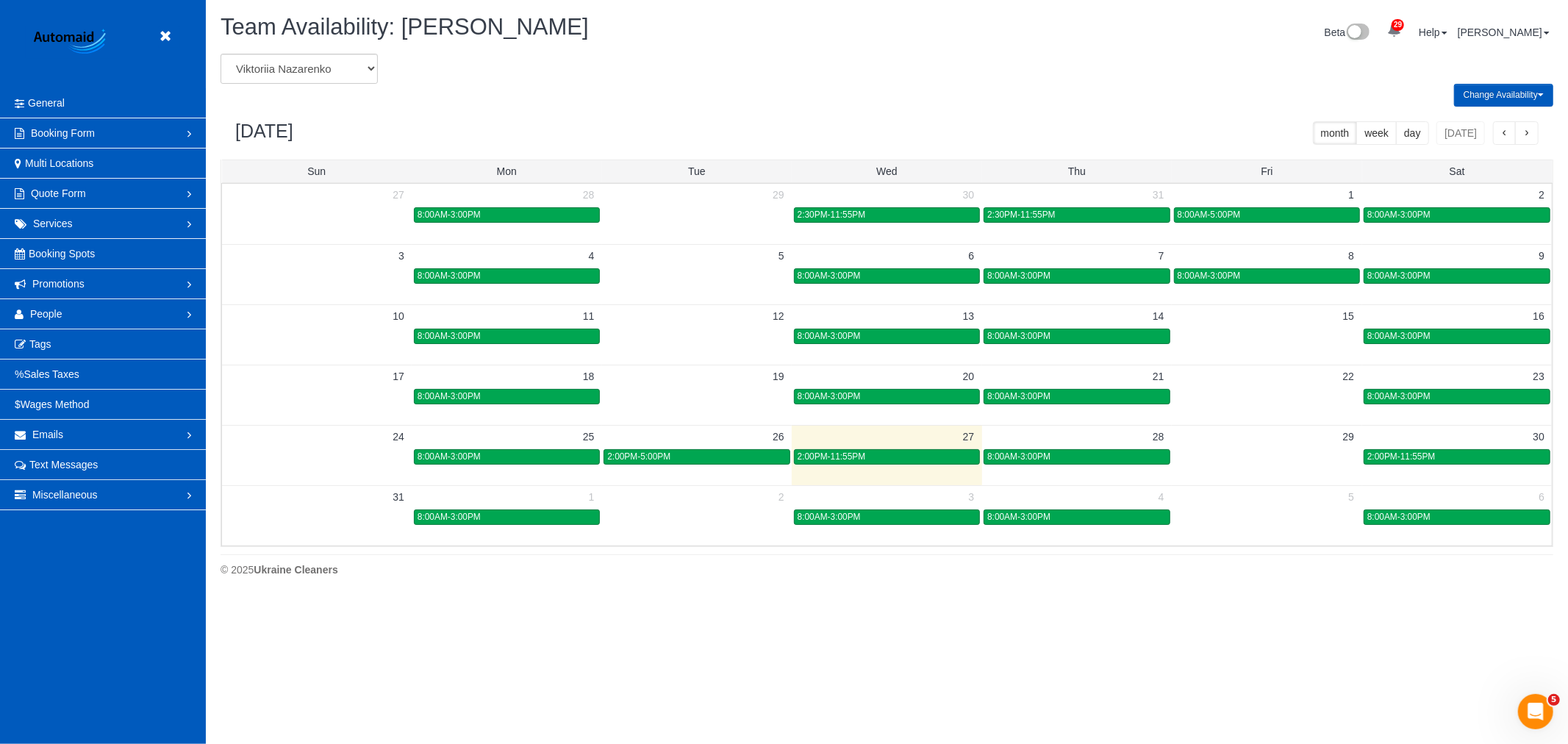
click at [152, 34] on header "Beta" at bounding box center [103, 44] width 206 height 88
click at [165, 39] on icon at bounding box center [165, 36] width 19 height 19
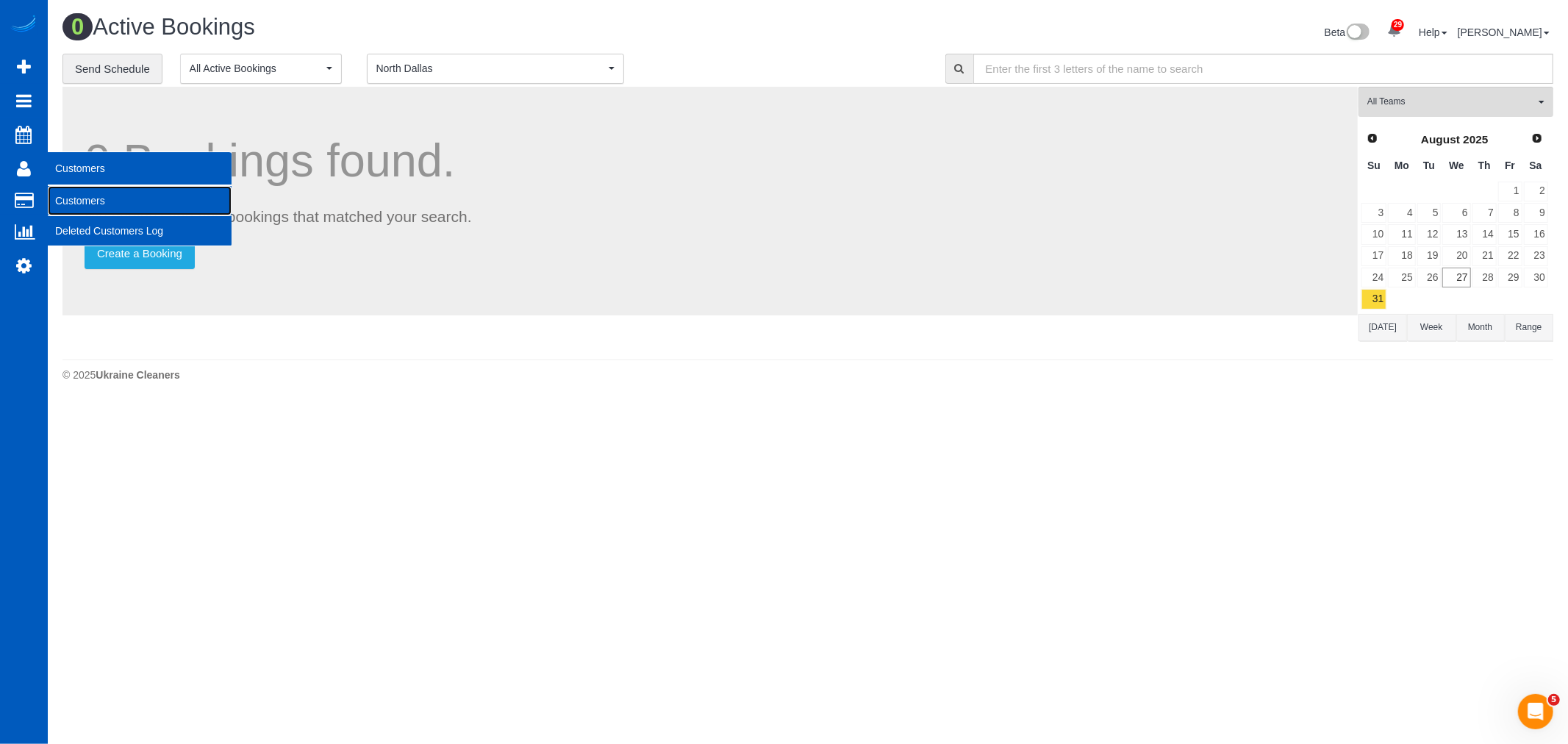
click at [103, 190] on link "Customers" at bounding box center [139, 200] width 184 height 29
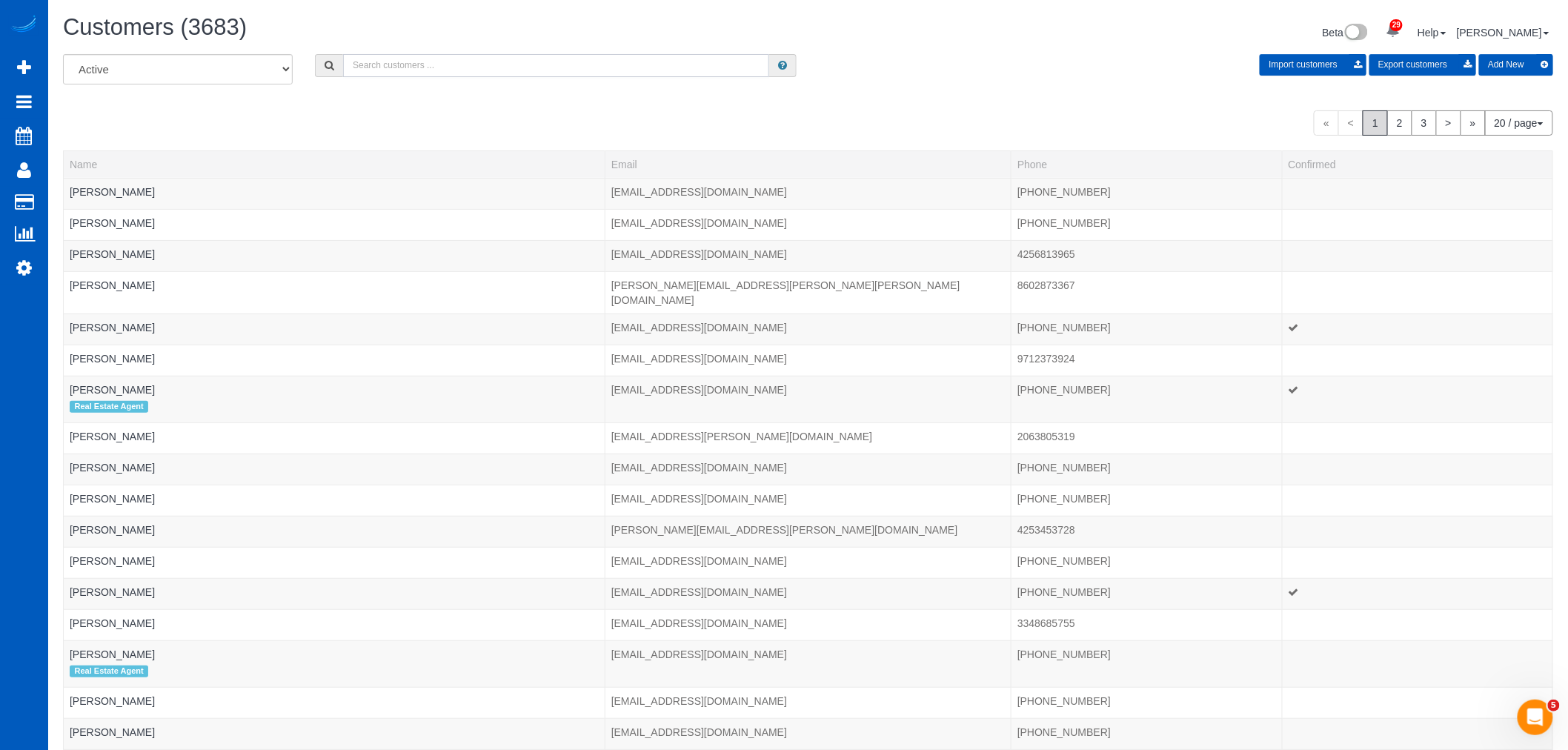
click at [492, 69] on input "text" at bounding box center [556, 66] width 426 height 23
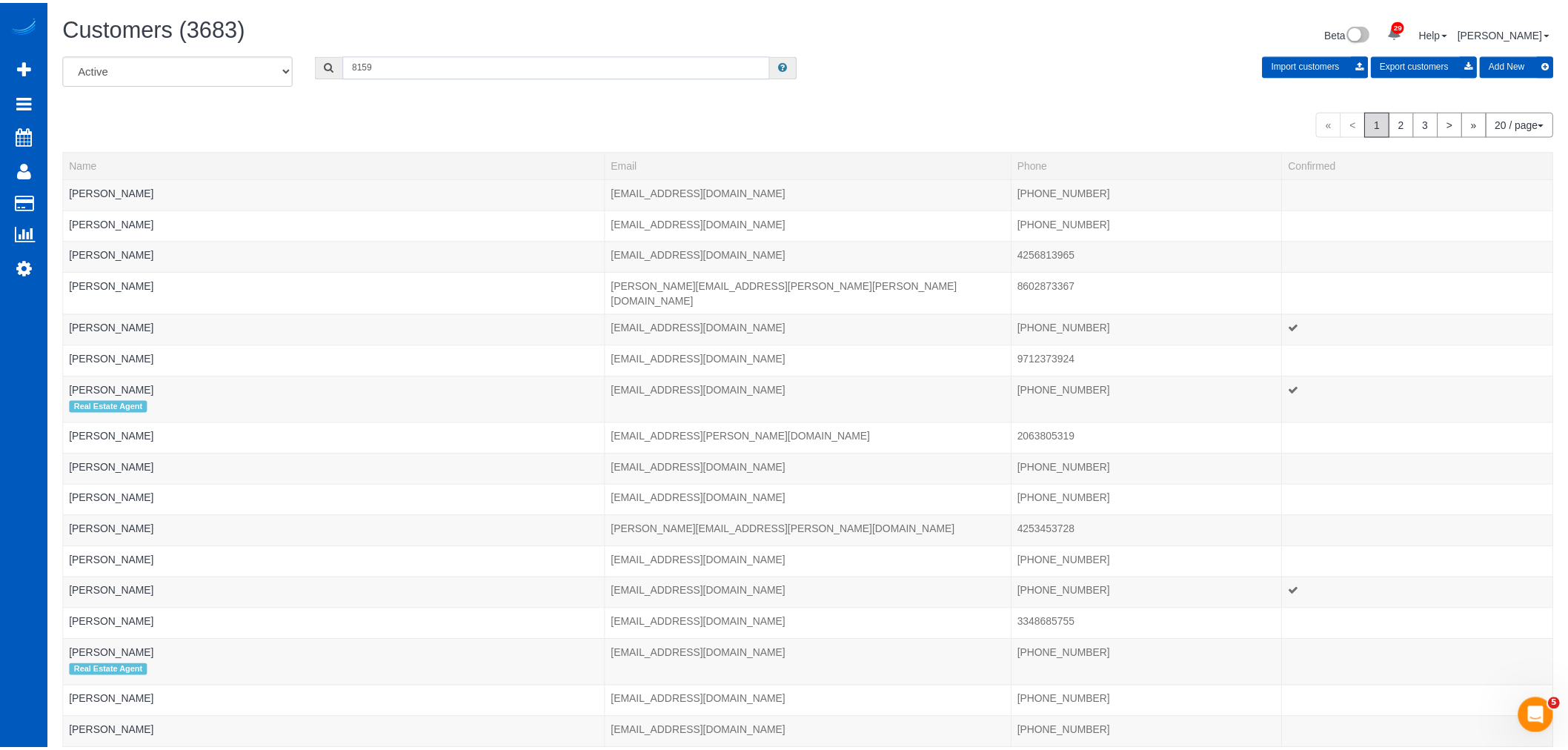
scroll to position [73682, 72534]
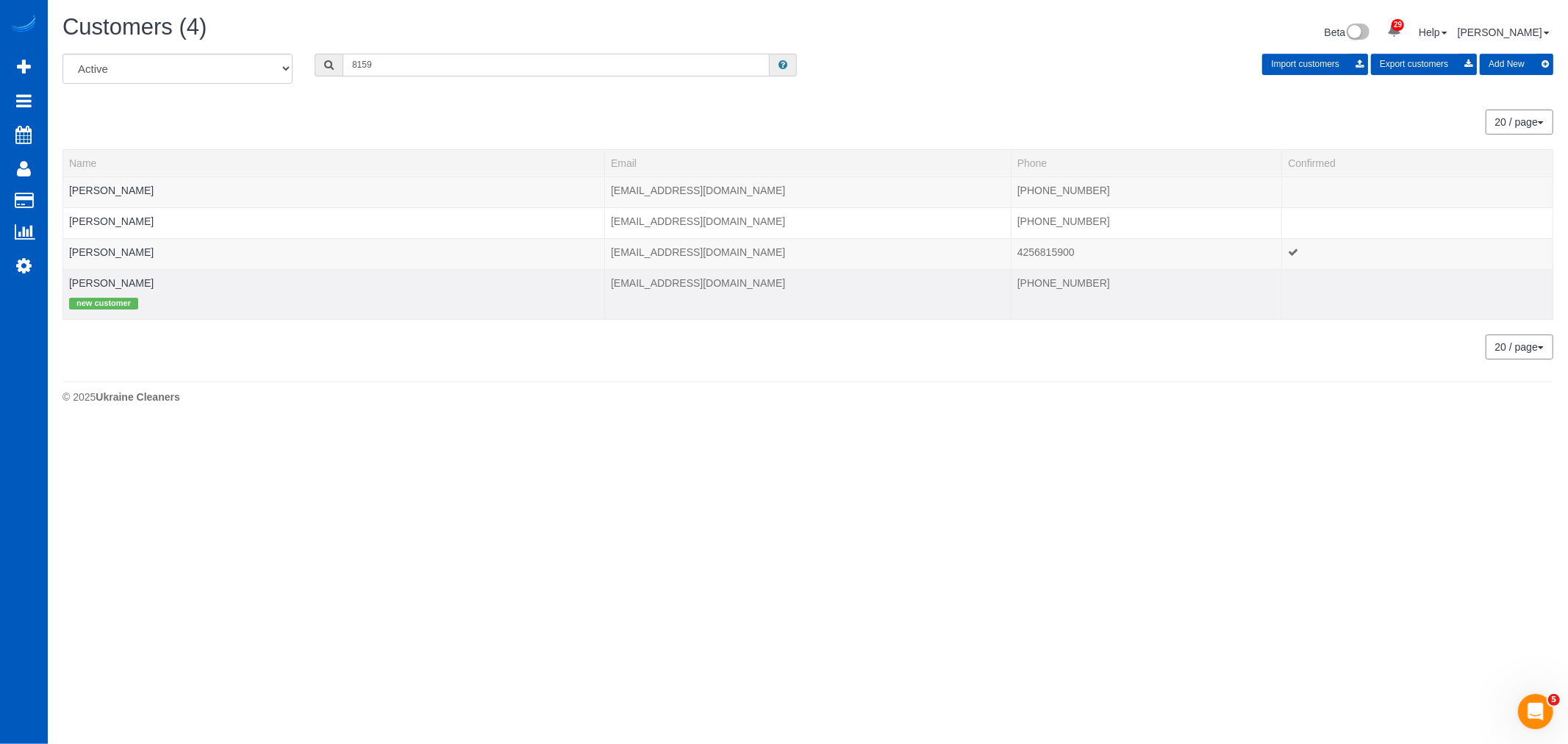
type input "8159"
click at [100, 276] on td "[PERSON_NAME] new customer" at bounding box center [333, 294] width 542 height 50
click at [98, 285] on link "[PERSON_NAME]" at bounding box center [111, 283] width 85 height 12
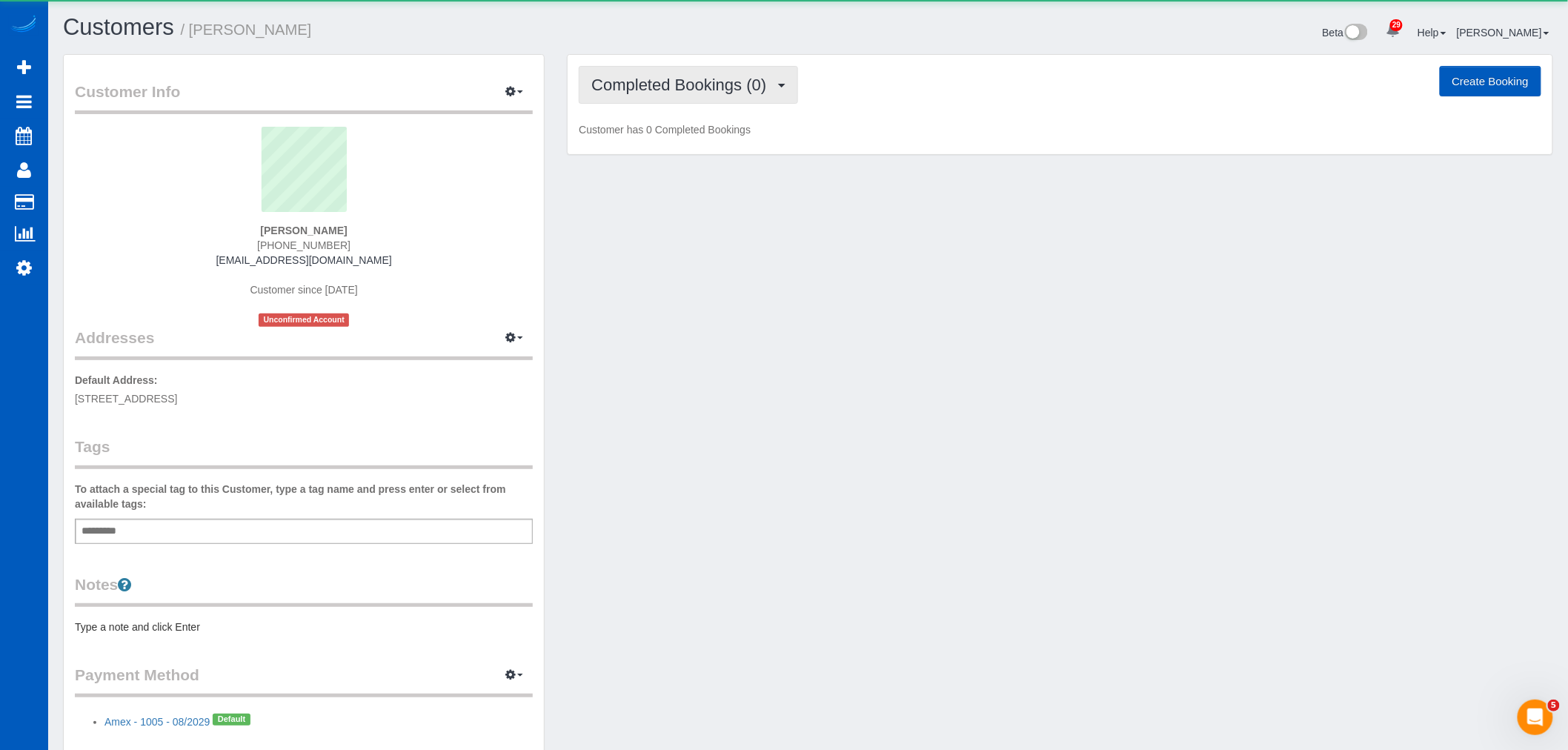
click at [648, 80] on span "Completed Bookings (0)" at bounding box center [682, 85] width 182 height 19
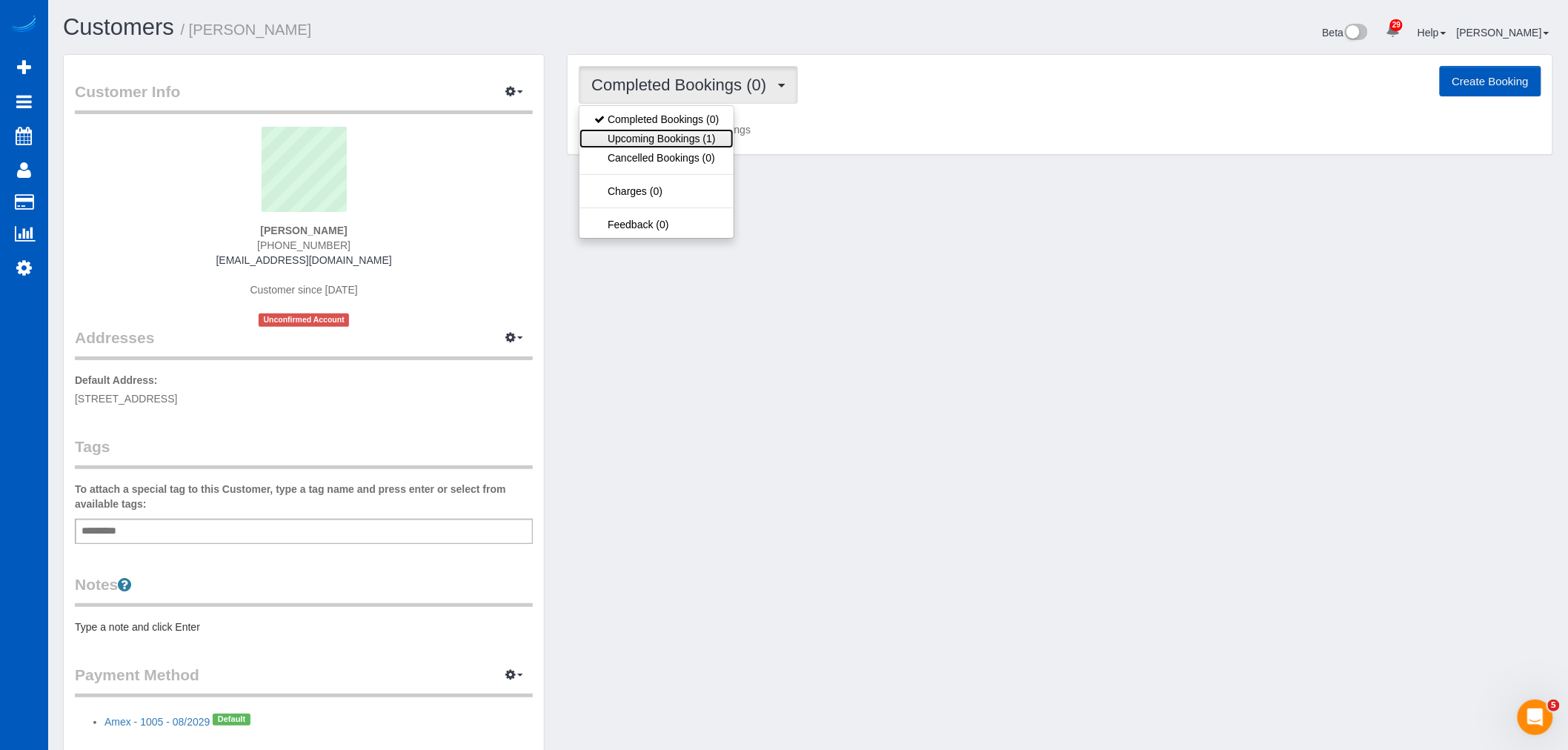
click at [658, 135] on link "Upcoming Bookings (1)" at bounding box center [656, 139] width 154 height 20
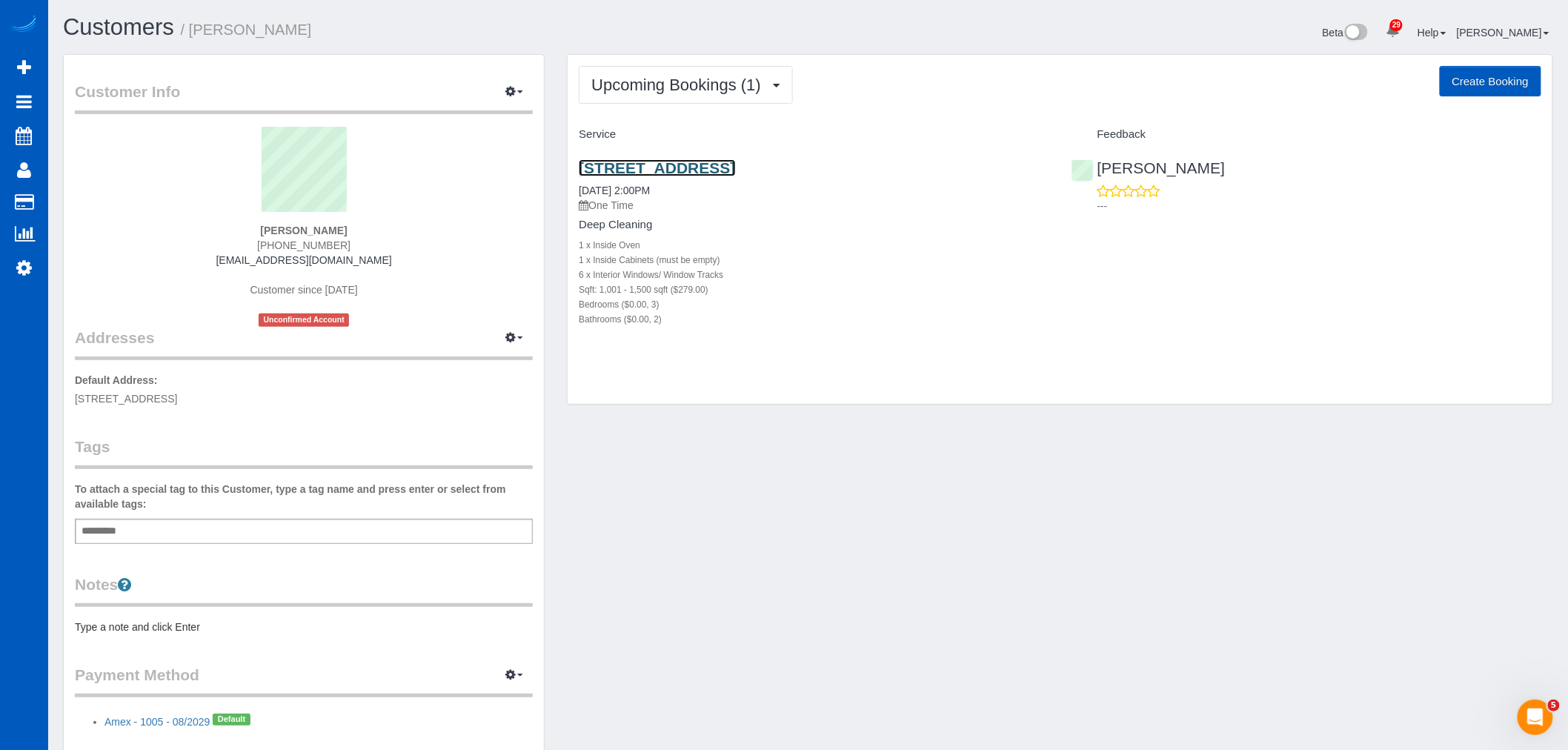
click at [659, 163] on link "[STREET_ADDRESS]" at bounding box center [656, 168] width 156 height 17
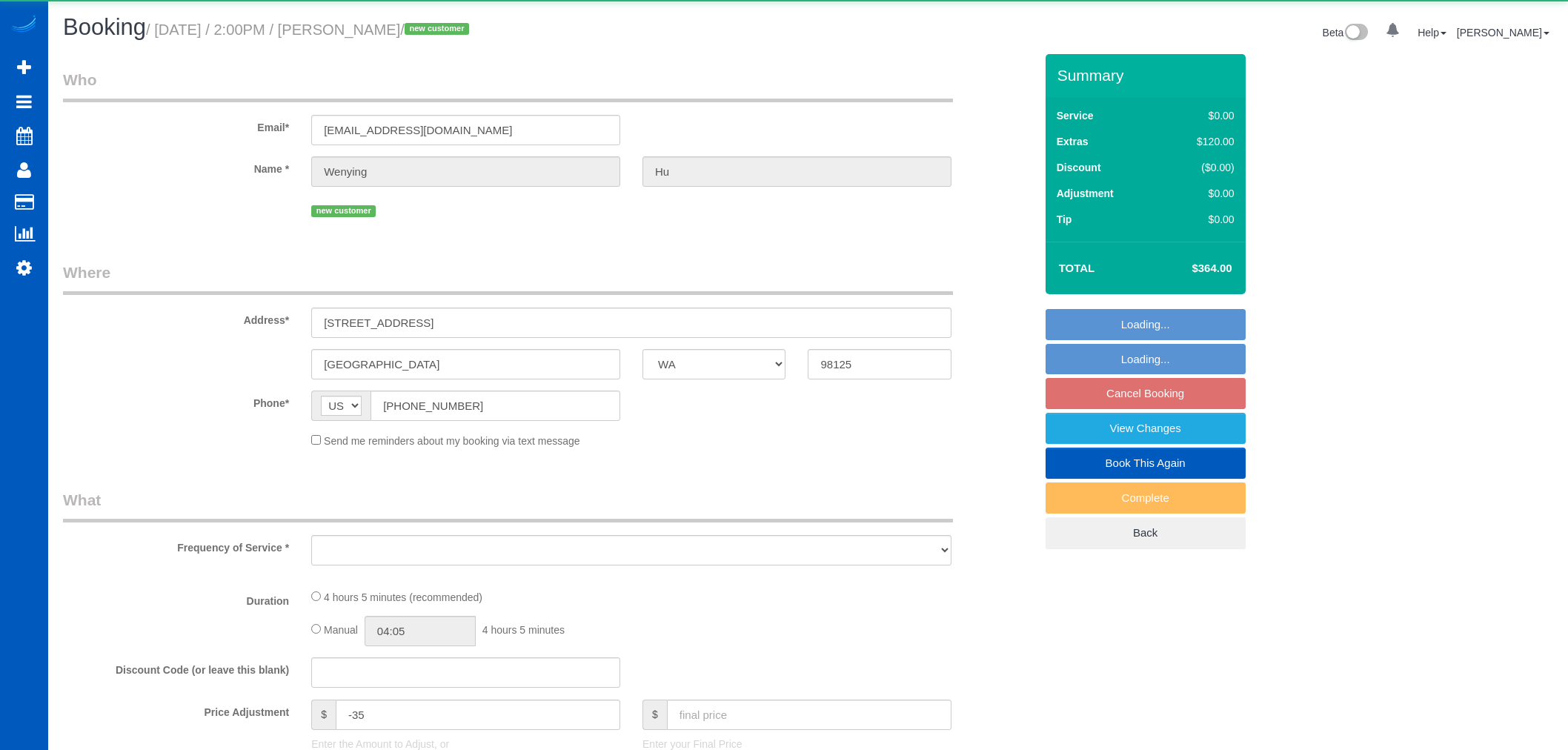
select select "WA"
select select "object:1183"
select select "199"
select select "1001"
select select "3"
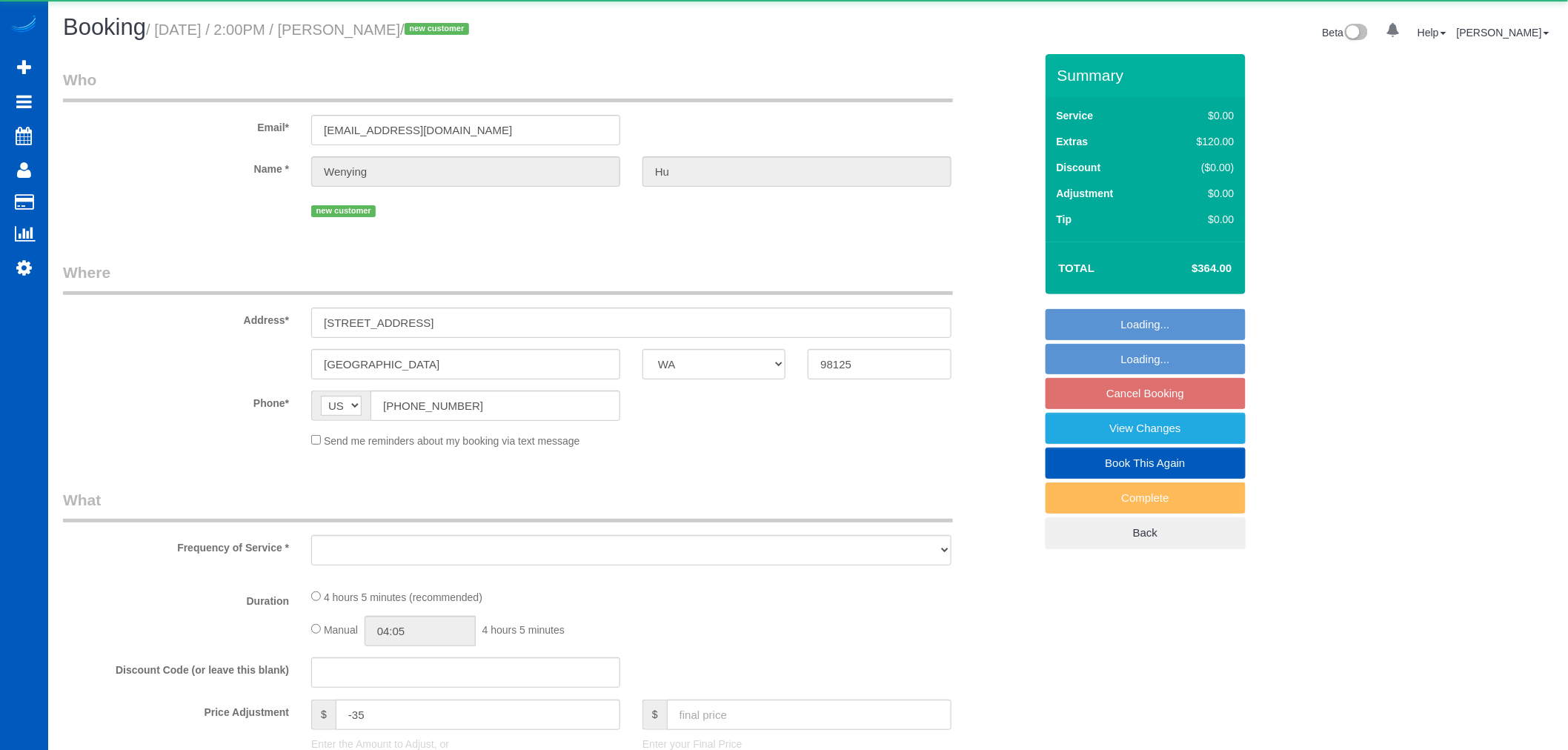
select select "2"
select select "spot2"
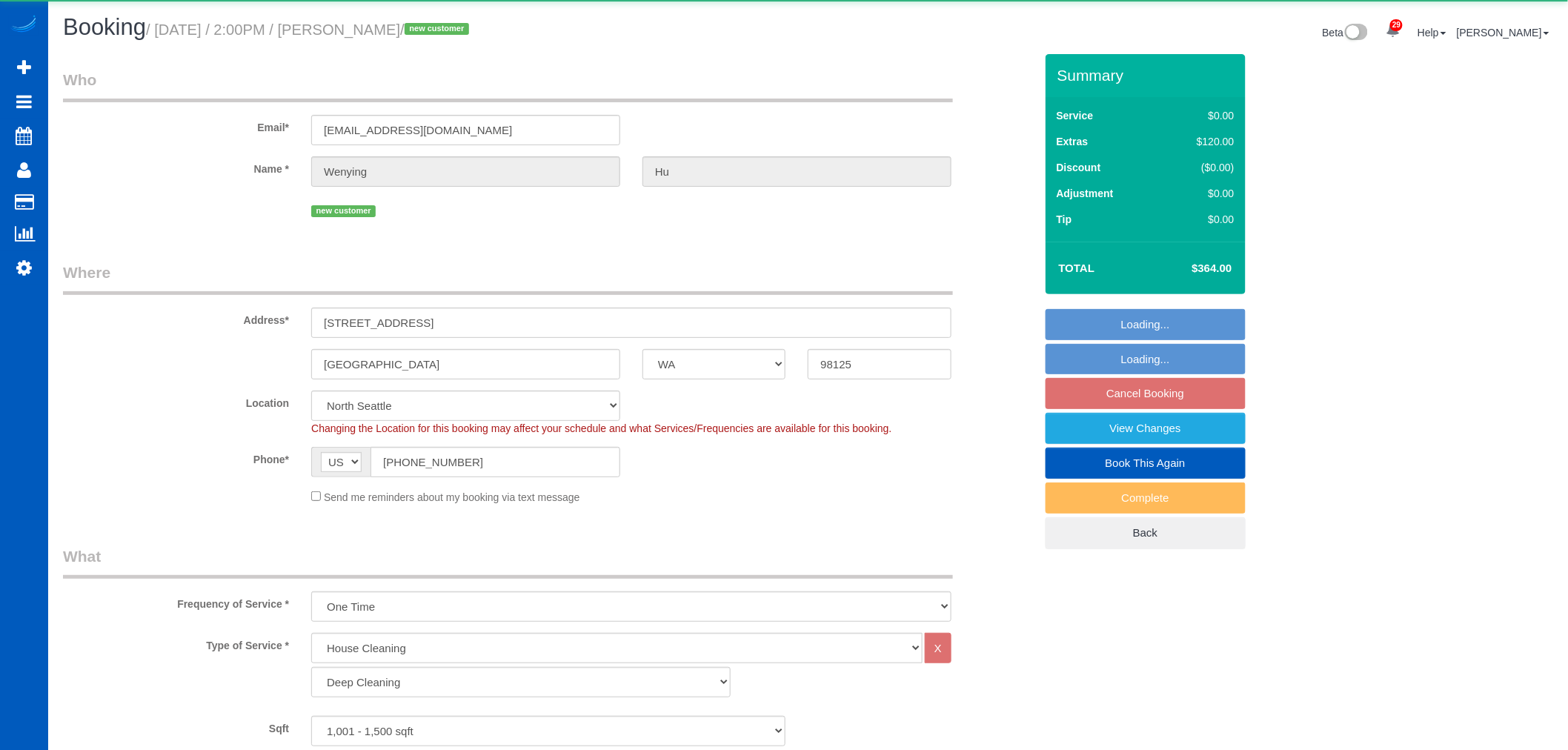
select select "1001"
select select "3"
select select "2"
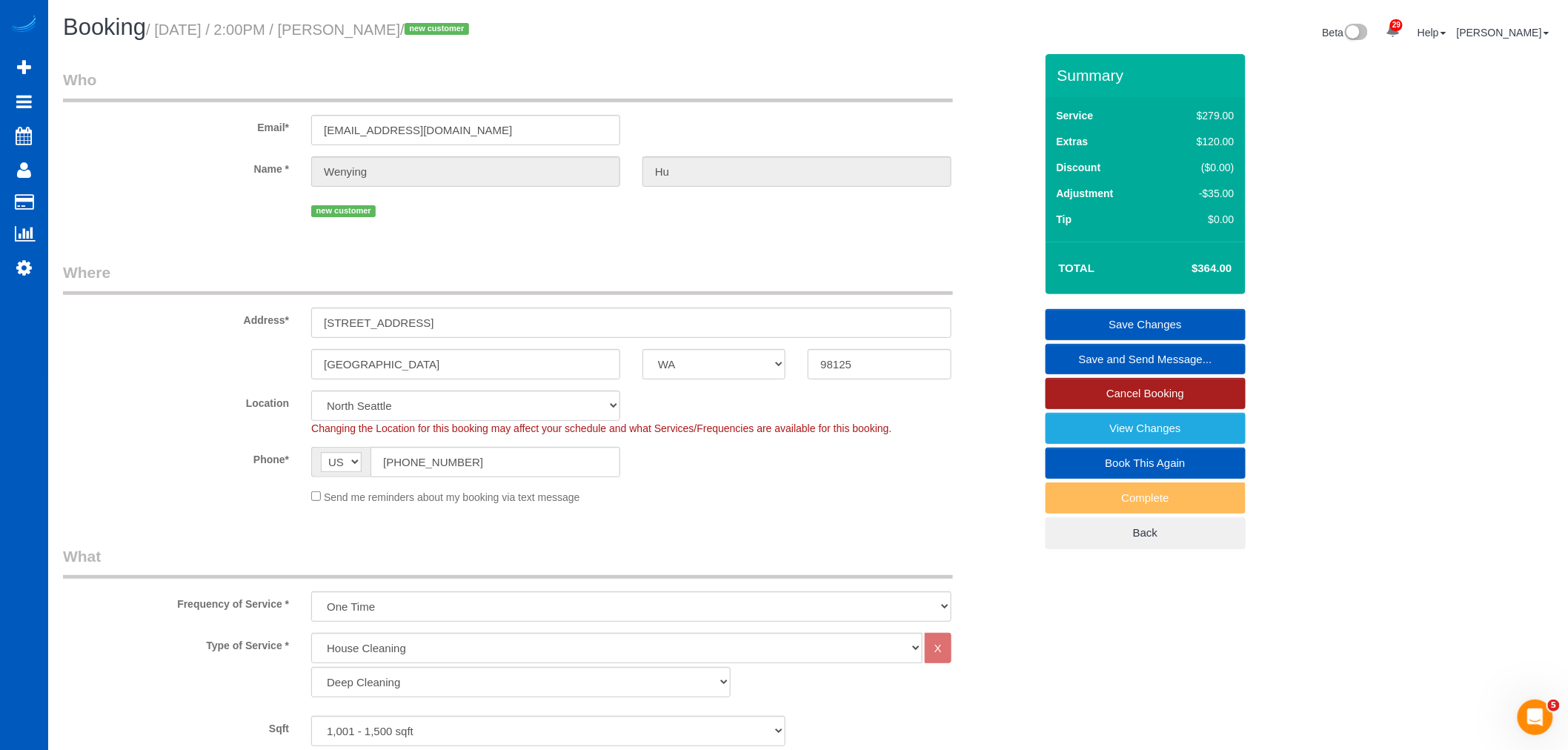
click at [1144, 398] on link "Cancel Booking" at bounding box center [1146, 393] width 200 height 31
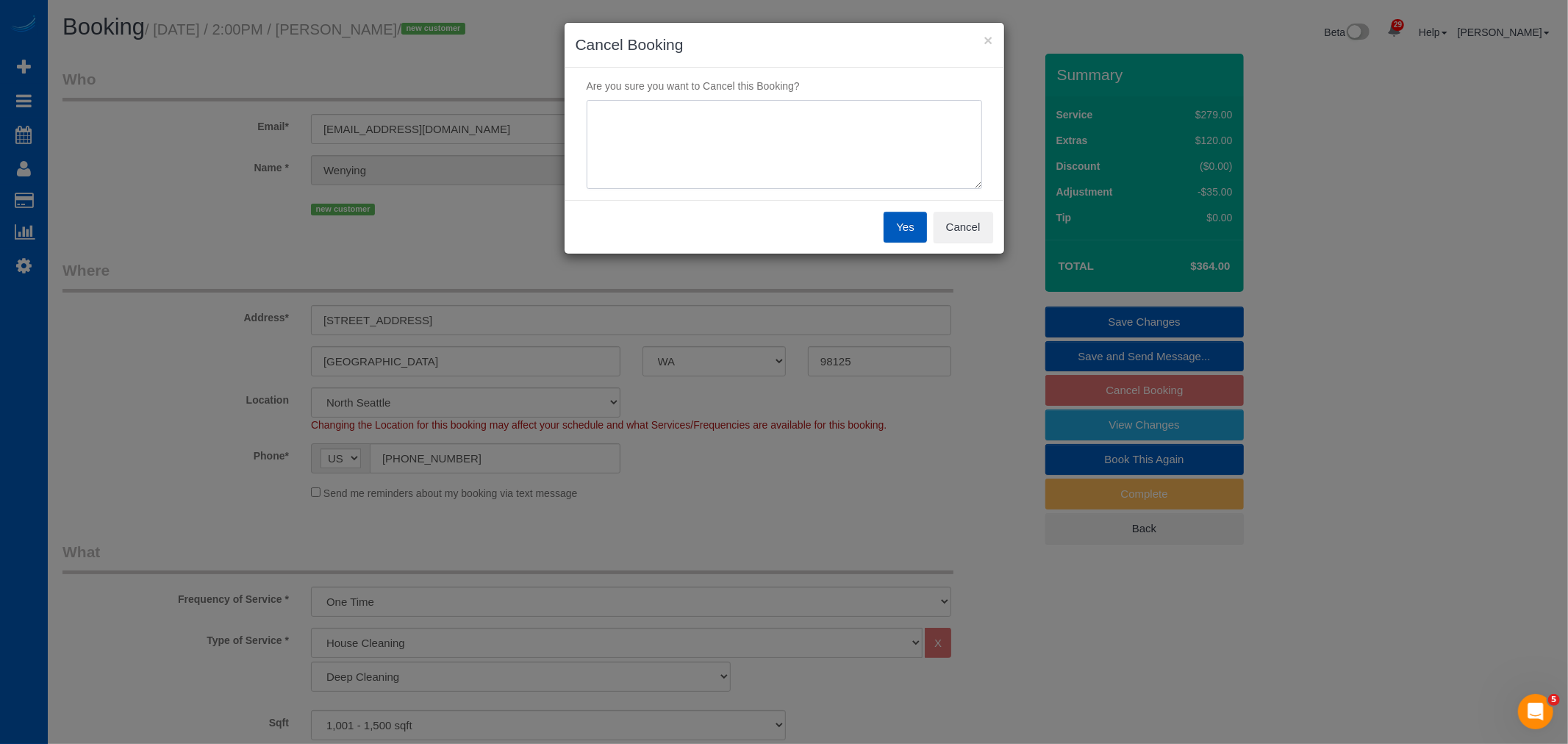
click at [870, 163] on textarea at bounding box center [784, 145] width 396 height 90
type textarea "want sunday"
click at [921, 229] on button "Yes" at bounding box center [904, 227] width 43 height 31
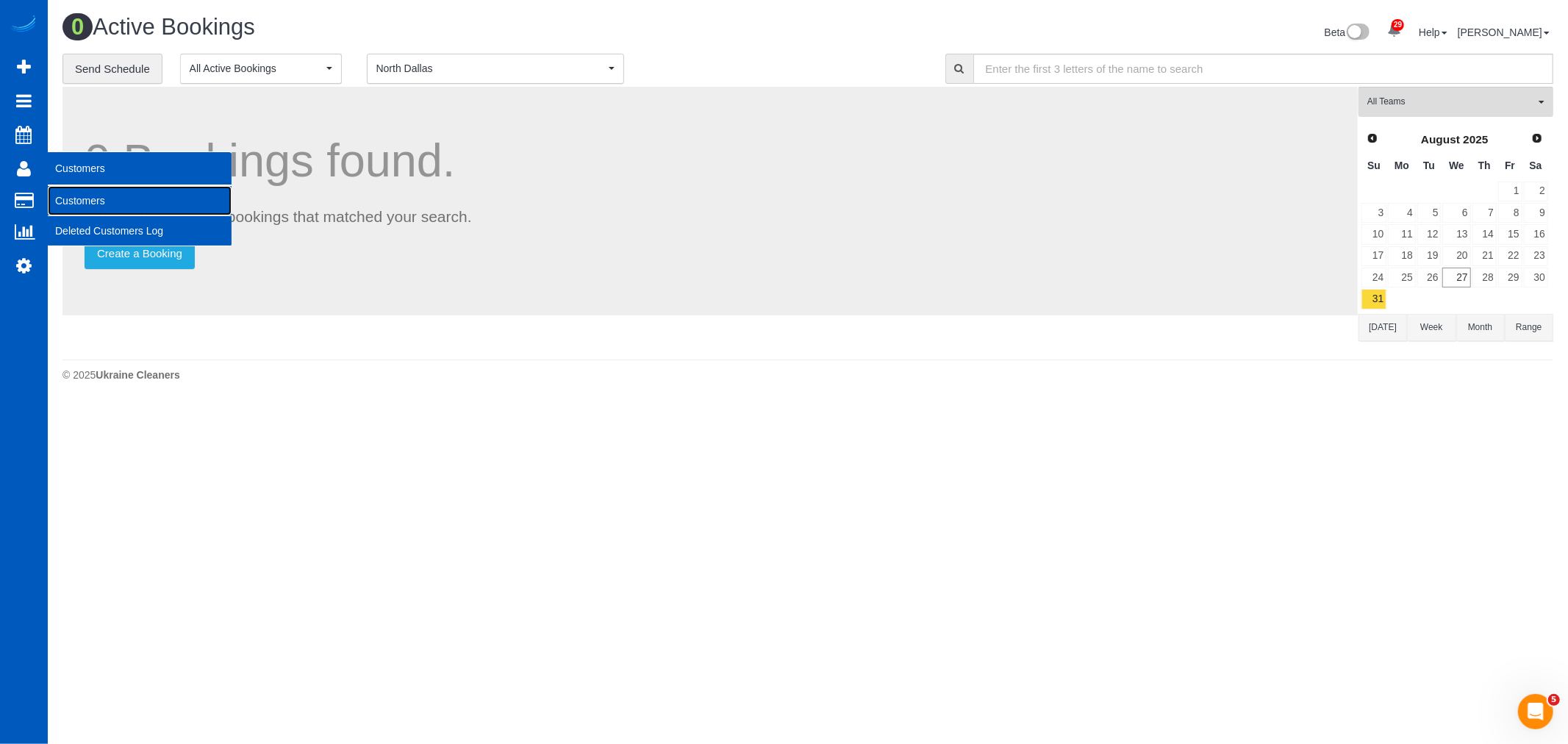
click at [90, 190] on link "Customers" at bounding box center [139, 200] width 184 height 29
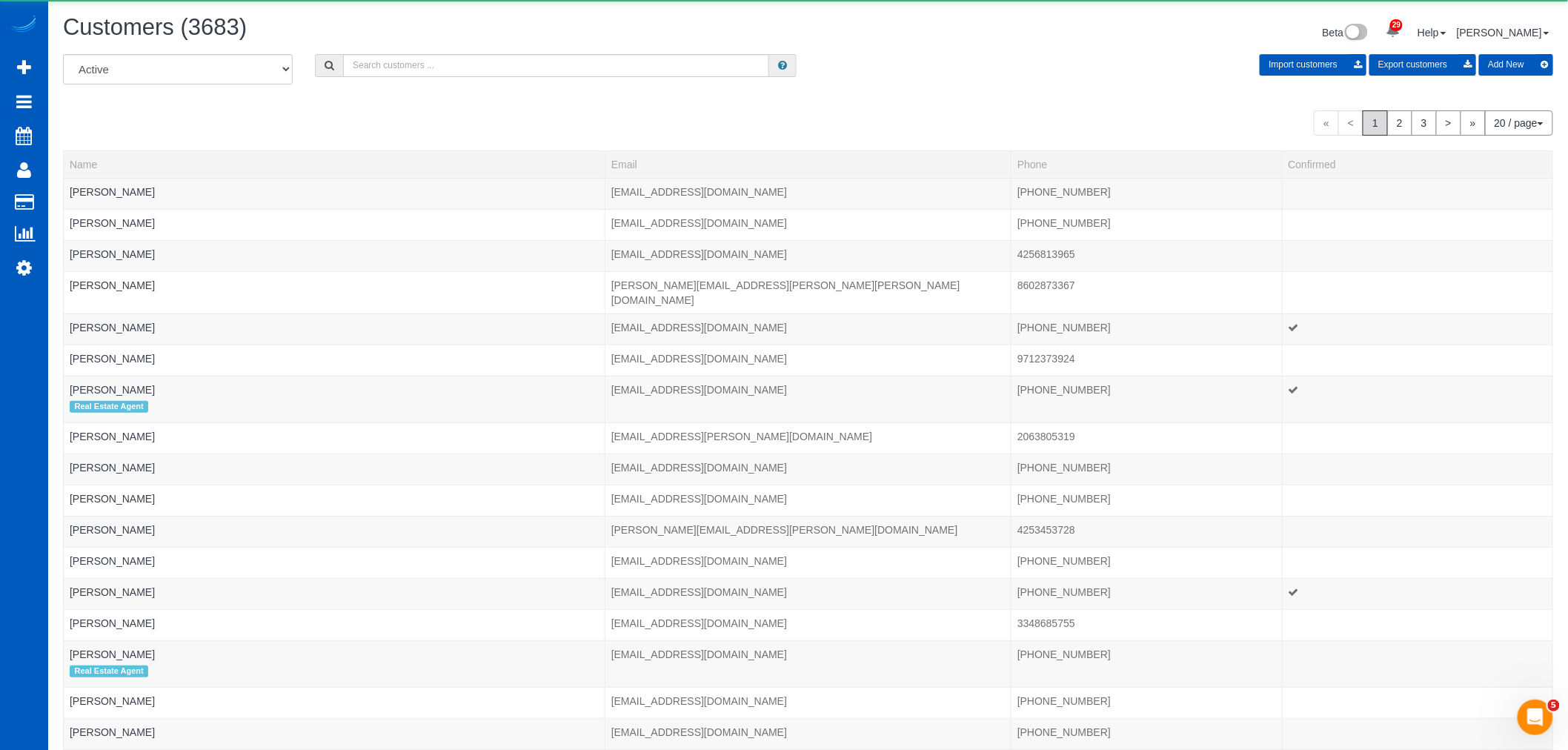
click at [433, 78] on div "All Active Archived Import customers Export customers Add New" at bounding box center [808, 75] width 1513 height 42
click at [433, 68] on input "text" at bounding box center [556, 66] width 426 height 23
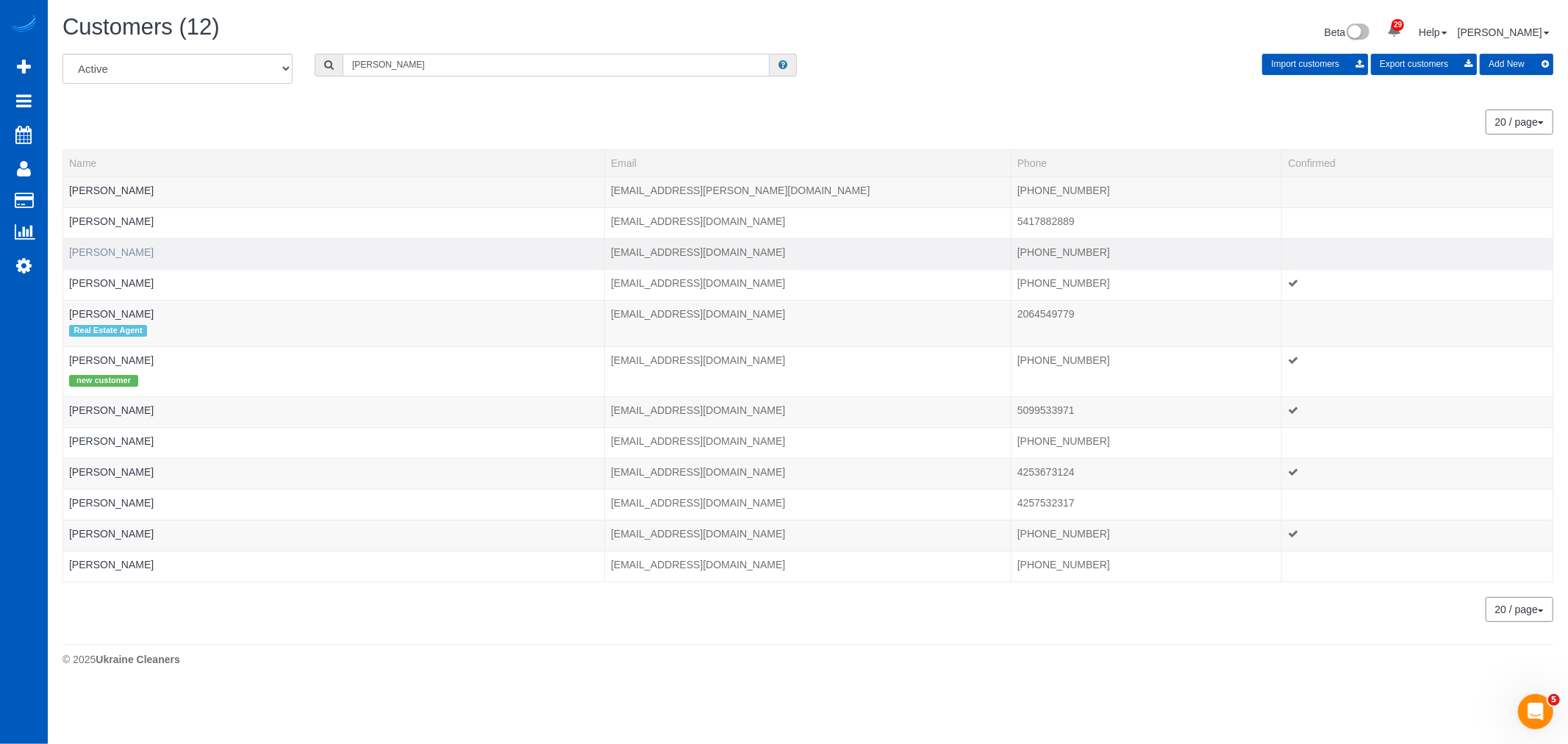
type input "brittany"
click at [96, 252] on link "Brittany Divine" at bounding box center [111, 252] width 85 height 12
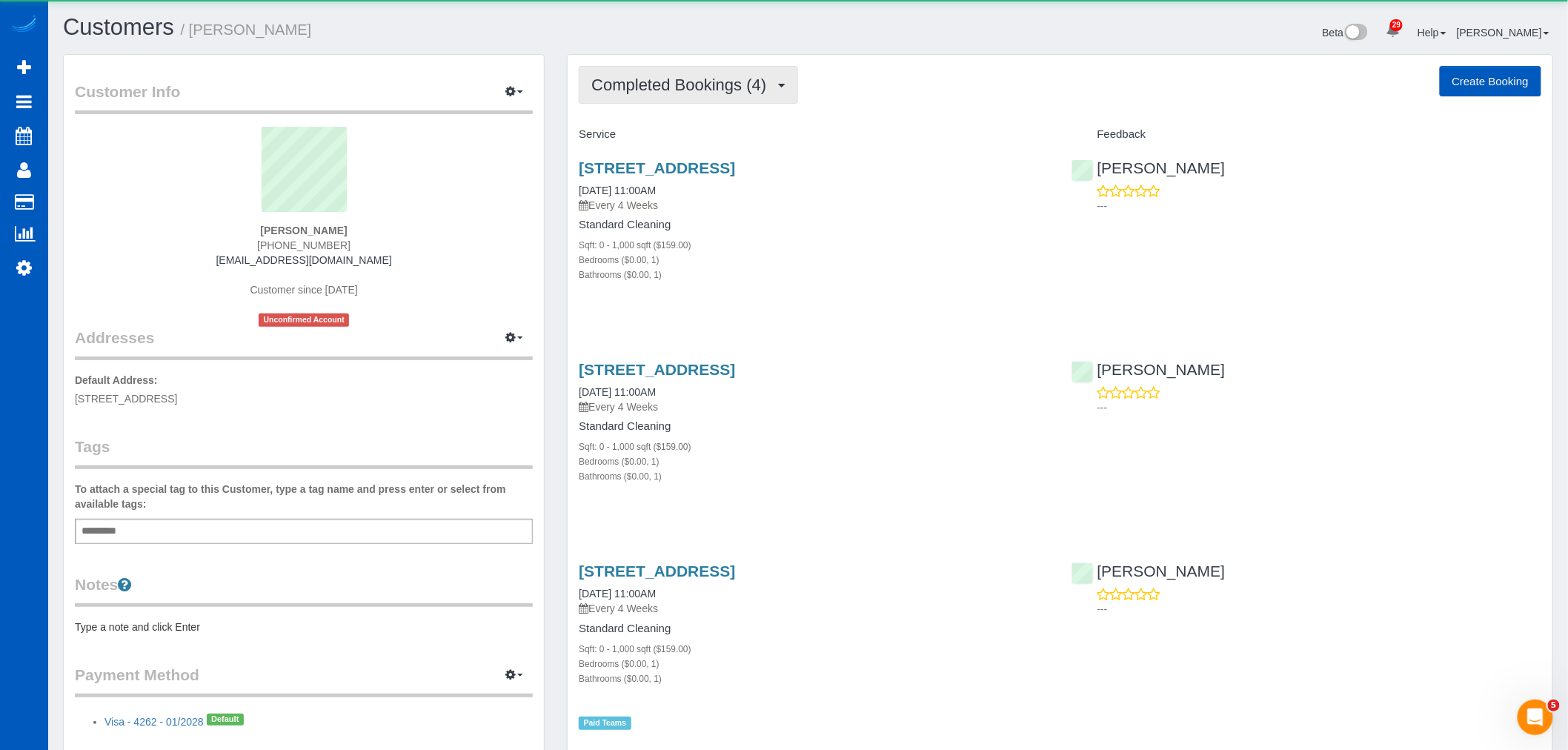
click at [705, 83] on span "Completed Bookings (4)" at bounding box center [682, 85] width 182 height 19
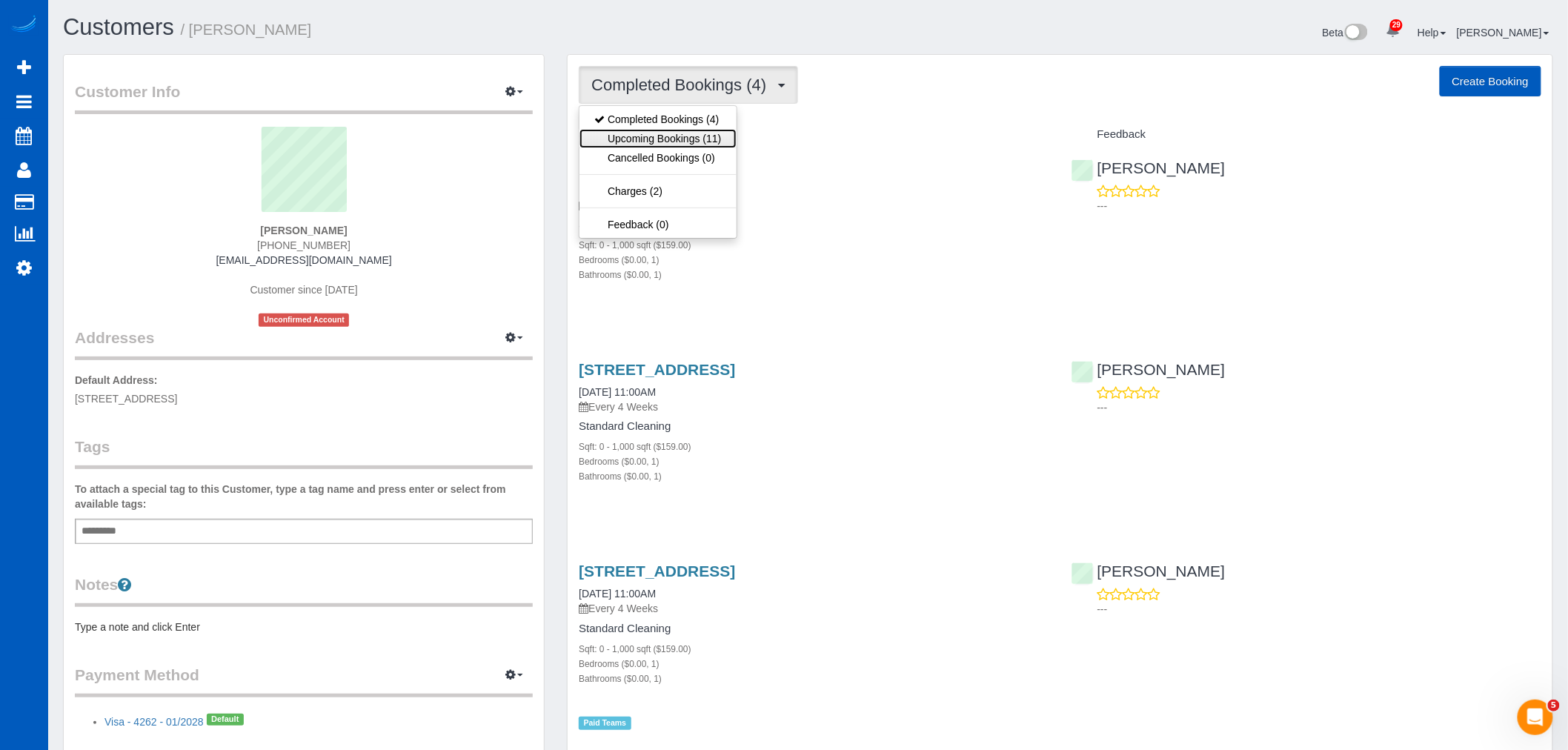
click at [672, 138] on link "Upcoming Bookings (11)" at bounding box center [657, 139] width 156 height 20
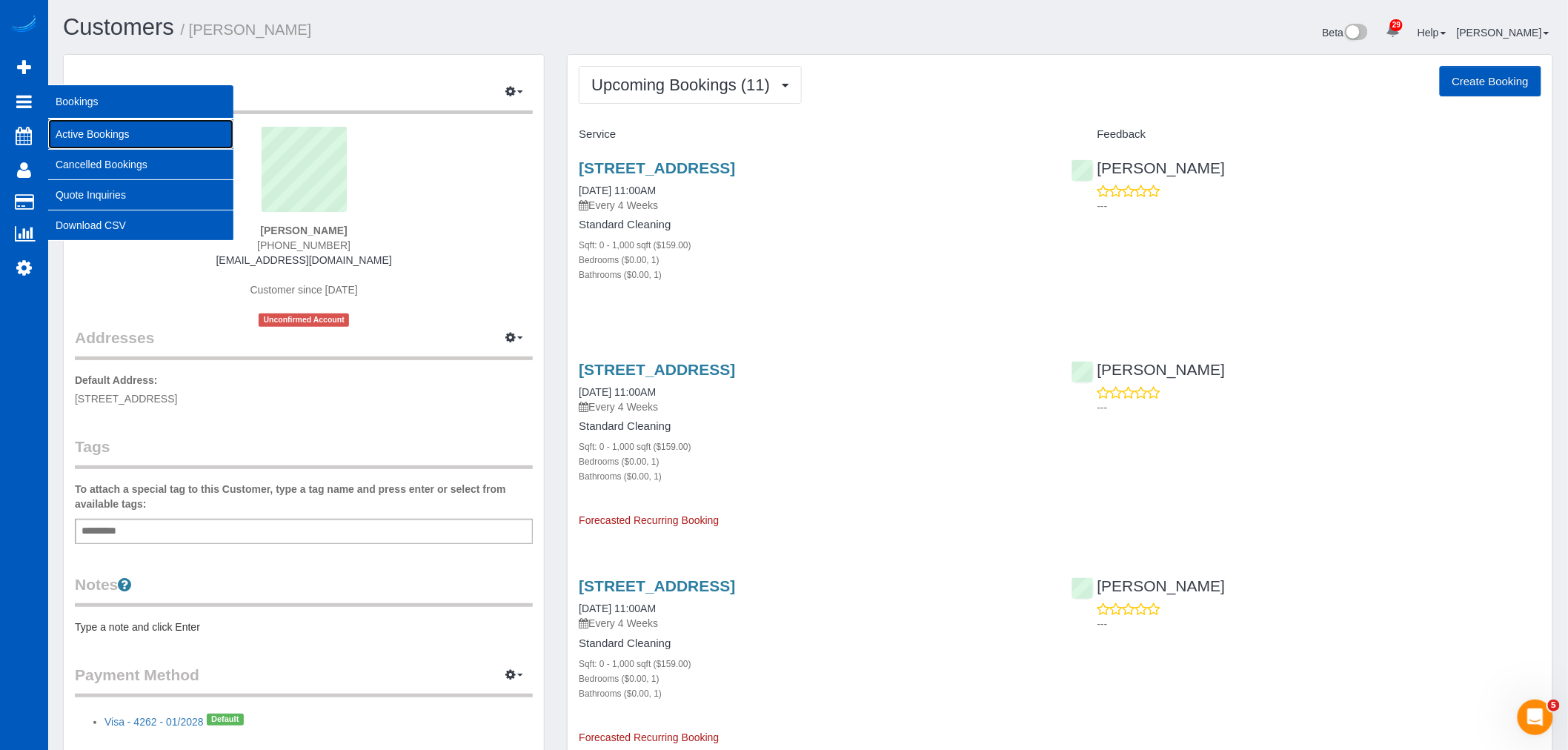
click at [106, 135] on link "Active Bookings" at bounding box center [140, 134] width 185 height 29
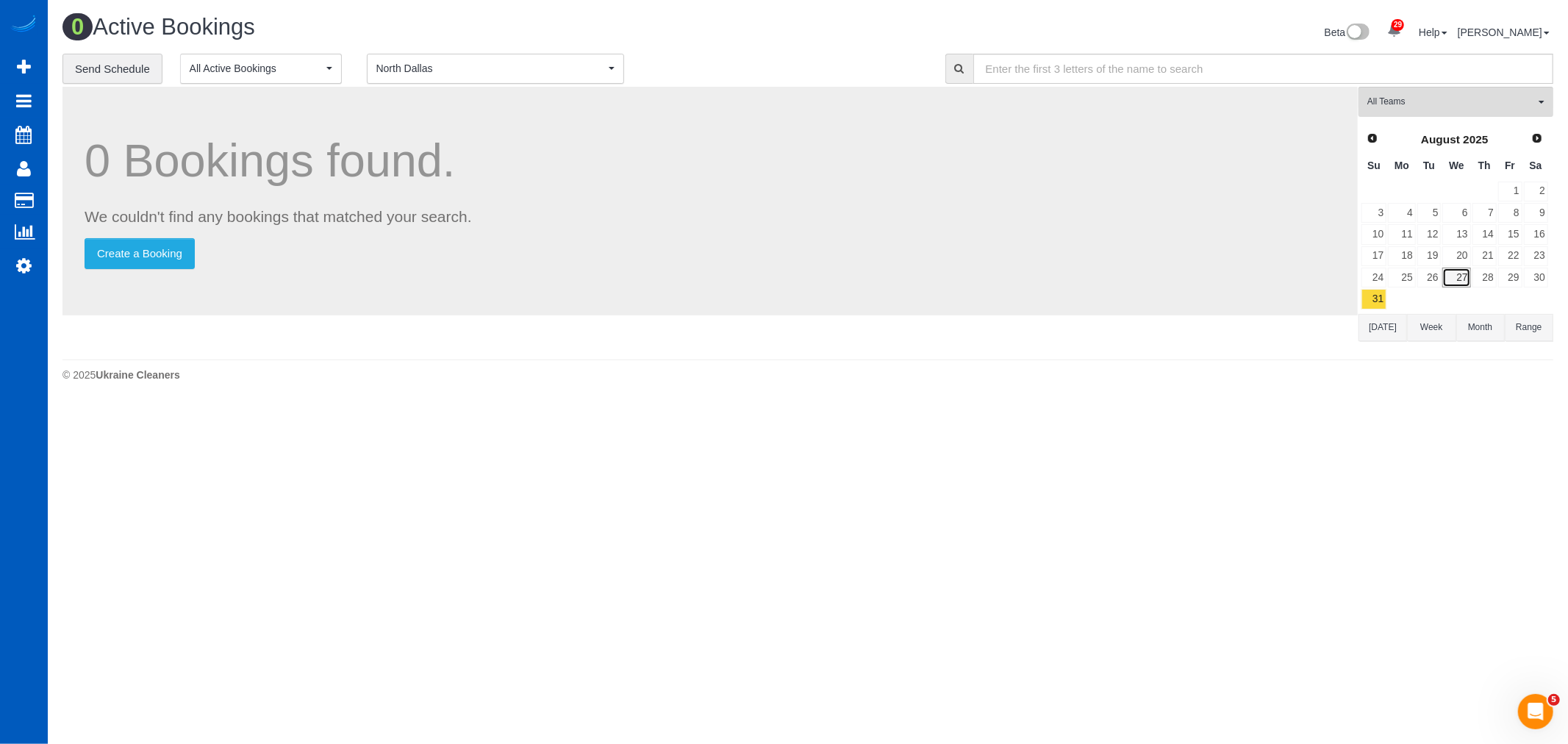
click at [1468, 274] on link "27" at bounding box center [1456, 277] width 28 height 19
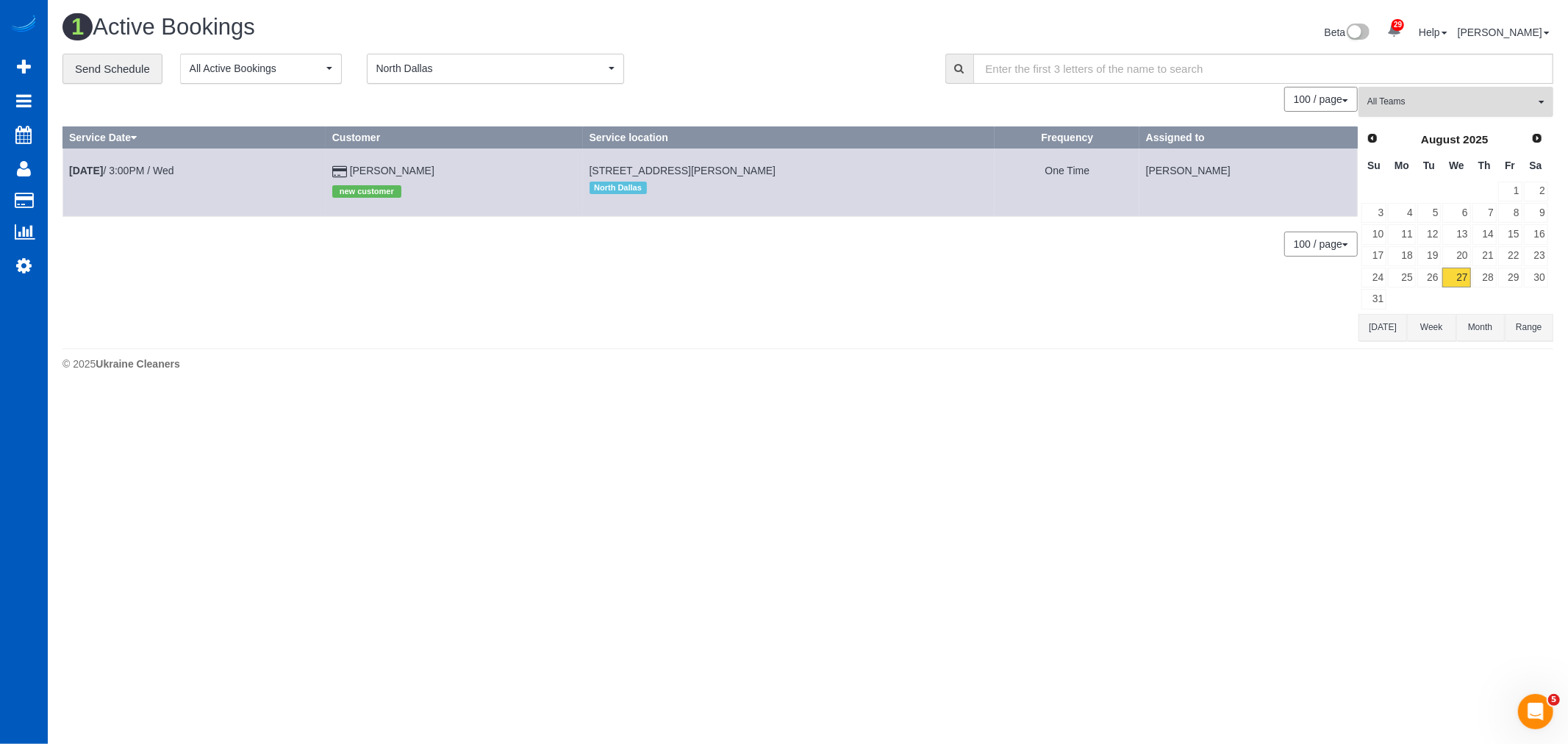
click at [1439, 93] on button "All Teams" at bounding box center [1456, 102] width 195 height 30
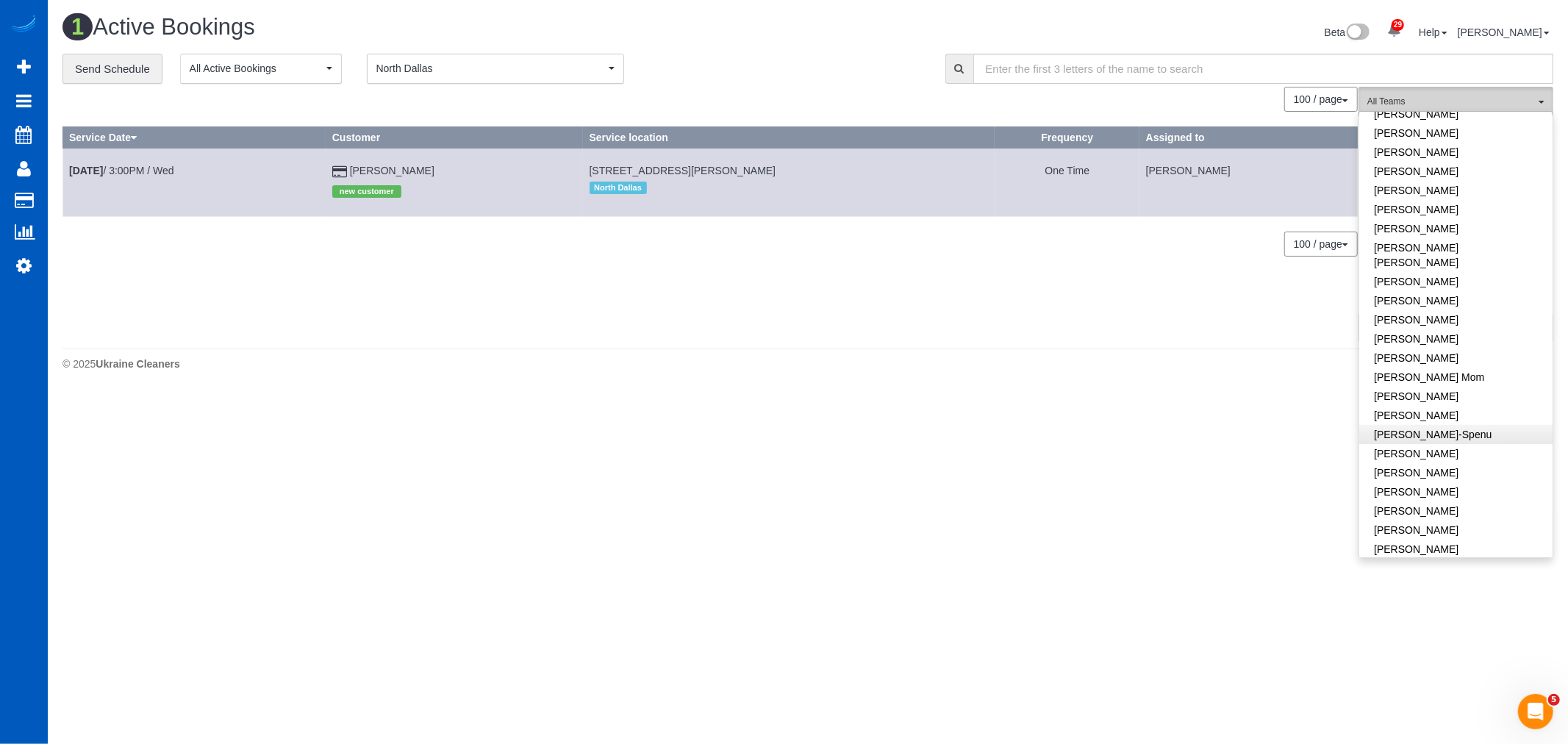
scroll to position [163, 0]
click at [1424, 440] on link "[PERSON_NAME]" at bounding box center [1456, 450] width 193 height 19
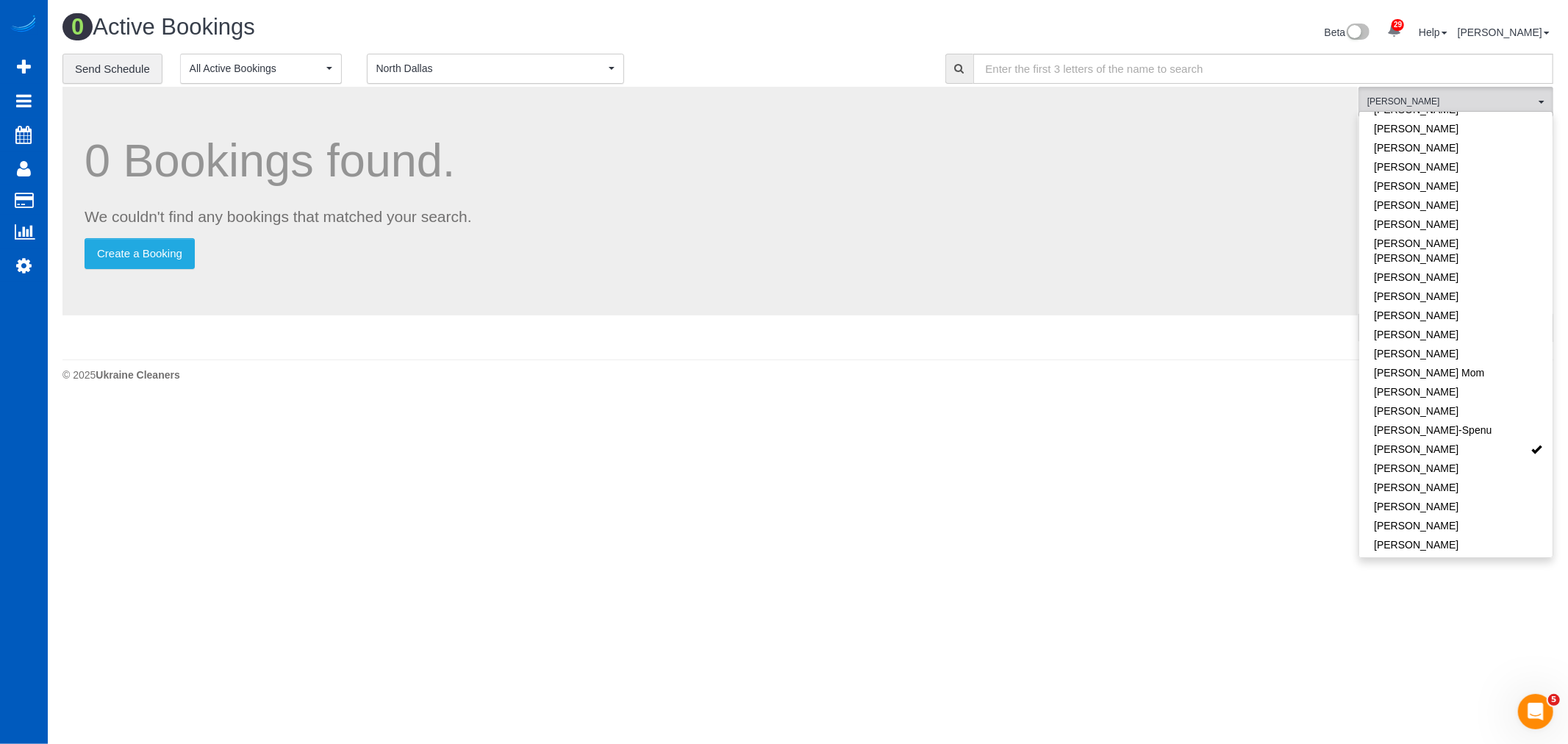
click at [755, 486] on body "29 Beta Your Notifications You have 0 alerts × You have 7 to charge for [DATE] …" at bounding box center [784, 372] width 1568 height 744
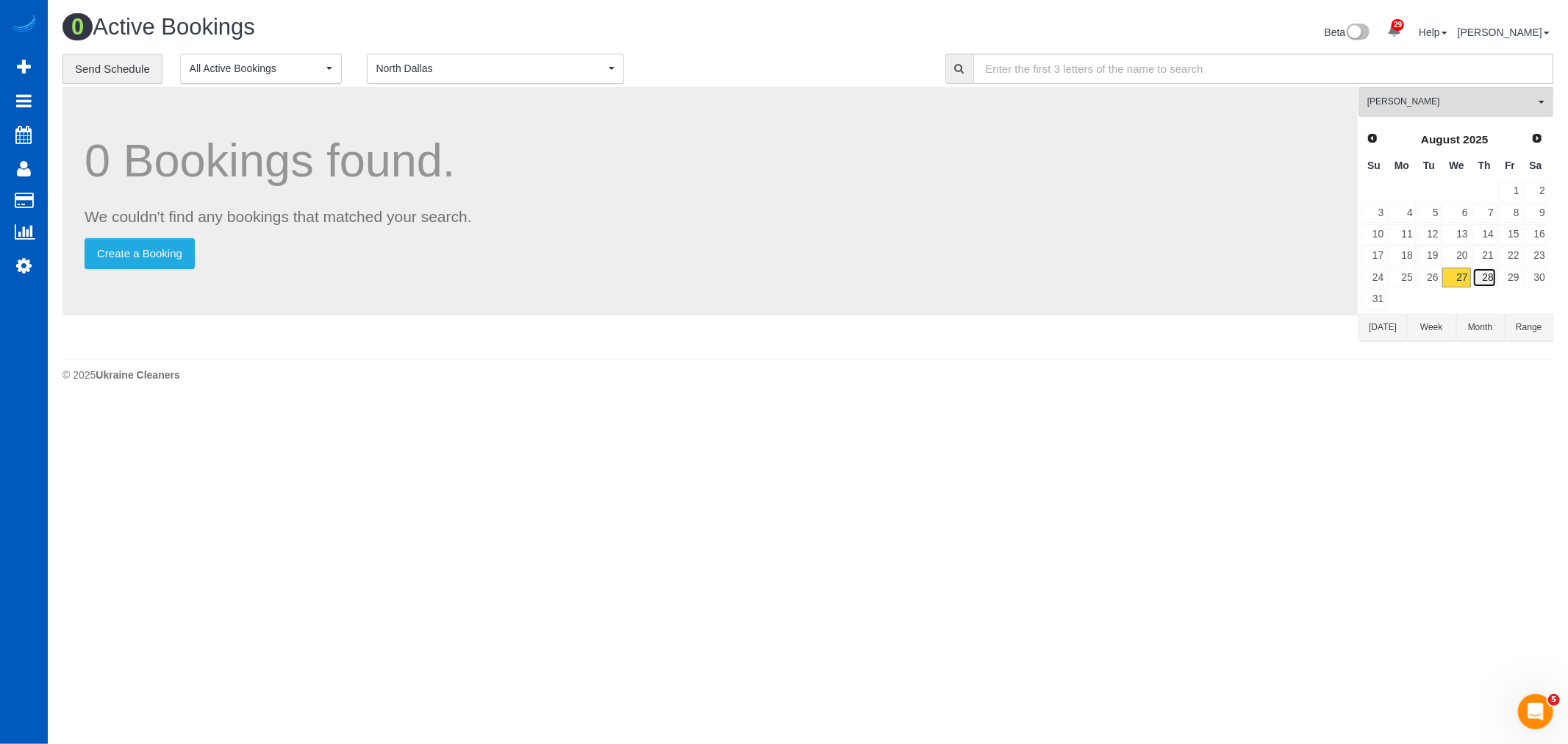
click at [1495, 281] on link "28" at bounding box center [1484, 277] width 24 height 19
click at [1462, 284] on link "27" at bounding box center [1456, 277] width 28 height 19
click at [1498, 282] on link "29" at bounding box center [1510, 277] width 24 height 19
click at [509, 66] on span "North Dallas" at bounding box center [490, 68] width 228 height 15
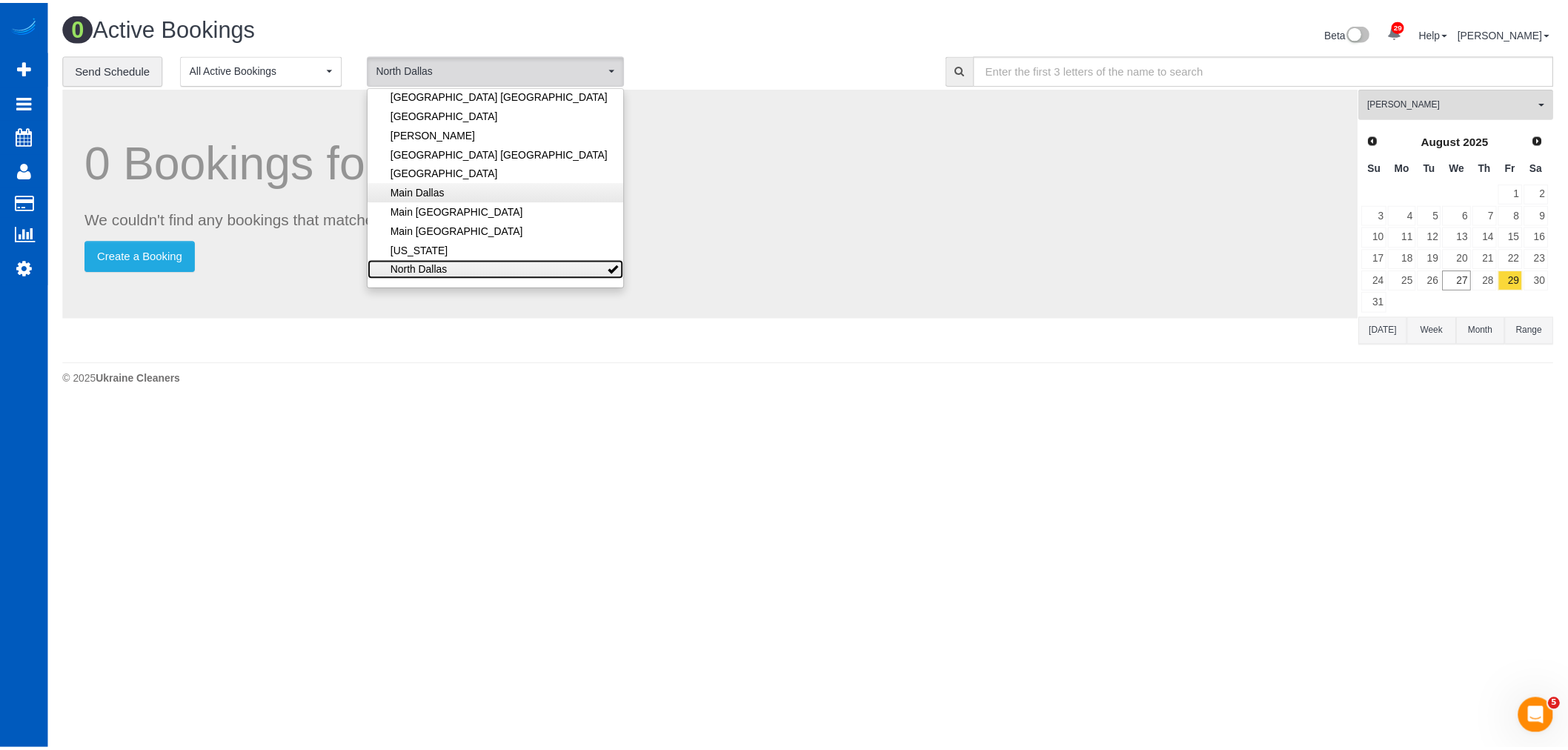
scroll to position [0, 0]
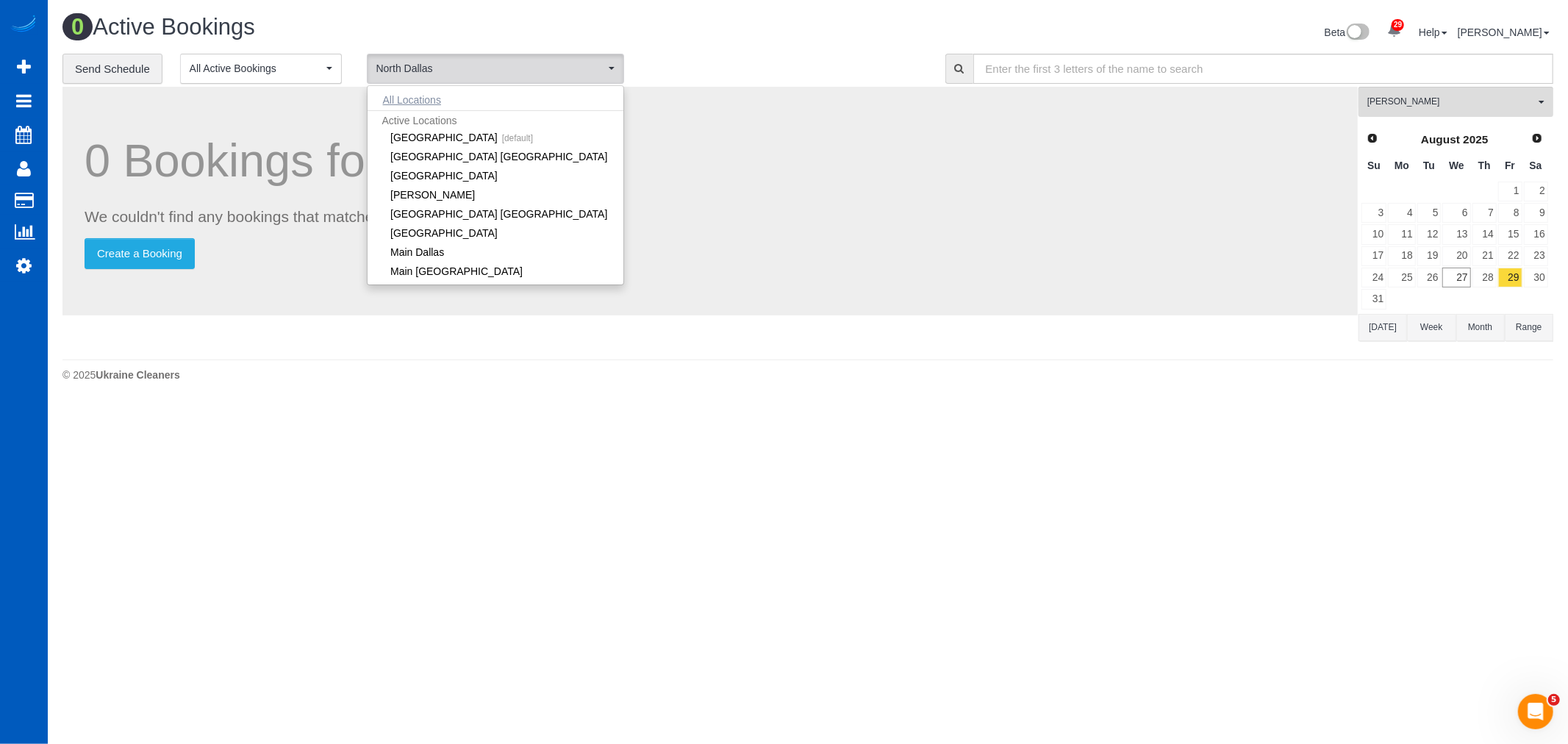
click at [399, 93] on button "All Locations" at bounding box center [412, 100] width 89 height 20
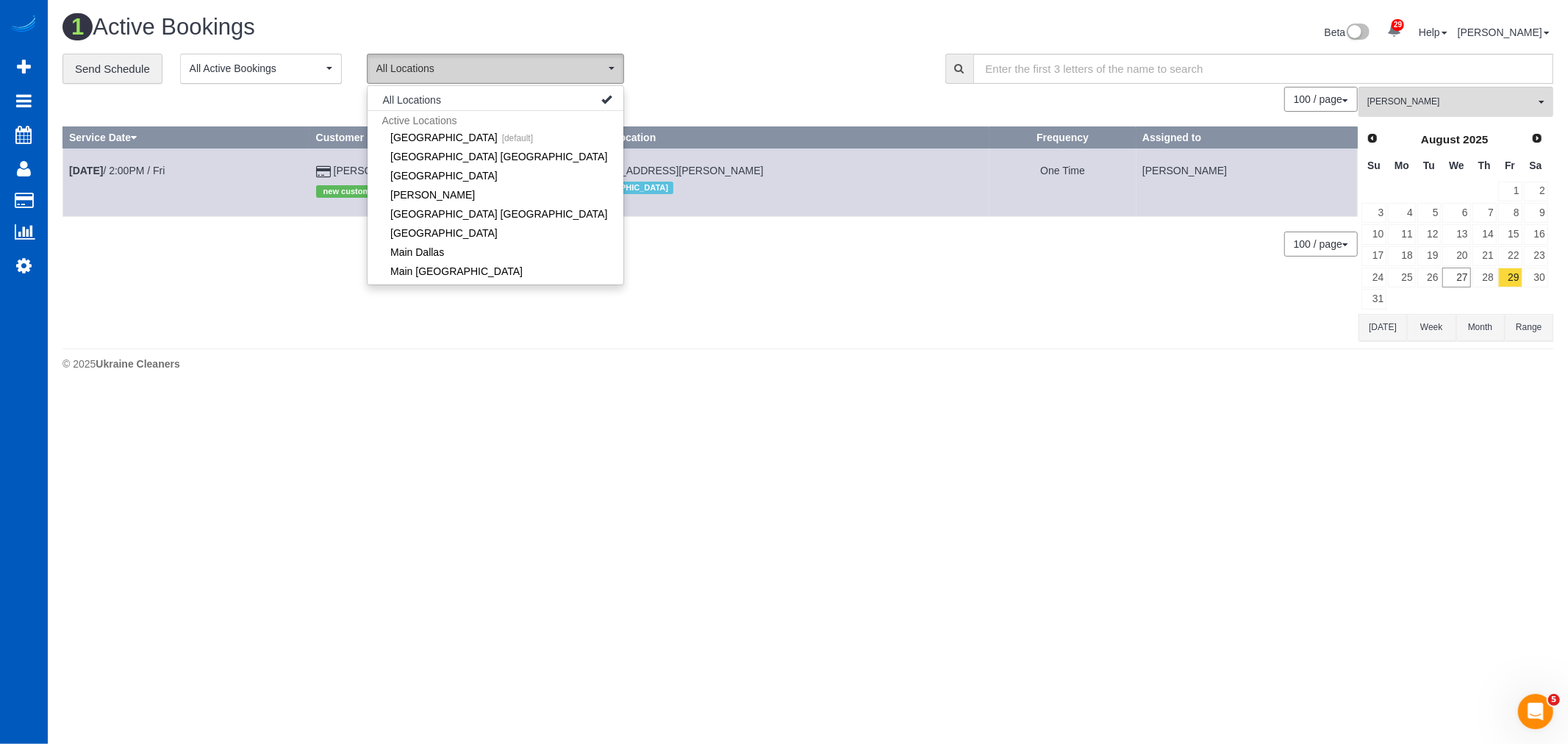
click at [451, 62] on span "All Locations" at bounding box center [490, 68] width 228 height 15
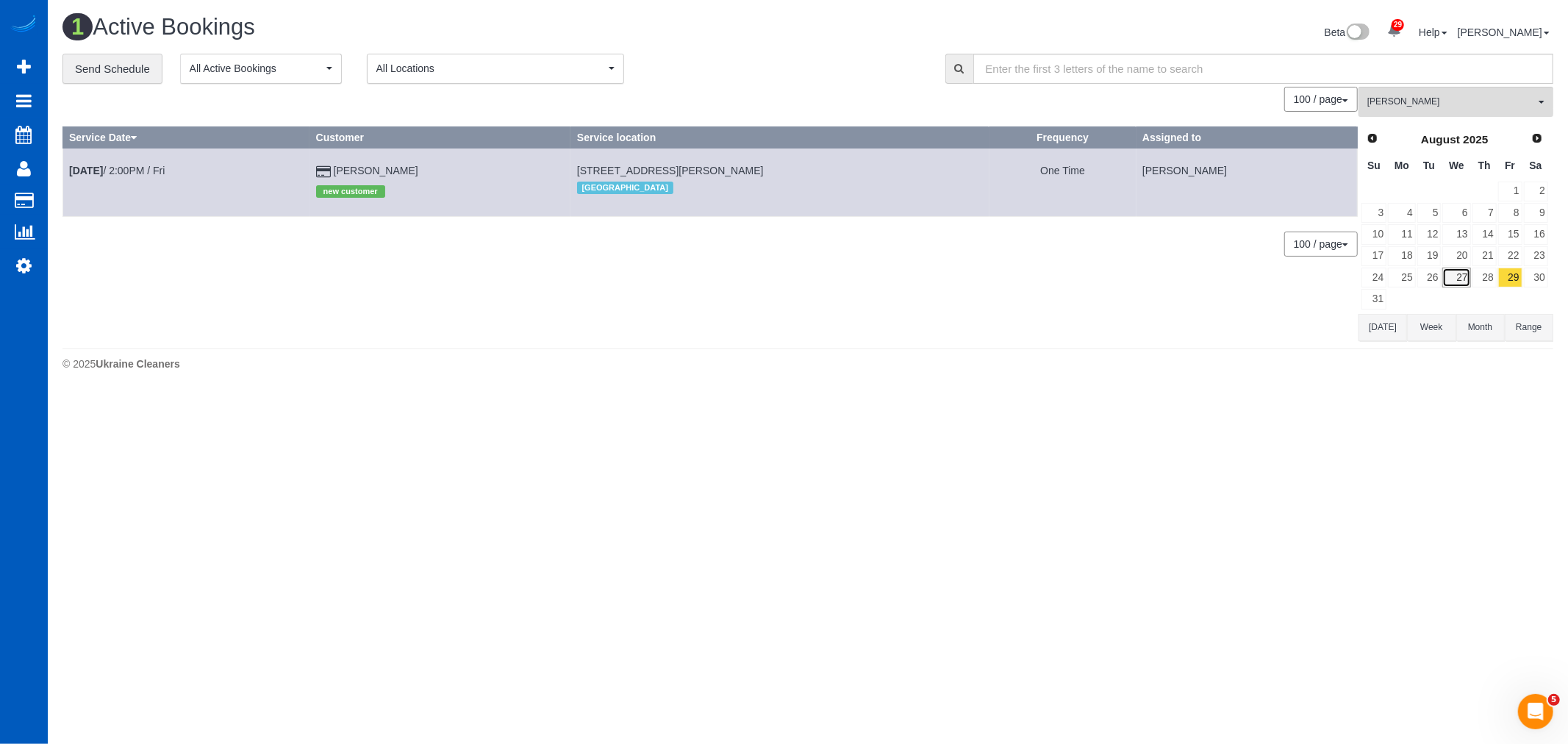
click at [1453, 278] on link "27" at bounding box center [1456, 277] width 28 height 19
click at [1485, 283] on link "28" at bounding box center [1484, 277] width 24 height 19
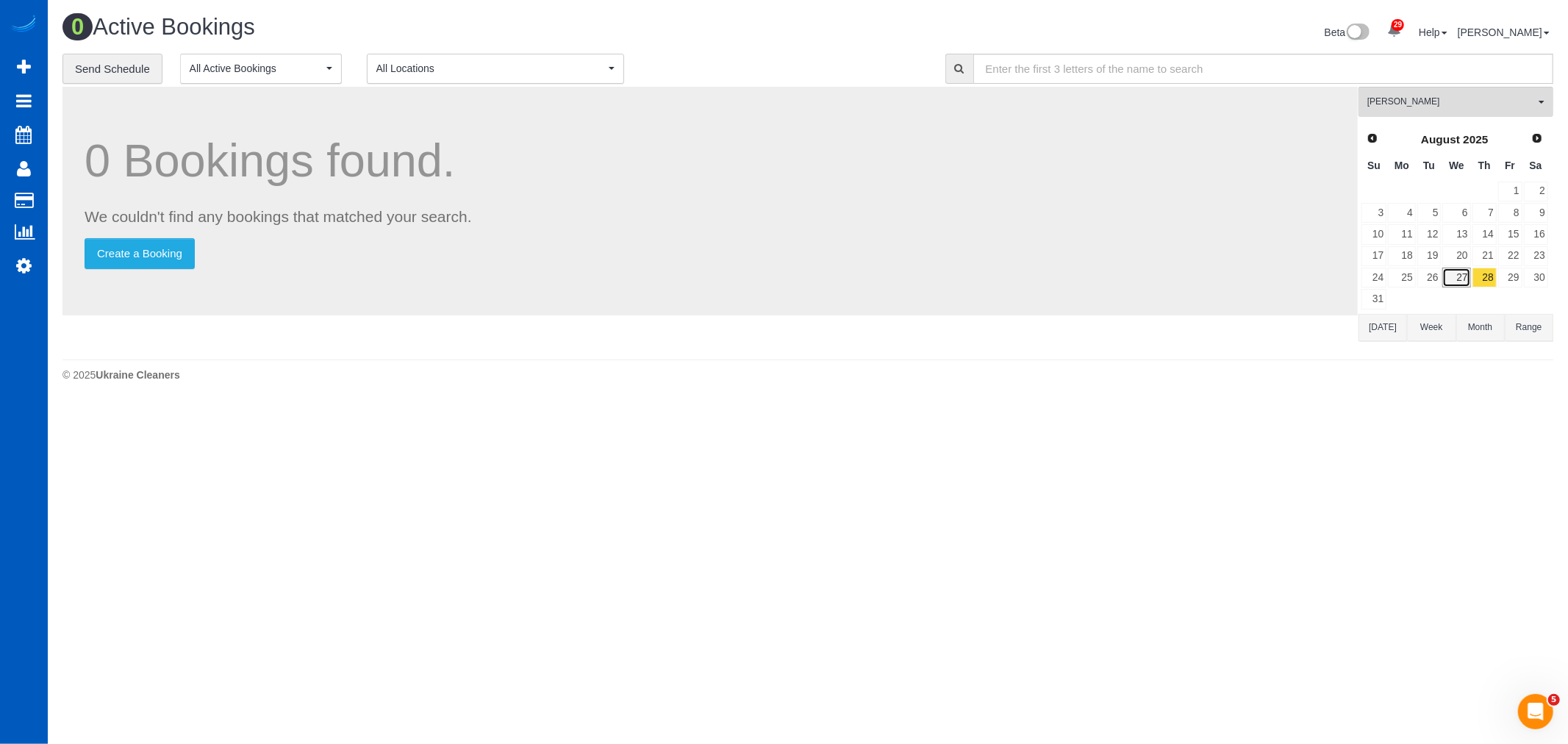
click at [1454, 280] on link "27" at bounding box center [1456, 277] width 28 height 19
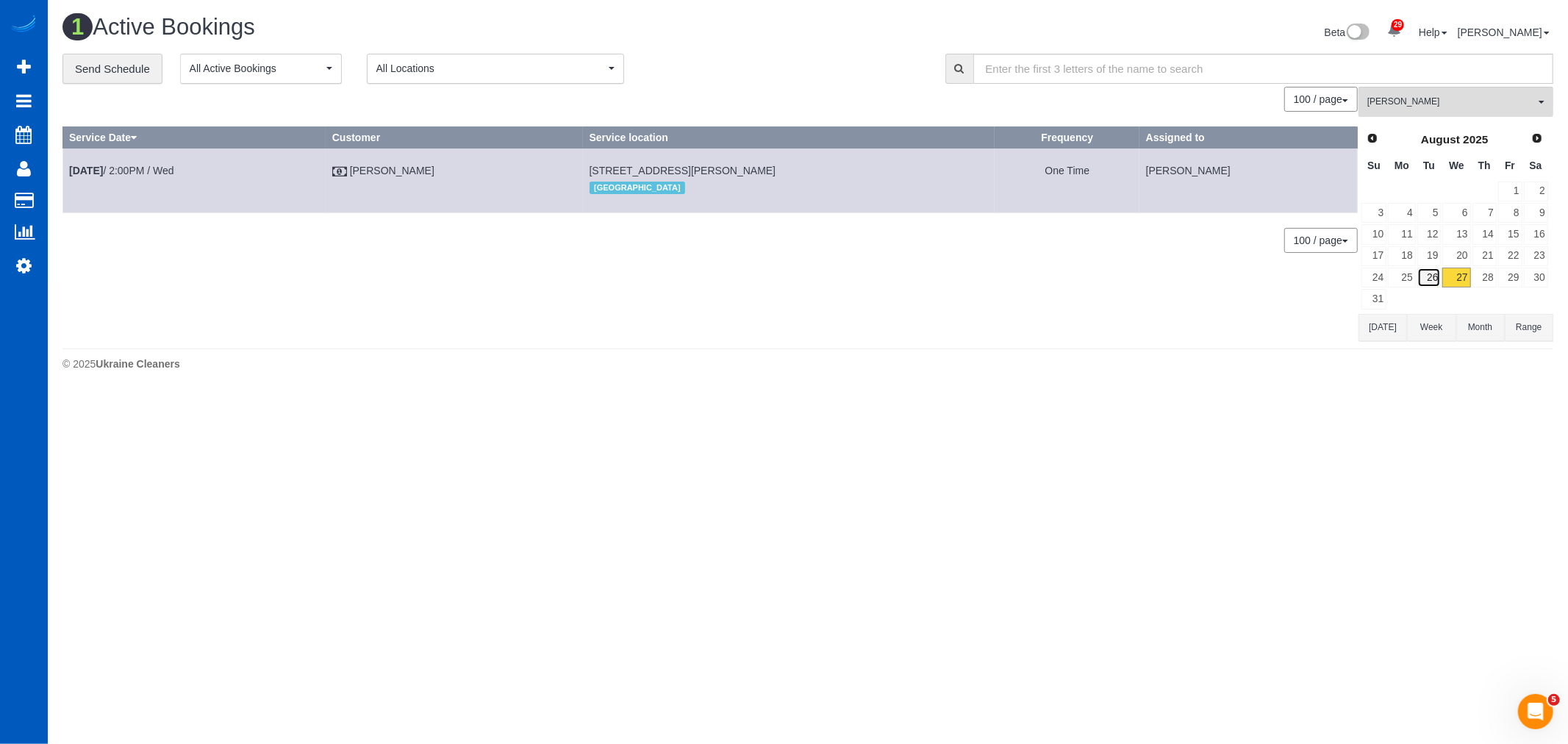
click at [1422, 282] on link "26" at bounding box center [1429, 277] width 24 height 19
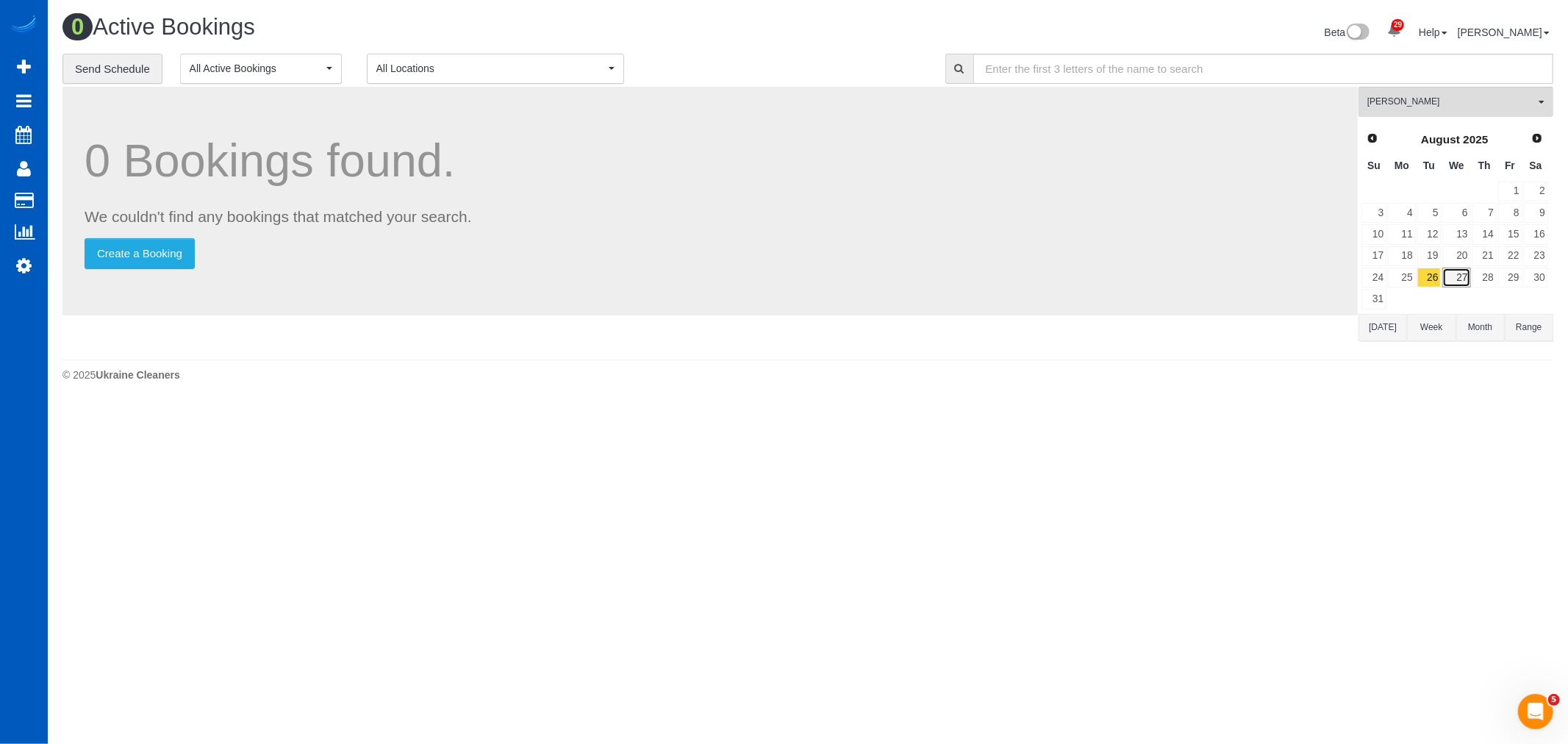
click at [1456, 280] on link "27" at bounding box center [1456, 277] width 28 height 19
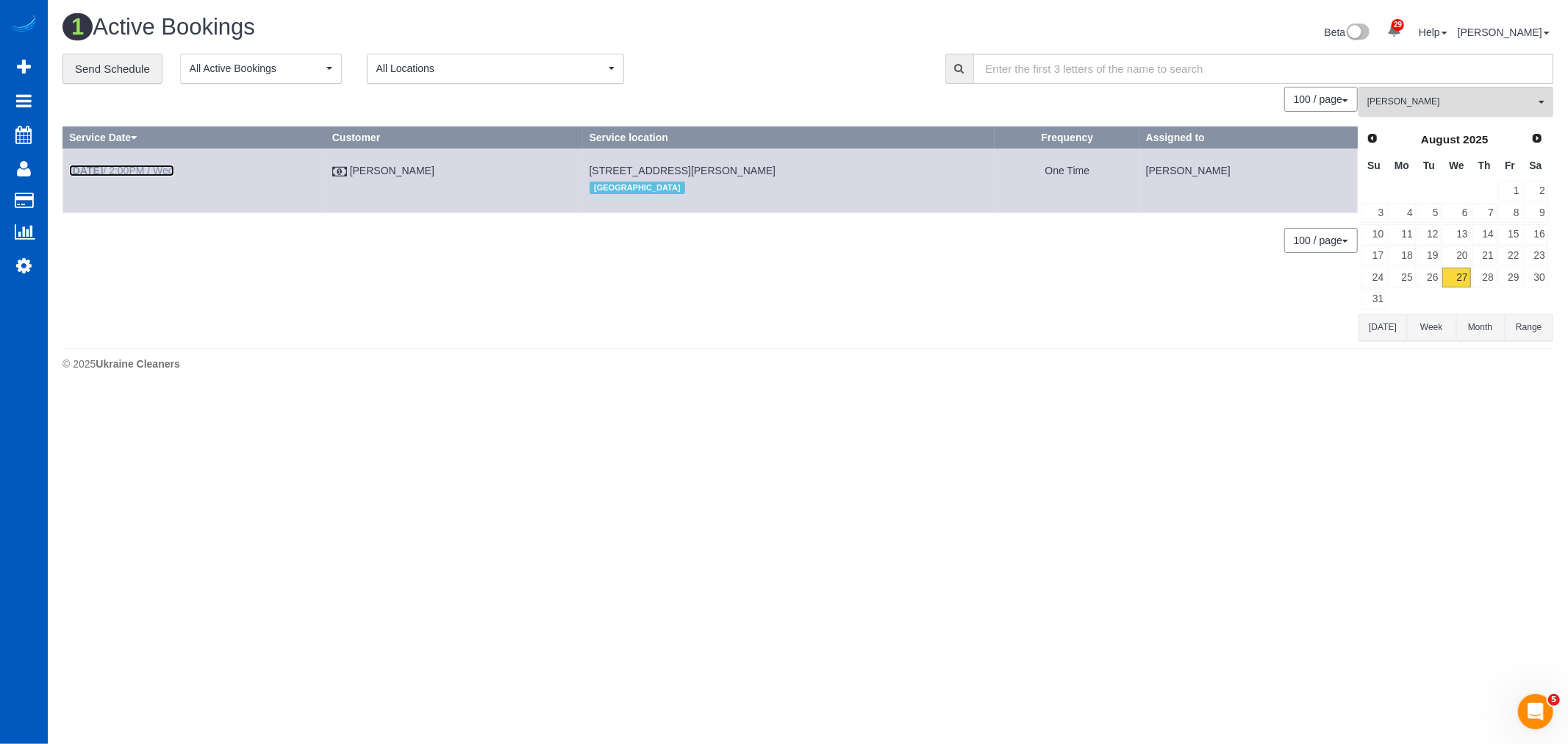
click at [99, 170] on b "[DATE]" at bounding box center [85, 171] width 34 height 12
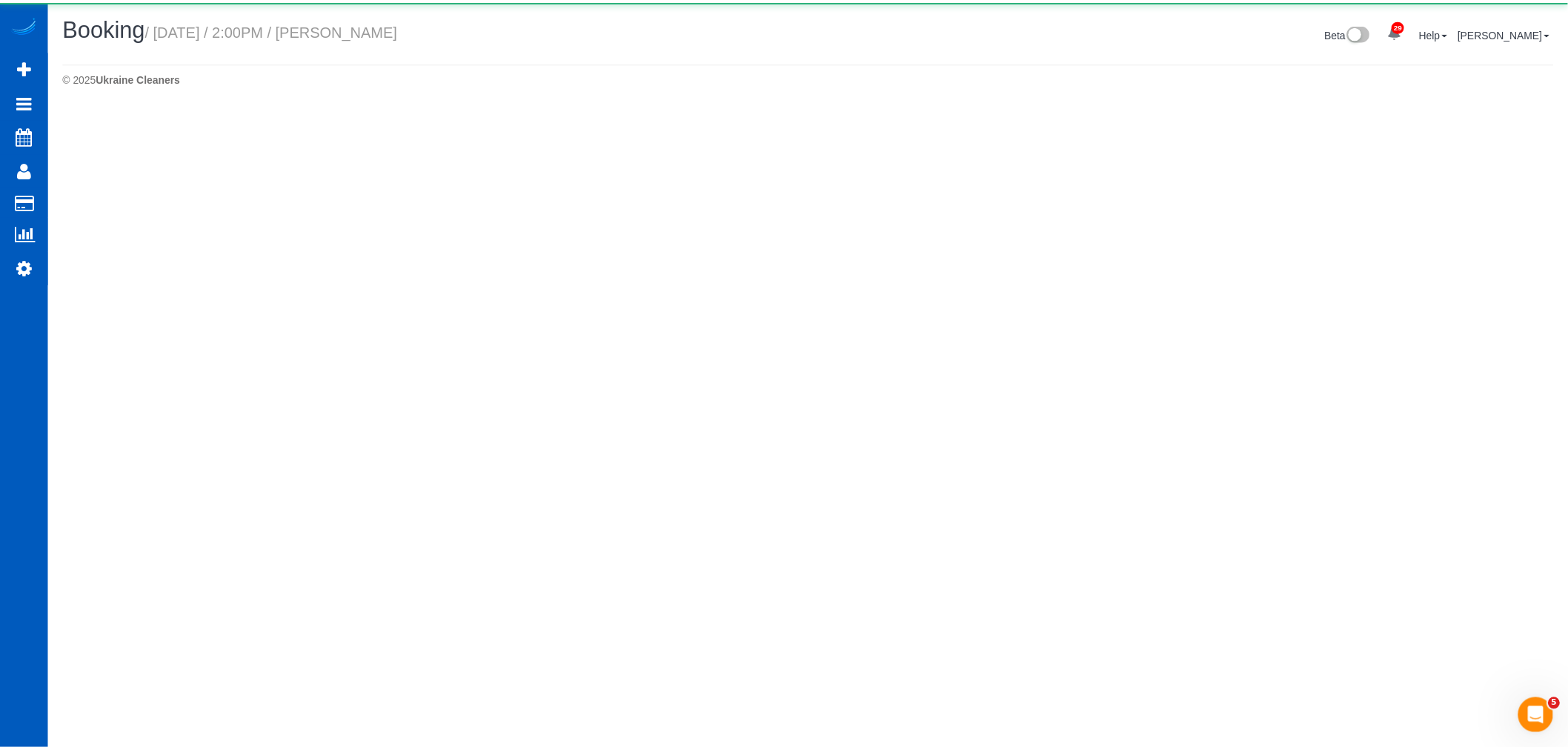
select select "CO"
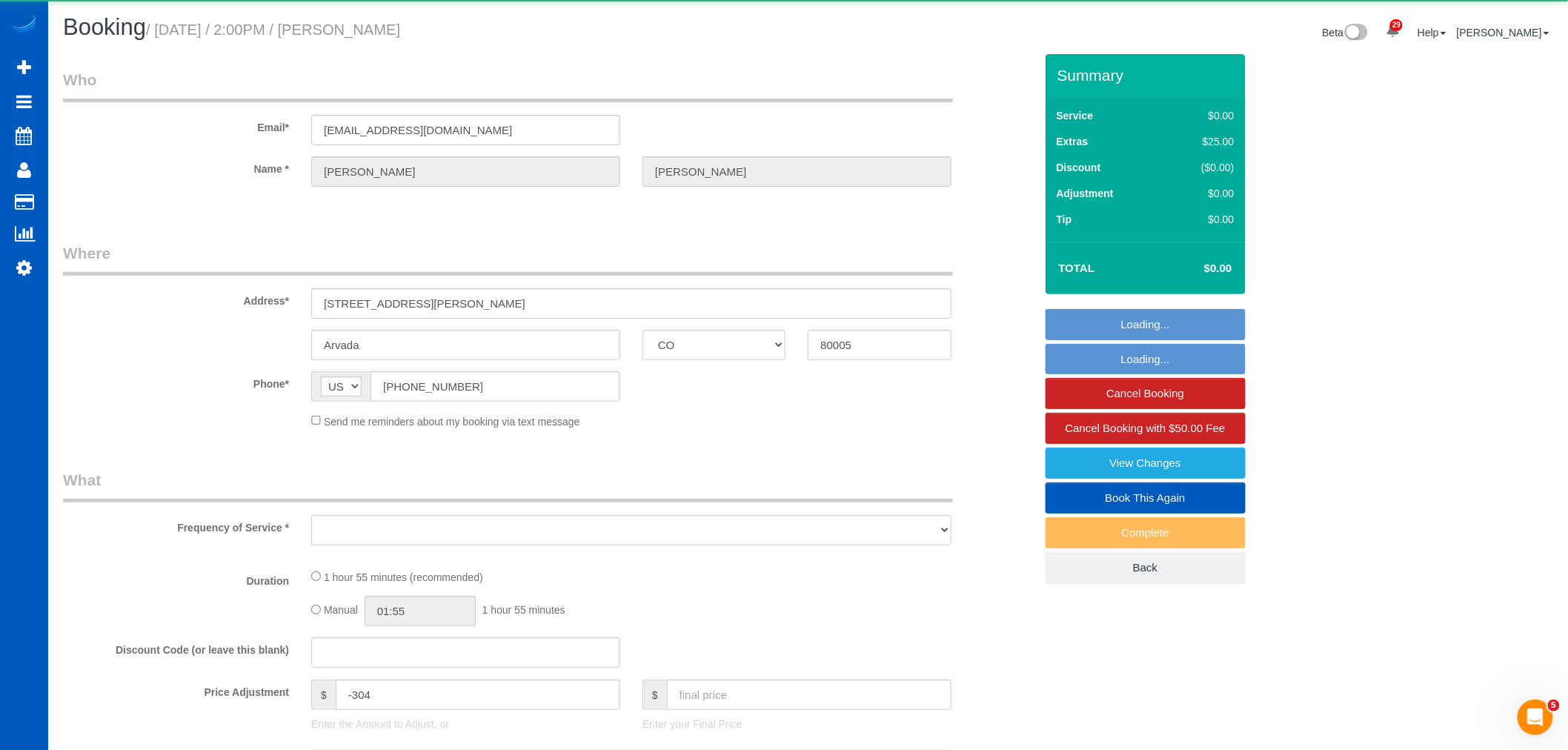
select select "object:3836"
select select "199"
select select "1001"
select select "2"
select select "spot14"
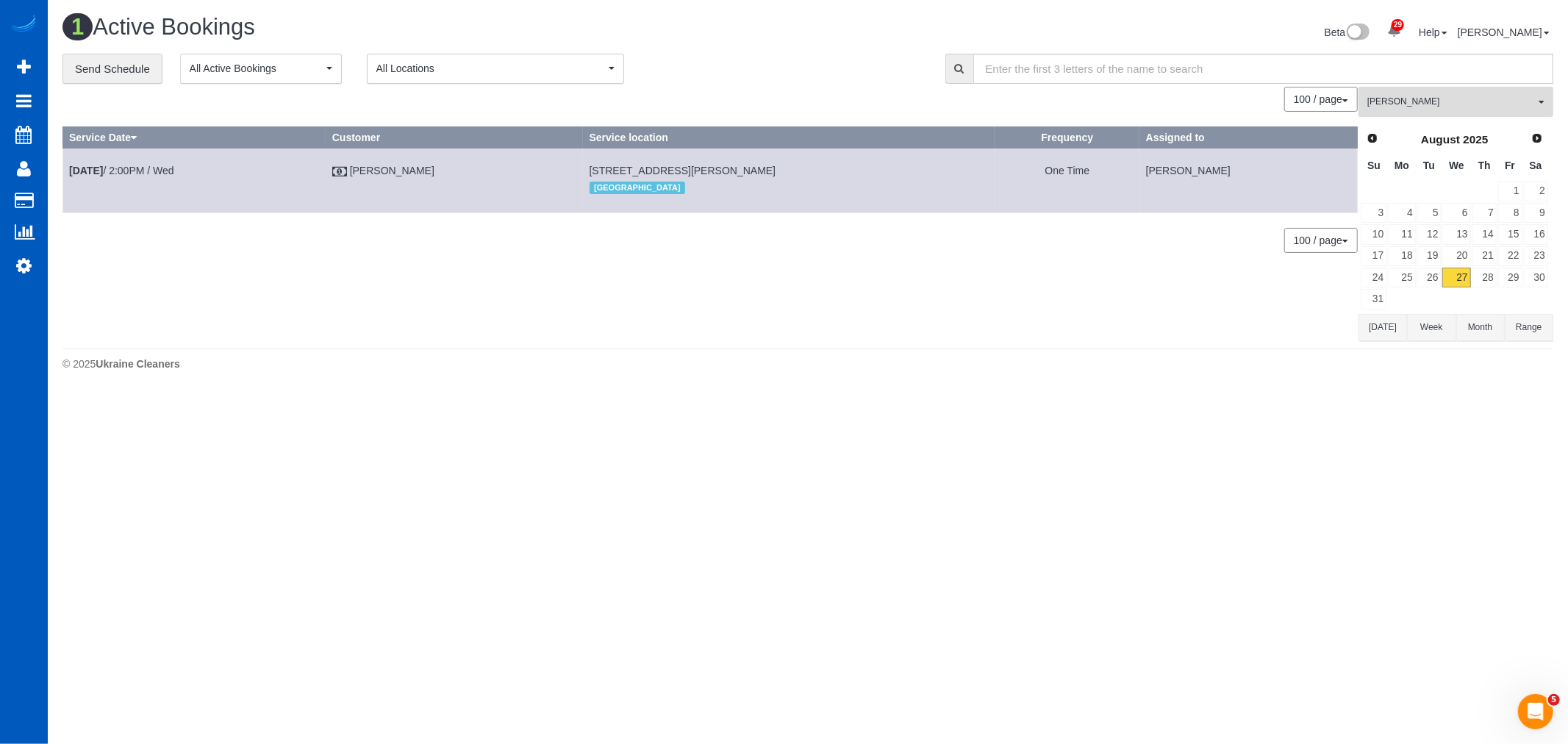
click at [1417, 114] on button "Ivanna Atamaniuk All Teams" at bounding box center [1456, 102] width 195 height 30
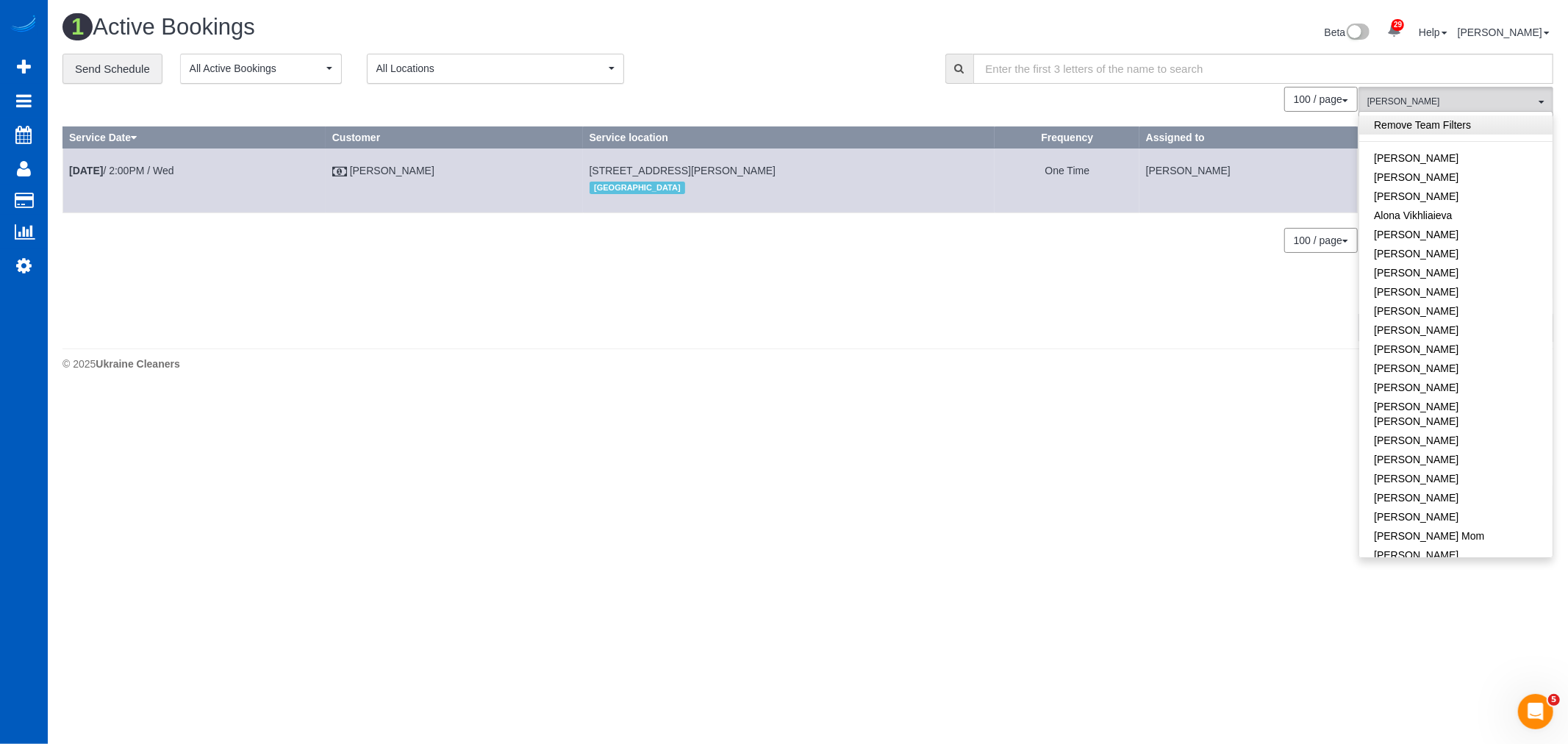
click at [1435, 125] on link "Remove Team Filters" at bounding box center [1456, 125] width 193 height 19
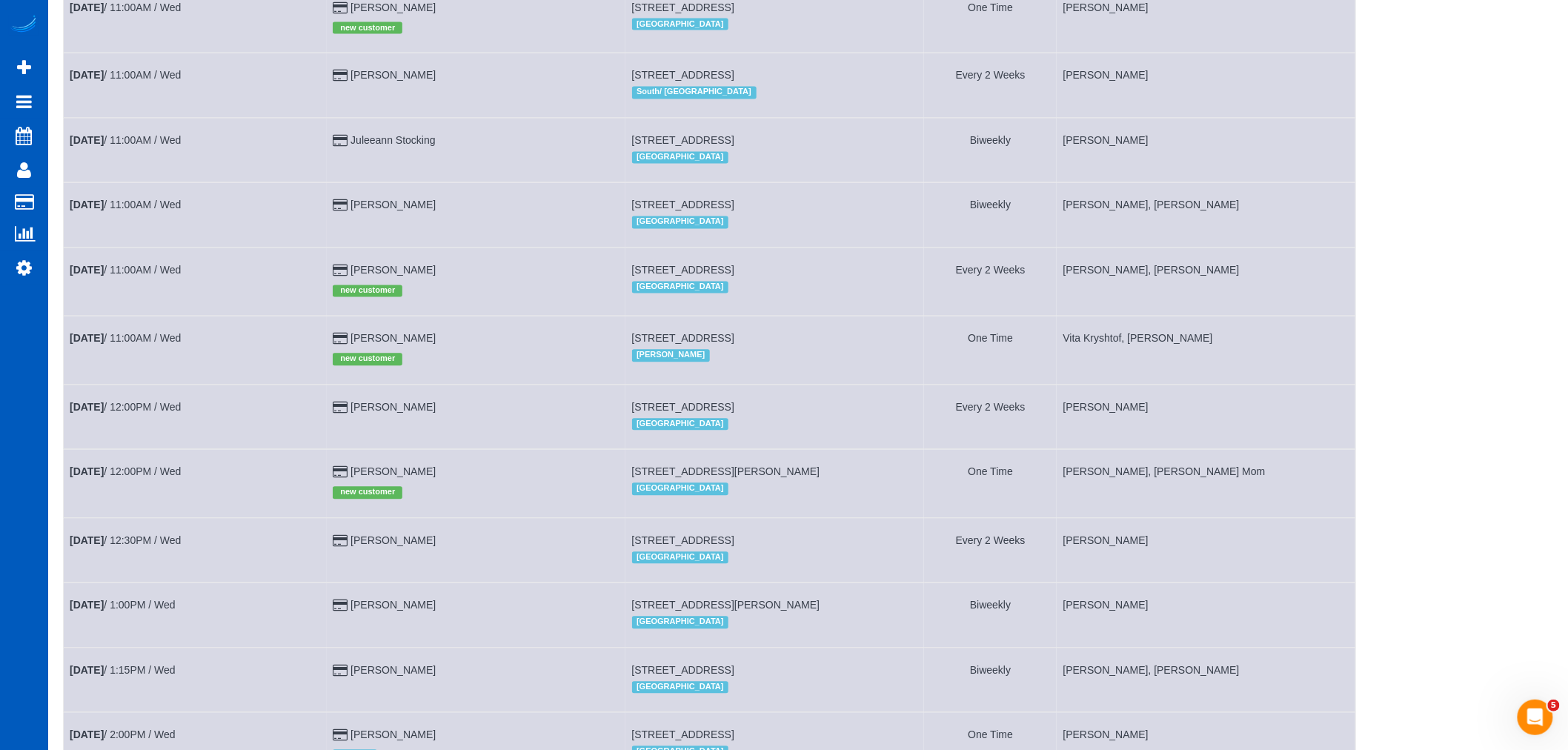
scroll to position [1153, 0]
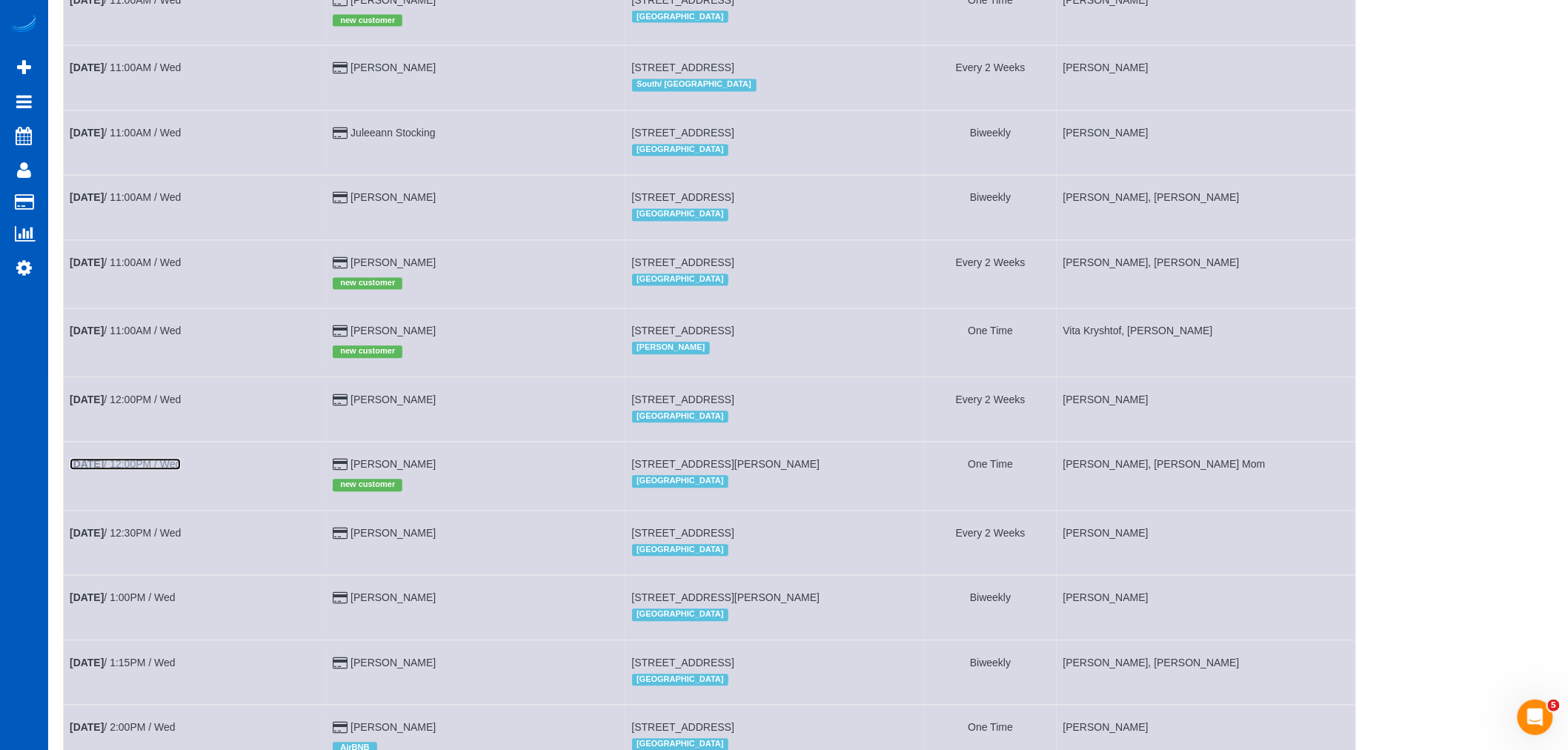
click at [126, 471] on link "Aug 27th / 12:00PM / Wed" at bounding box center [125, 465] width 111 height 12
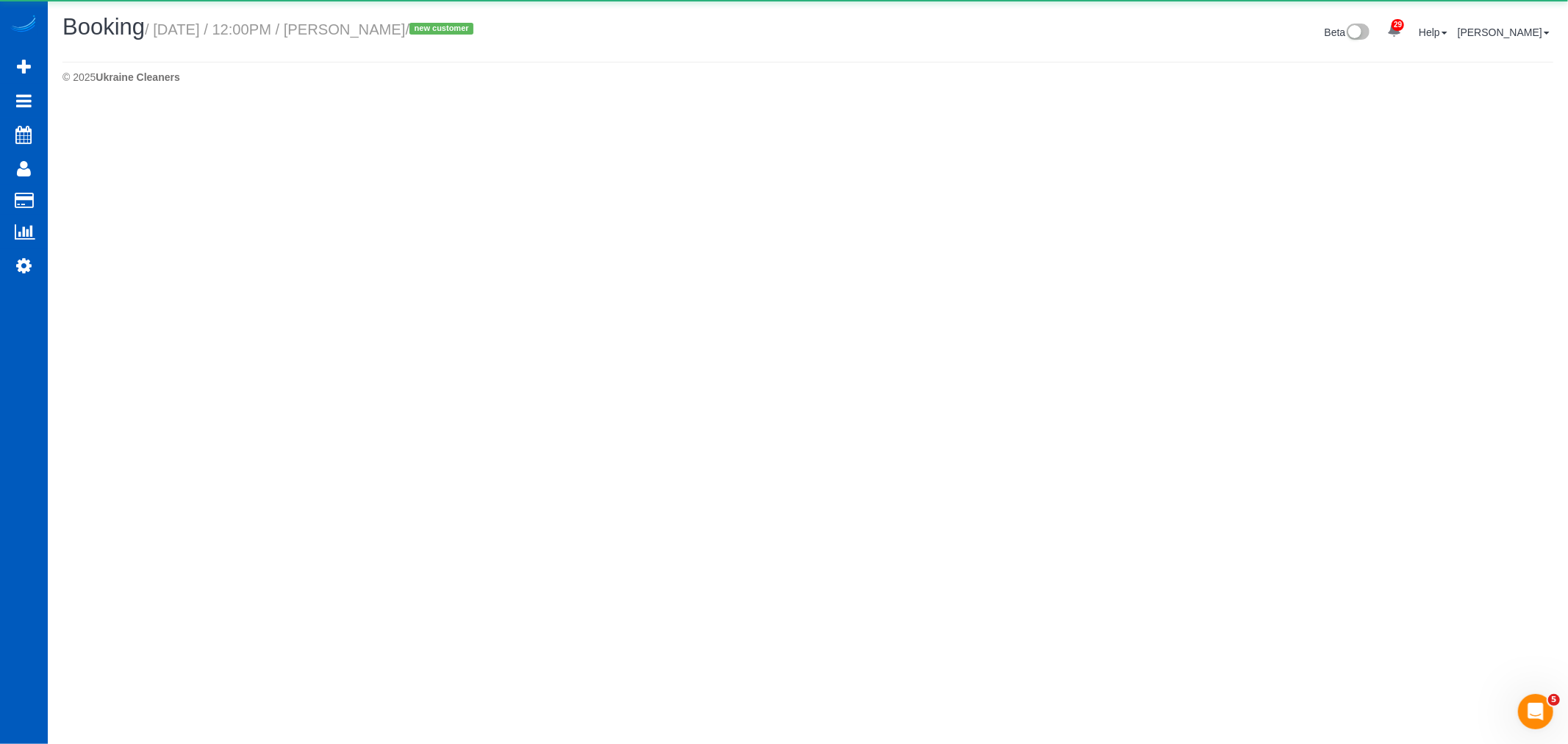
select select "CA"
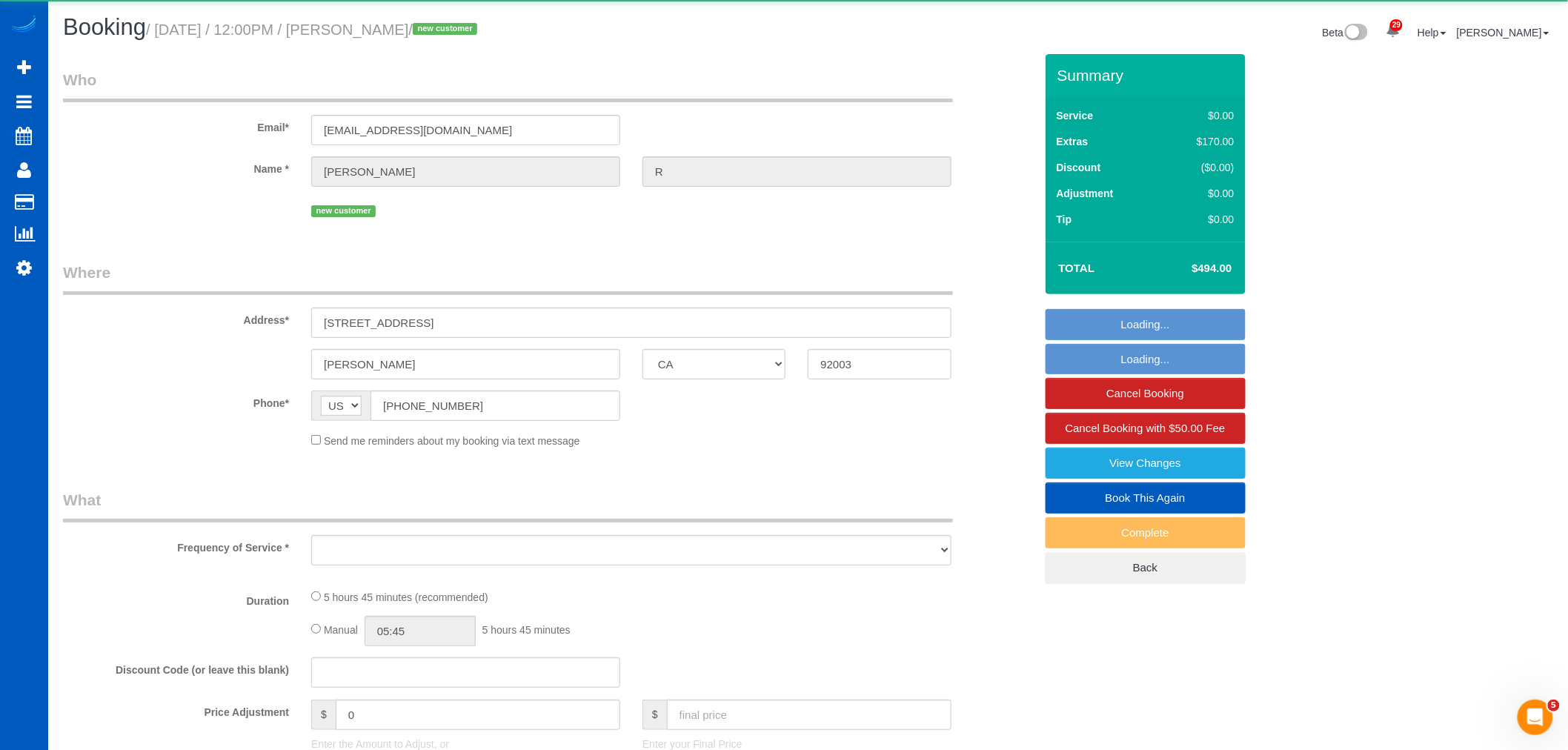
select select "object:5130"
select select "string:fspay-44429169-bcbb-4c25-b5ba-8b79201714f7"
select select "199"
select select "1501"
select select "3"
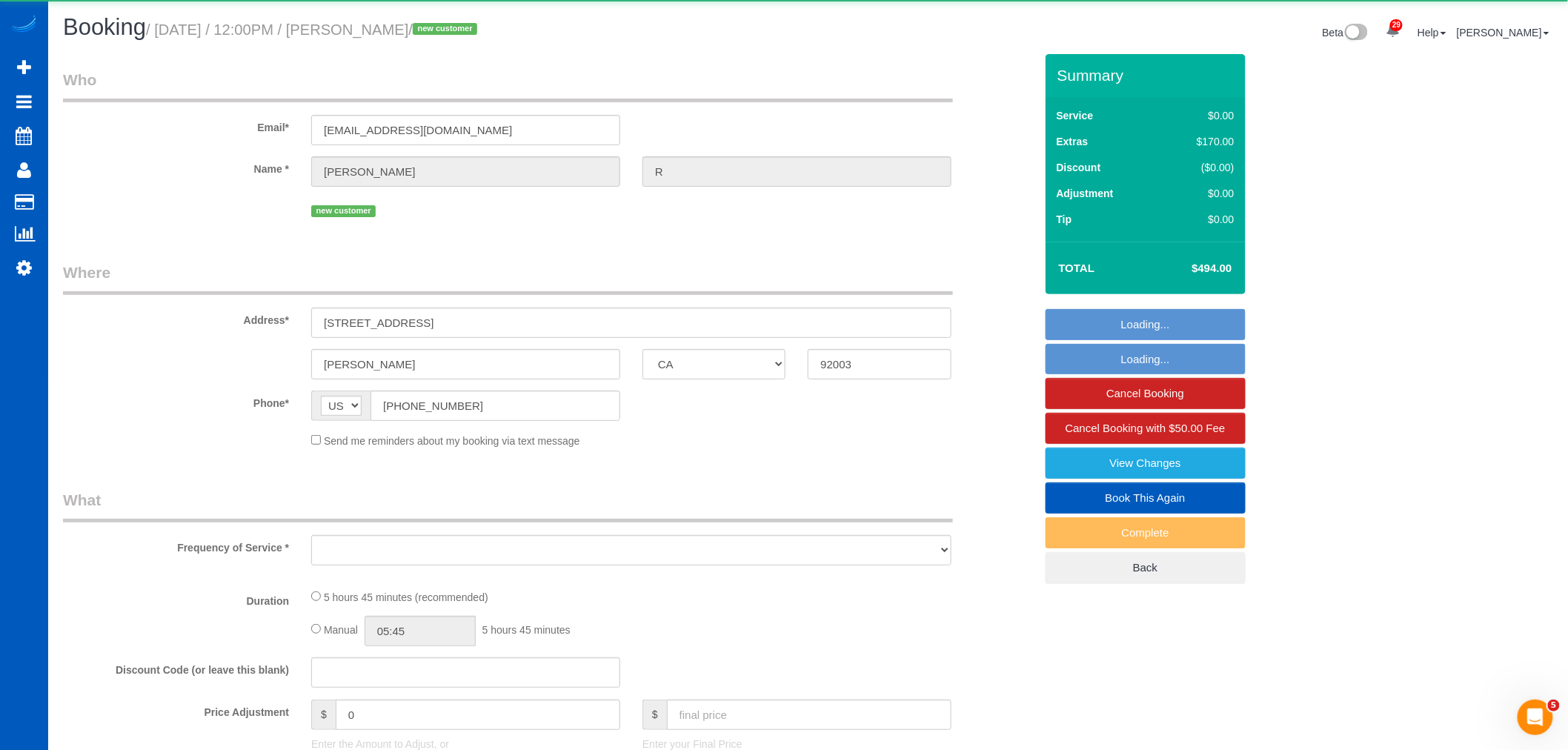
select select "2"
select select "number:10"
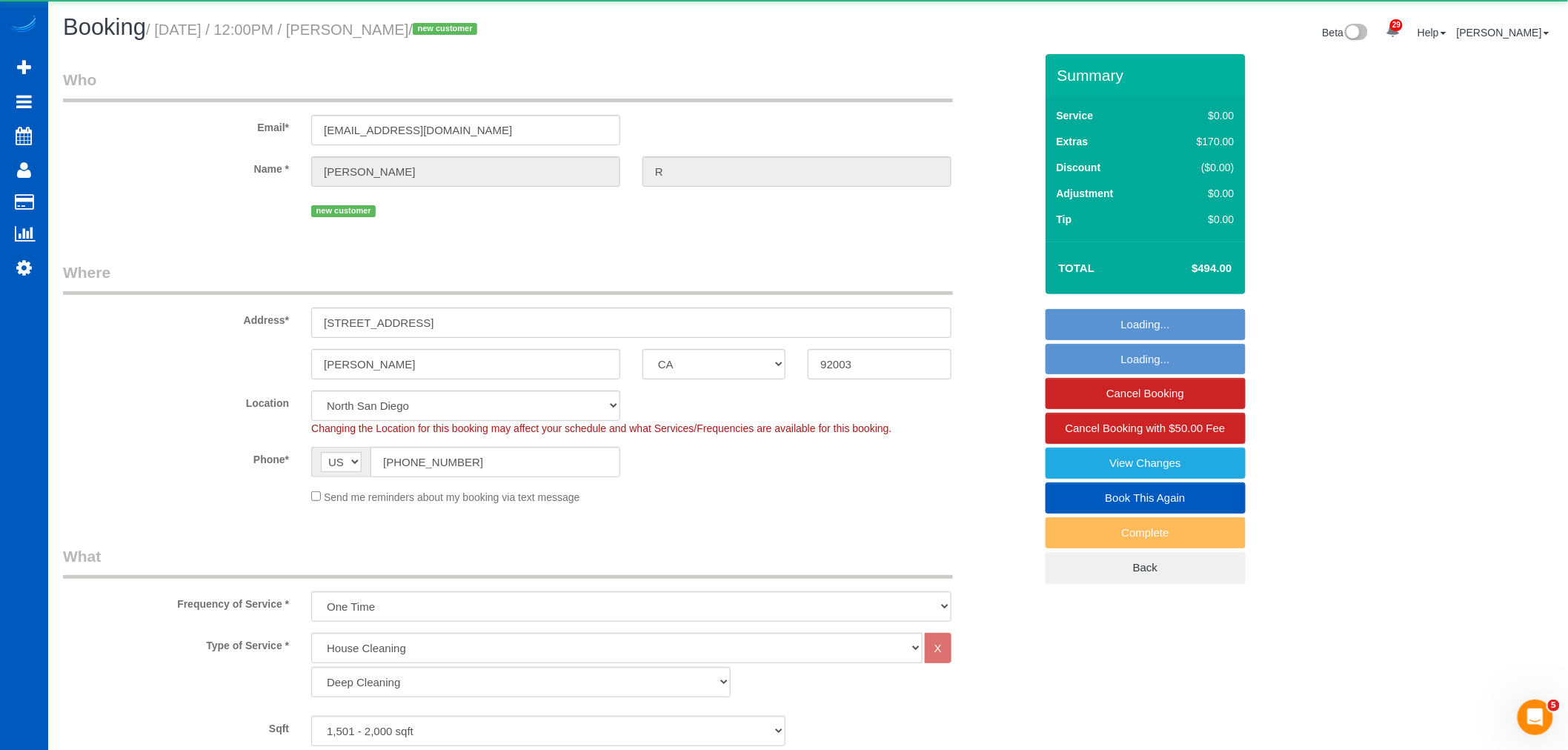
select select "1501"
select select "3"
select select "2"
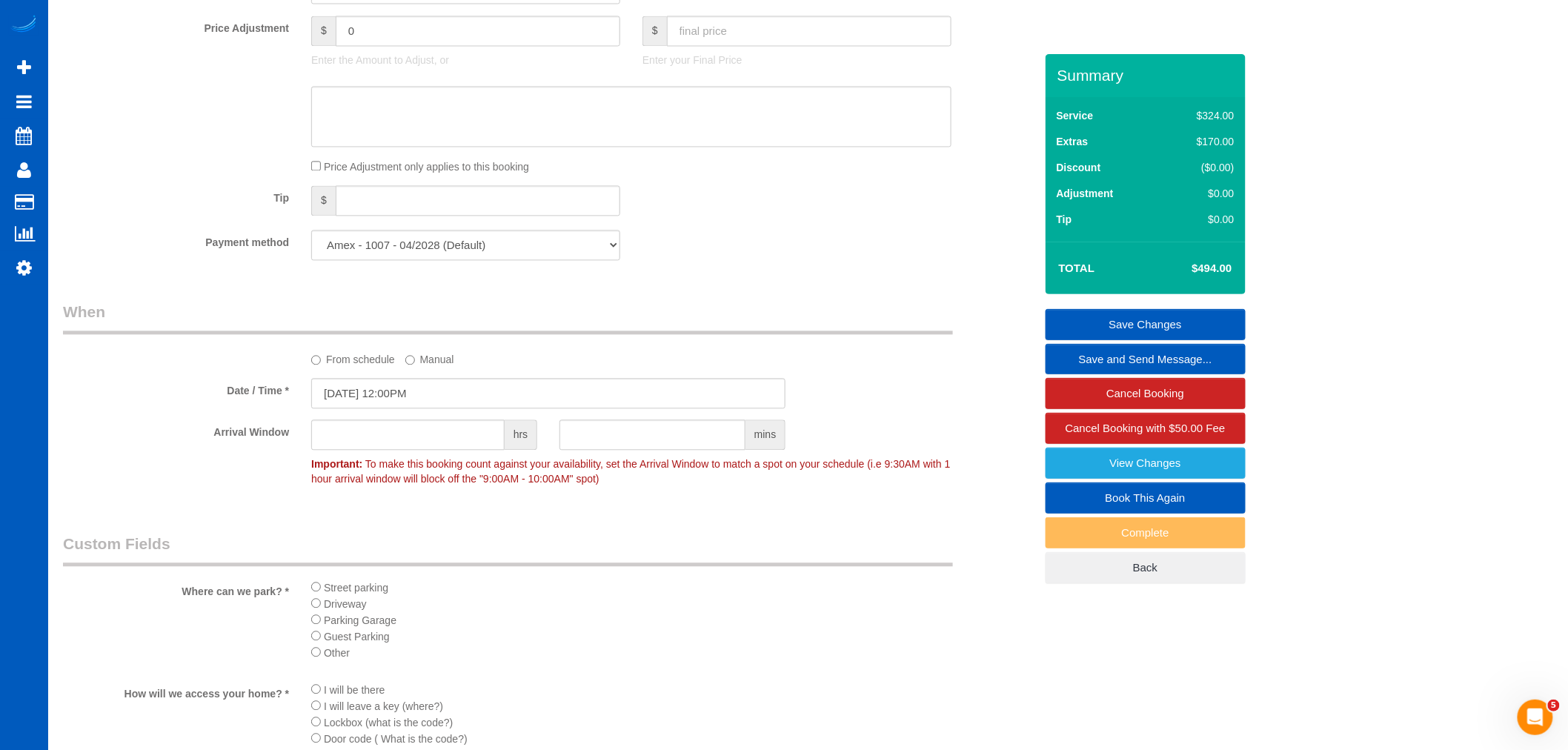
scroll to position [1235, 0]
